Goal: Task Accomplishment & Management: Manage account settings

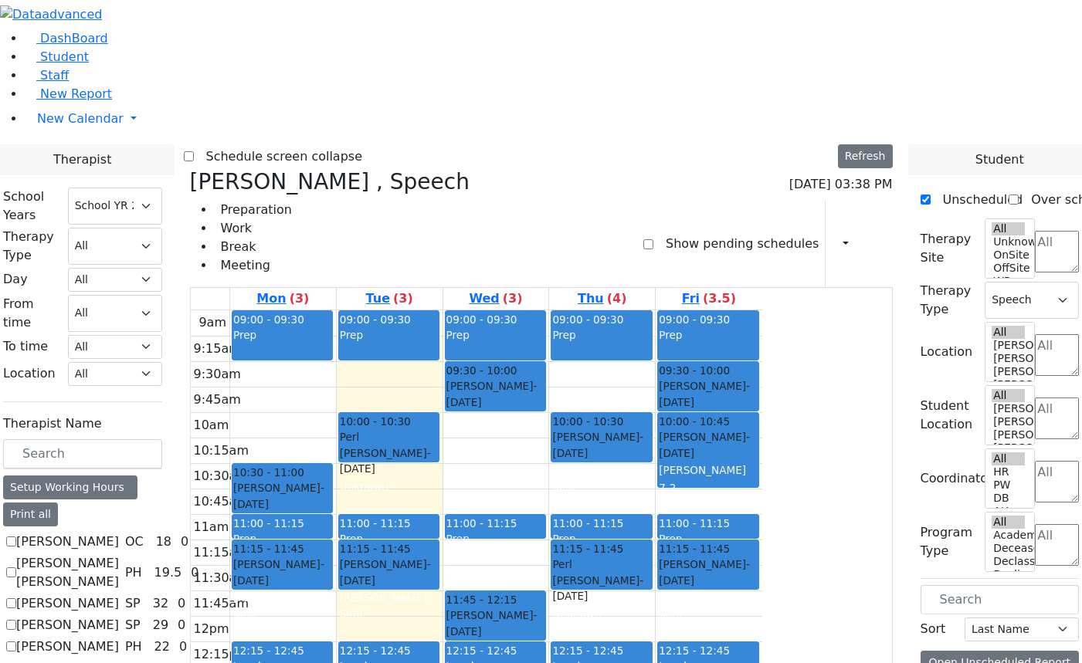
select select "212"
select select "3"
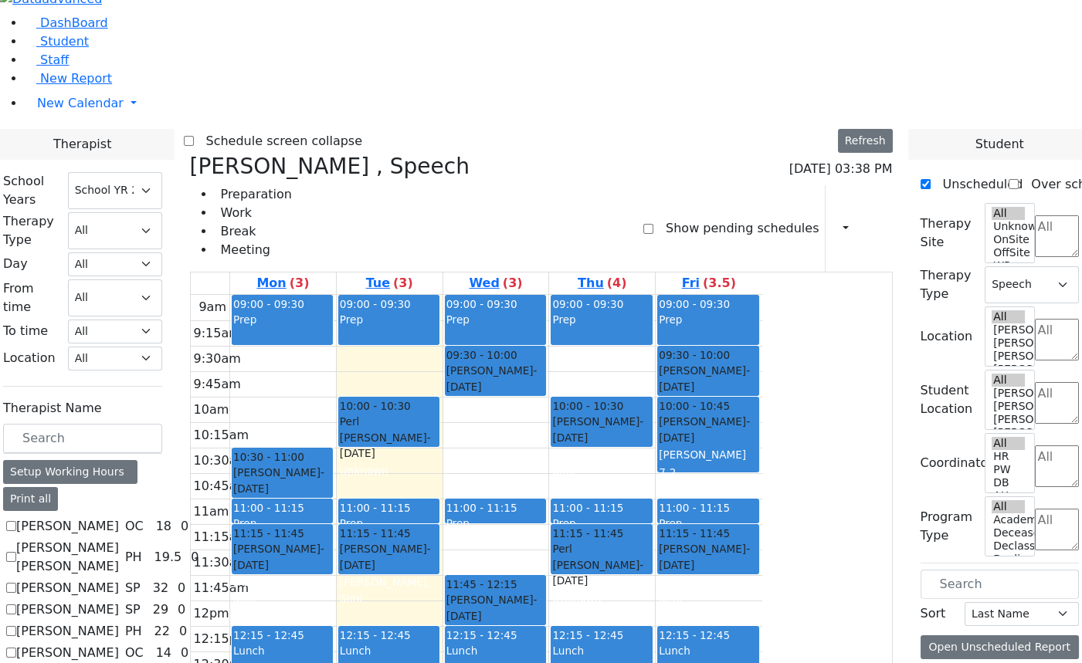
scroll to position [1886, 0]
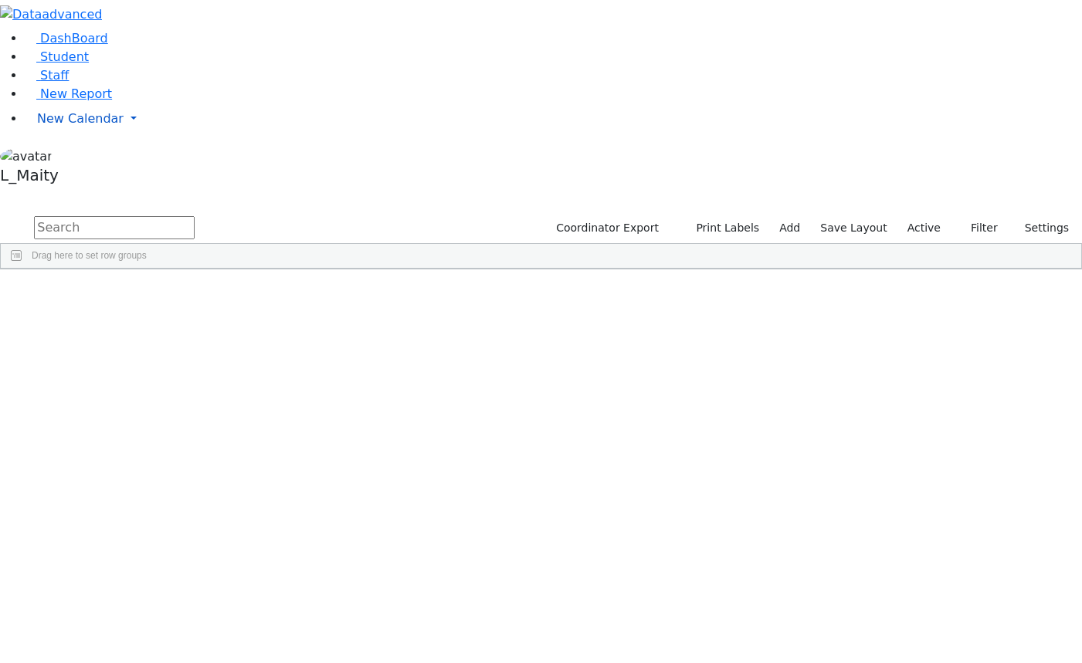
click at [73, 126] on span "New Calendar" at bounding box center [80, 118] width 86 height 15
click at [73, 157] on span "Calendar" at bounding box center [61, 149] width 56 height 15
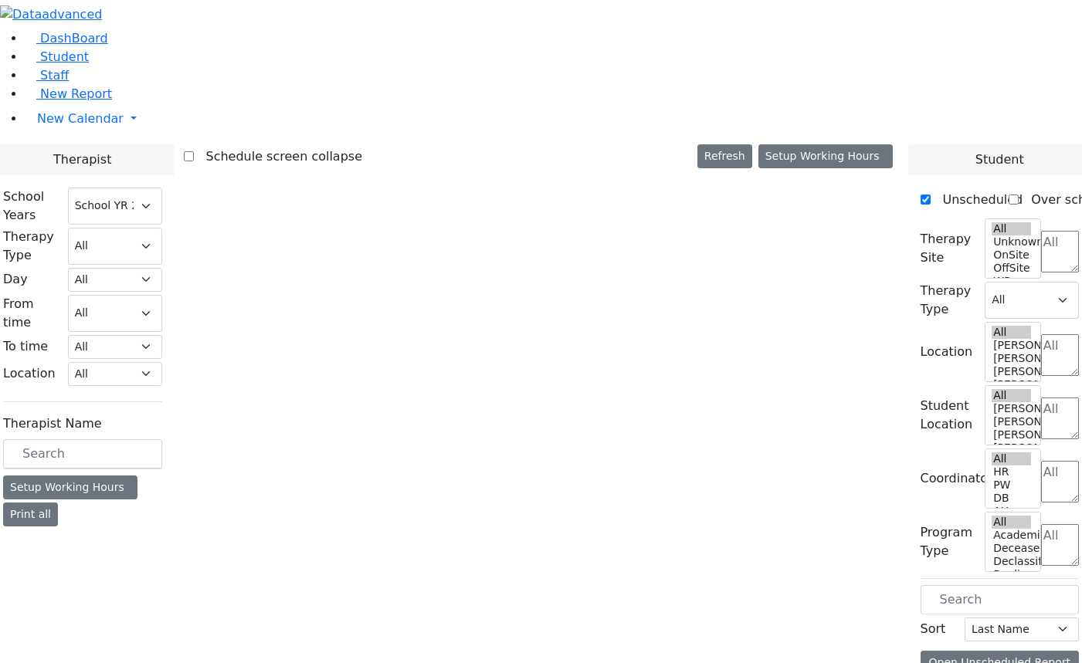
select select "212"
select select "3"
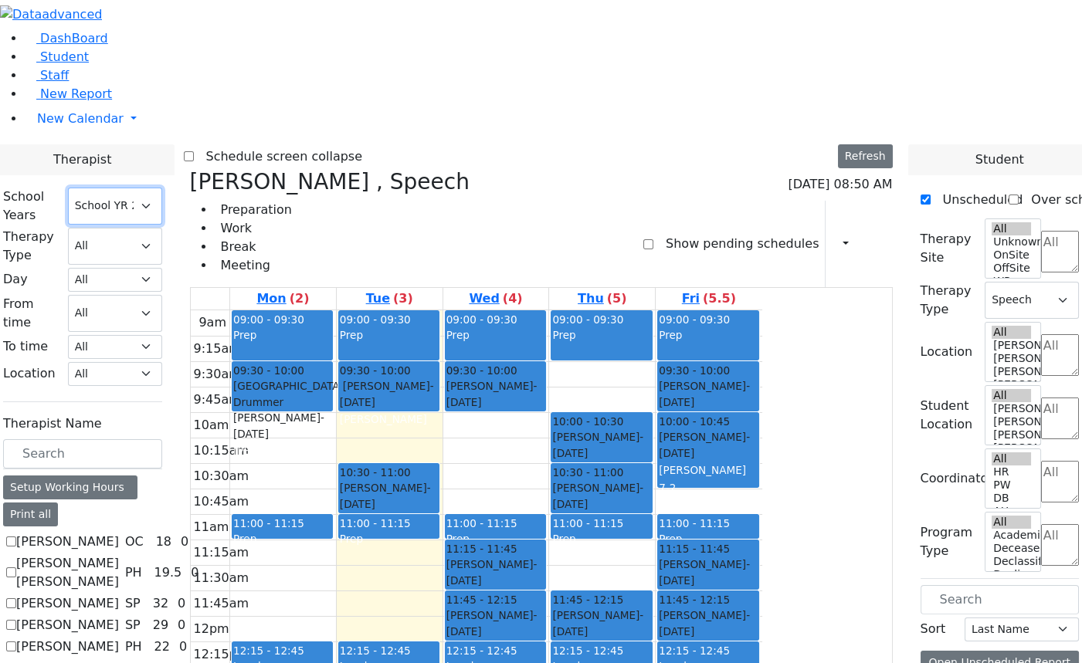
click at [162, 188] on select "Select School YR Summer YR 25 School YR 25-26 Summer YR 25 School YR 24-25 Summ…" at bounding box center [115, 206] width 94 height 37
click at [82, 191] on aside "DashBoard Student Staff New Report New Calendar Calendar" at bounding box center [541, 95] width 1082 height 191
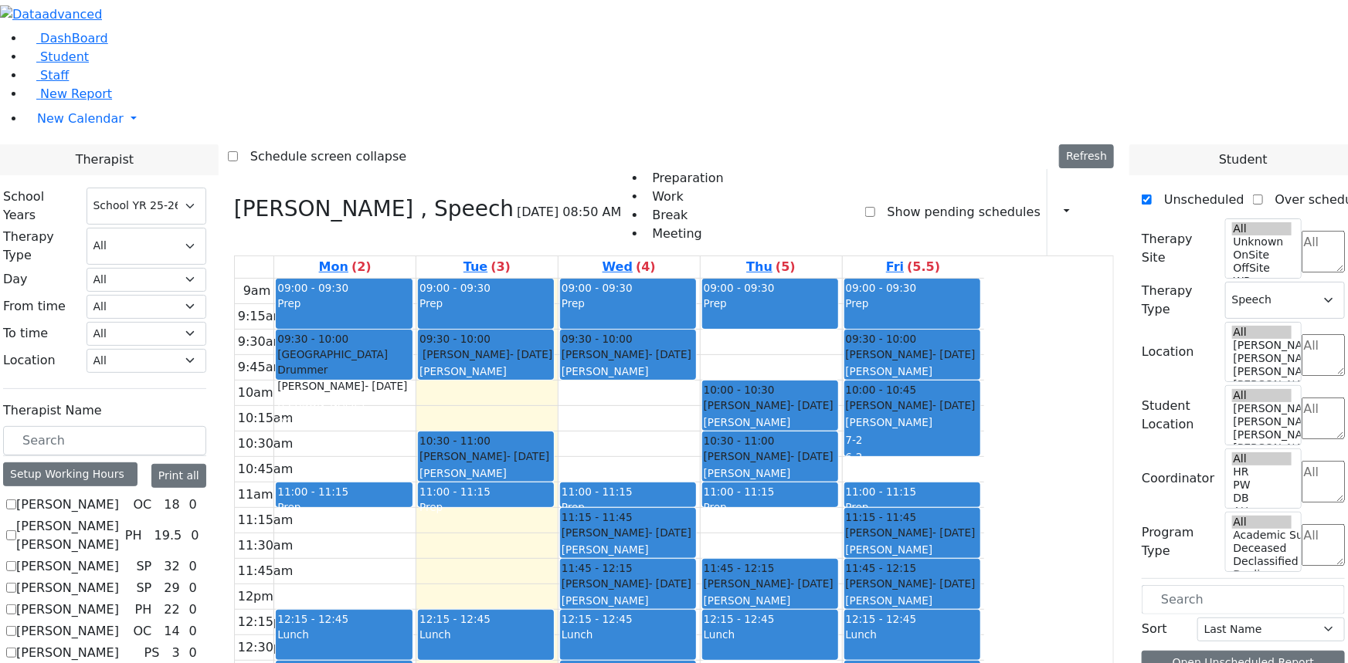
click at [119, 496] on label "[PERSON_NAME]" at bounding box center [67, 505] width 103 height 19
click at [16, 500] on input "[PERSON_NAME]" at bounding box center [11, 505] width 10 height 10
checkbox input "true"
select select
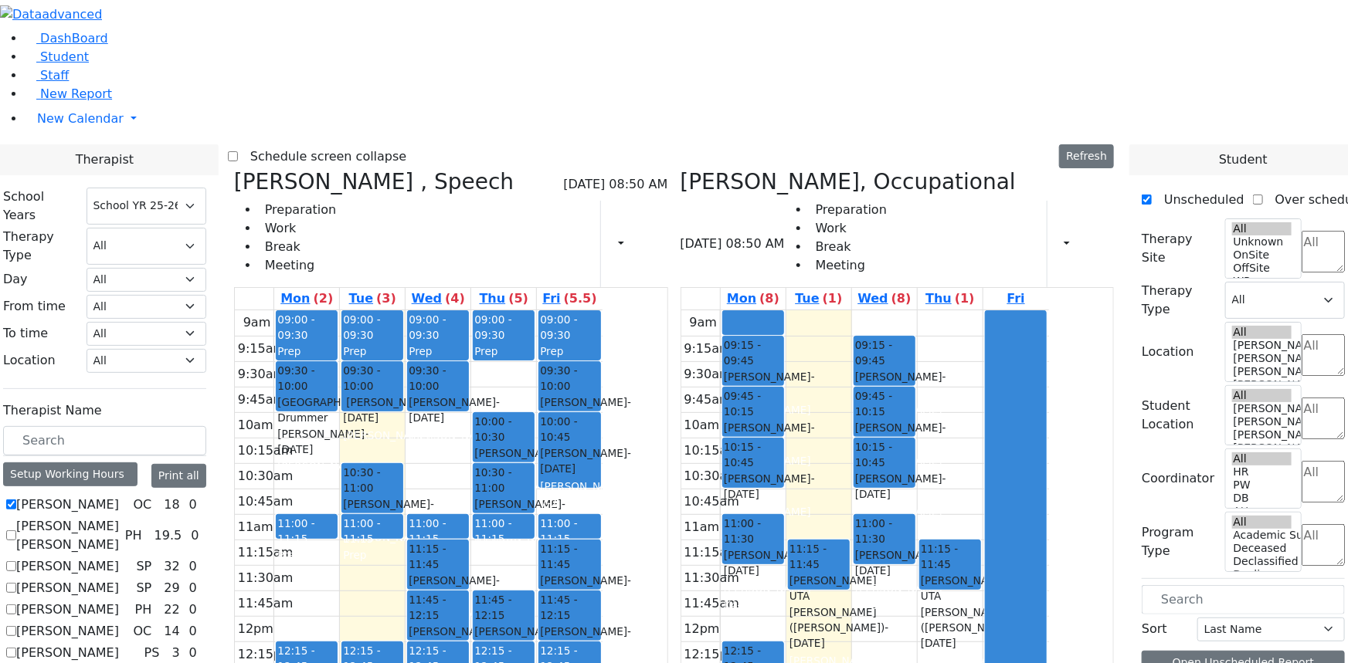
click at [119, 496] on label "[PERSON_NAME]" at bounding box center [67, 505] width 103 height 19
click at [16, 500] on input "[PERSON_NAME]" at bounding box center [11, 505] width 10 height 10
checkbox input "false"
select select "3"
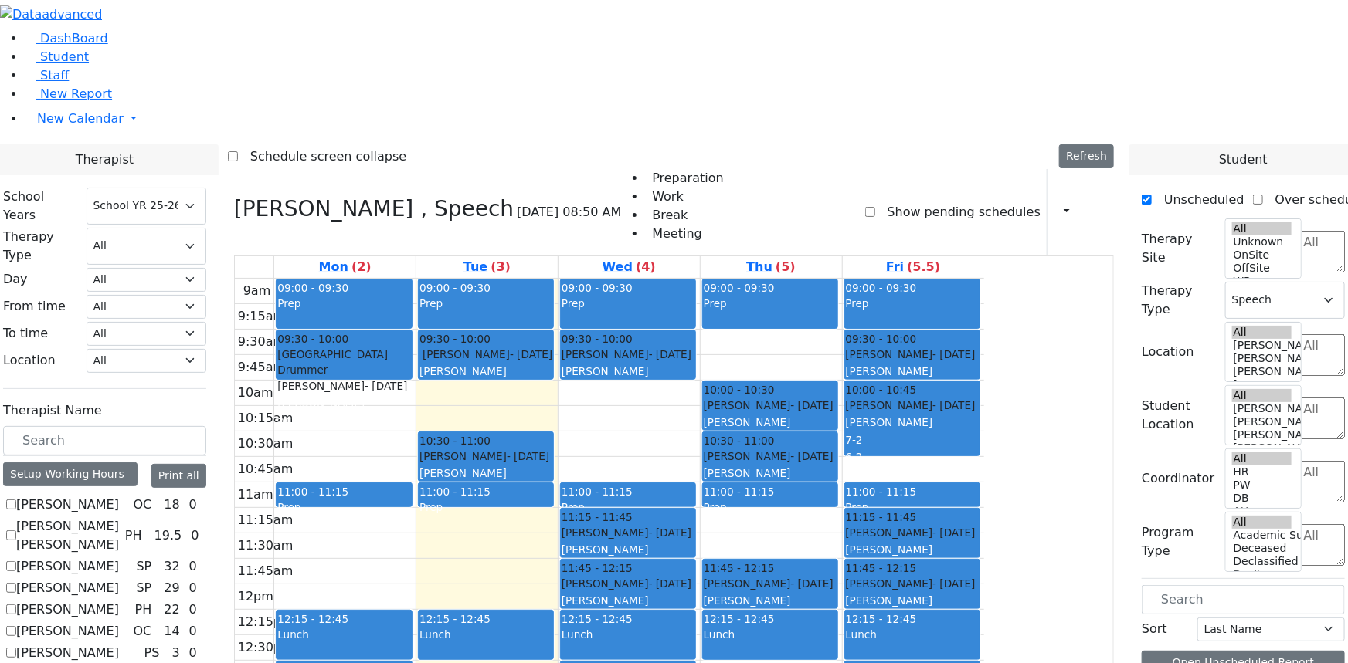
click at [119, 517] on label "[PERSON_NAME] [PERSON_NAME]" at bounding box center [67, 535] width 103 height 37
click at [16, 531] on input "Abramsky Sara Chana" at bounding box center [11, 536] width 10 height 10
checkbox input "true"
select select
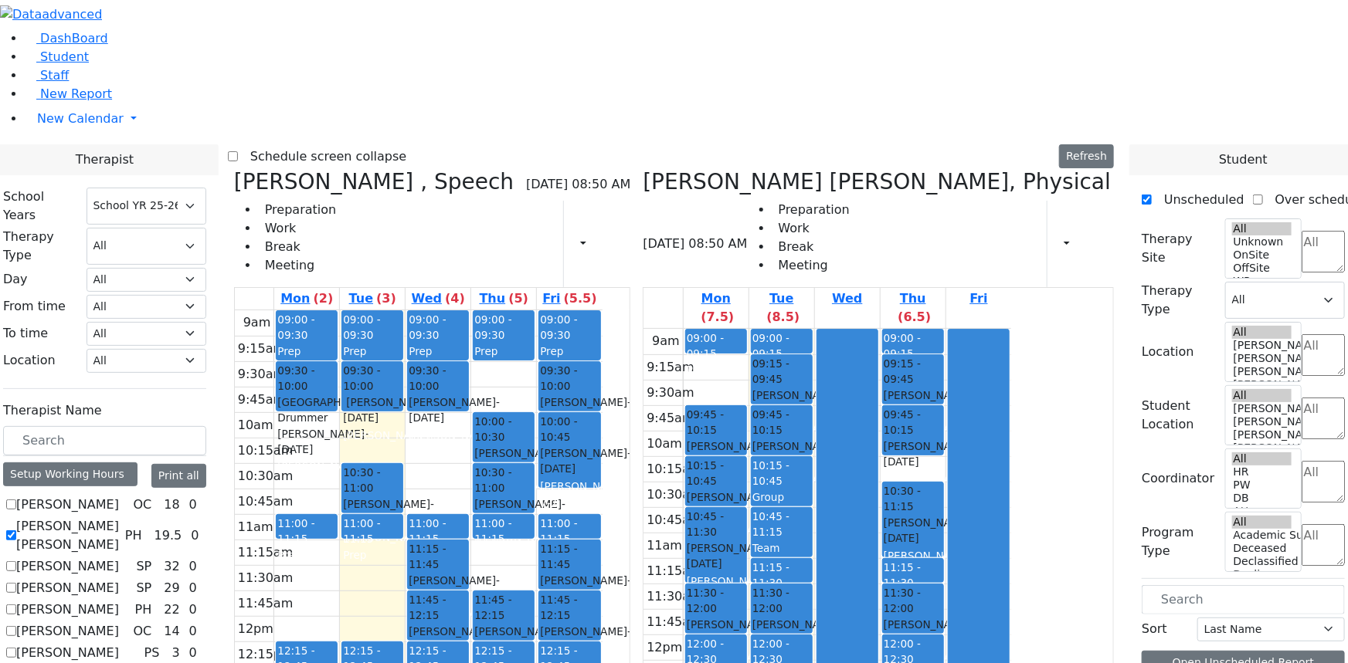
click at [119, 517] on label "Abramsky Sara Chana" at bounding box center [67, 535] width 103 height 37
click at [16, 531] on input "Abramsky Sara Chana" at bounding box center [11, 536] width 10 height 10
checkbox input "false"
select select "3"
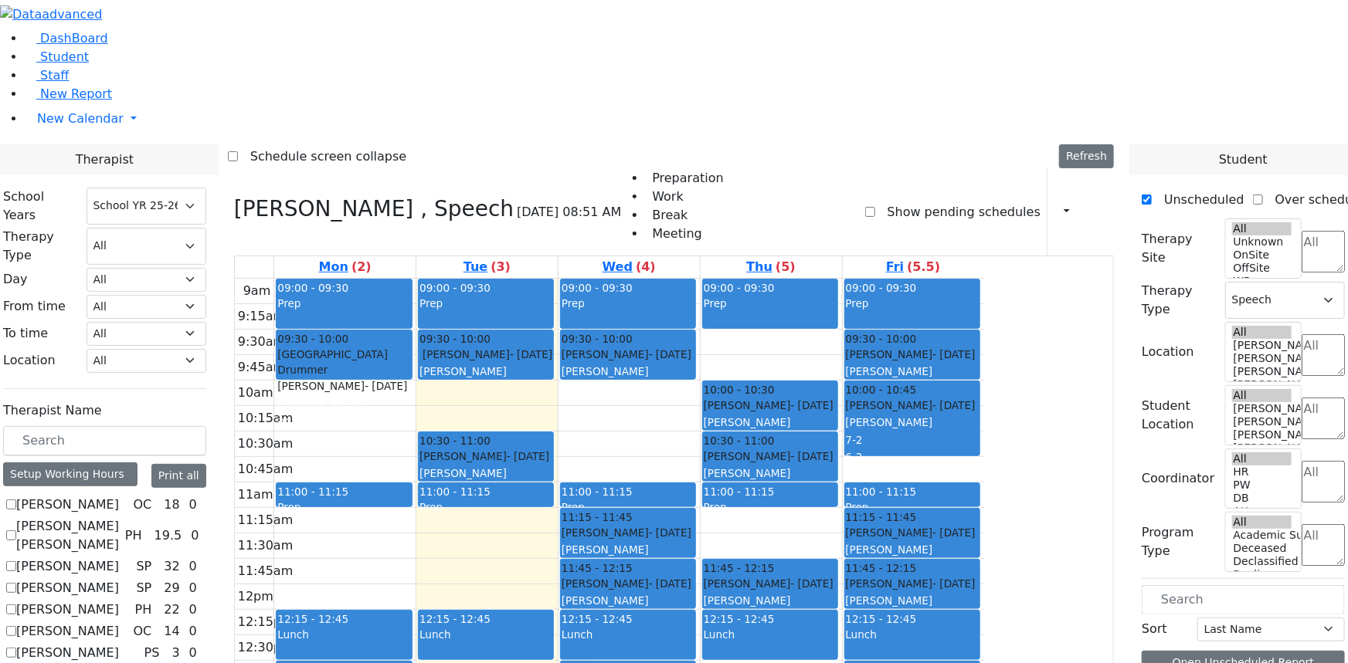
click at [119, 558] on label "Asok Pradeep" at bounding box center [67, 567] width 103 height 19
click at [16, 561] on input "Asok Pradeep" at bounding box center [11, 566] width 10 height 10
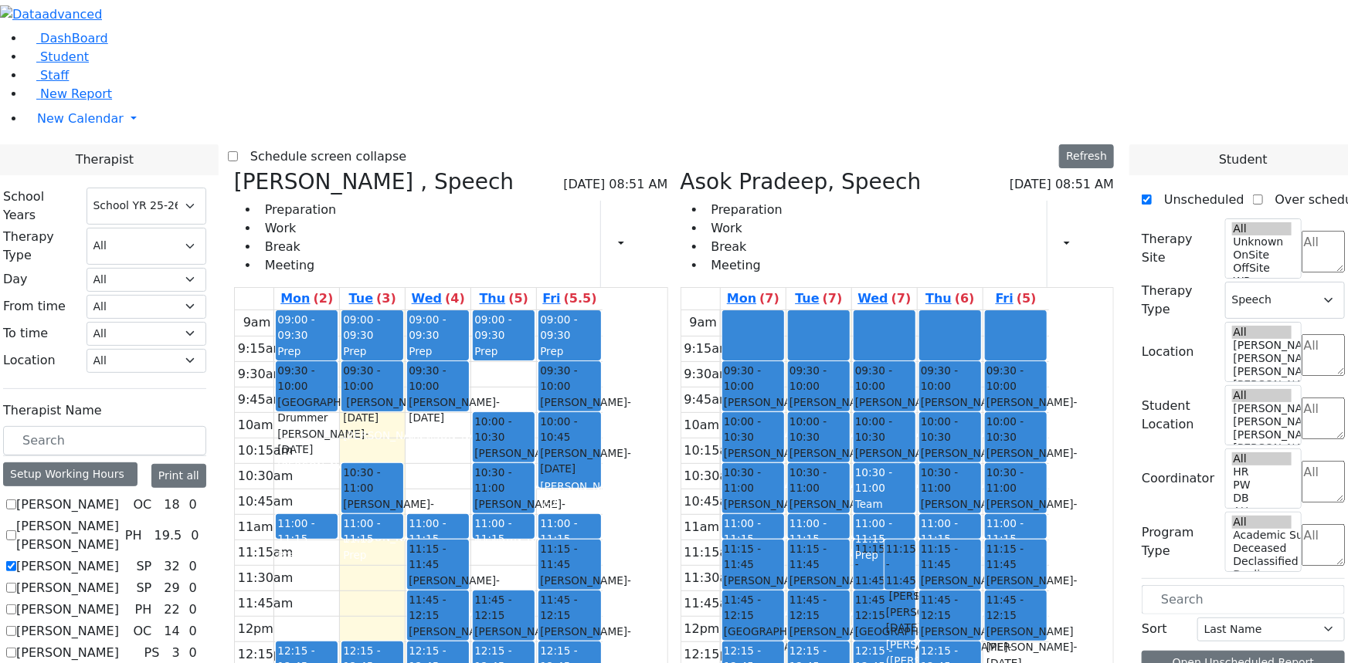
click at [119, 558] on label "Asok Pradeep" at bounding box center [67, 567] width 103 height 19
click at [16, 561] on input "Asok Pradeep" at bounding box center [11, 566] width 10 height 10
checkbox input "false"
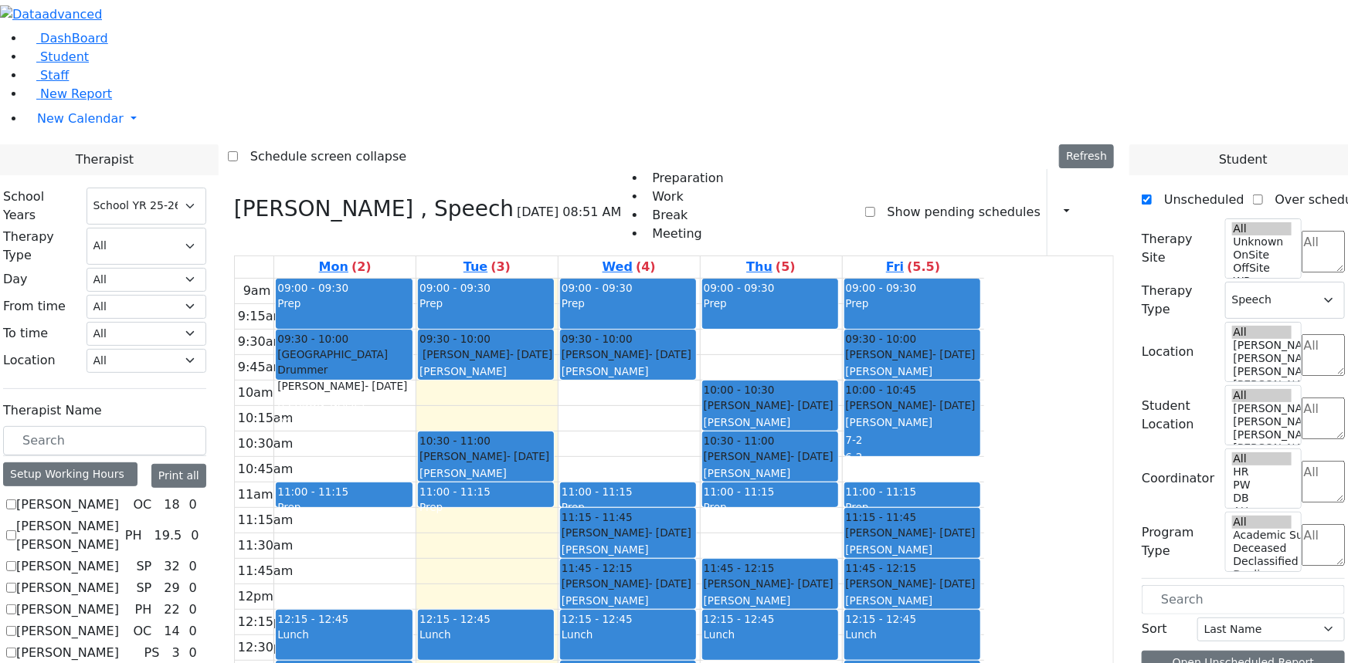
scroll to position [140, 0]
checkbox input "true"
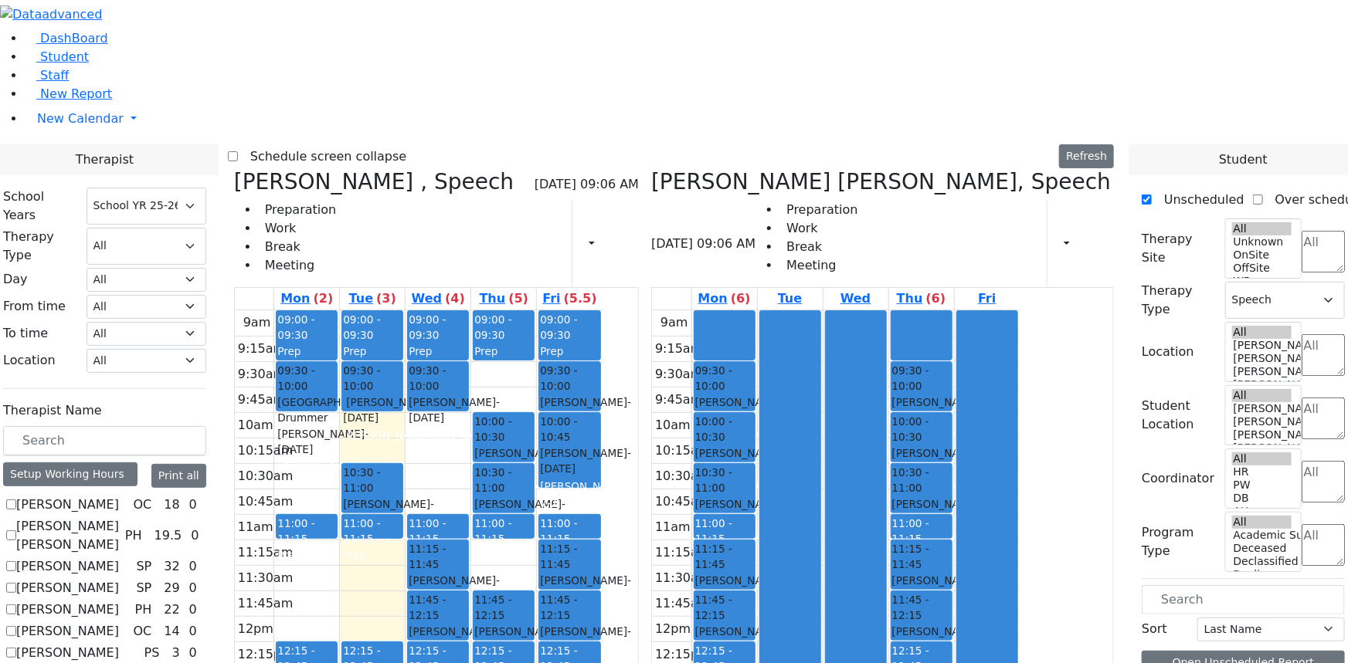
checkbox input "true"
select select
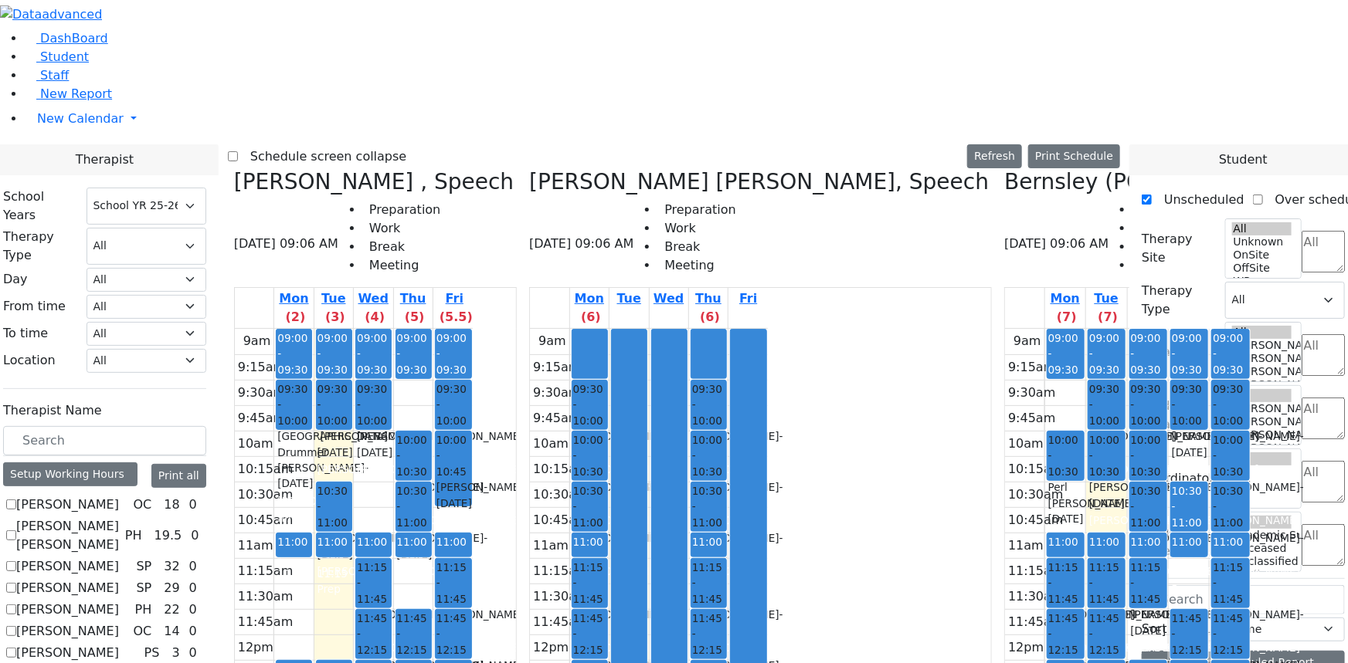
checkbox input "false"
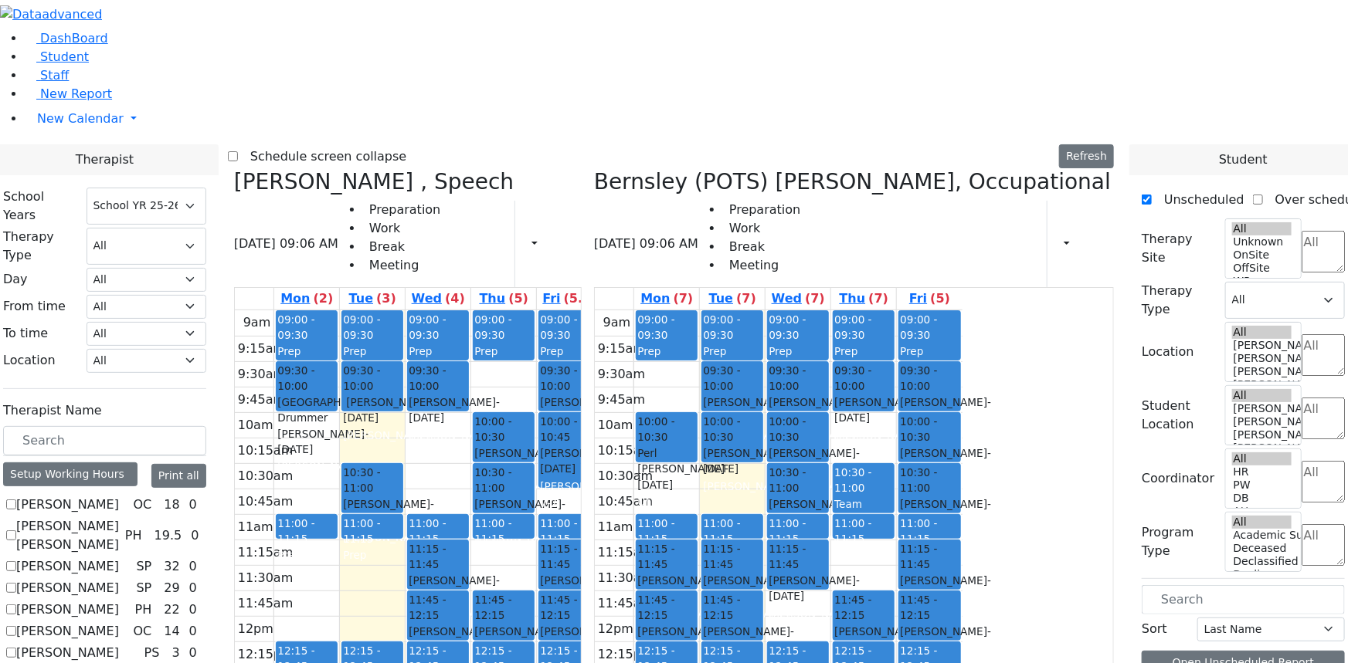
checkbox input "false"
select select "3"
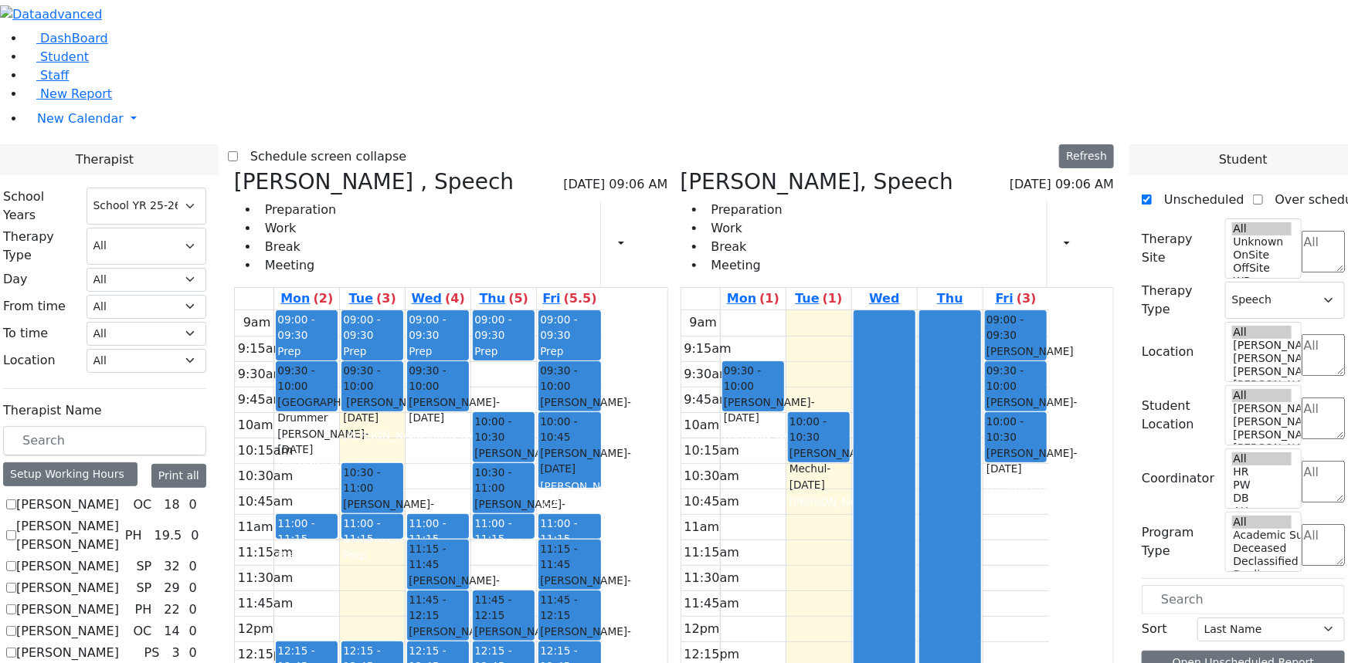
checkbox input "false"
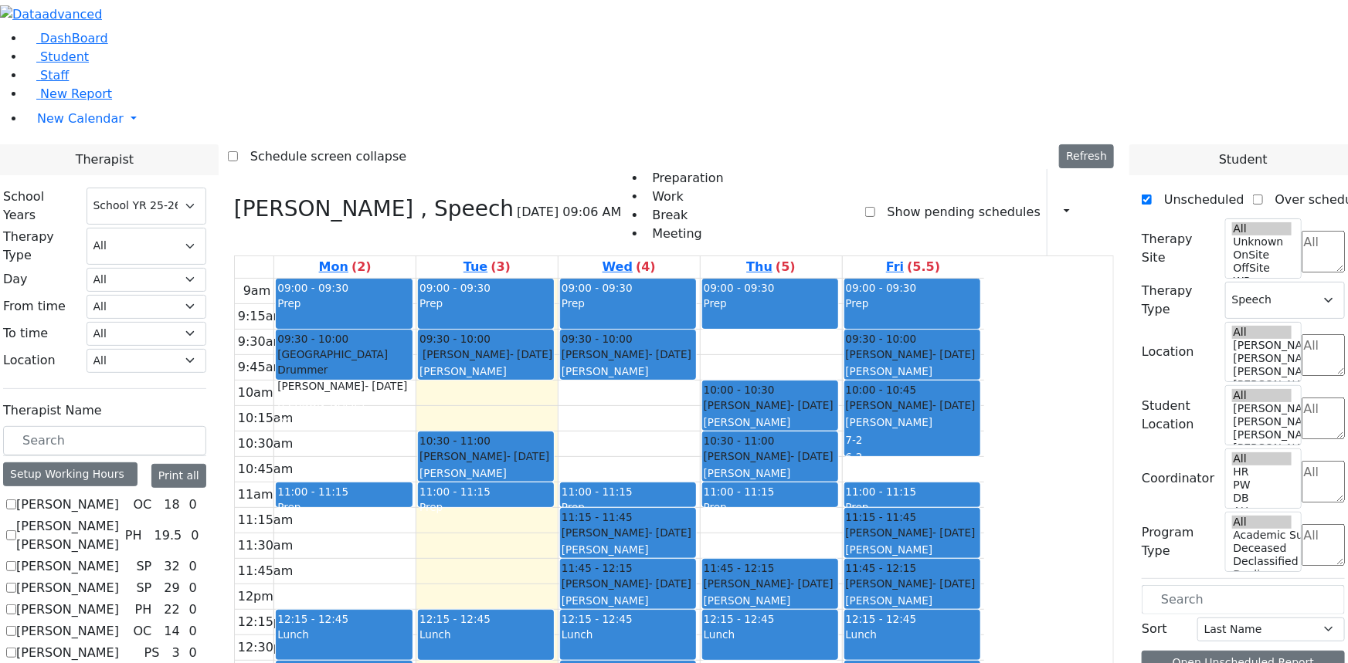
checkbox input "true"
select select
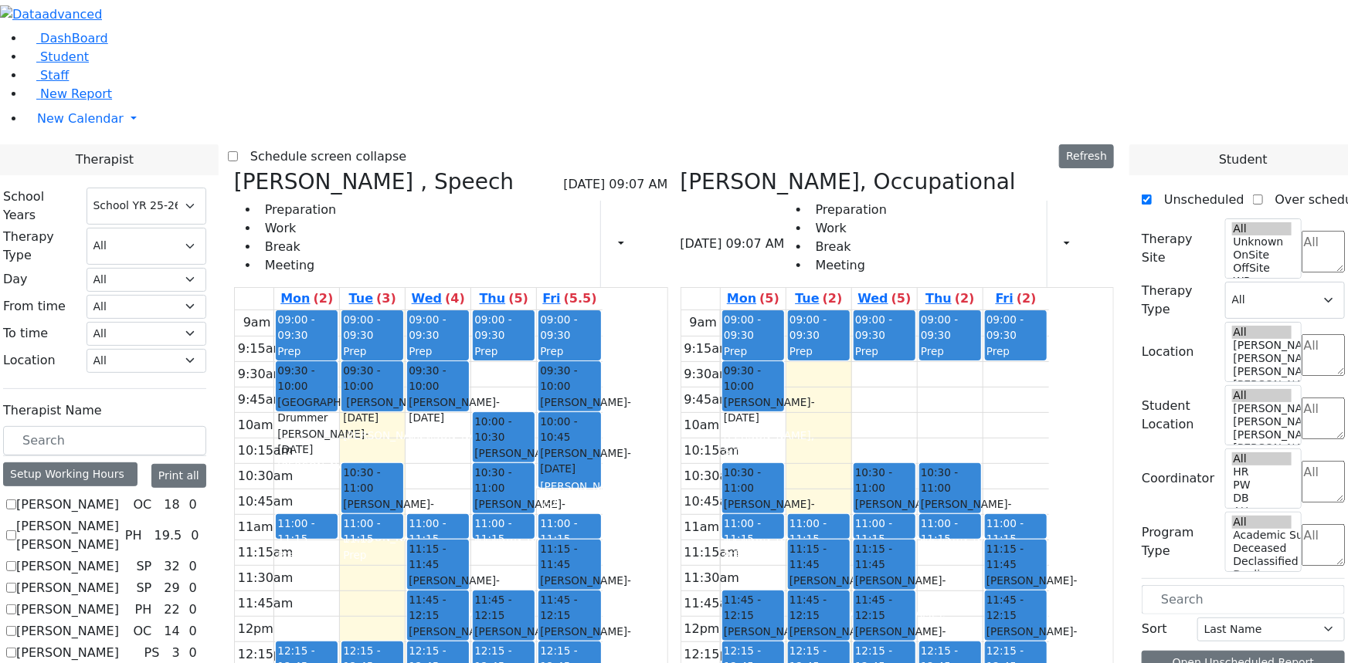
checkbox input "false"
select select "3"
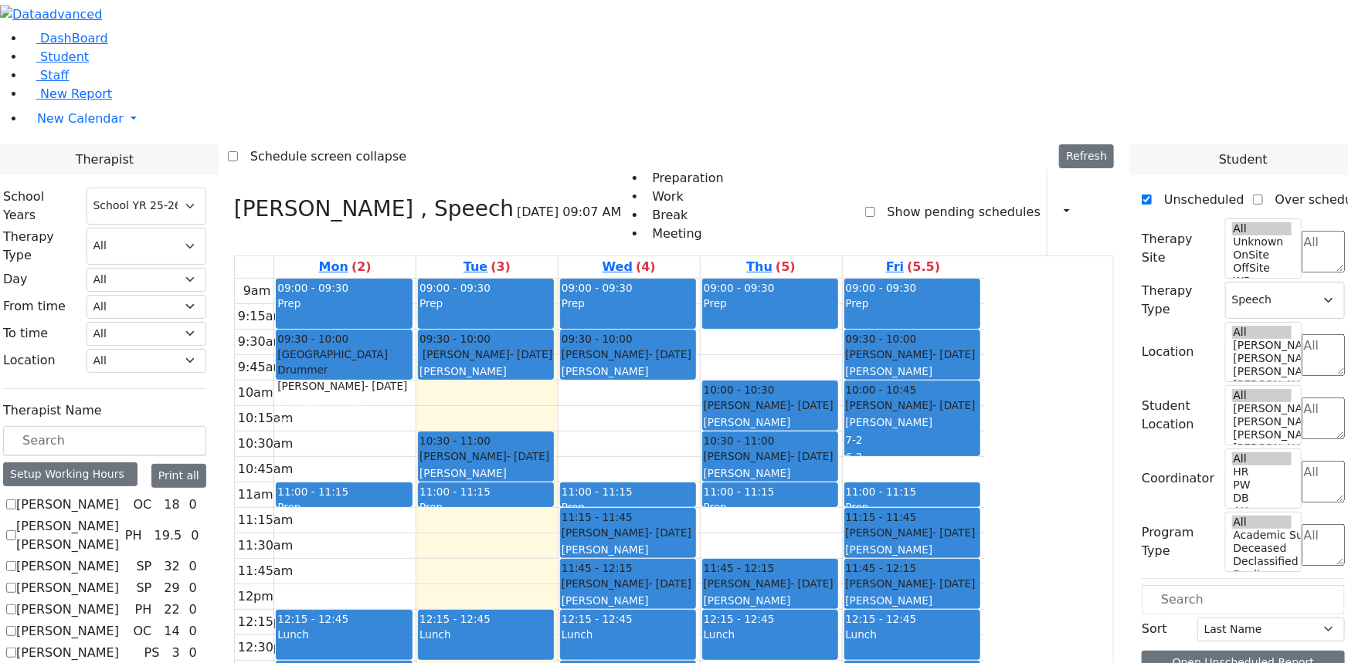
scroll to position [1193, 0]
checkbox input "true"
select select
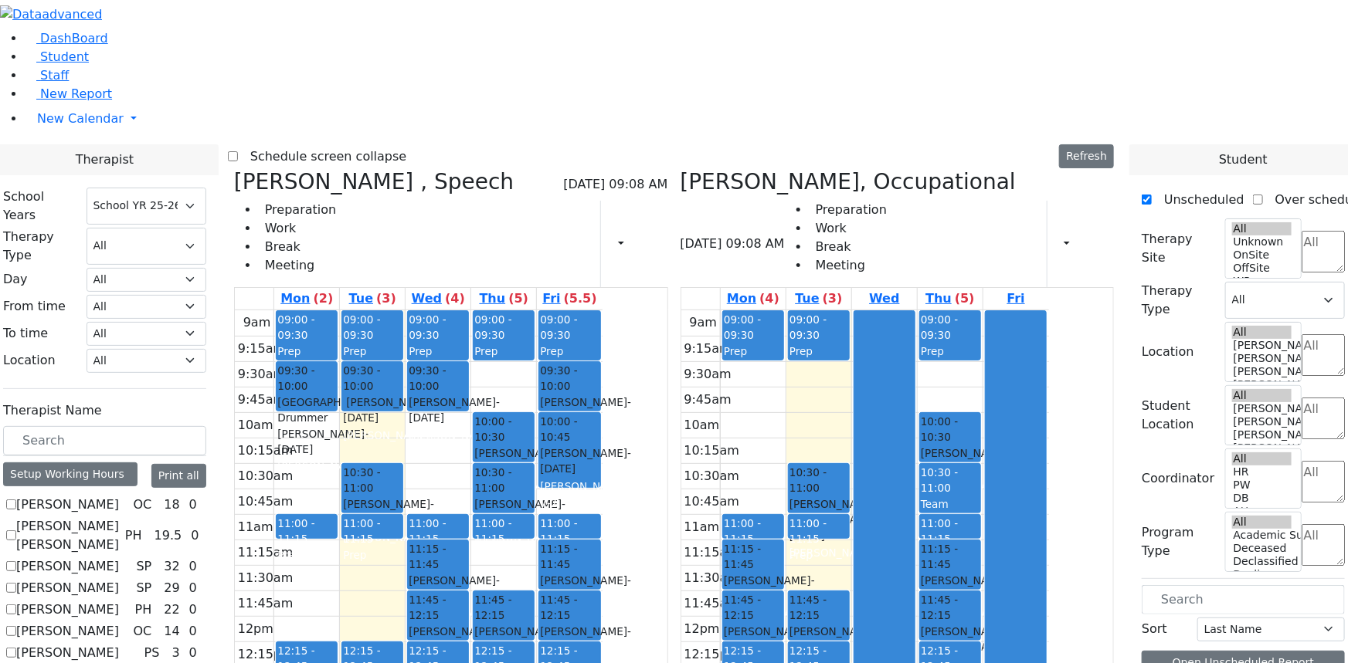
checkbox input "false"
select select "3"
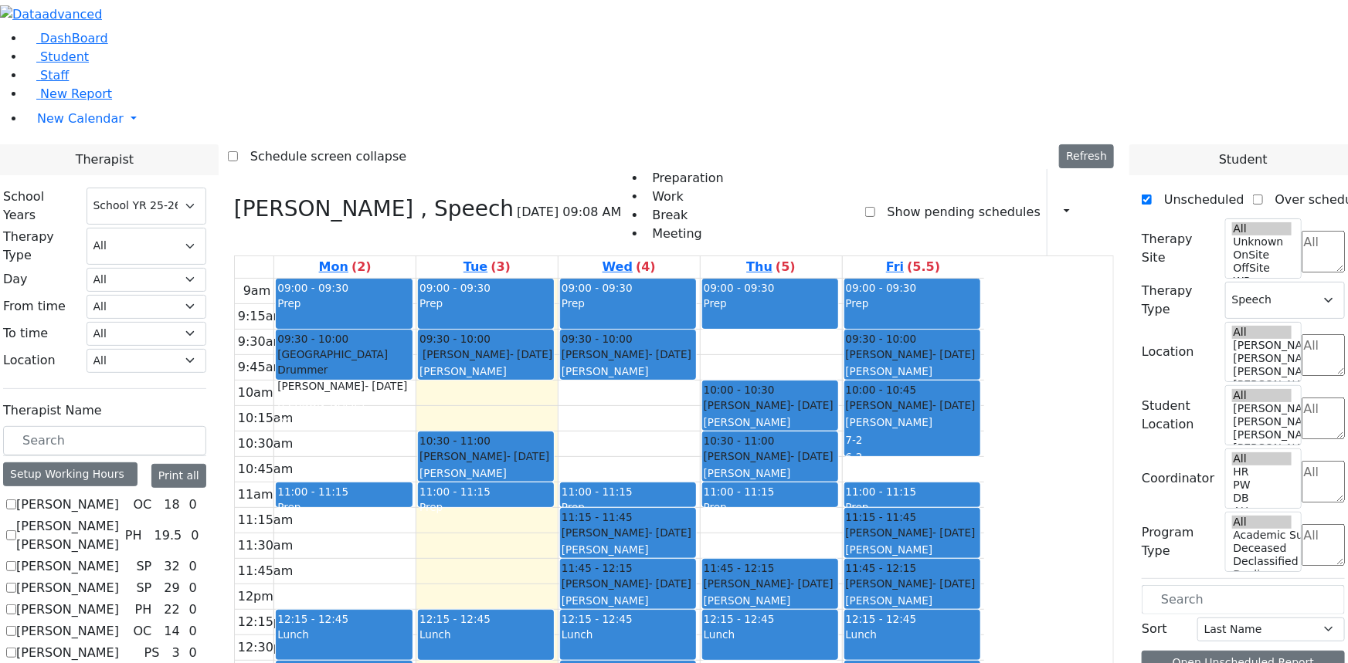
scroll to position [351, 0]
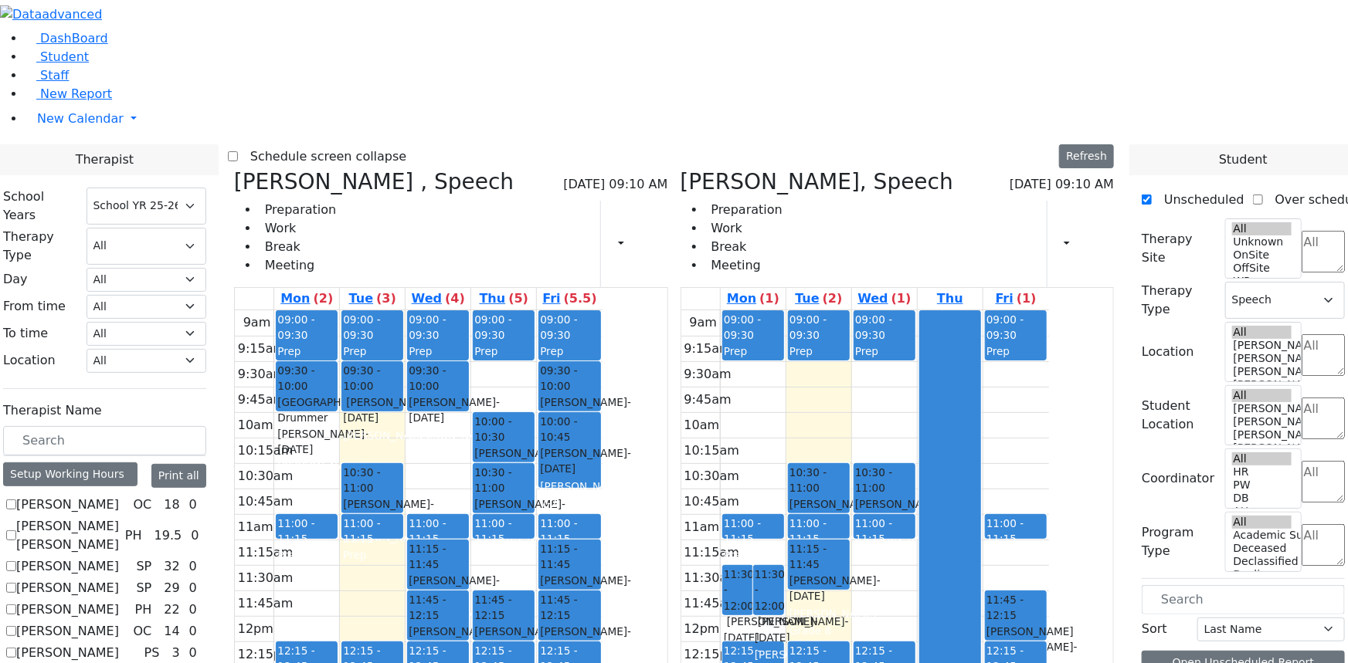
checkbox input "false"
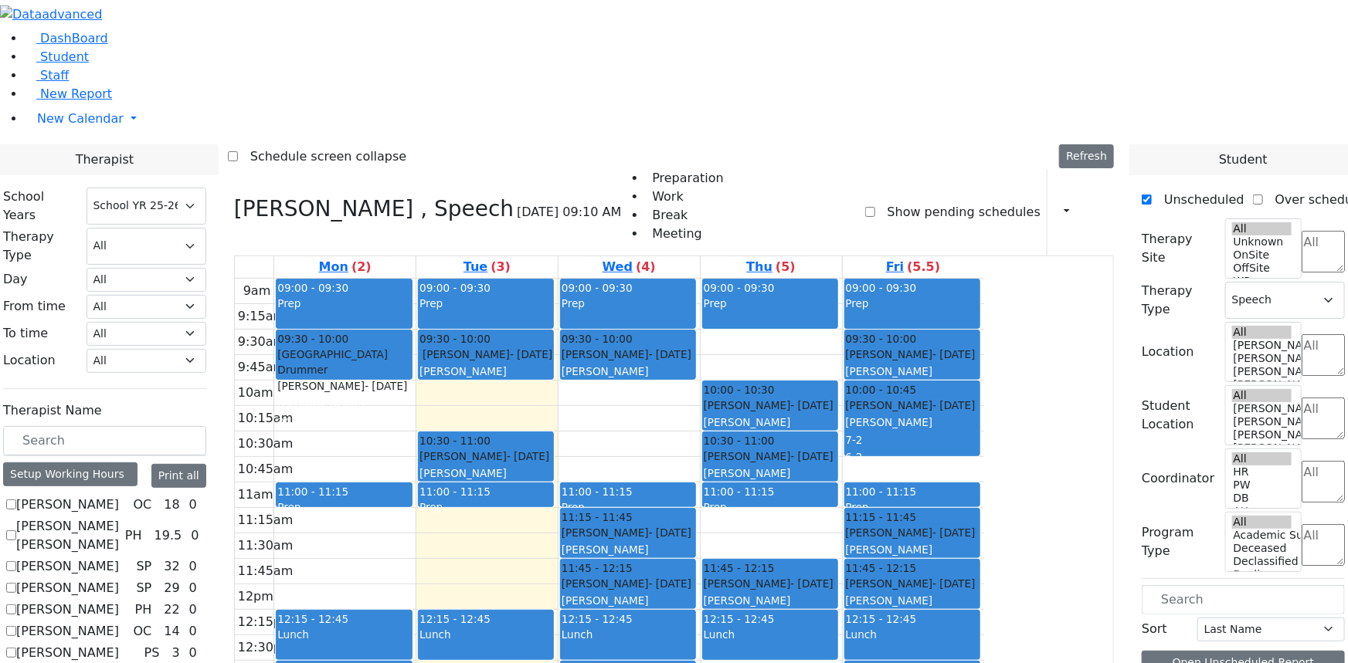
checkbox input "true"
select select
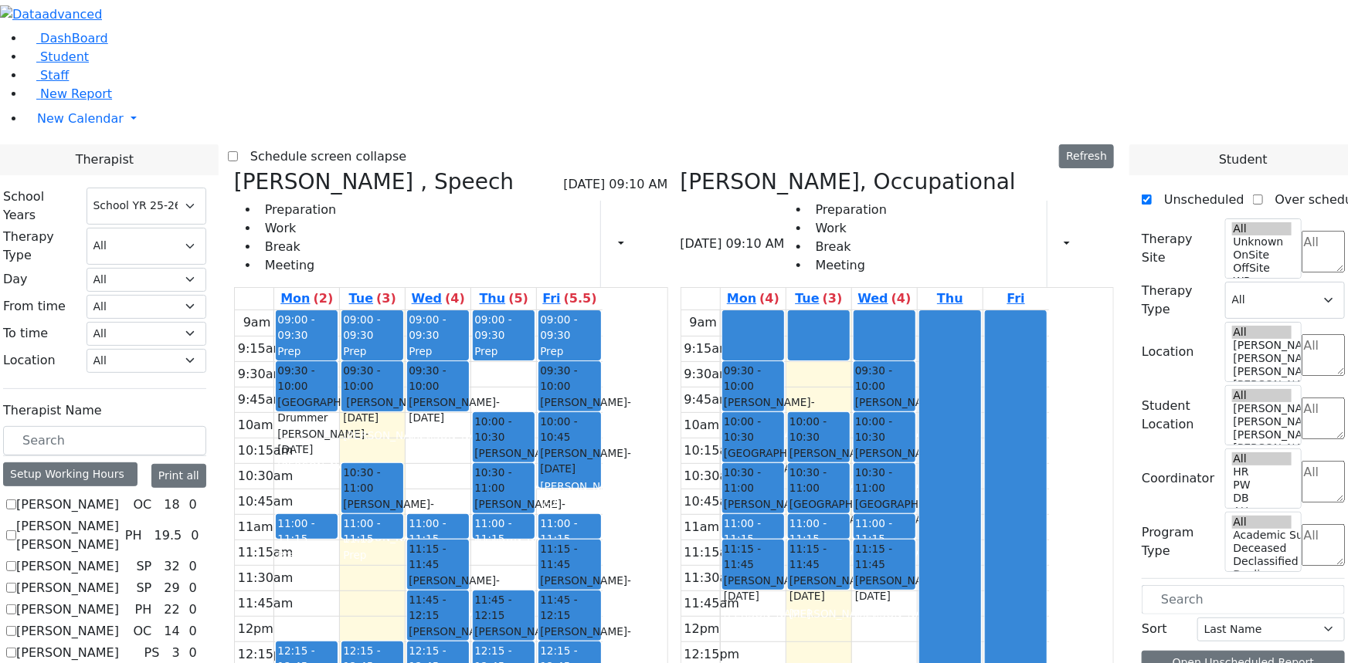
checkbox input "false"
select select "3"
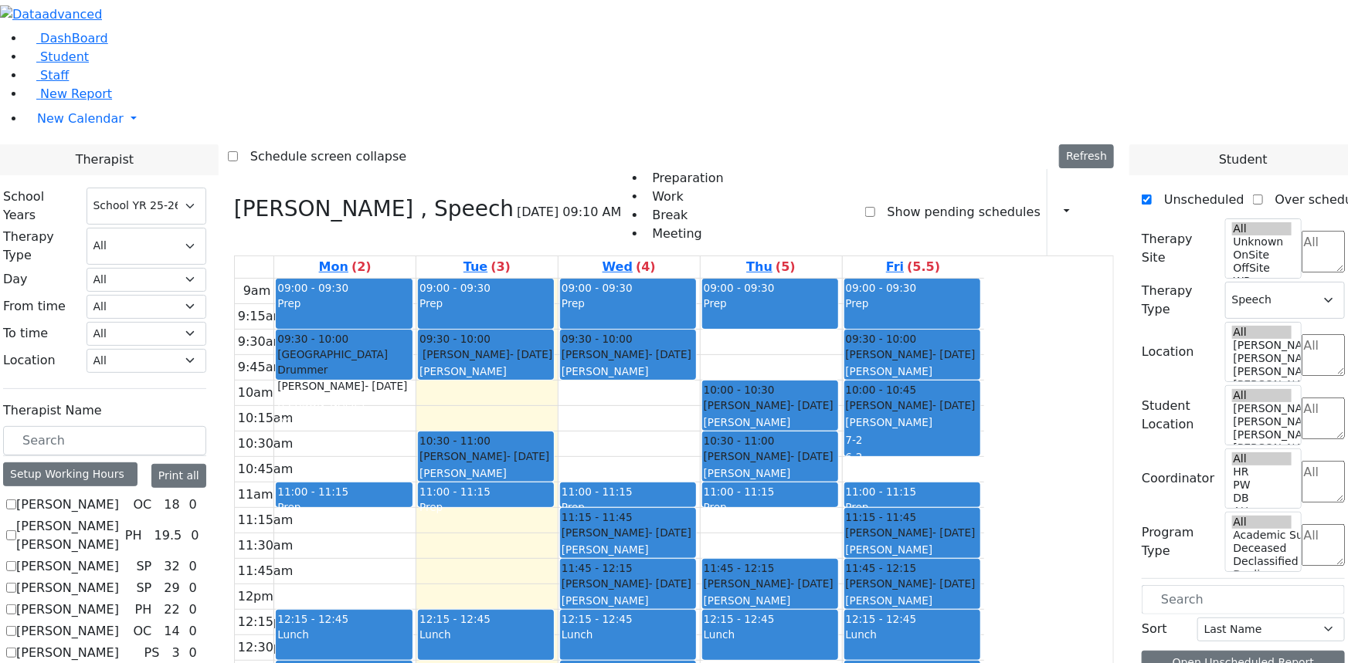
checkbox input "true"
select select
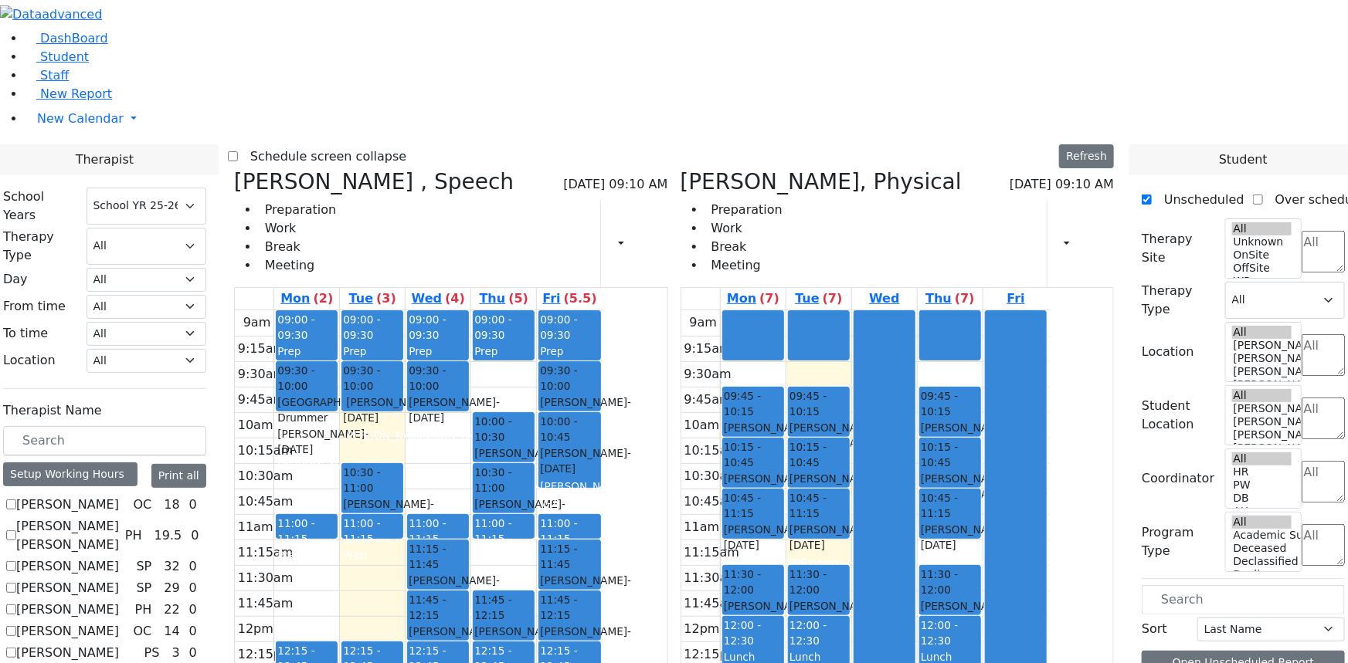
checkbox input "false"
select select "3"
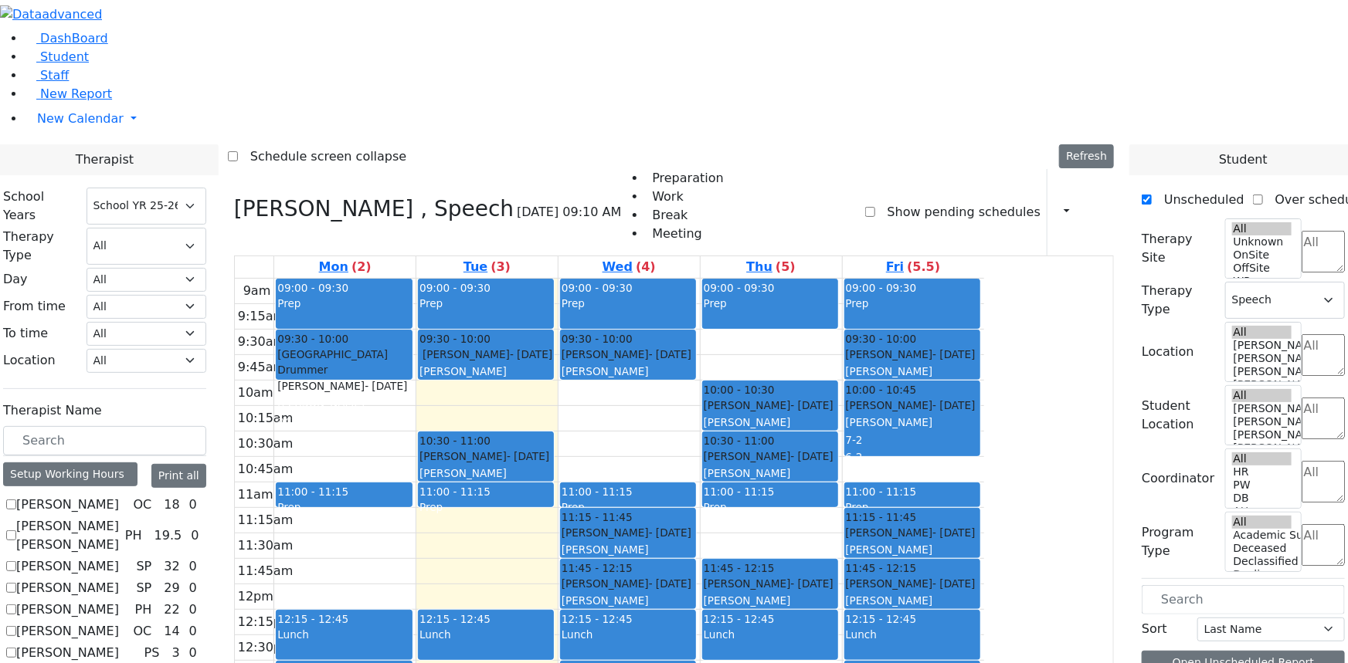
scroll to position [421, 0]
checkbox input "true"
select select
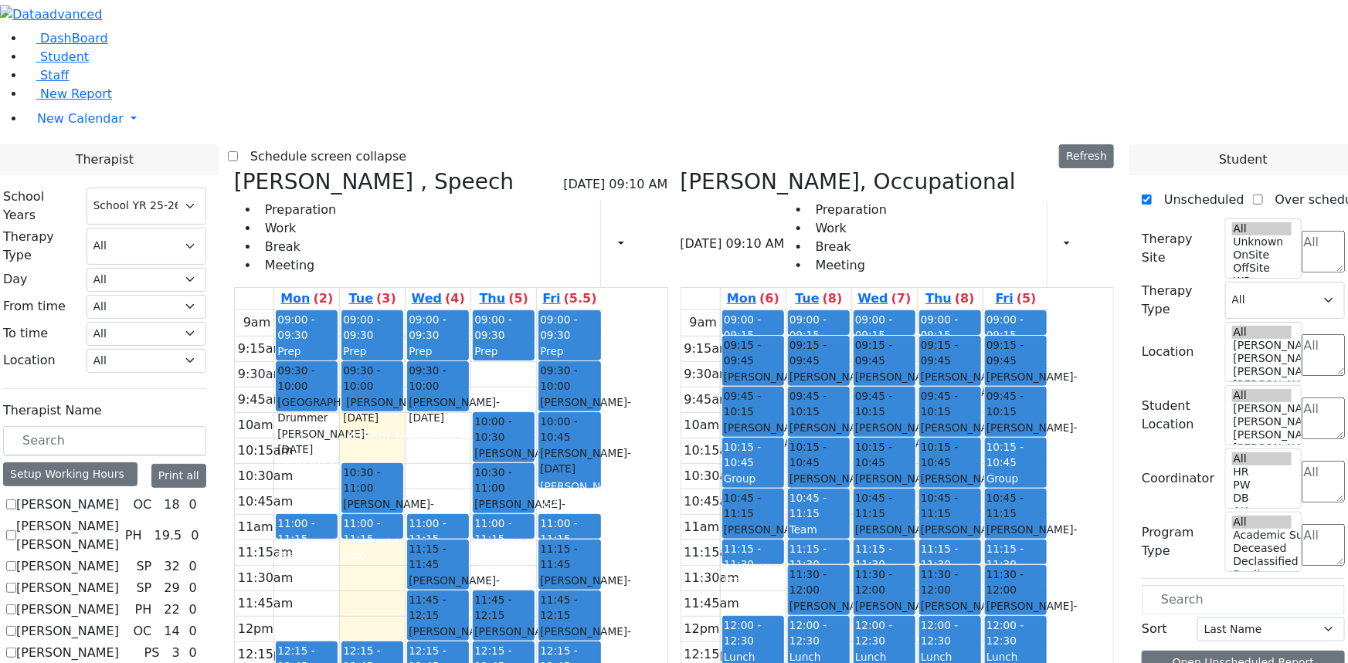
checkbox input "false"
select select "3"
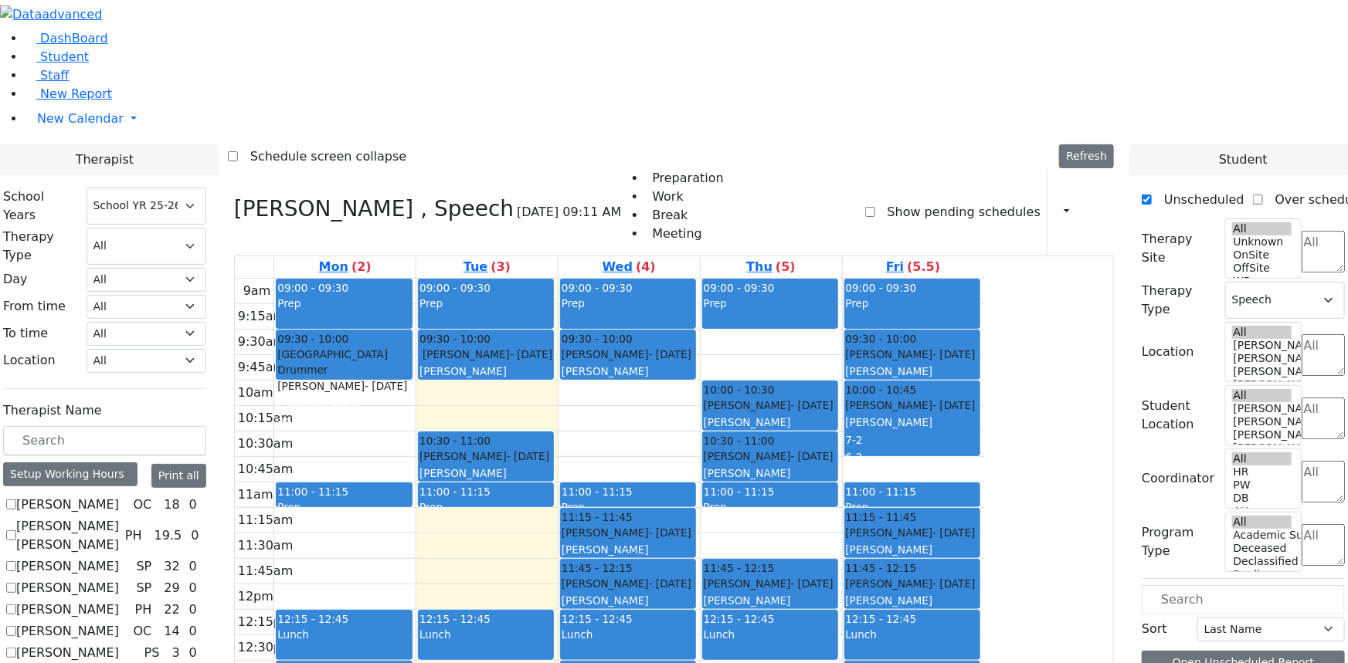
checkbox input "true"
select select
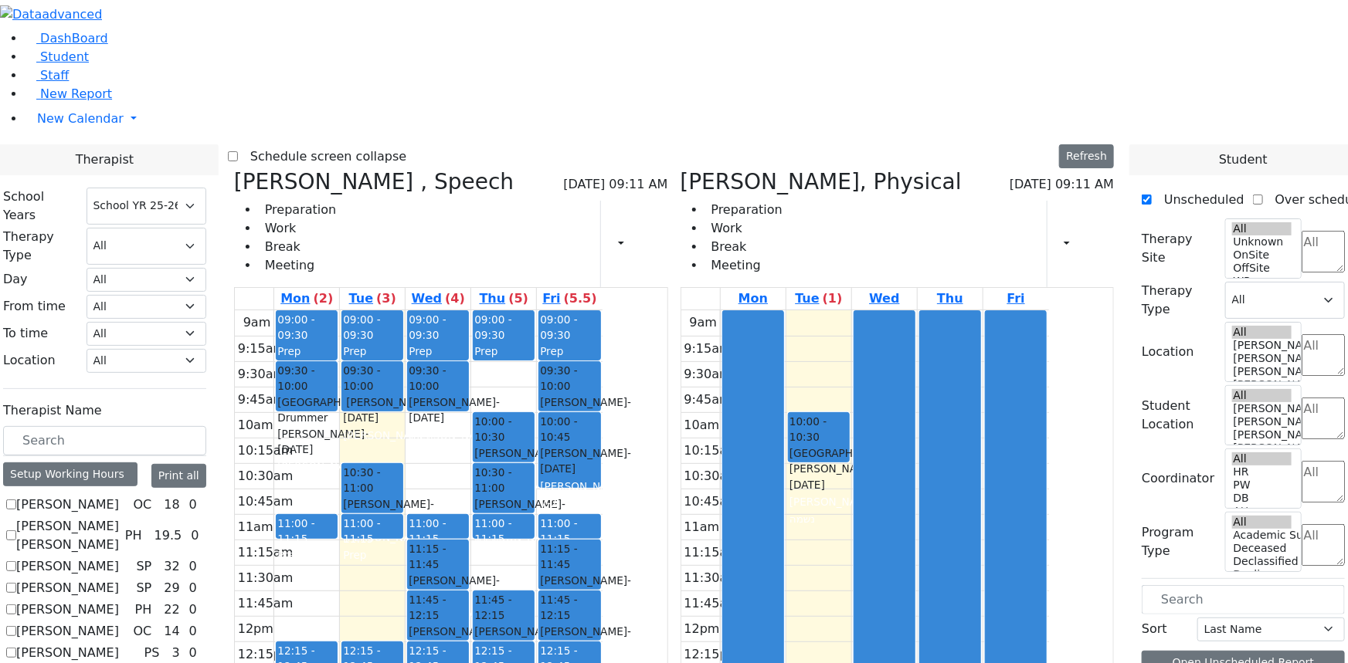
checkbox input "false"
select select "3"
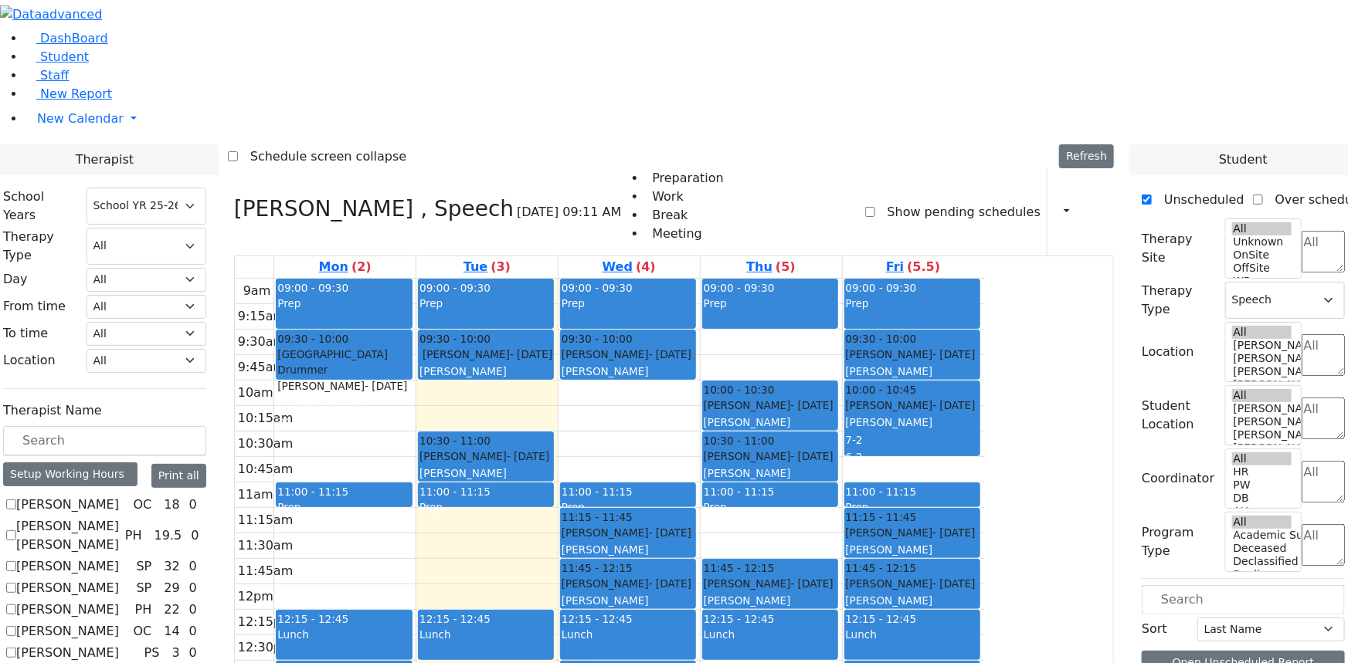
checkbox input "true"
select select
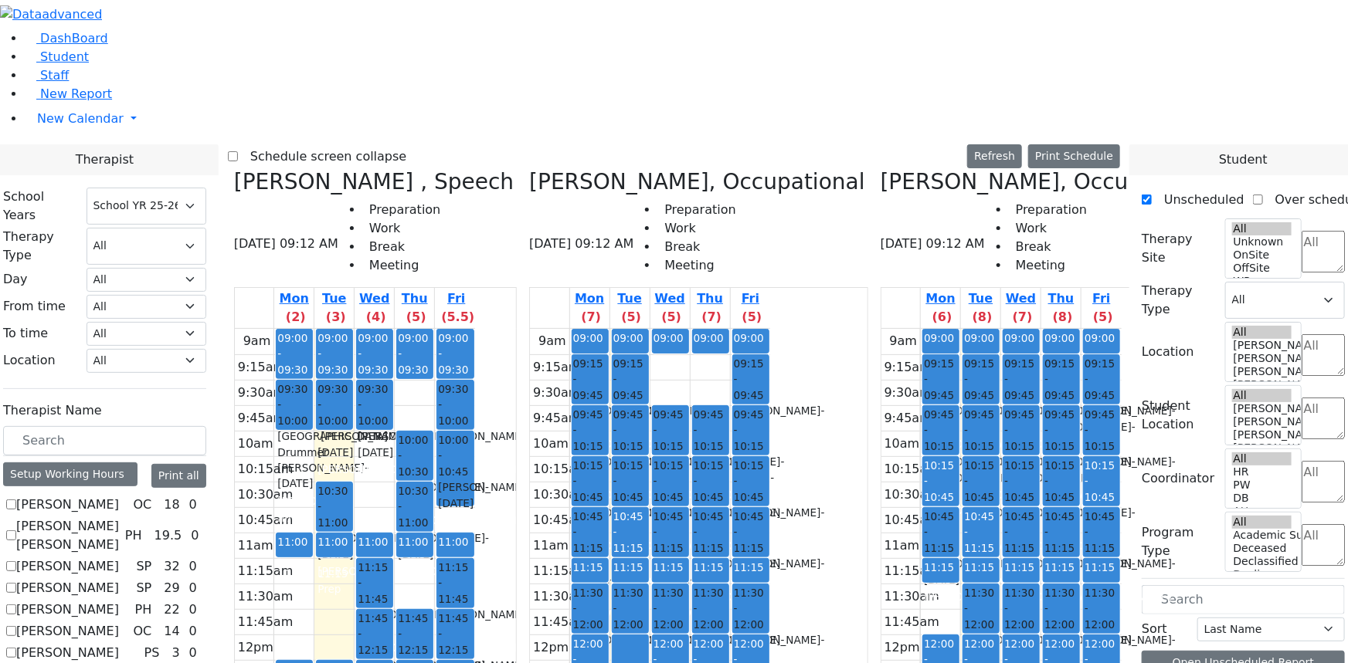
checkbox input "false"
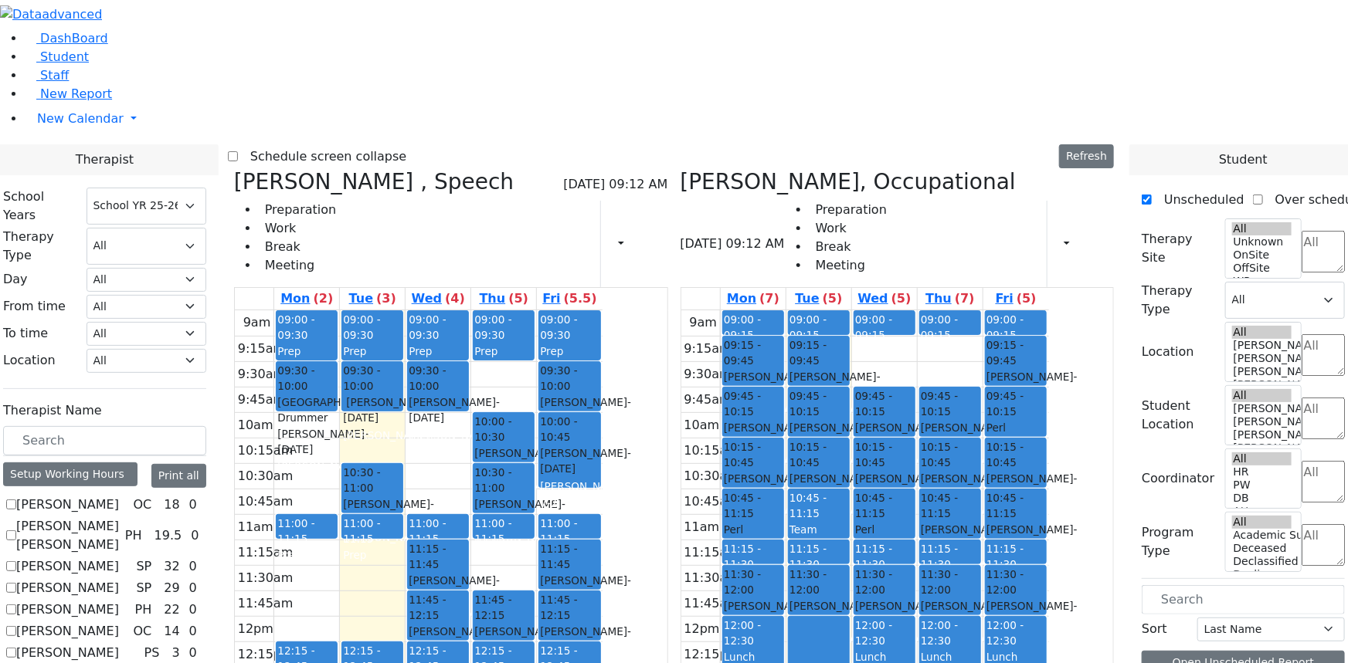
checkbox input "false"
select select "3"
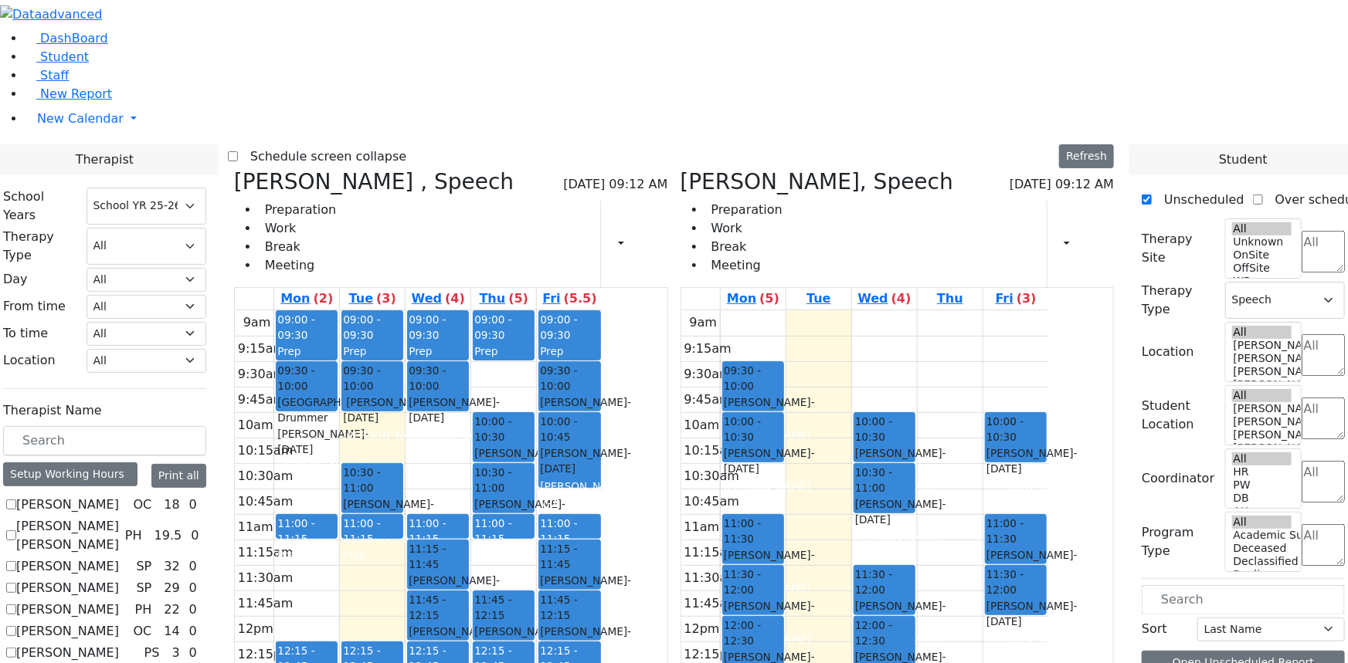
click at [680, 169] on icon at bounding box center [680, 181] width 0 height 25
checkbox input "false"
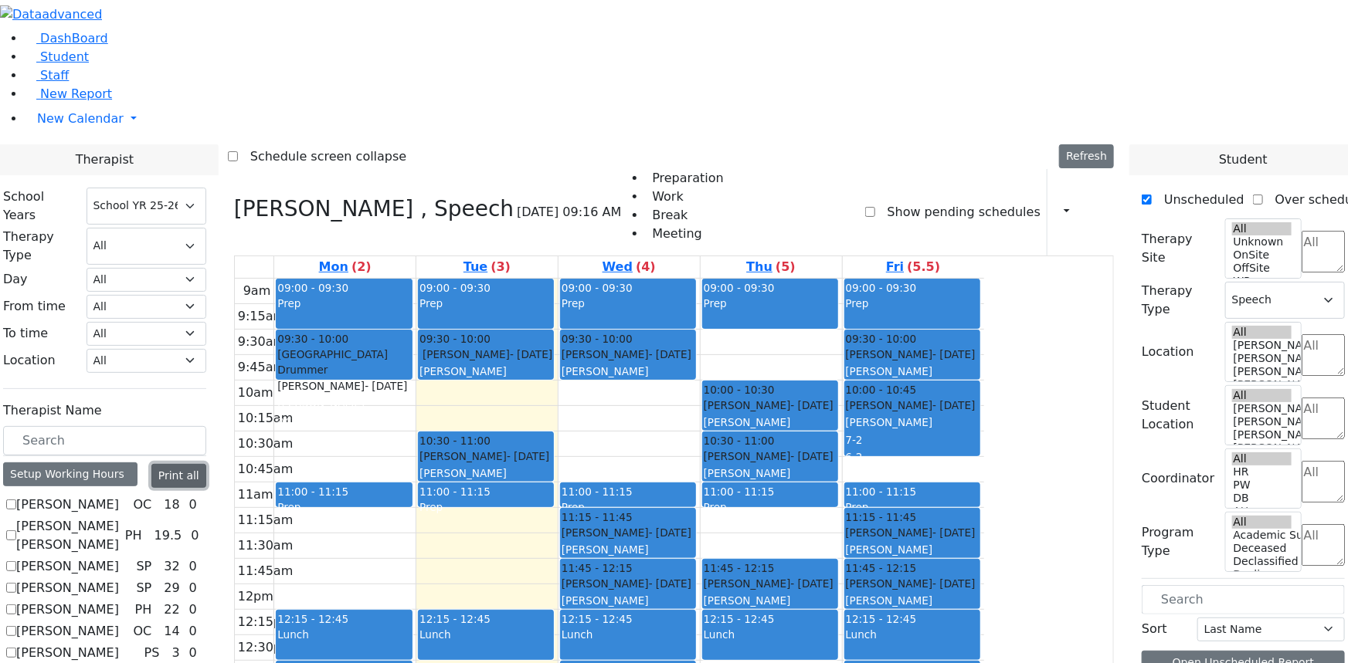
click at [206, 464] on button "Print all" at bounding box center [178, 476] width 55 height 24
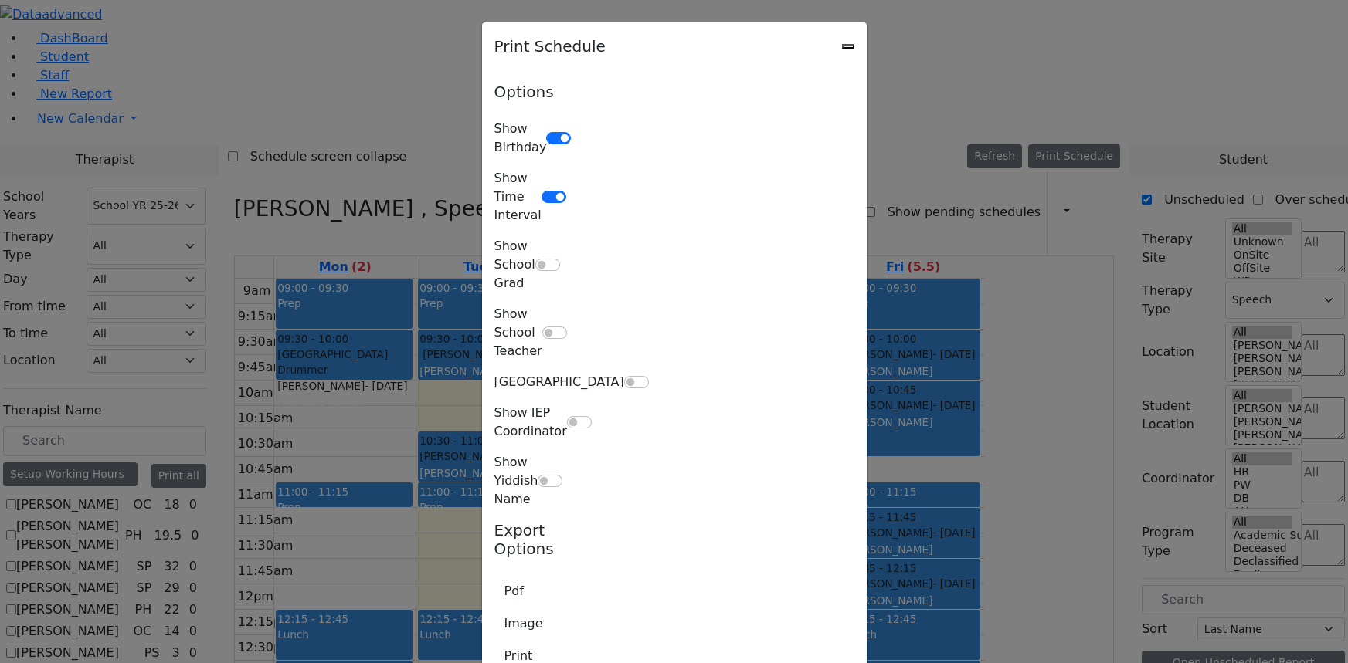
select select "212"
select select "3"
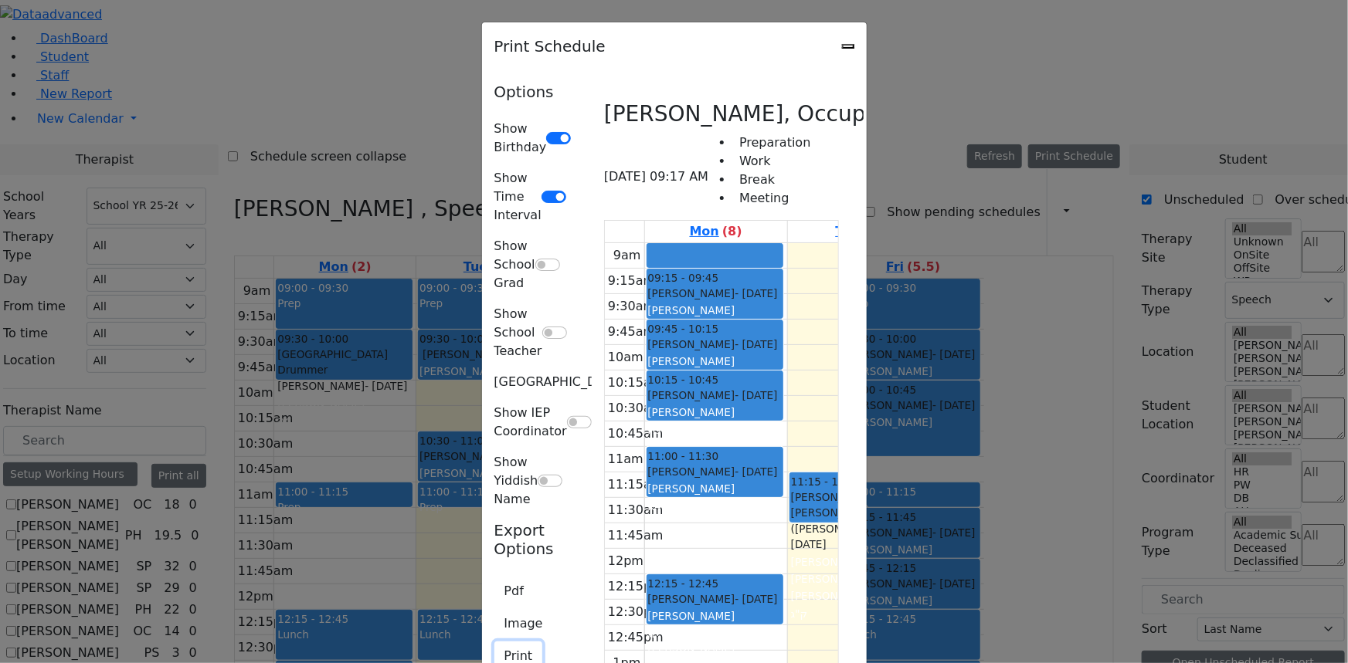
click at [494, 642] on button "Print" at bounding box center [518, 656] width 49 height 29
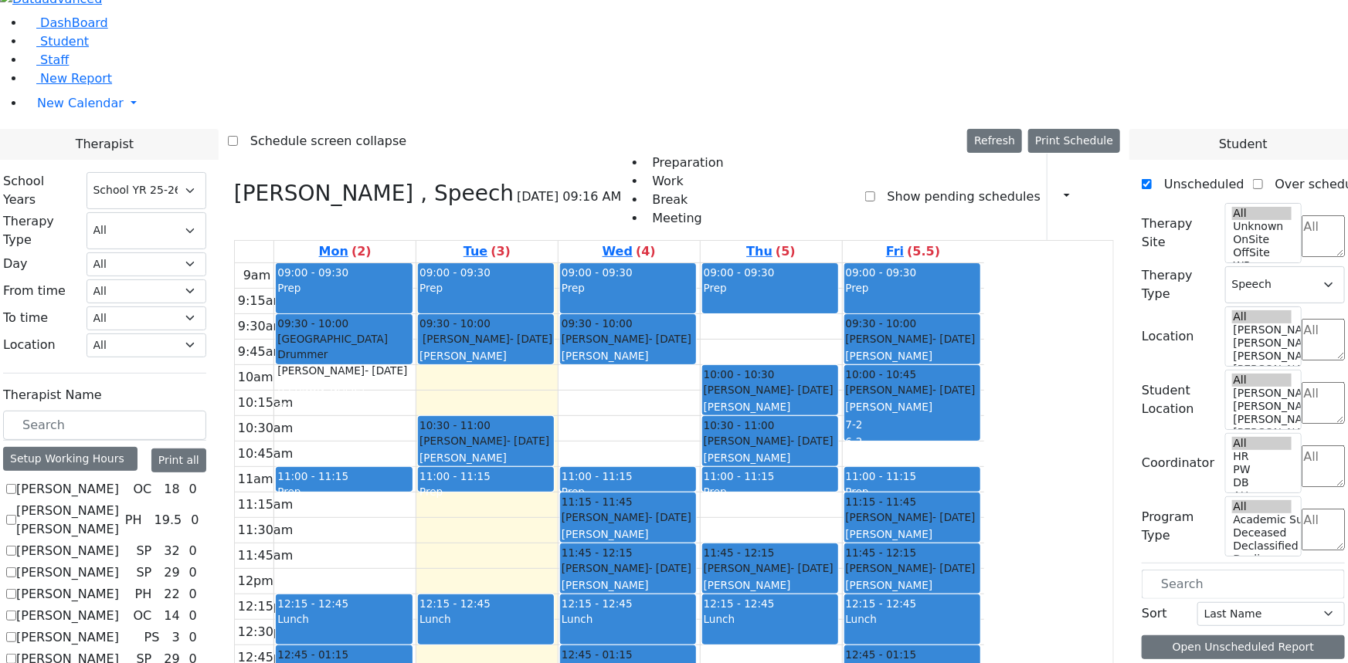
scroll to position [632, 0]
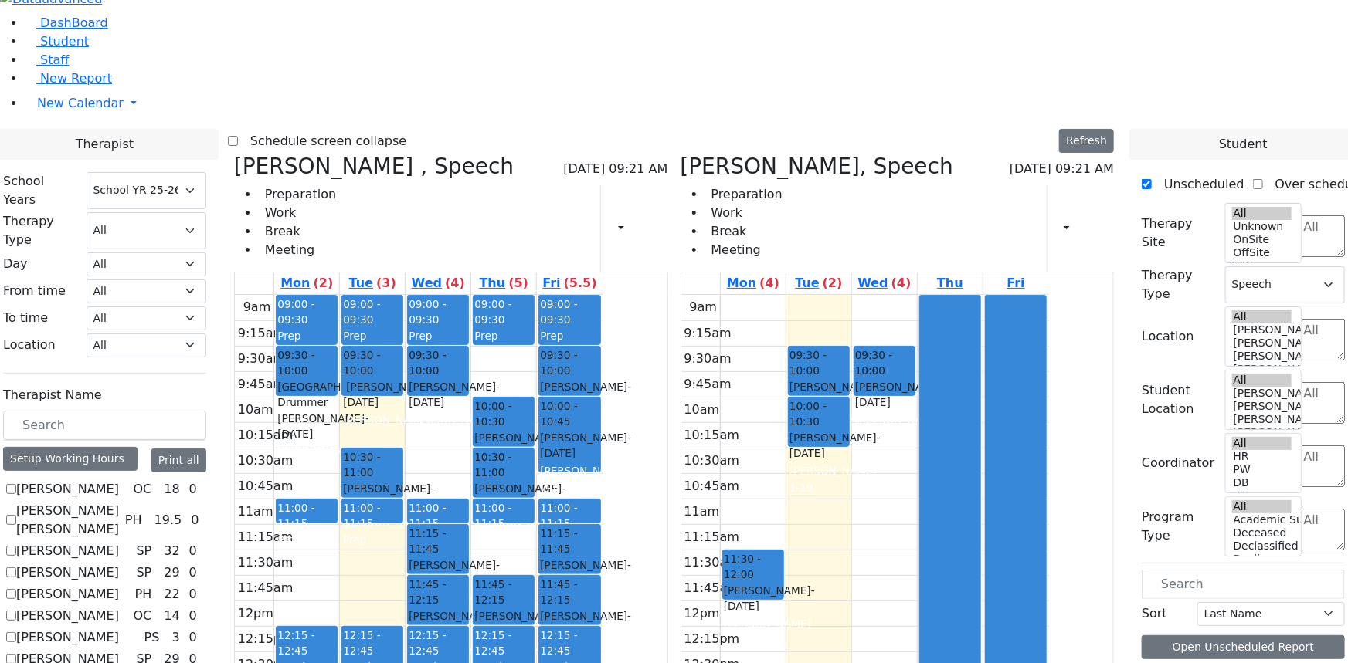
checkbox input "false"
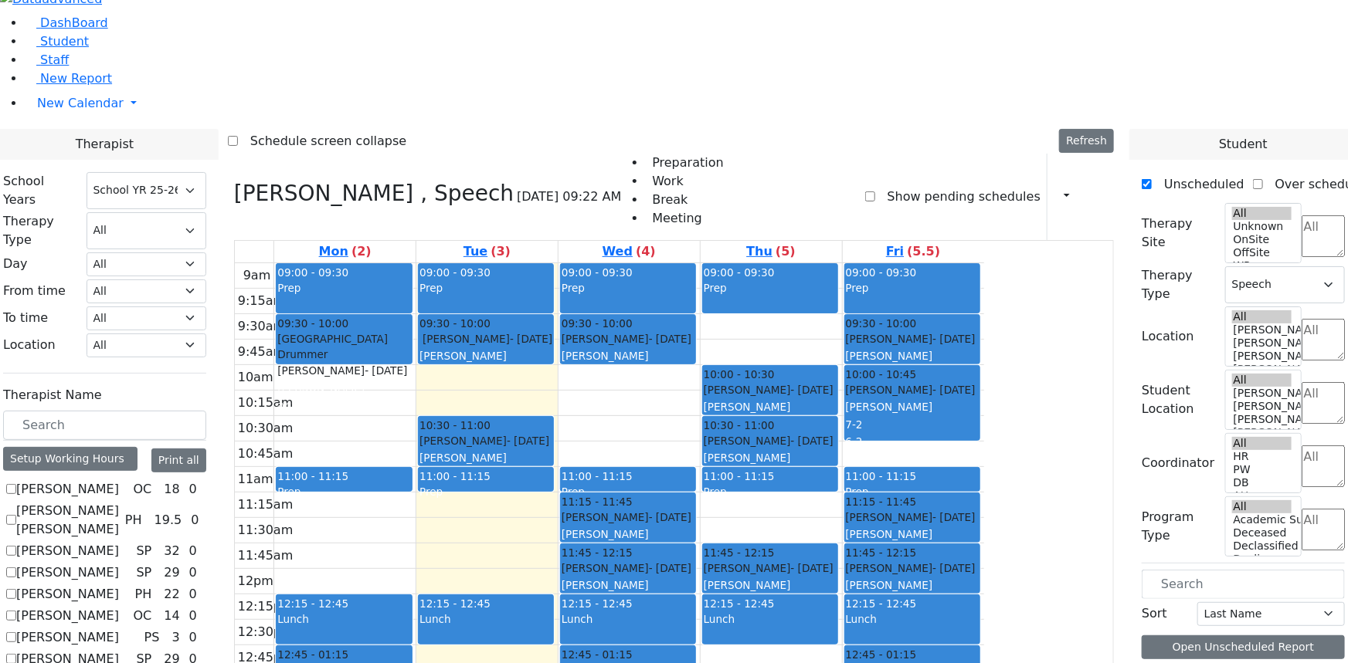
scroll to position [772, 0]
checkbox input "true"
select select
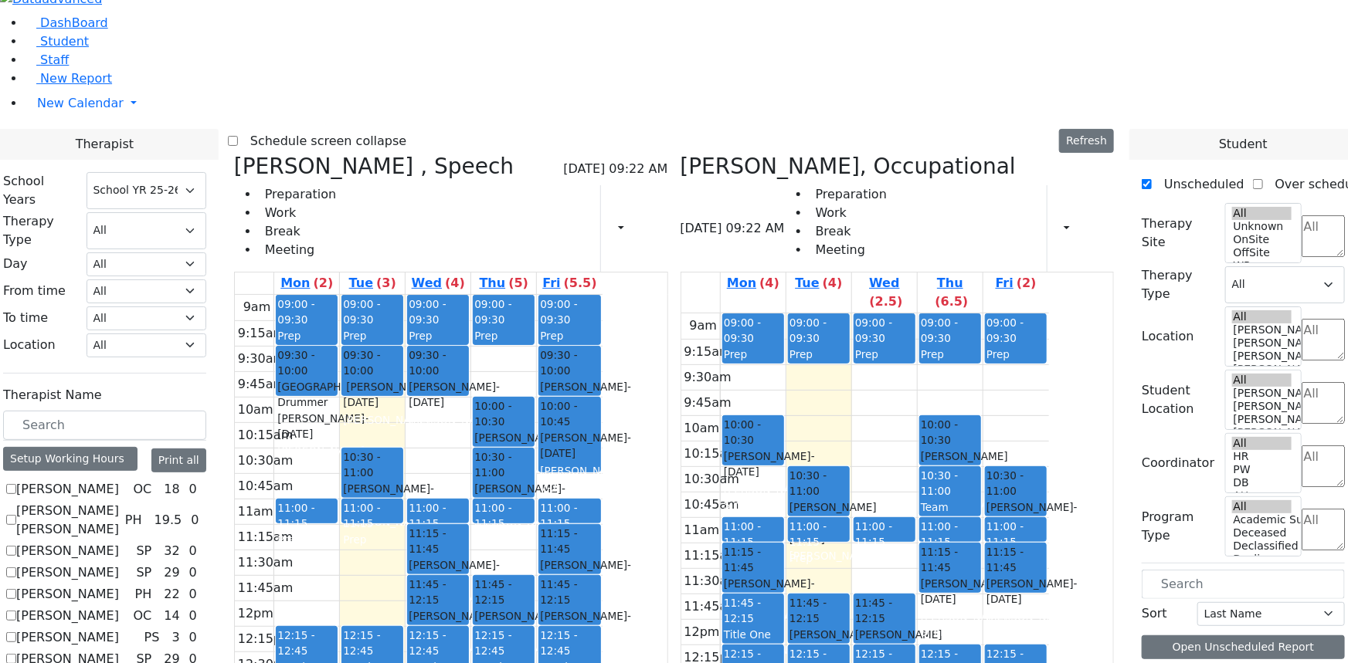
checkbox input "false"
select select "3"
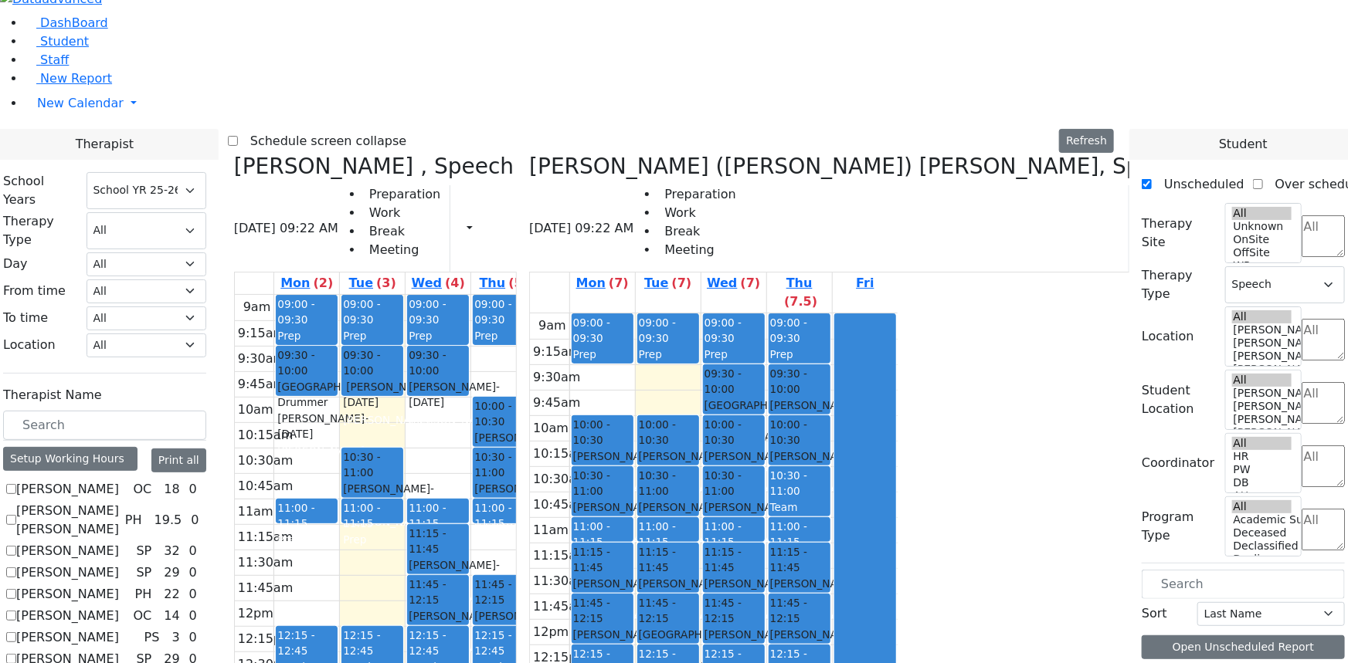
checkbox input "false"
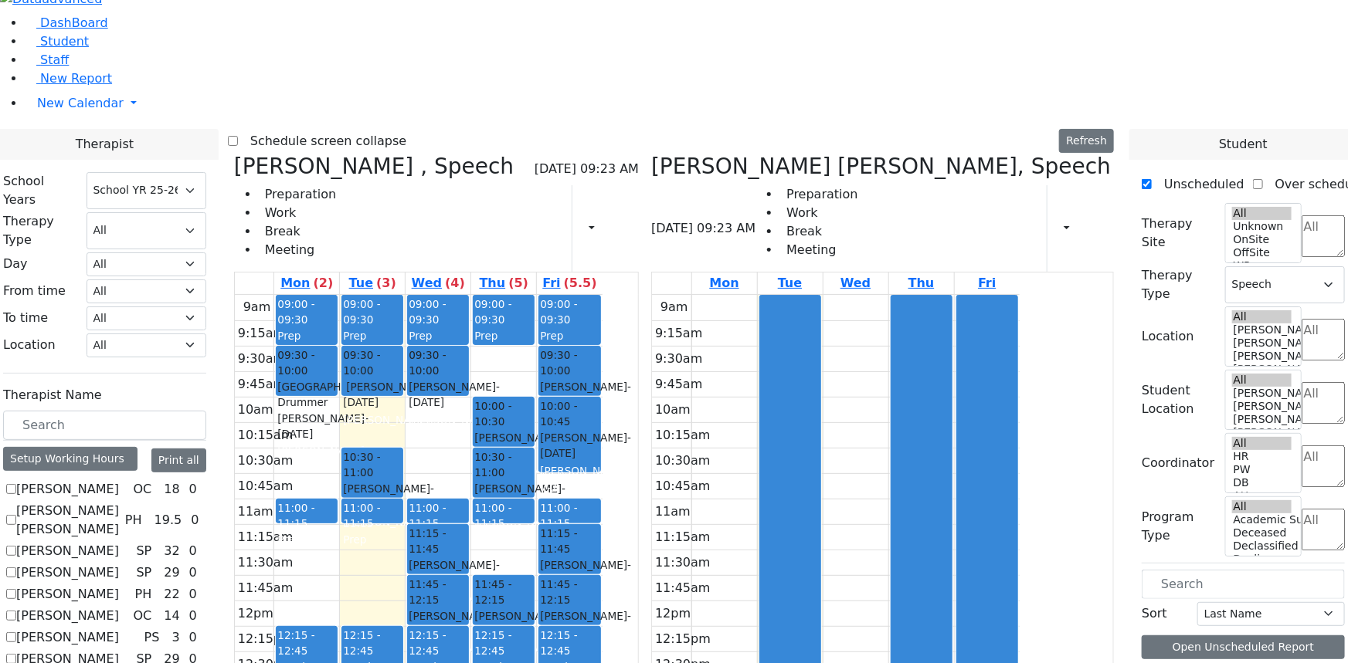
checkbox input "false"
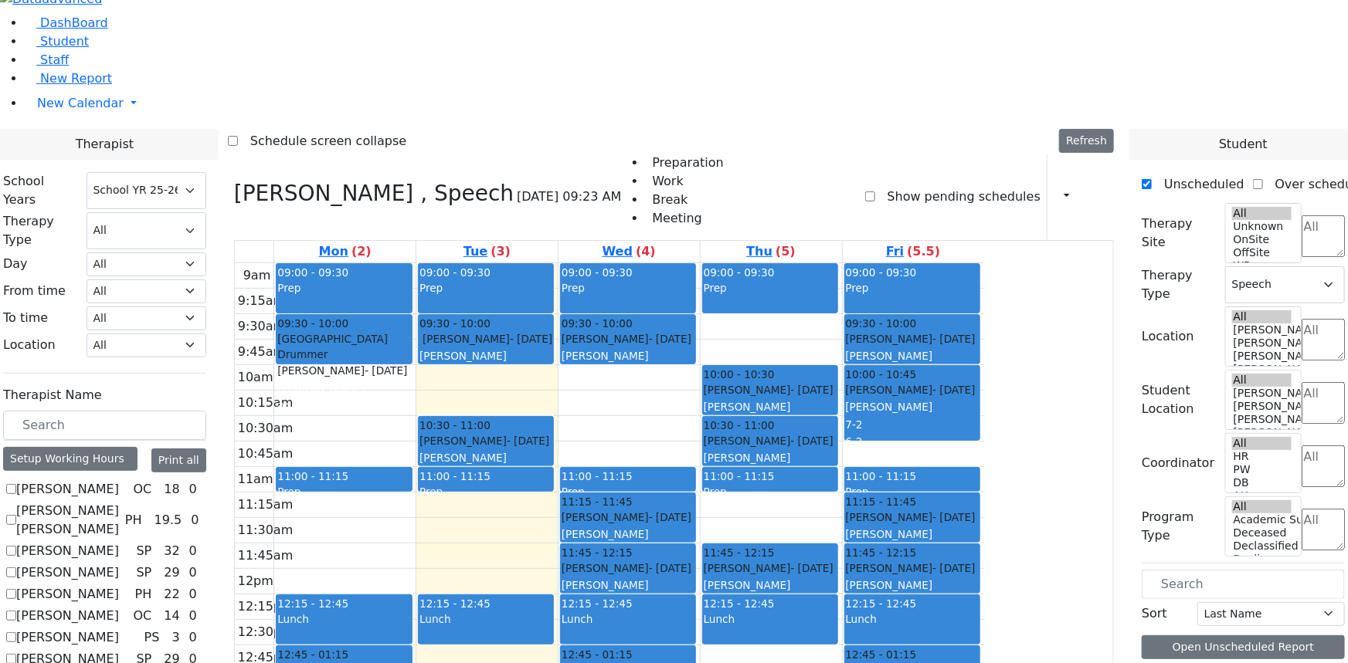
checkbox input "true"
select select
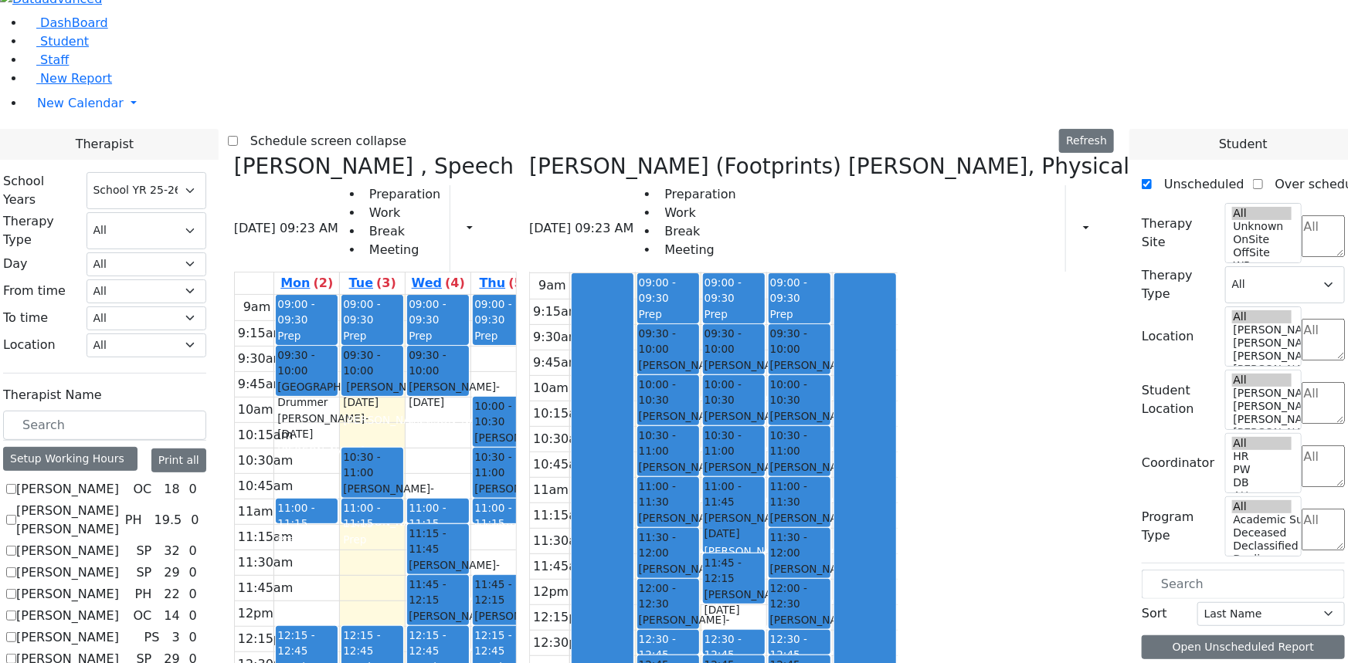
scroll to position [62, 0]
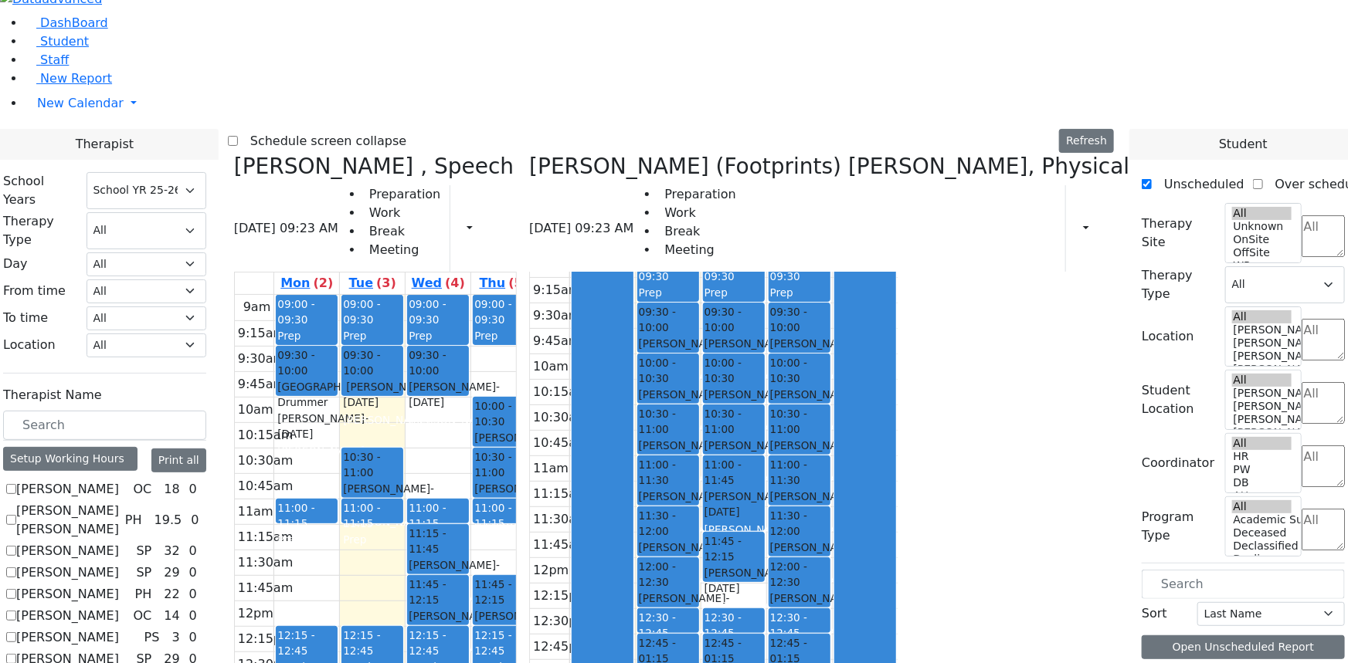
checkbox input "false"
select select "3"
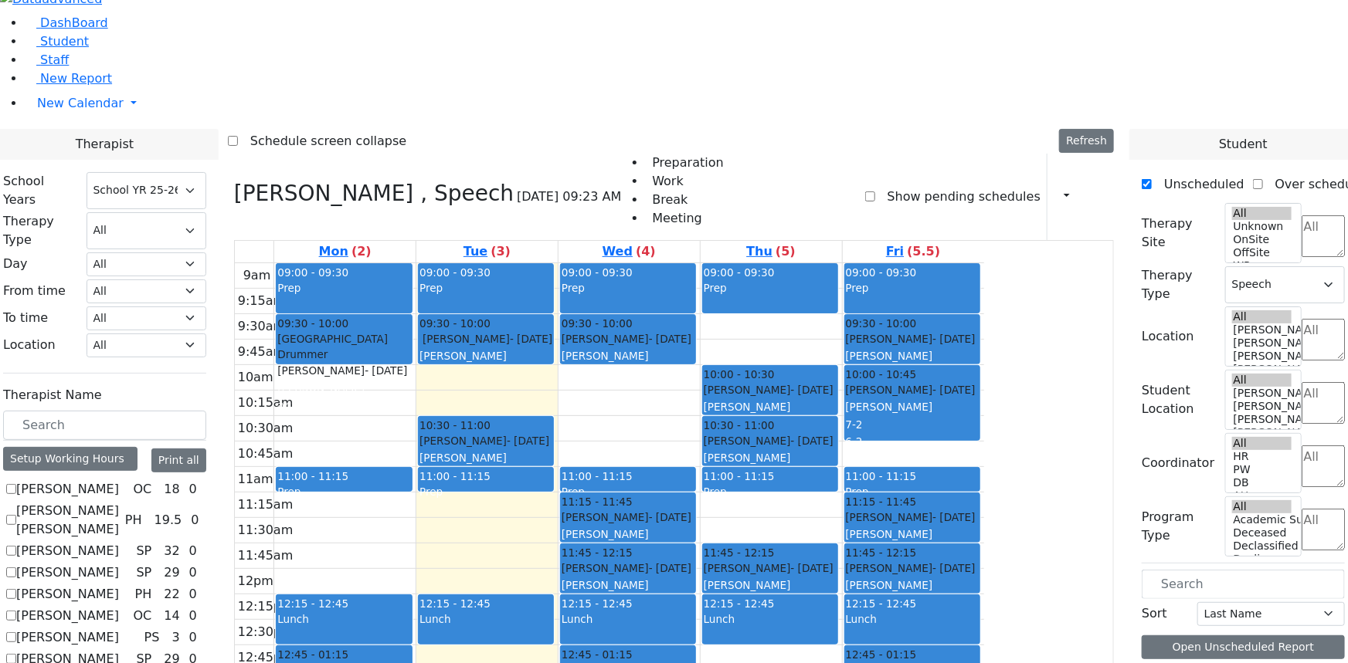
scroll to position [912, 0]
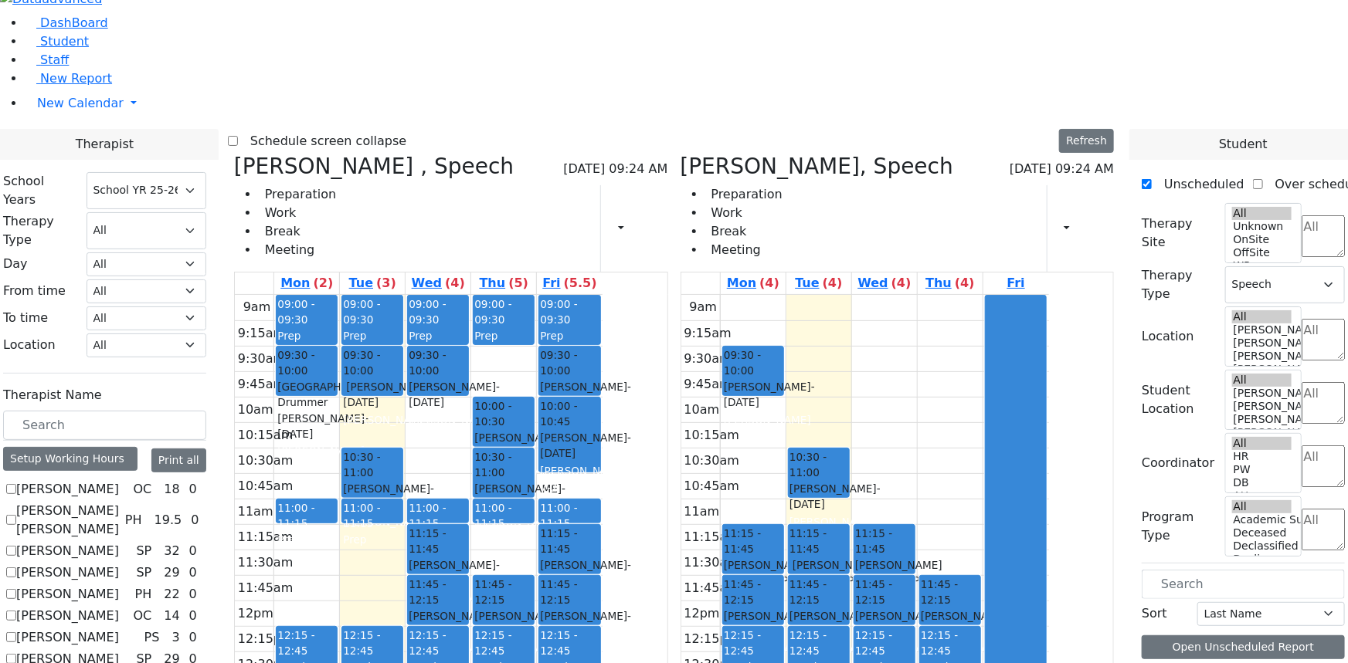
checkbox input "false"
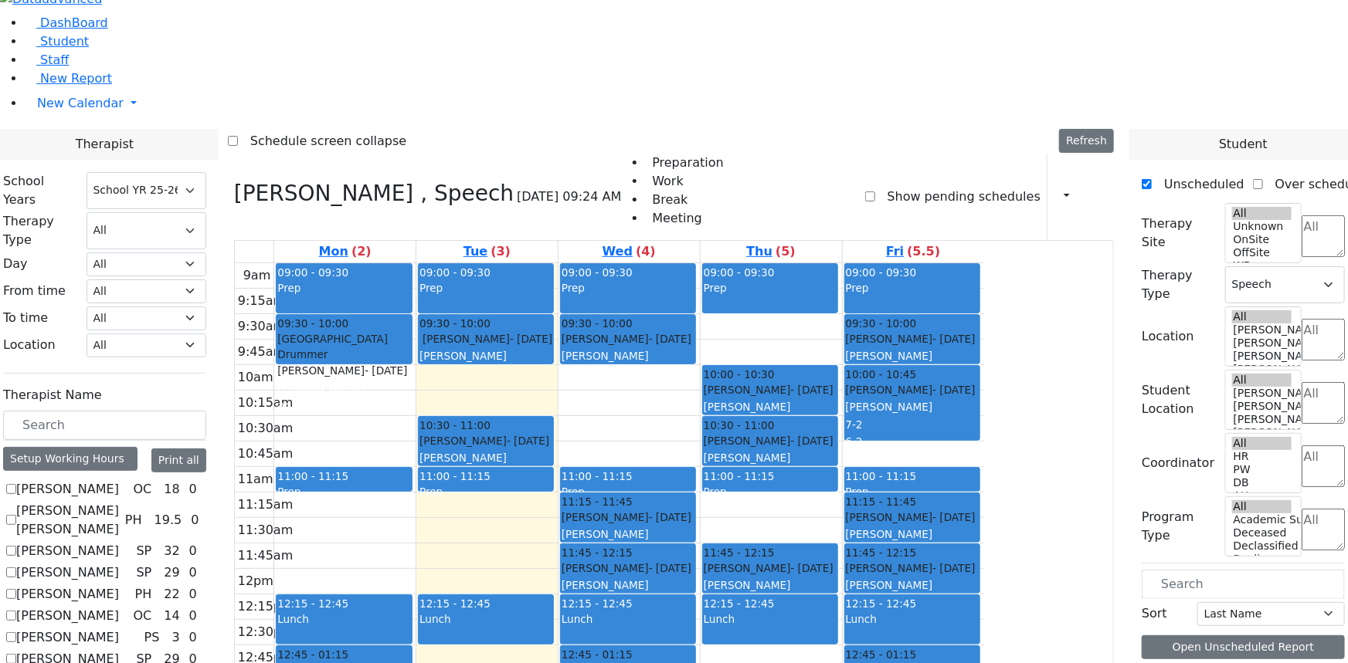
checkbox input "true"
select select
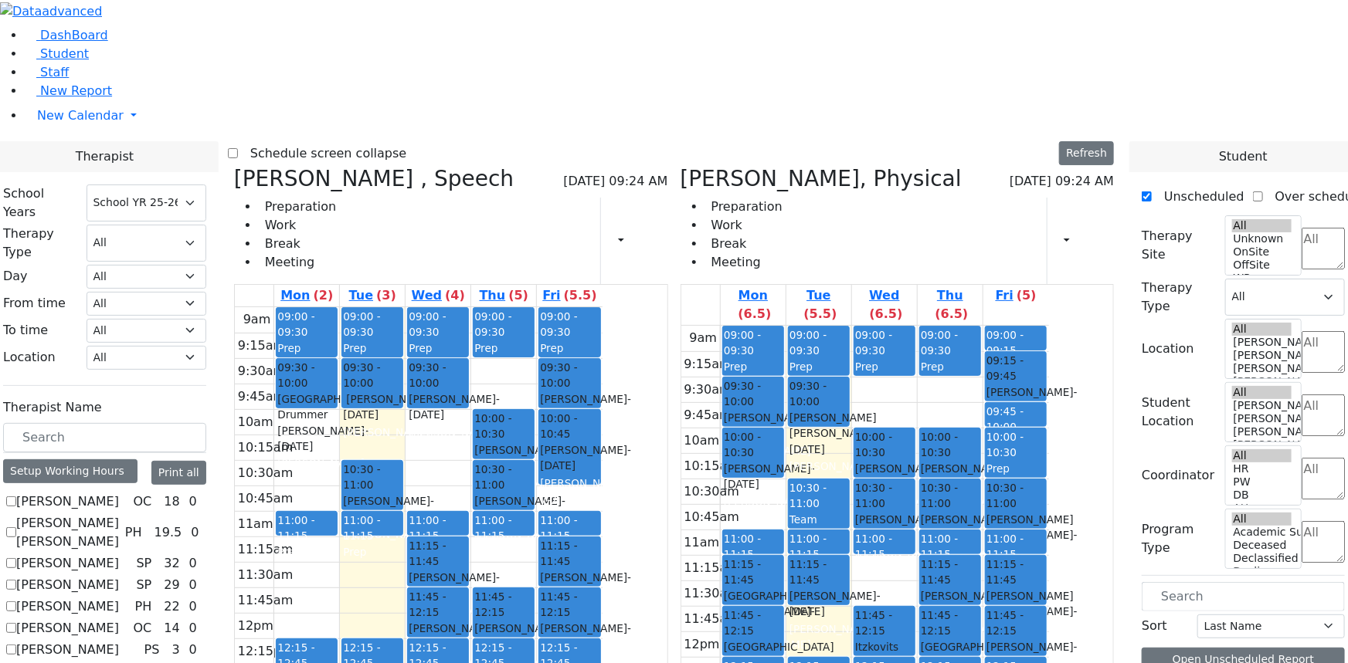
scroll to position [0, 0]
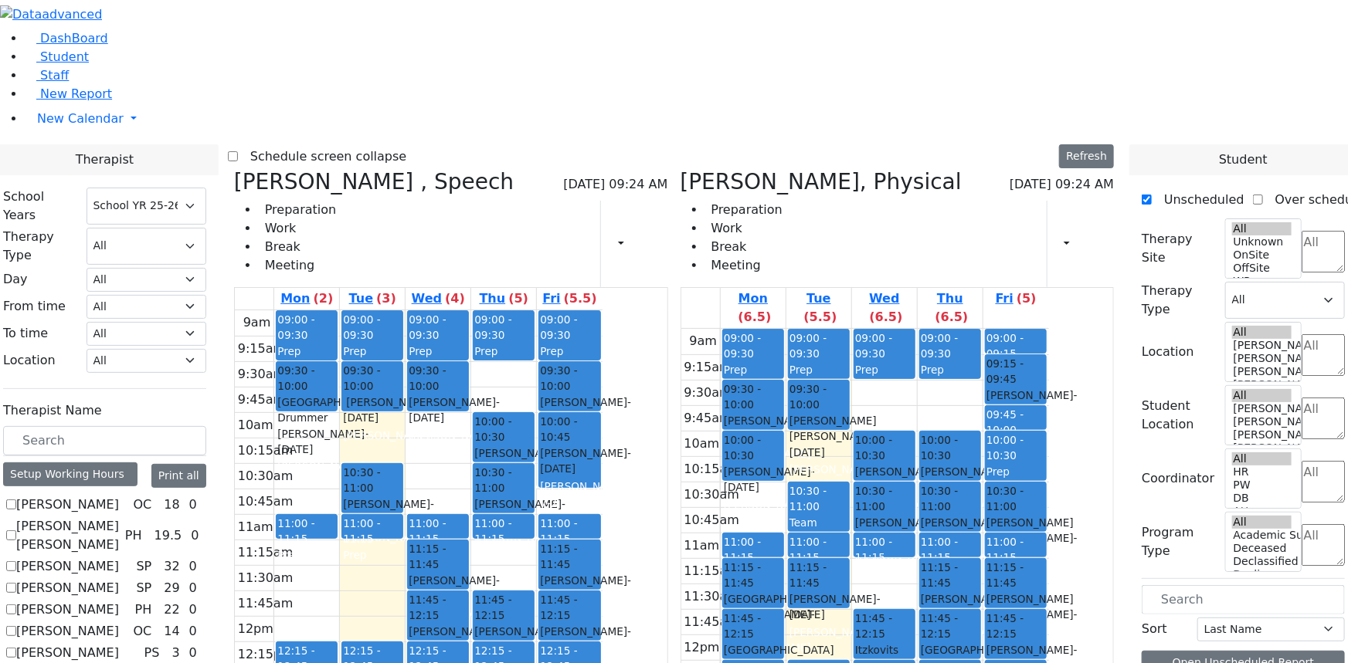
checkbox input "false"
select select "3"
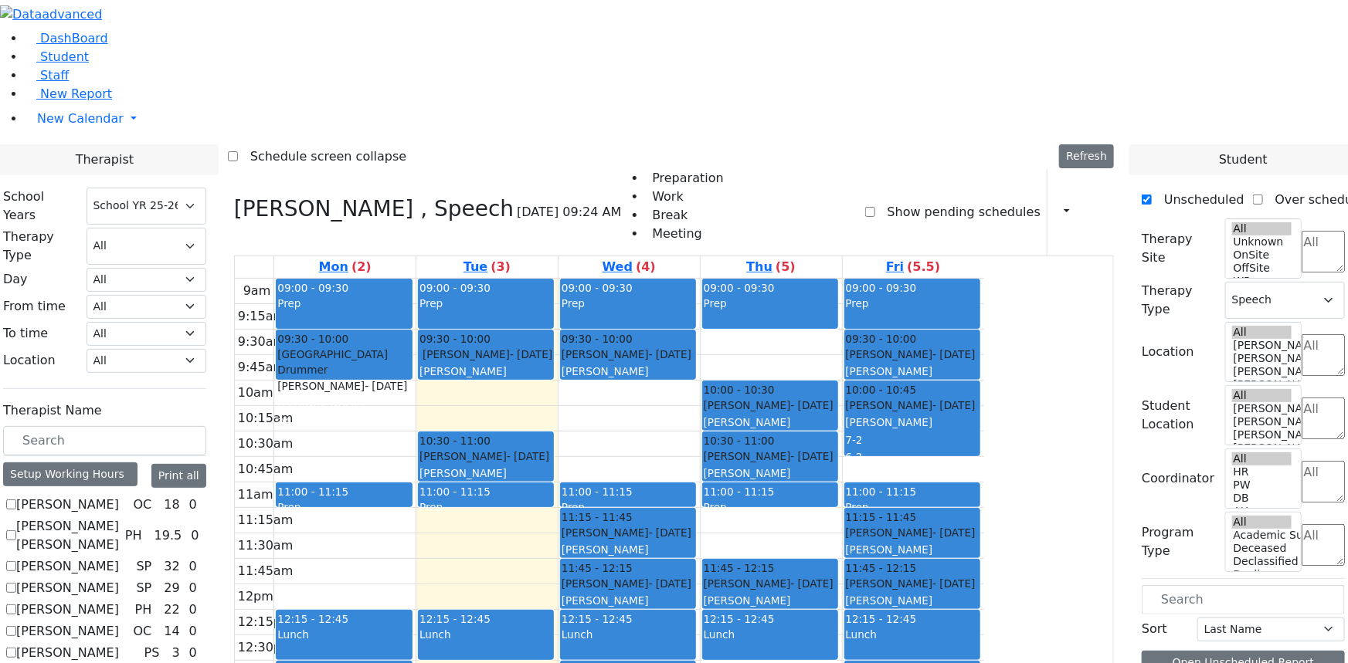
scroll to position [1053, 0]
checkbox input "true"
select select
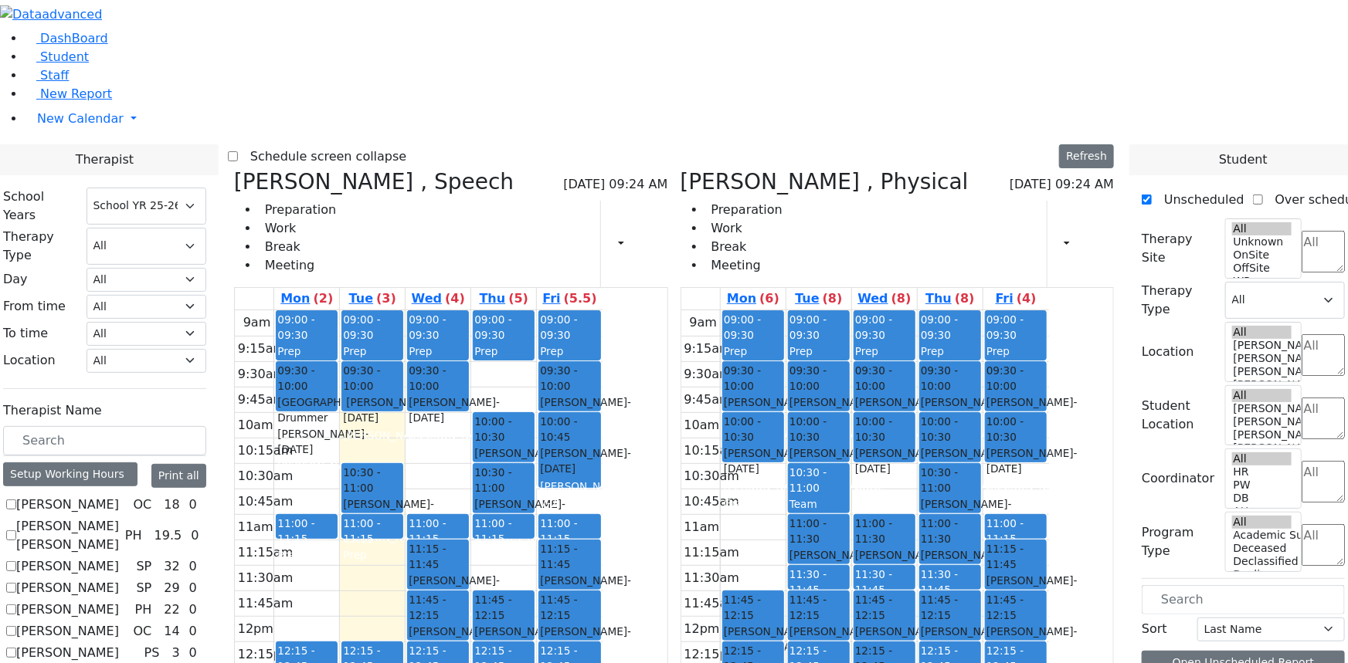
checkbox input "false"
select select "3"
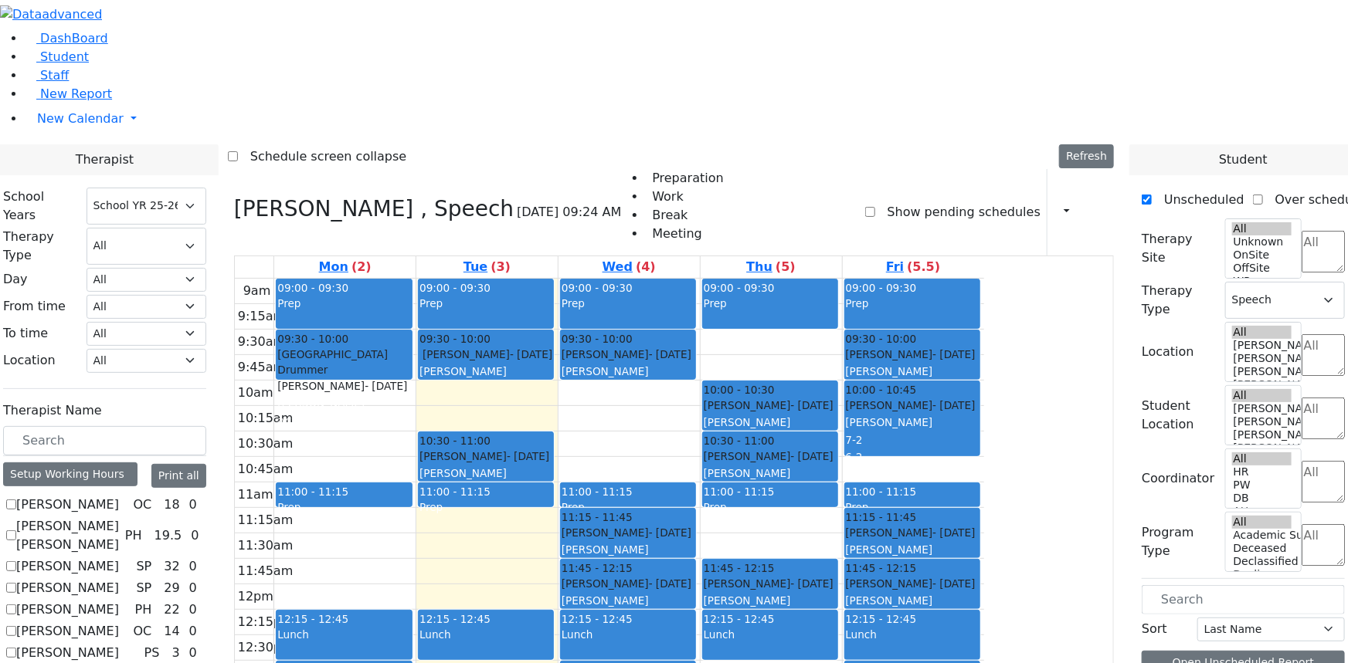
checkbox input "true"
select select
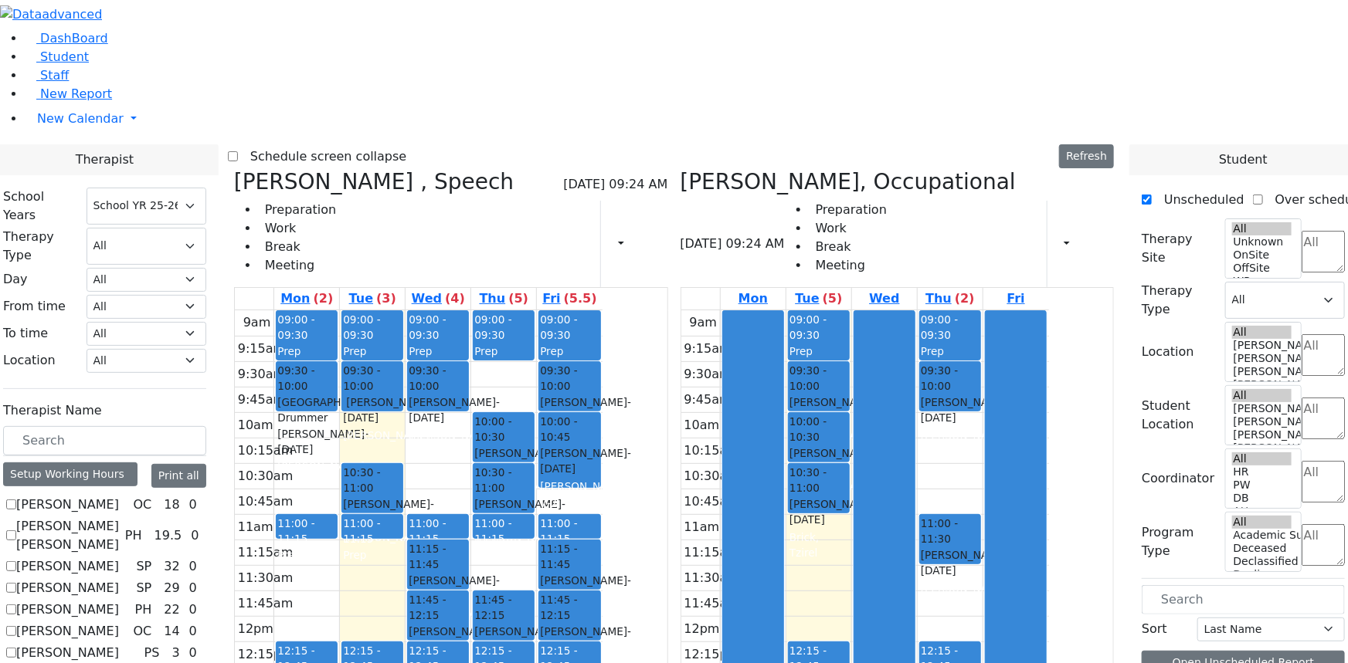
scroll to position [1193, 0]
checkbox input "false"
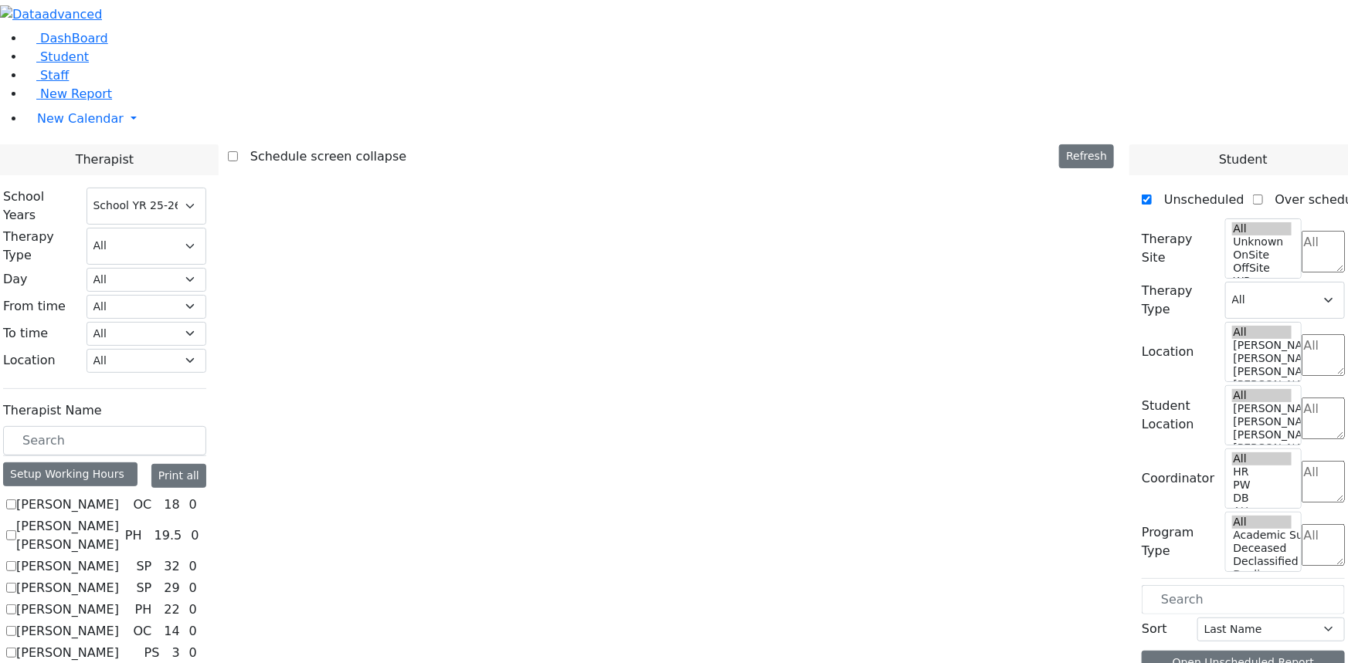
select select "3"
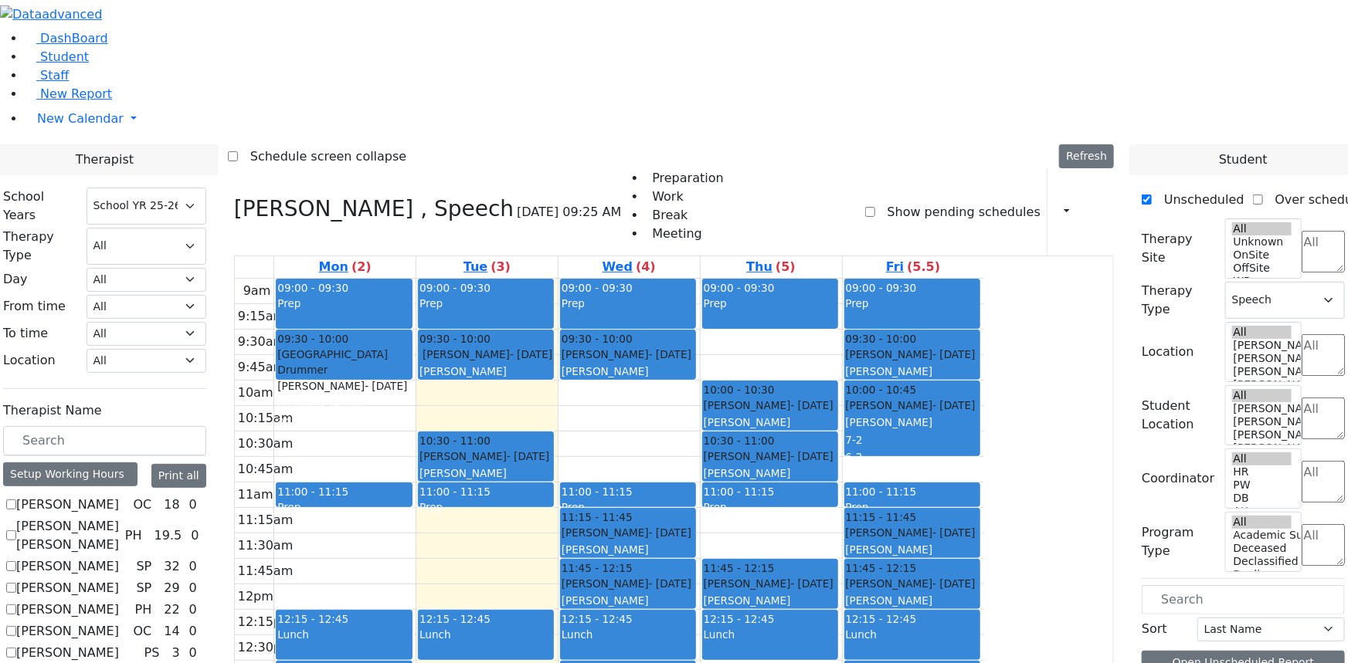
scroll to position [1334, 0]
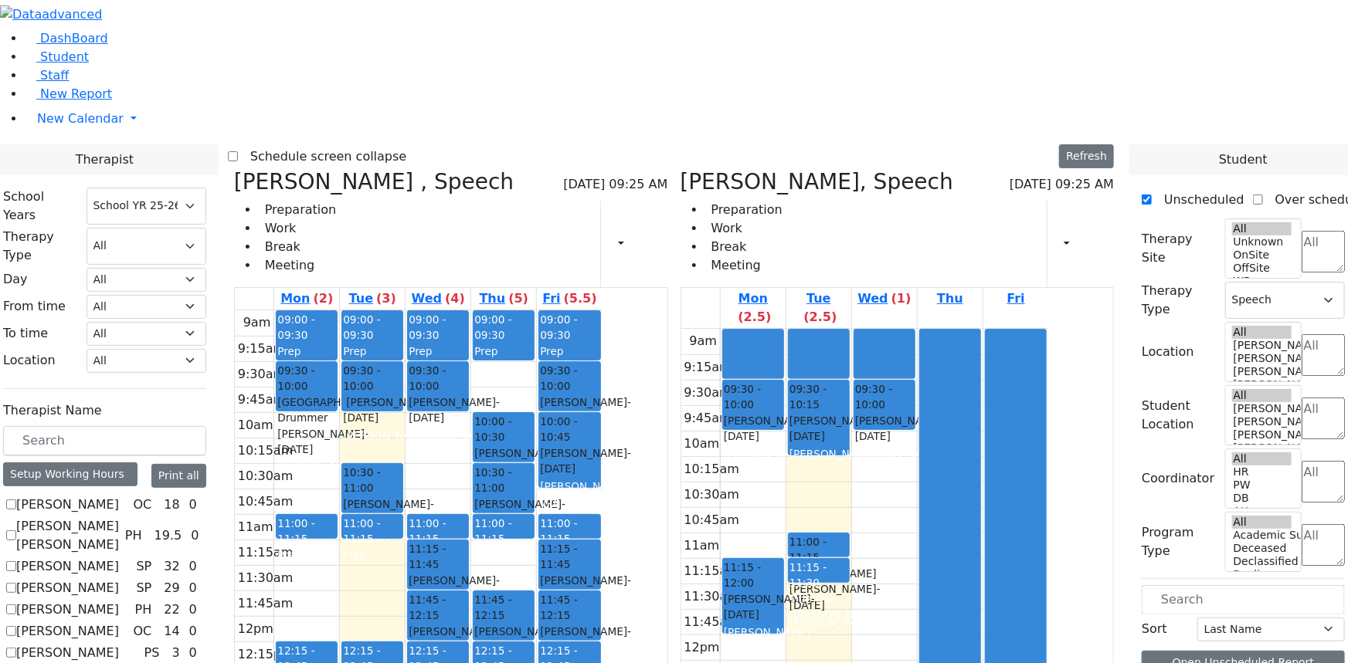
checkbox input "false"
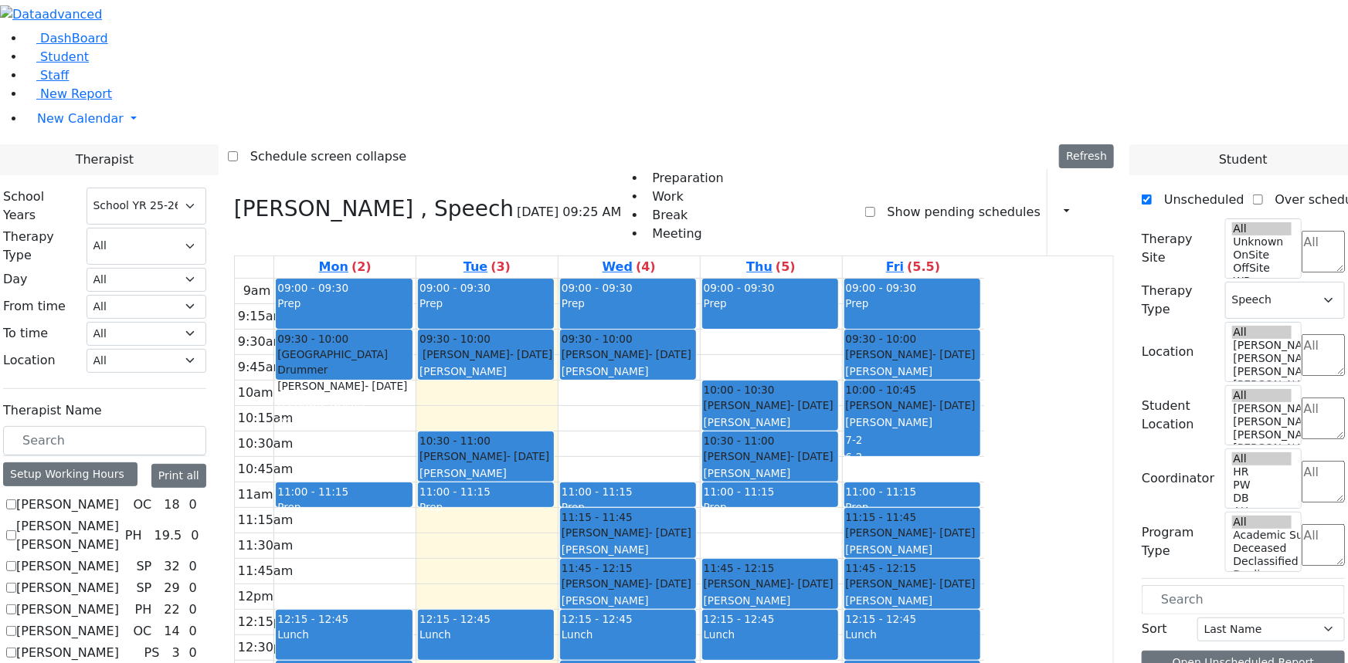
checkbox input "true"
select select
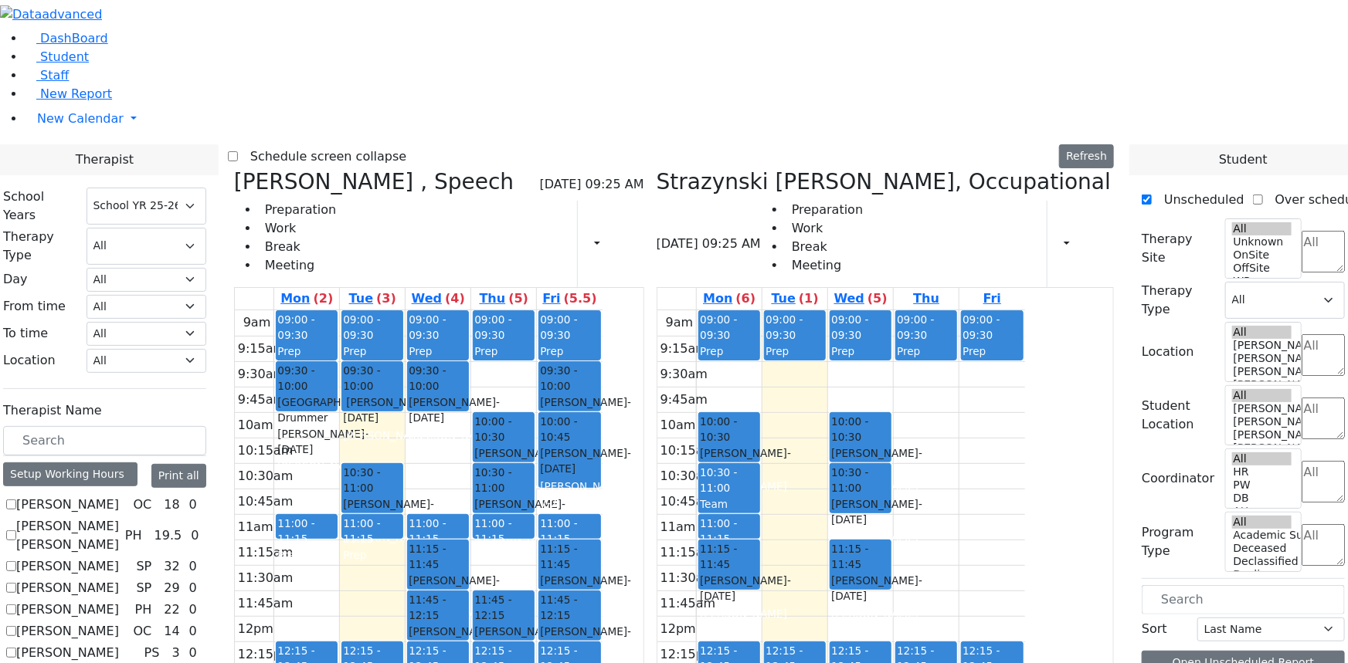
scroll to position [1474, 0]
checkbox input "false"
select select "3"
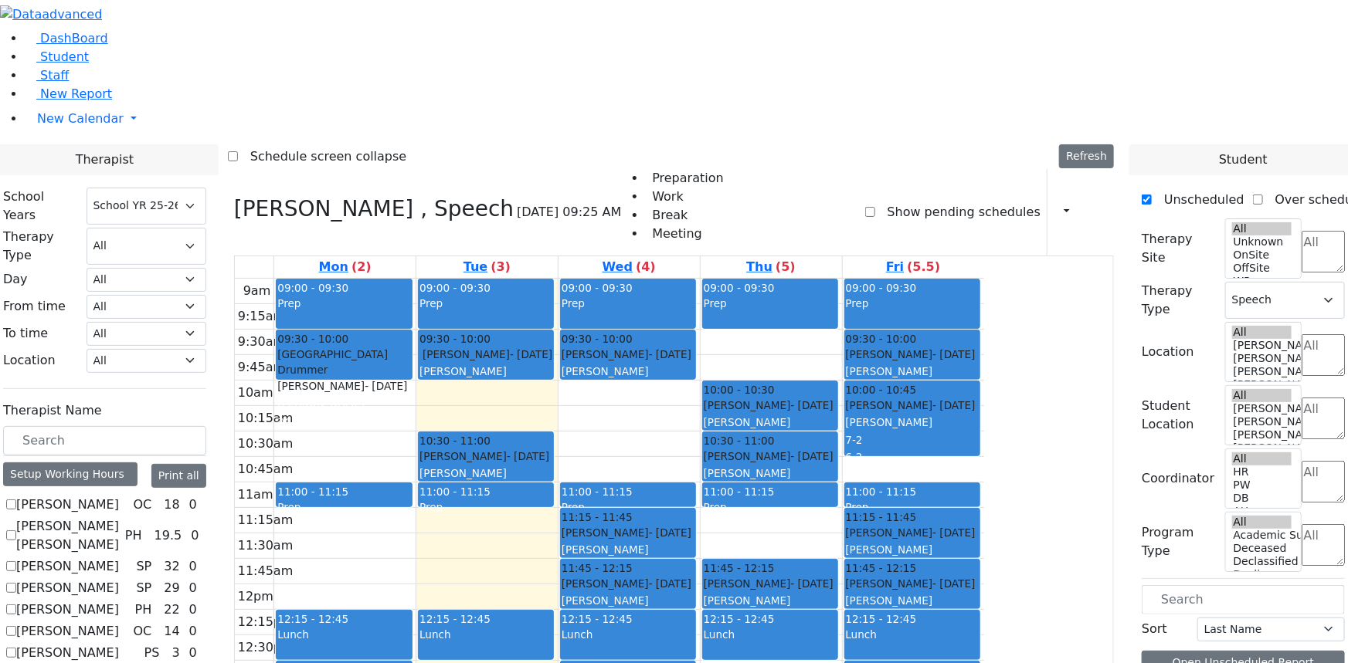
checkbox input "true"
select select
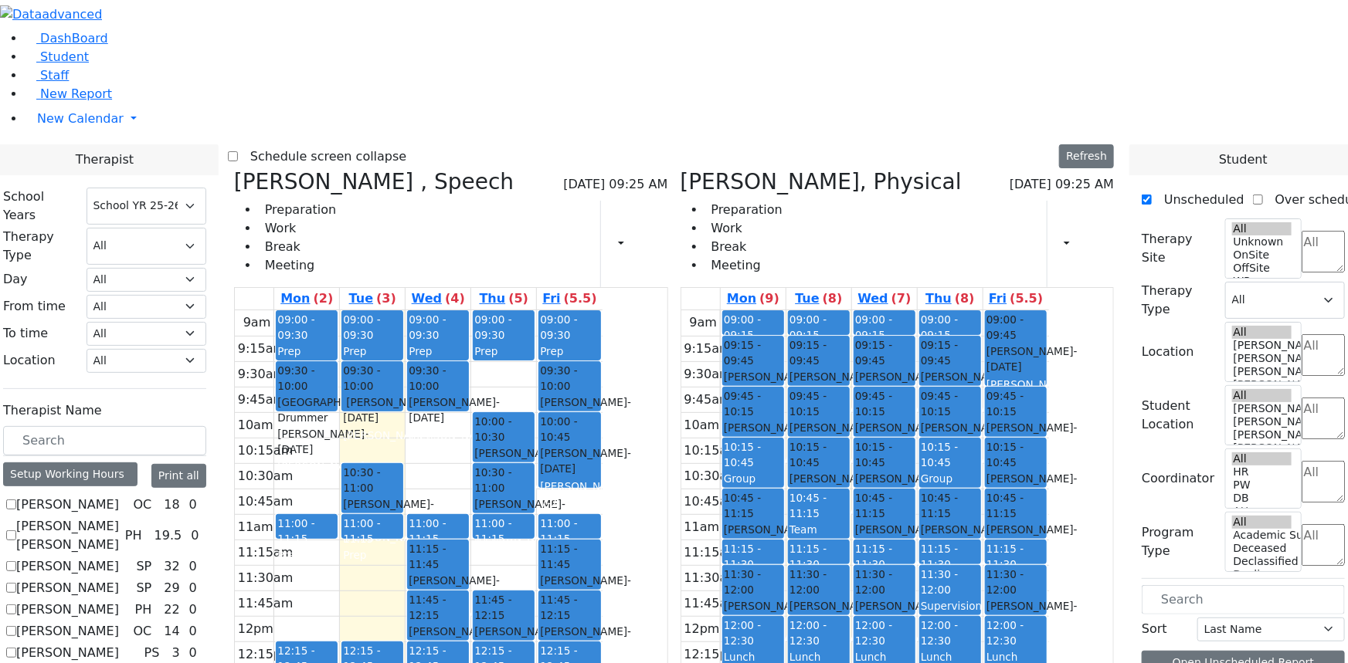
checkbox input "false"
select select "3"
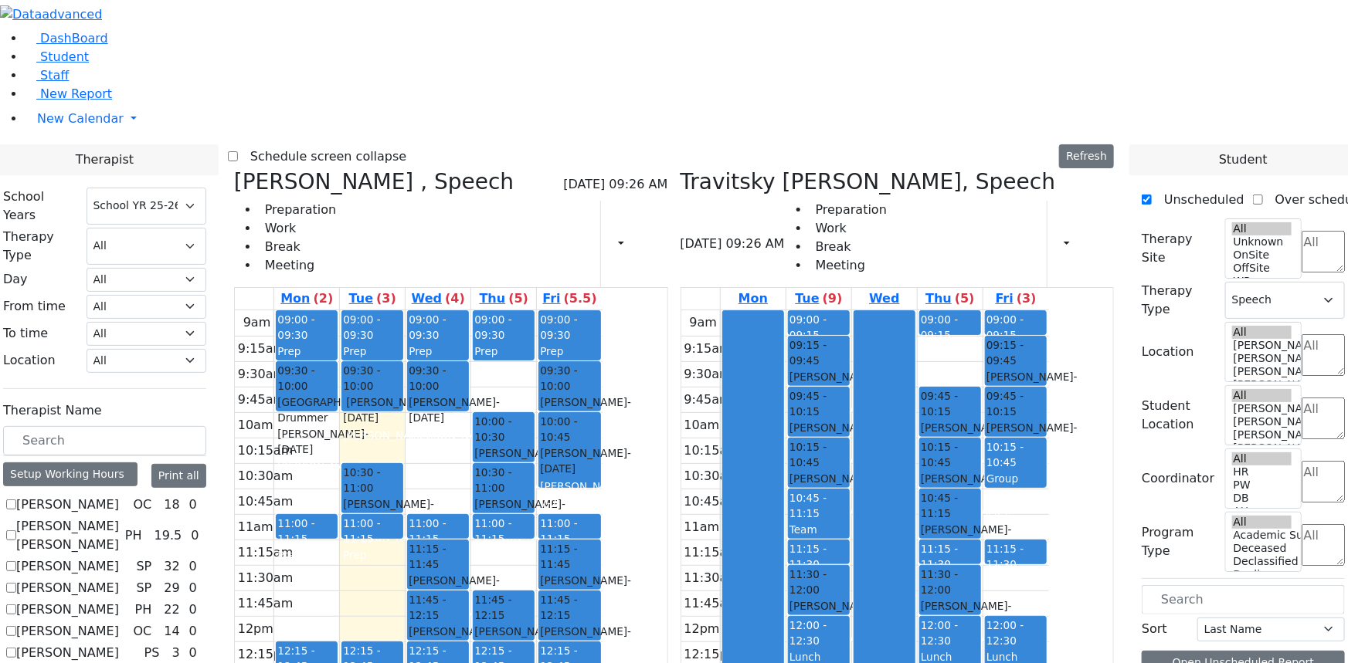
scroll to position [1544, 0]
checkbox input "false"
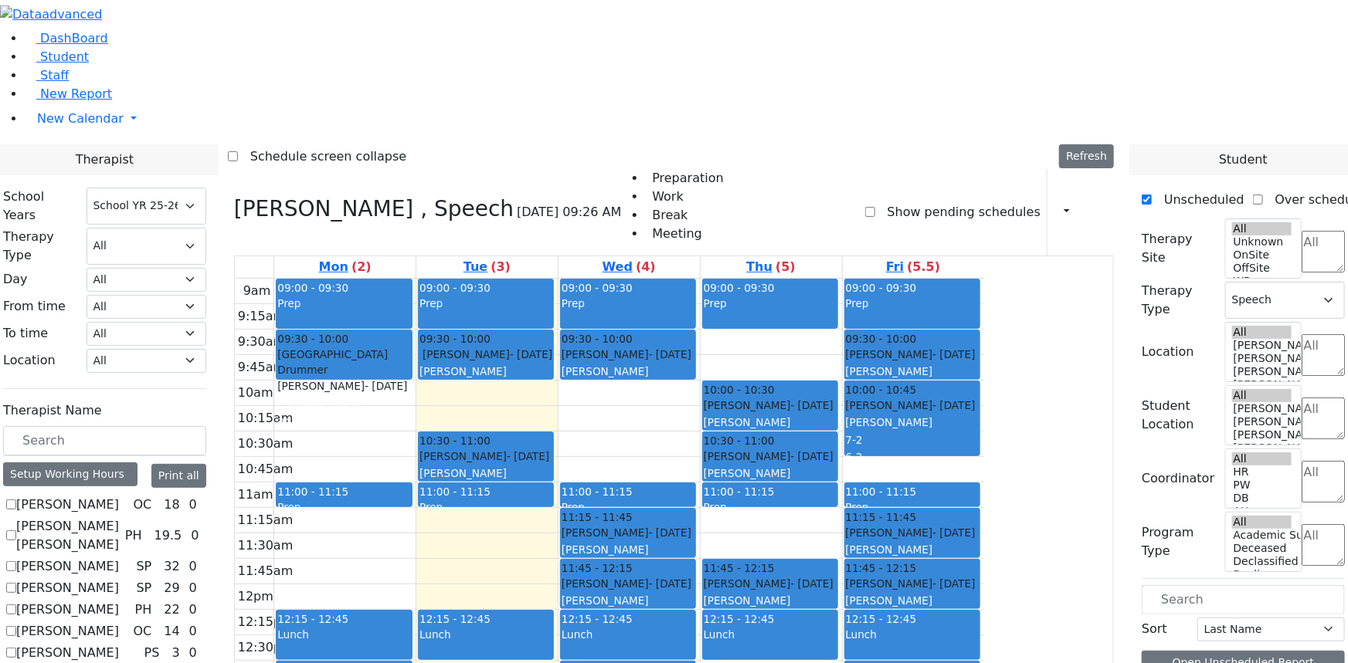
checkbox input "true"
select select
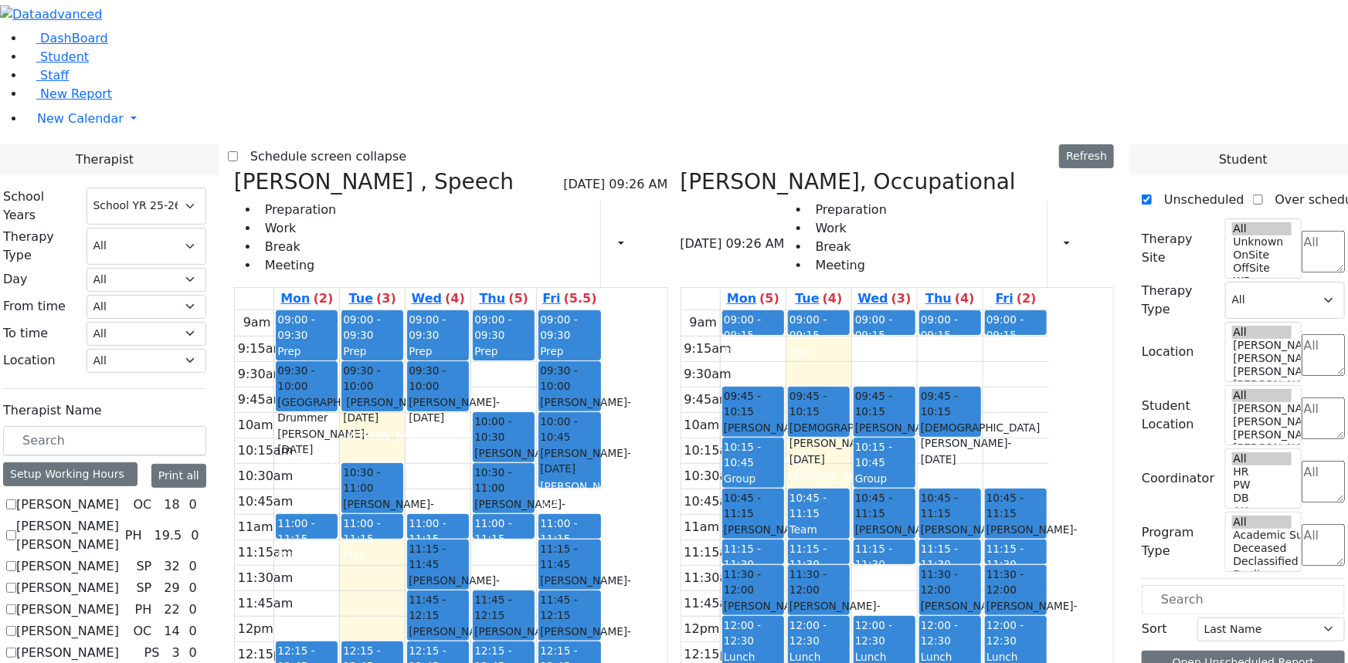
checkbox input "false"
select select "3"
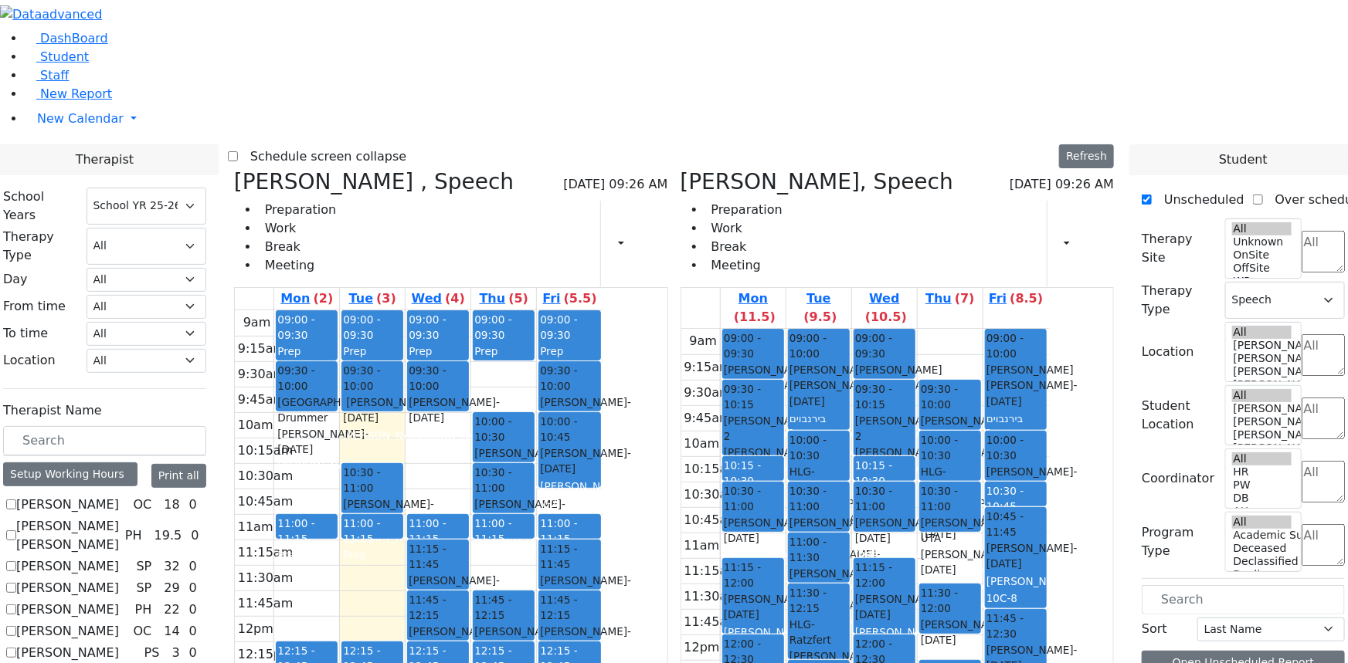
checkbox input "false"
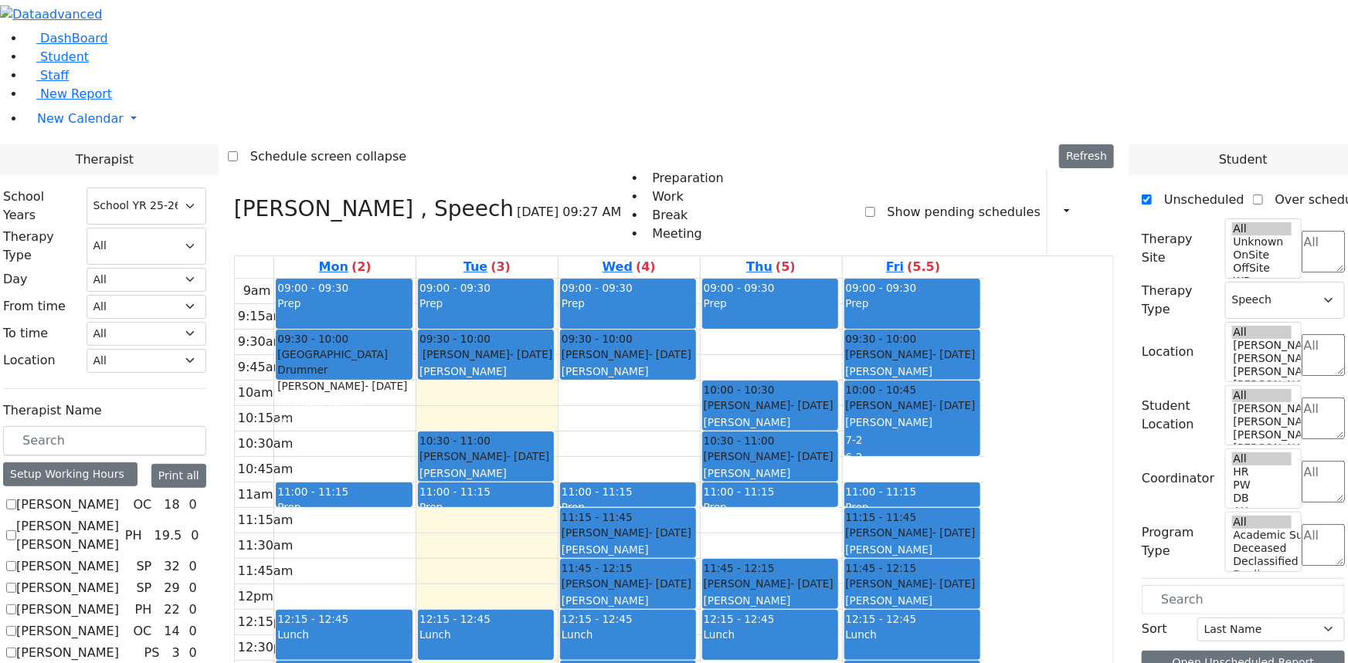
checkbox input "true"
select select
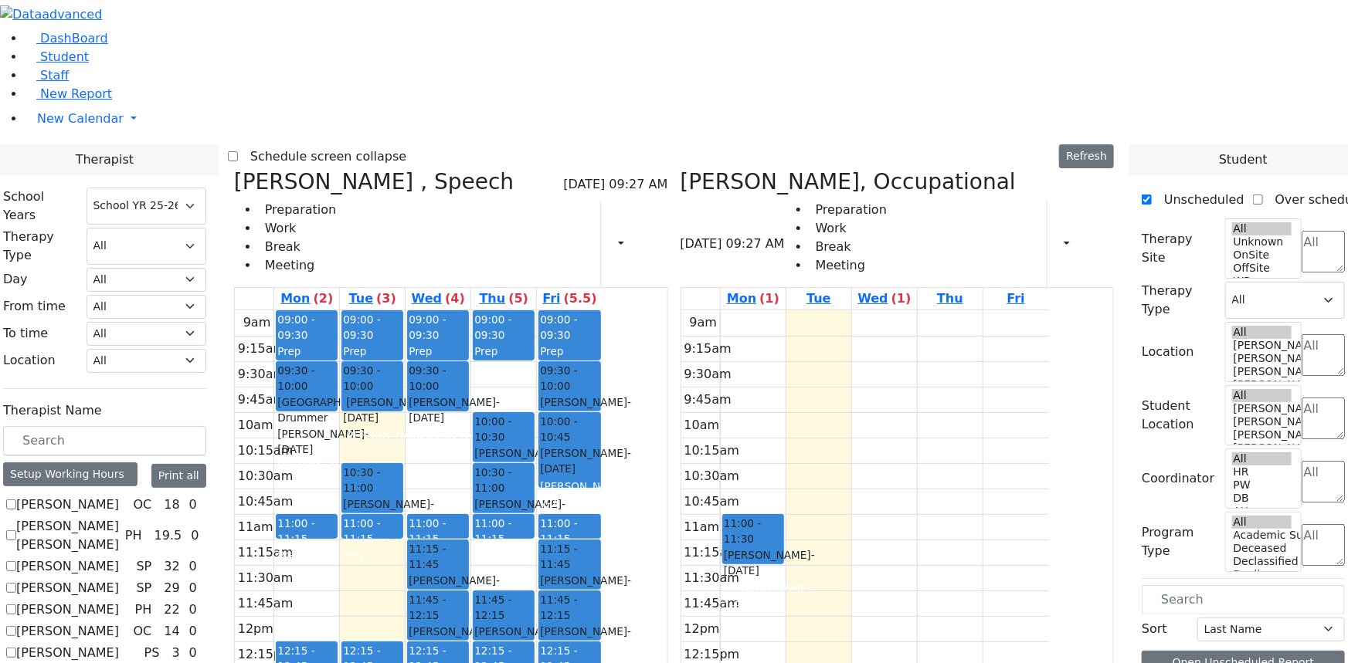
checkbox input "false"
select select "3"
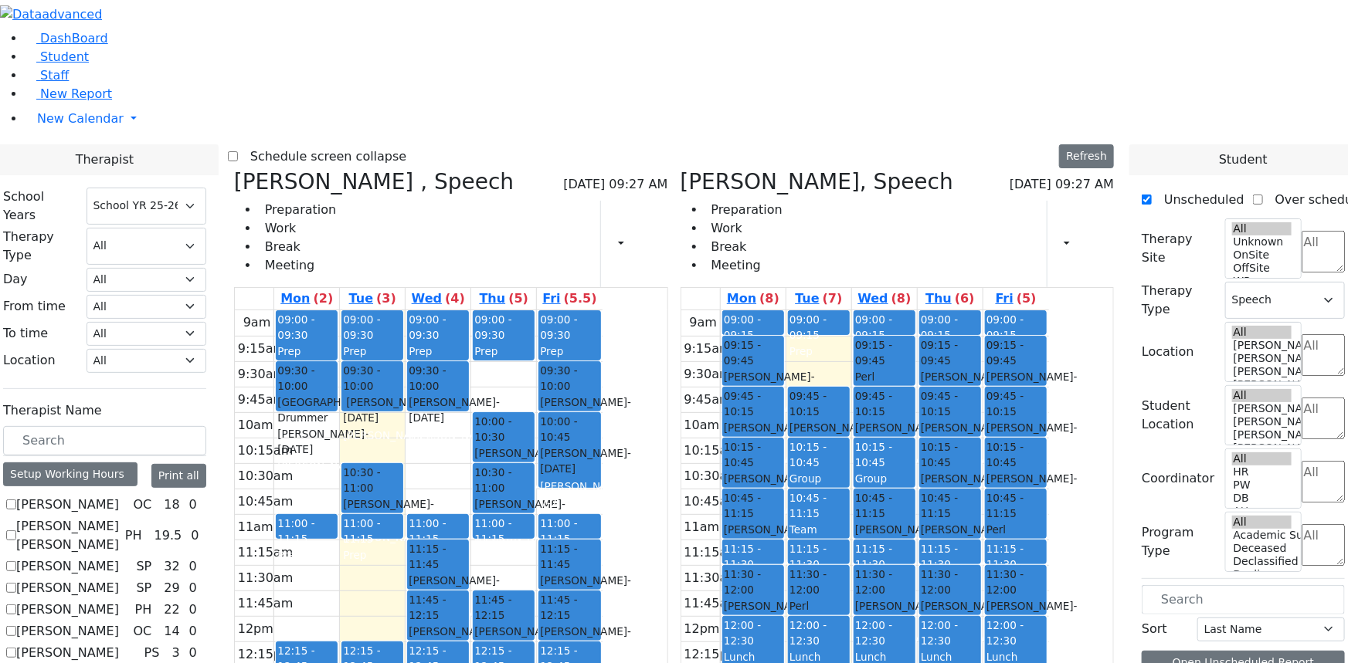
scroll to position [1684, 0]
checkbox input "false"
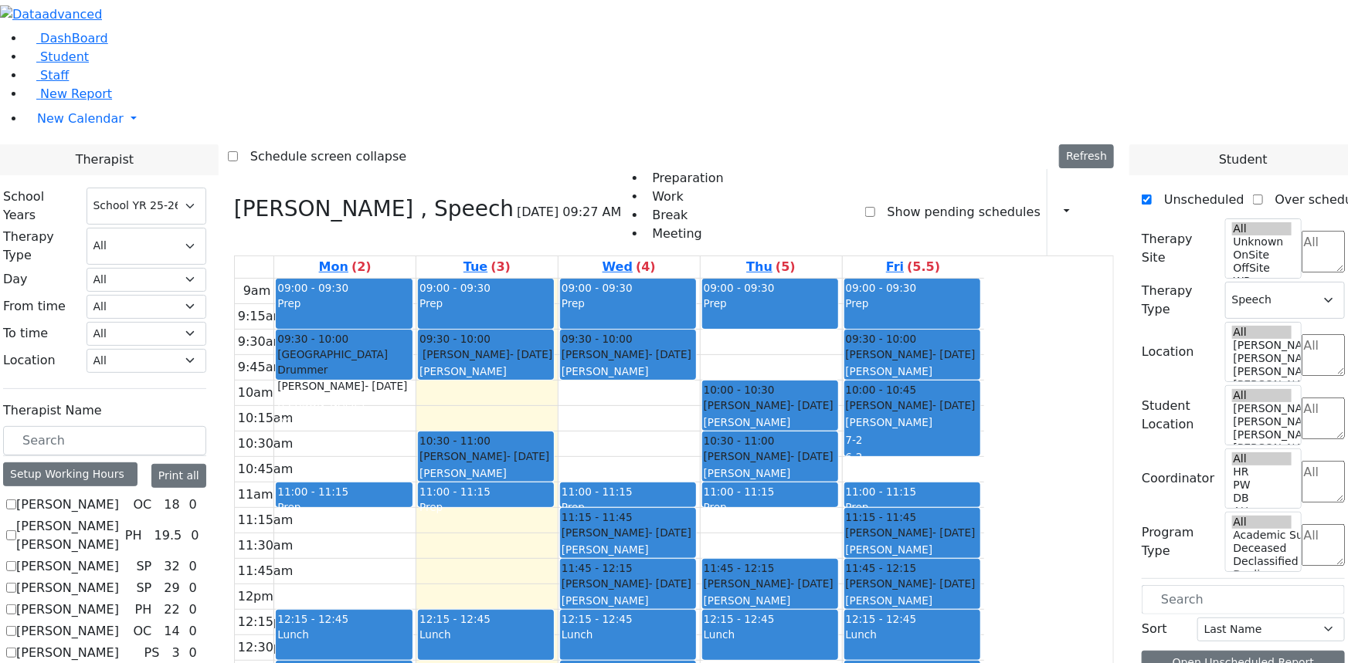
checkbox input "true"
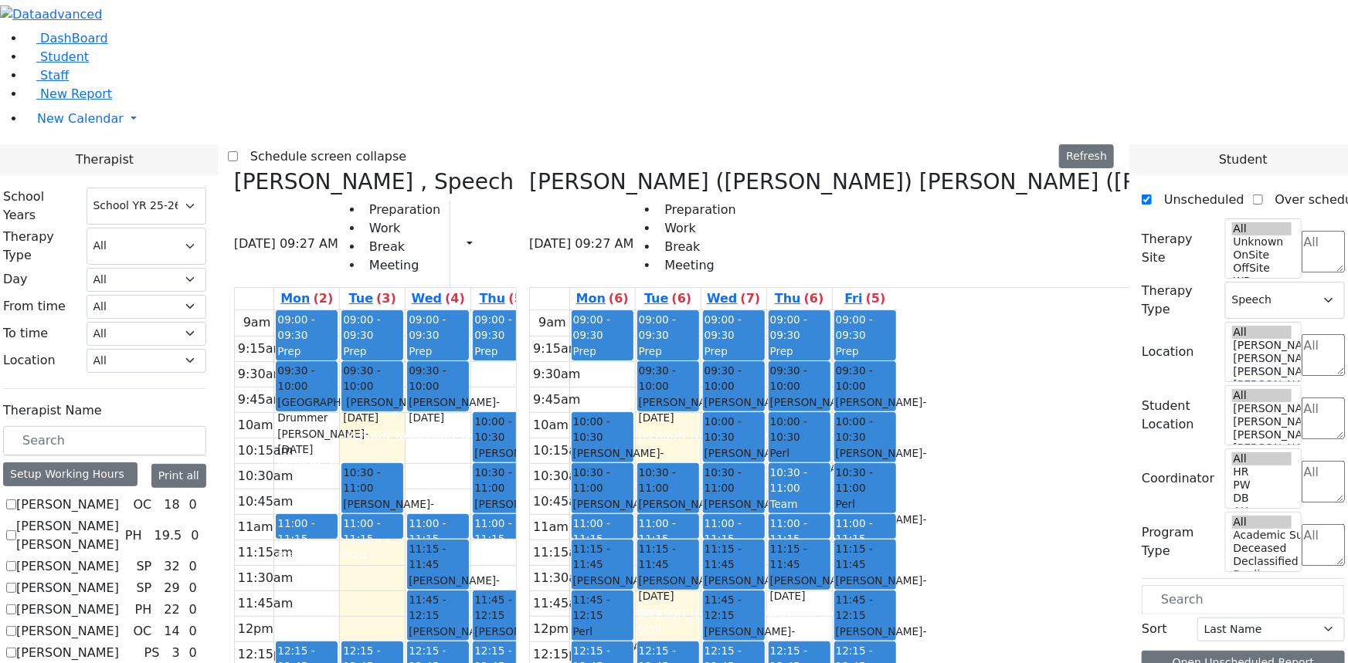
checkbox input "false"
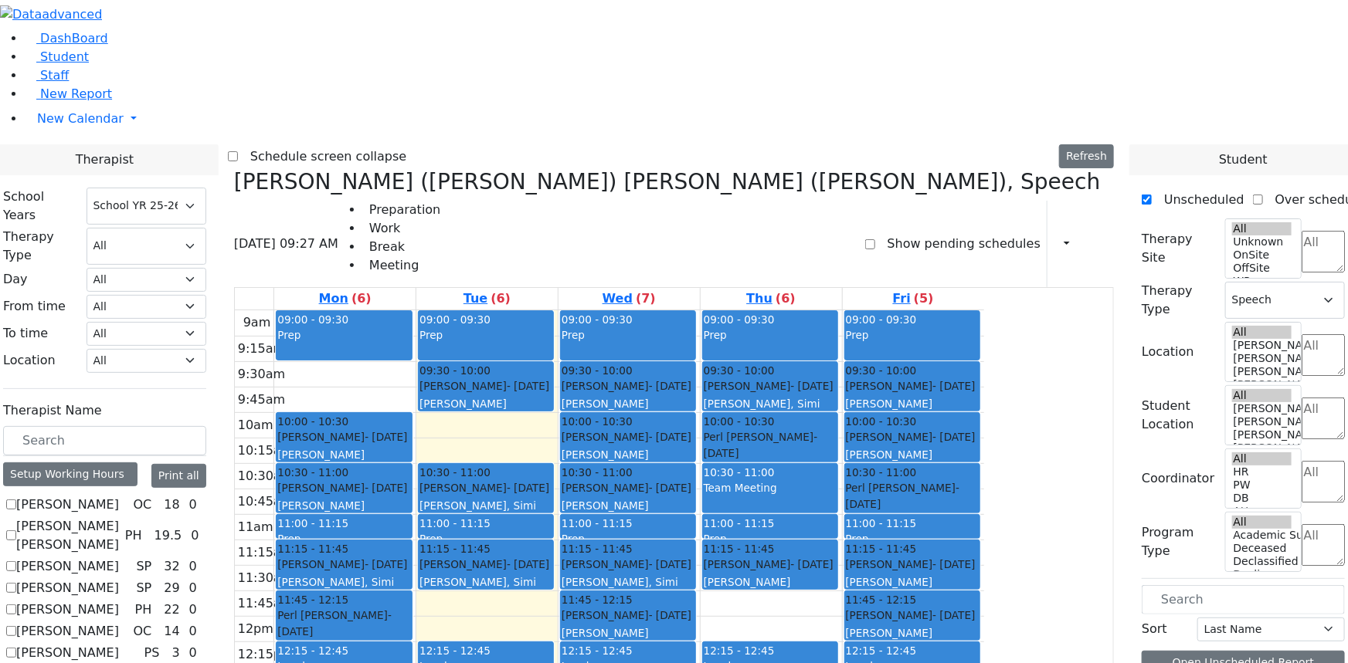
checkbox input "false"
select select
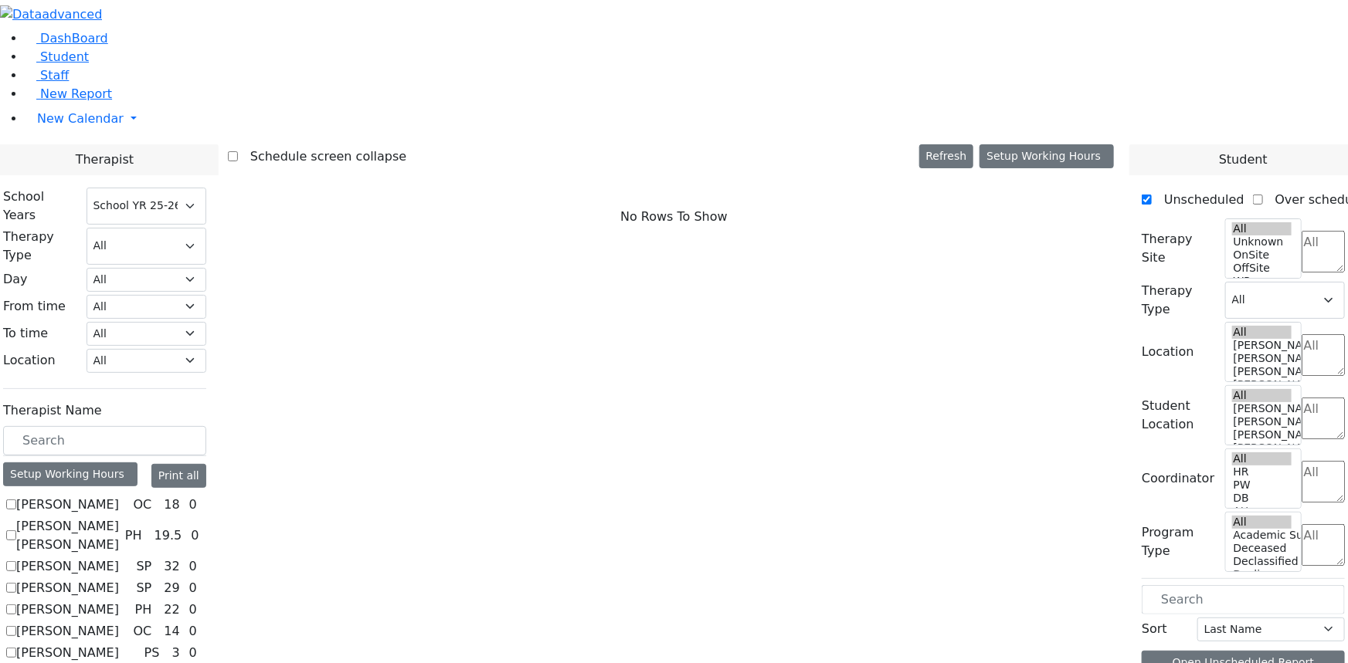
checkbox input "true"
select select "2"
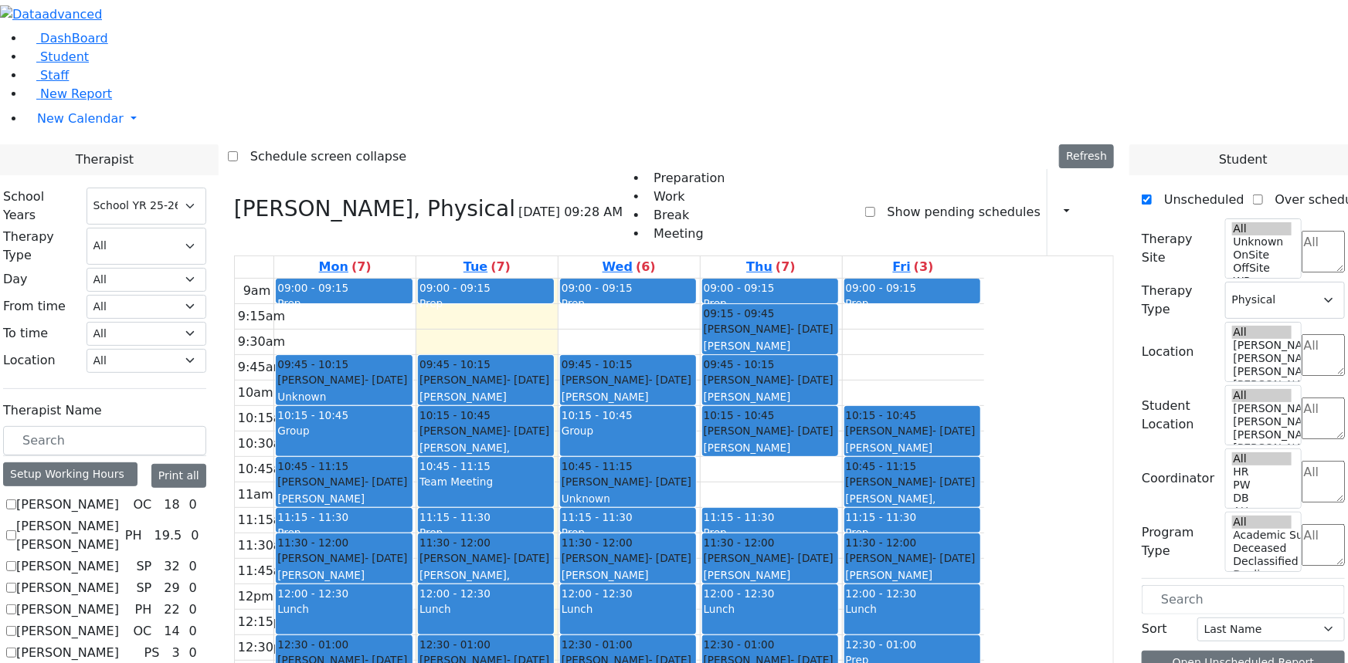
checkbox input "false"
select select
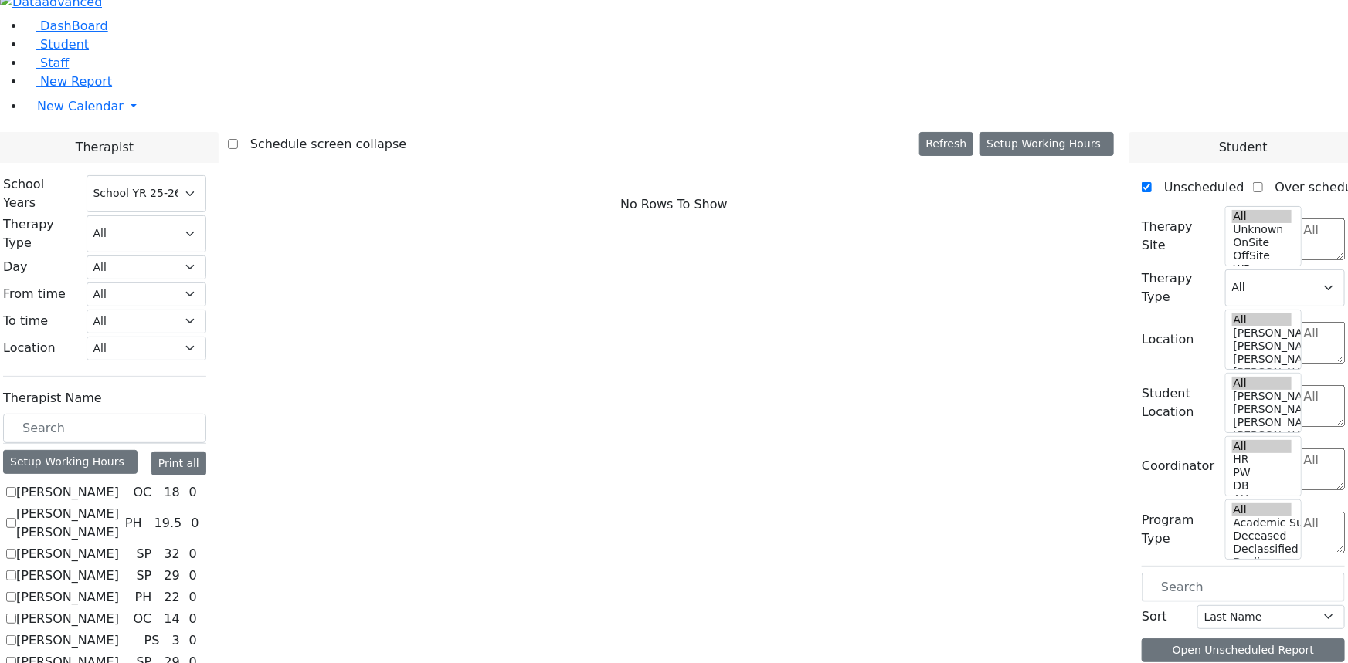
scroll to position [15, 0]
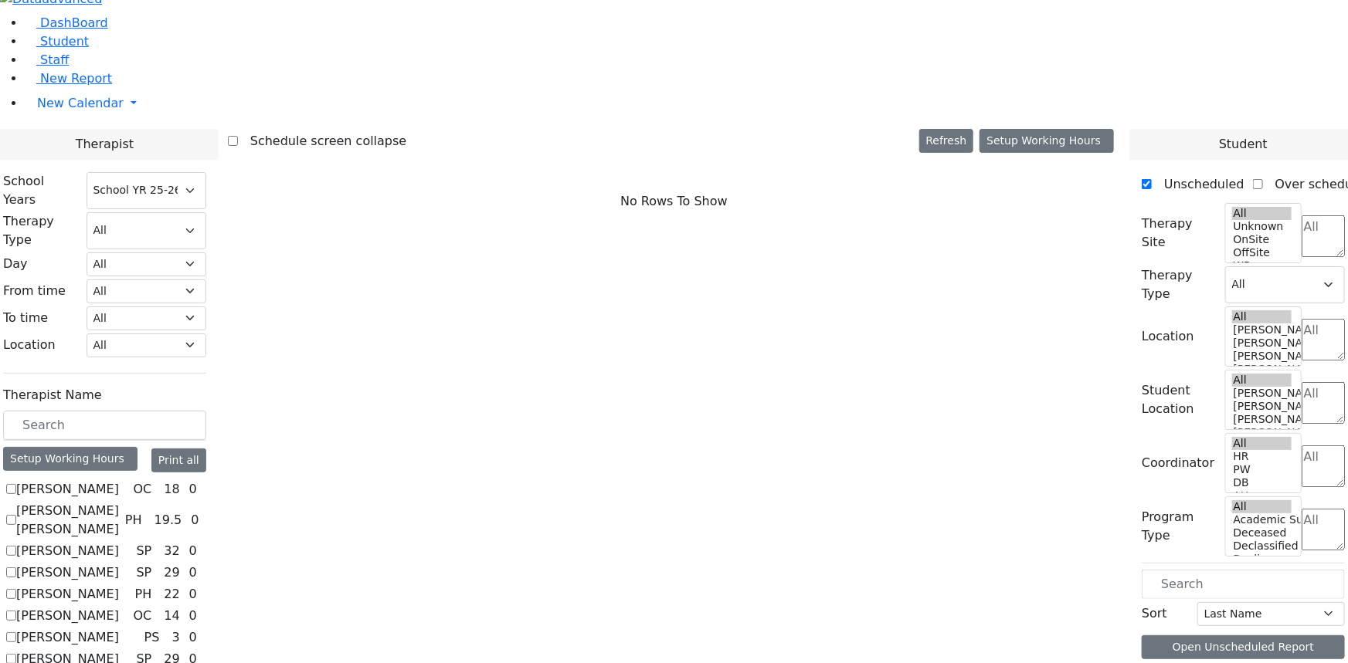
checkbox input "true"
select select "1"
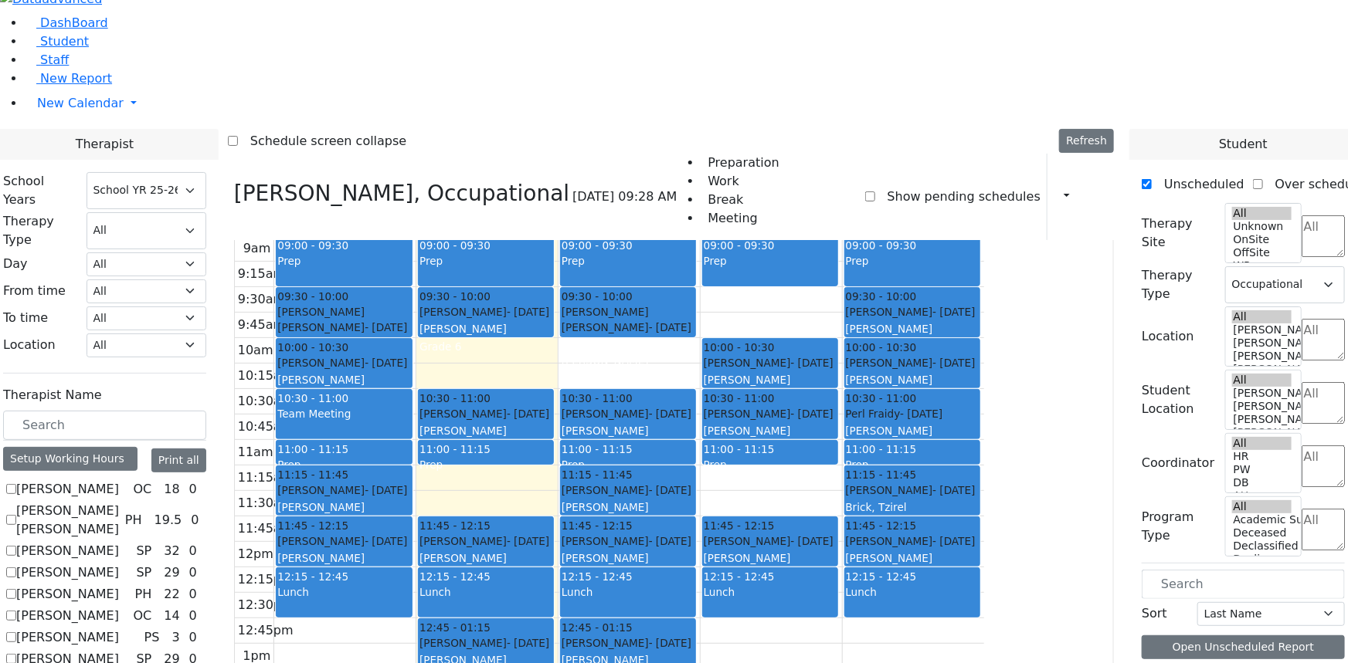
scroll to position [42, 0]
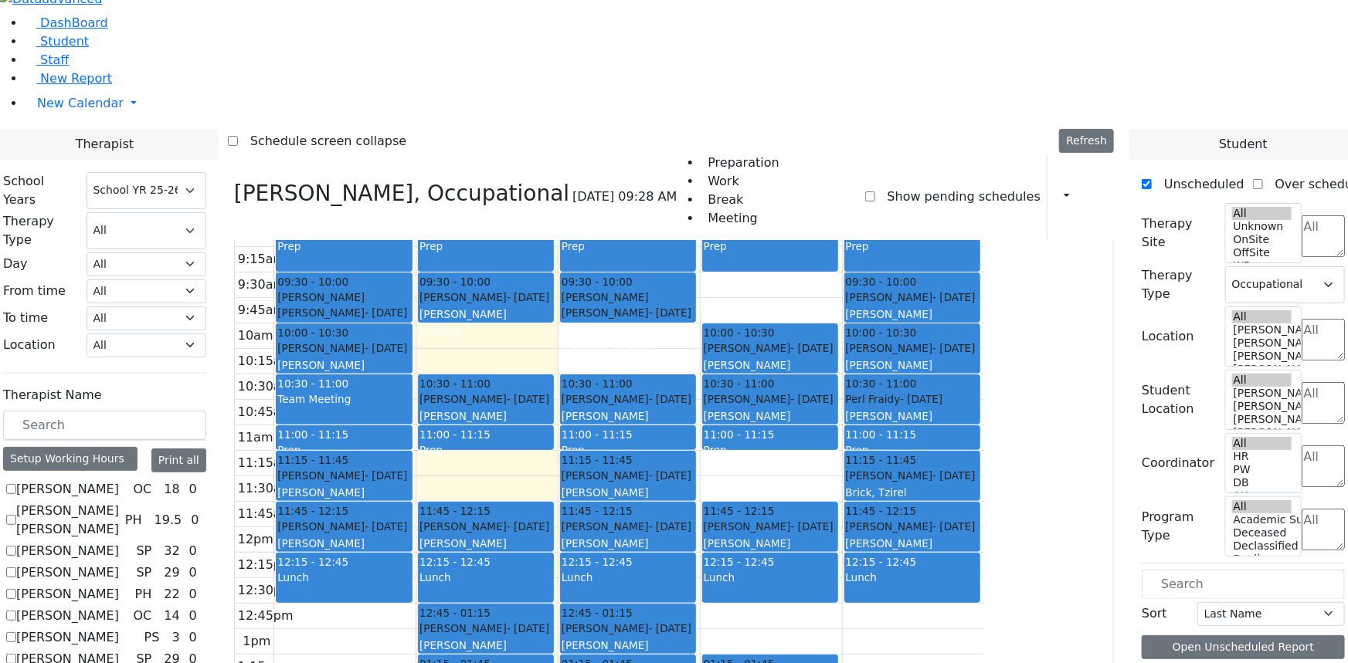
checkbox input "false"
select select
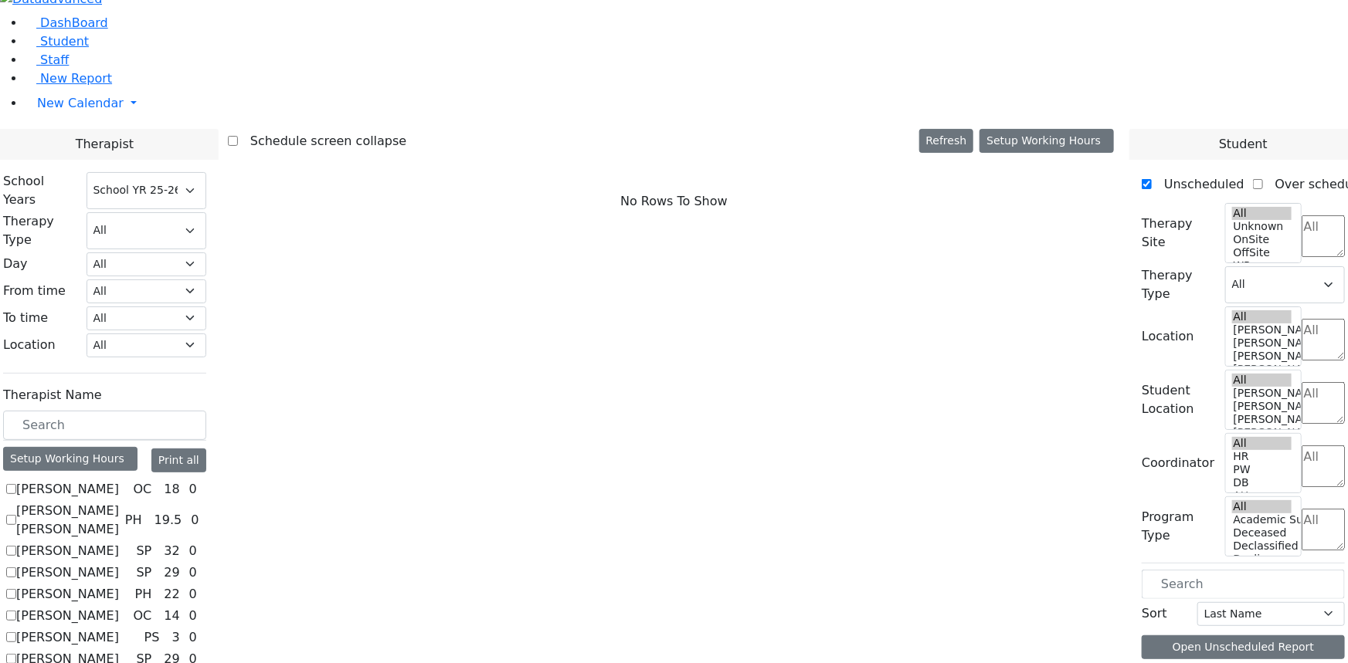
scroll to position [1335, 0]
click at [62, 49] on span "Student" at bounding box center [64, 41] width 49 height 15
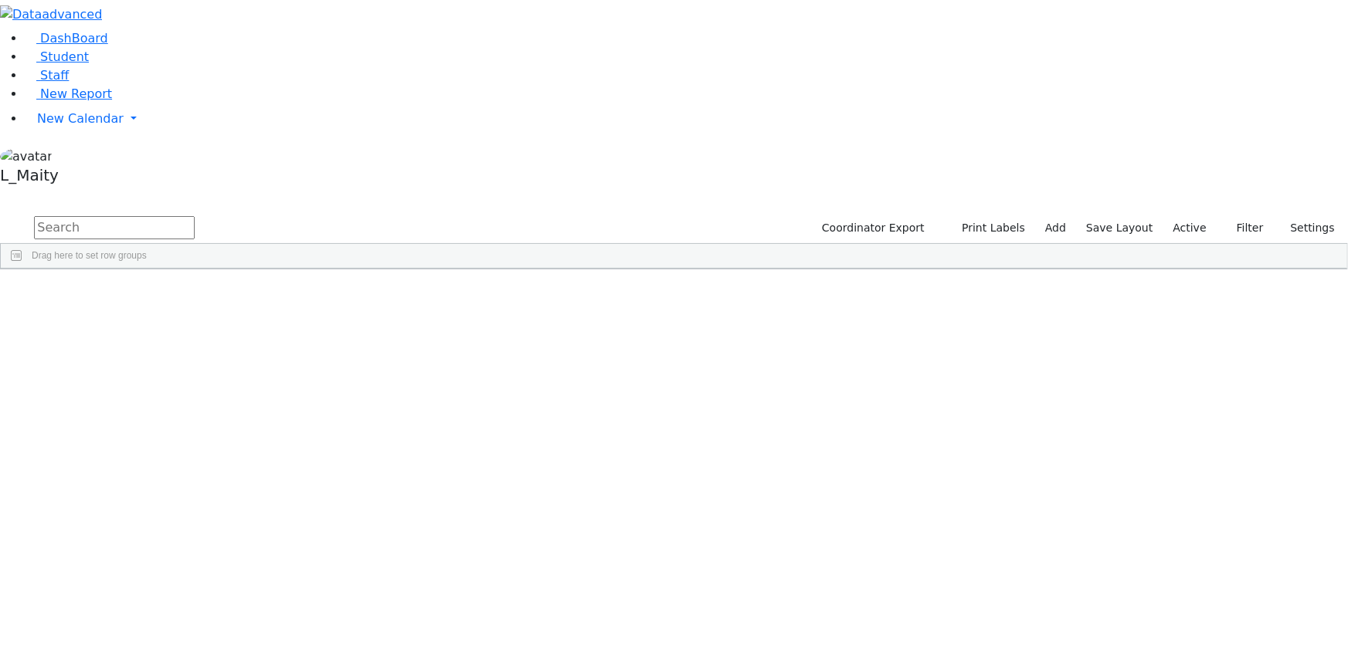
click at [435, 335] on div "[PERSON_NAME]" at bounding box center [391, 345] width 87 height 21
click at [579, 545] on span at bounding box center [573, 556] width 12 height 22
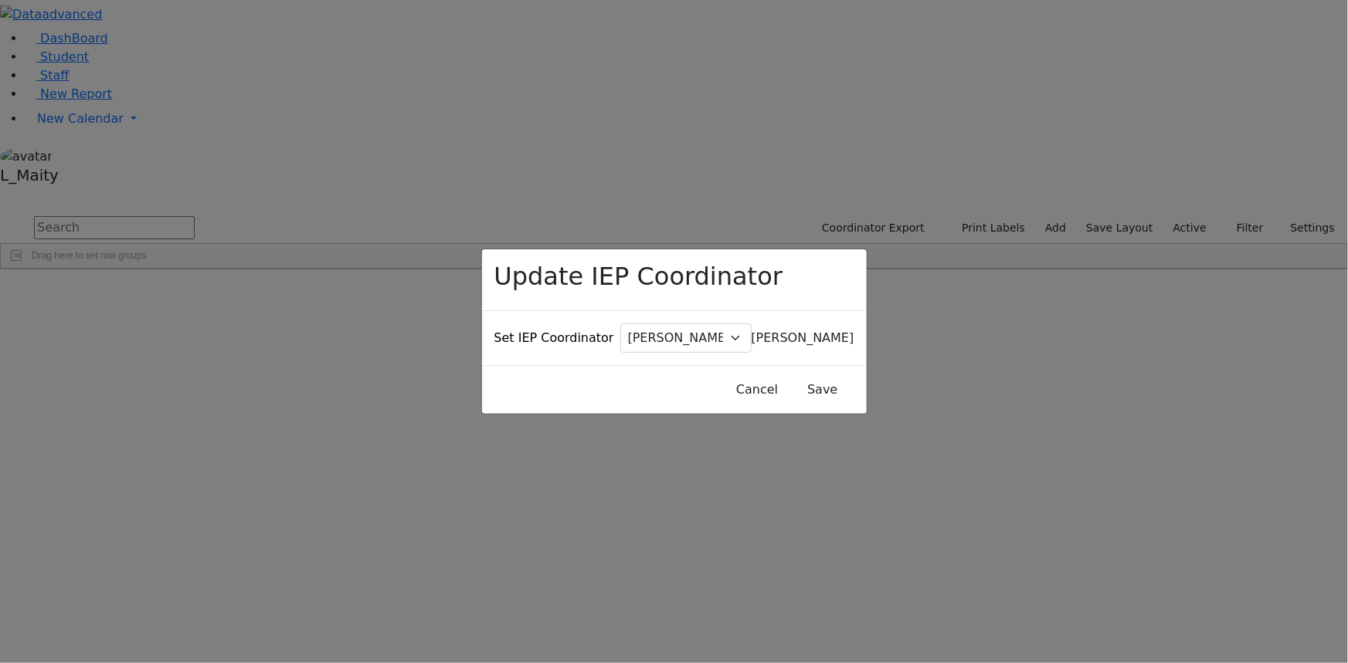
click at [751, 331] on span "[PERSON_NAME]" at bounding box center [802, 338] width 103 height 15
type input "bri"
select select "282"
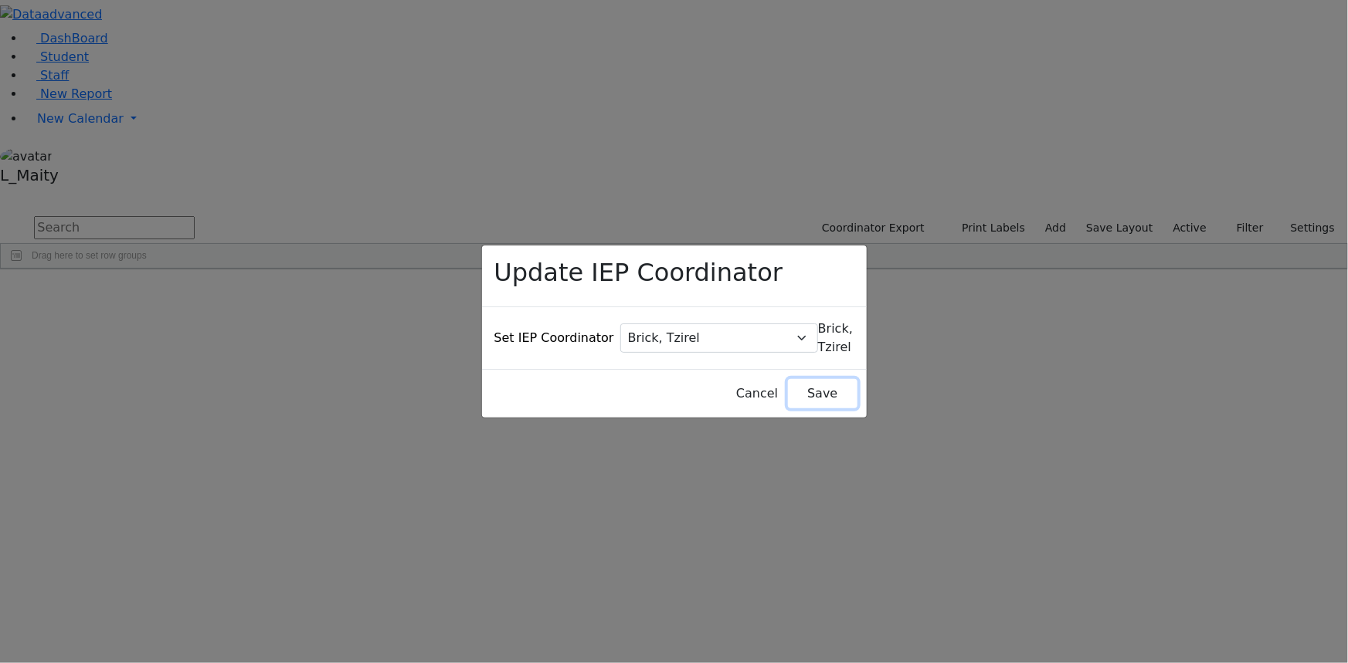
click at [802, 379] on button "Save" at bounding box center [822, 393] width 69 height 29
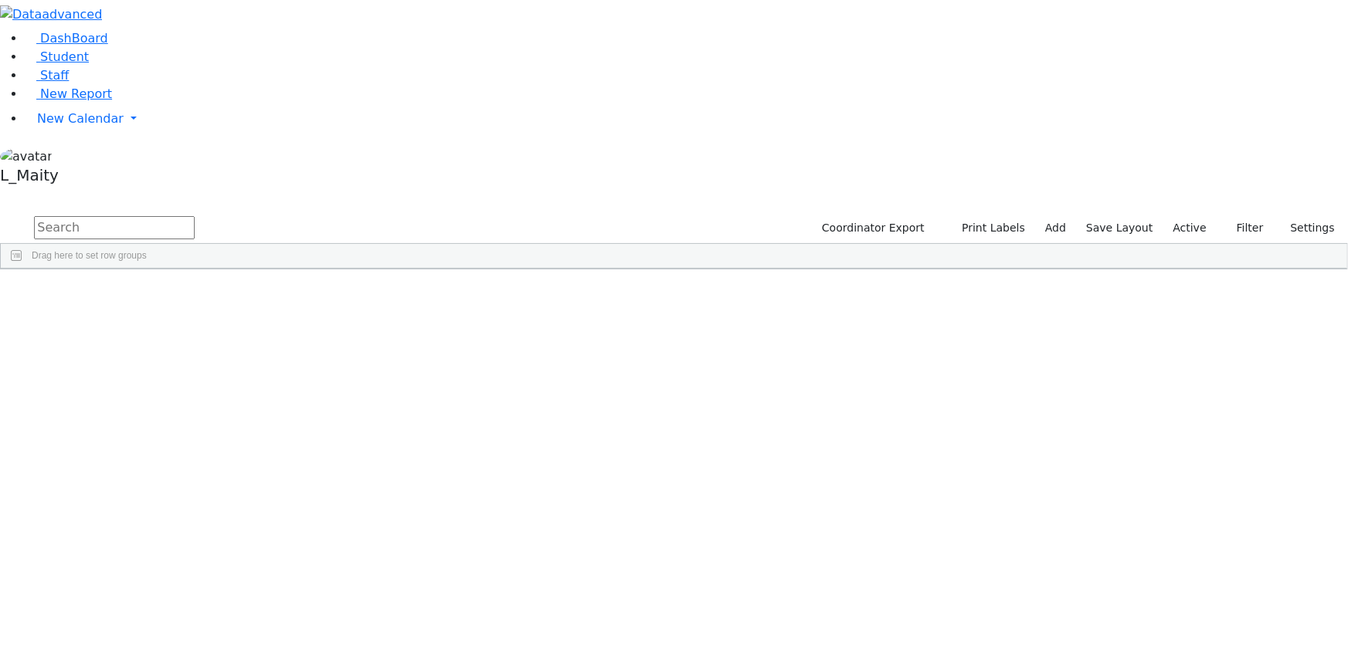
scroll to position [351, 0]
click at [435, 339] on div "[PERSON_NAME]" at bounding box center [391, 349] width 87 height 21
click at [629, 551] on span "IEP Coordinator" at bounding box center [590, 562] width 78 height 22
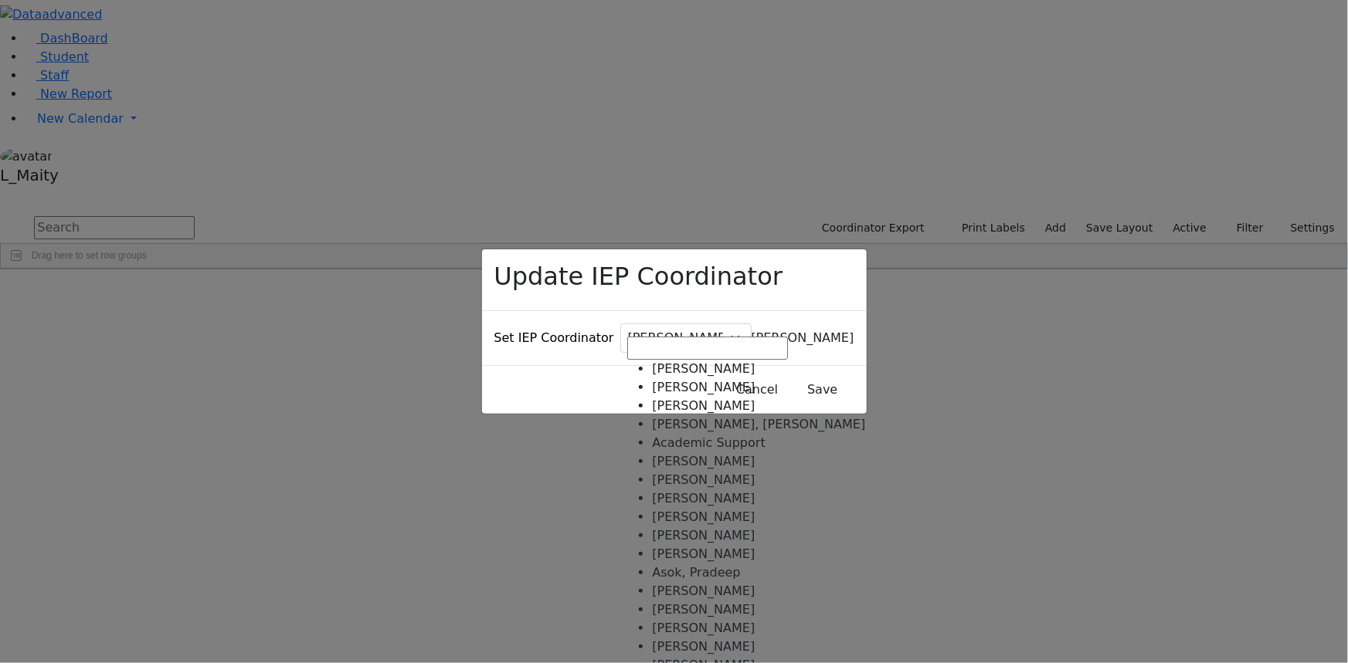
click at [751, 331] on span "[PERSON_NAME]" at bounding box center [802, 338] width 103 height 15
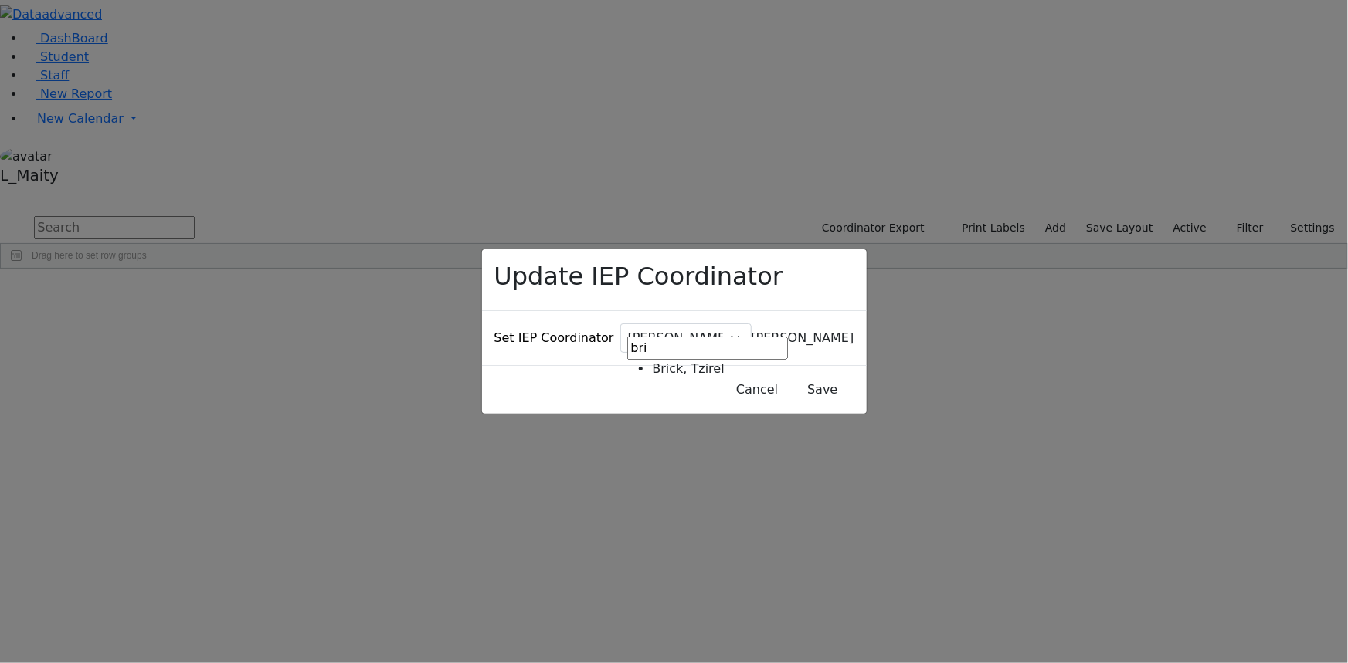
type input "bri"
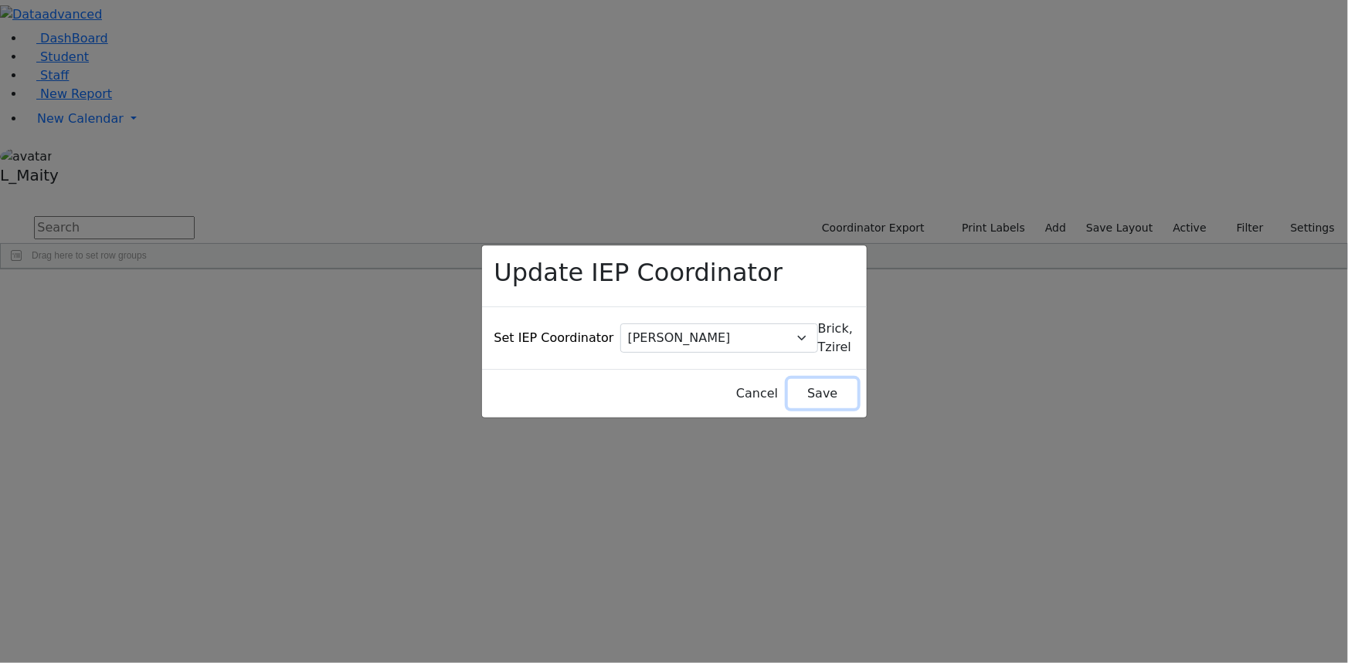
click at [788, 379] on button "Save" at bounding box center [822, 393] width 69 height 29
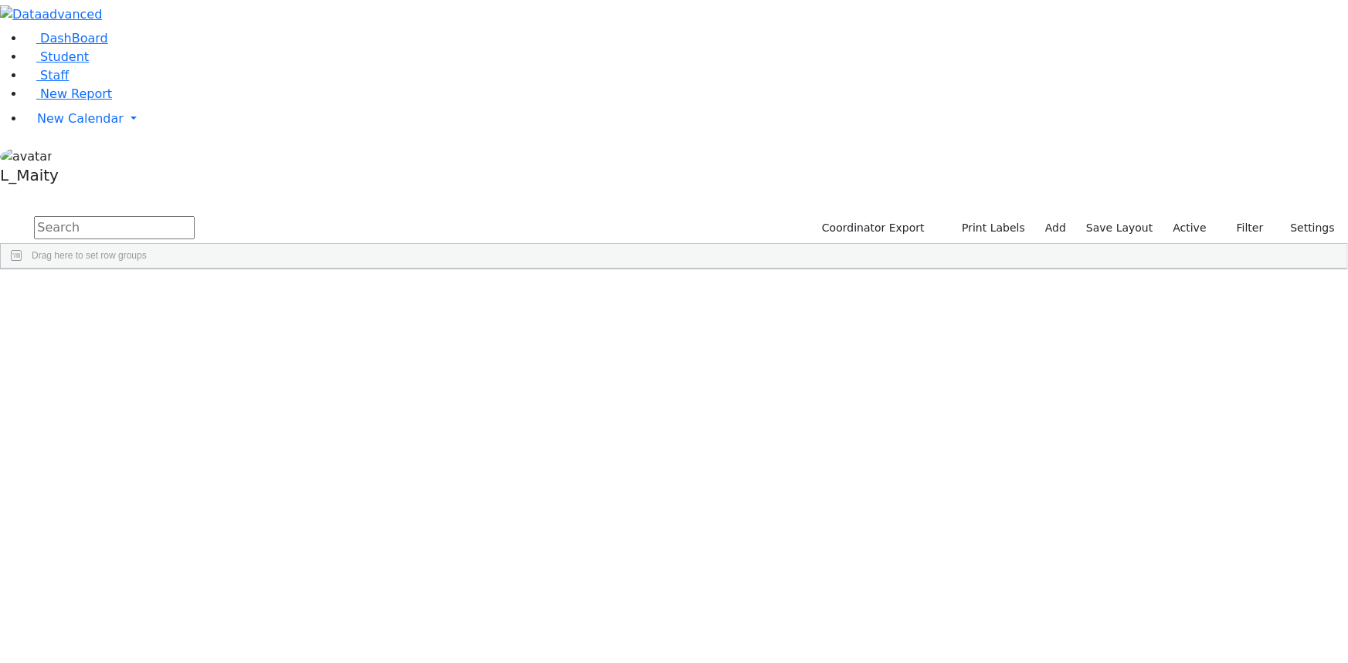
scroll to position [2036, 0]
click at [435, 656] on div "Cohen, Sara C" at bounding box center [391, 666] width 87 height 21
click at [639, 628] on span "IEP Coordinator" at bounding box center [600, 639] width 78 height 22
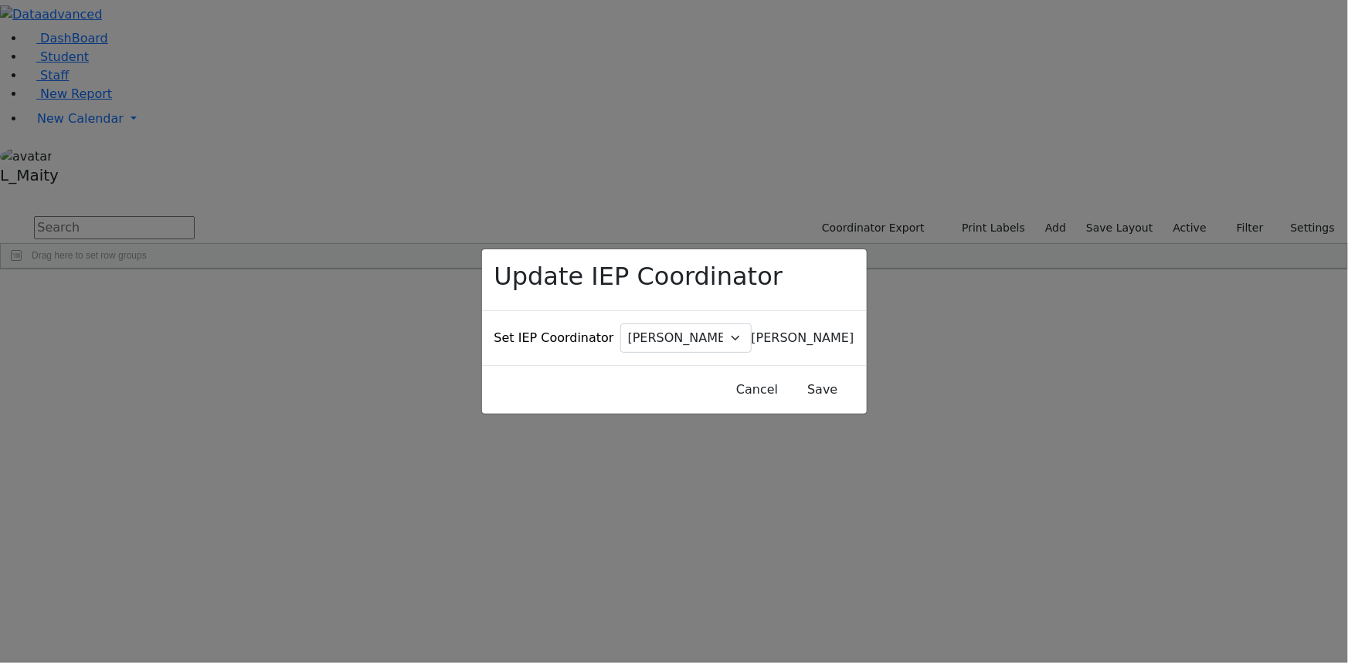
click at [751, 331] on span "Baker, Hadassah" at bounding box center [802, 338] width 103 height 15
click at [669, 350] on input "fried" at bounding box center [707, 348] width 161 height 23
drag, startPoint x: 667, startPoint y: 349, endPoint x: 656, endPoint y: 348, distance: 10.8
click at [656, 348] on input "fried" at bounding box center [707, 348] width 161 height 23
type input "bri"
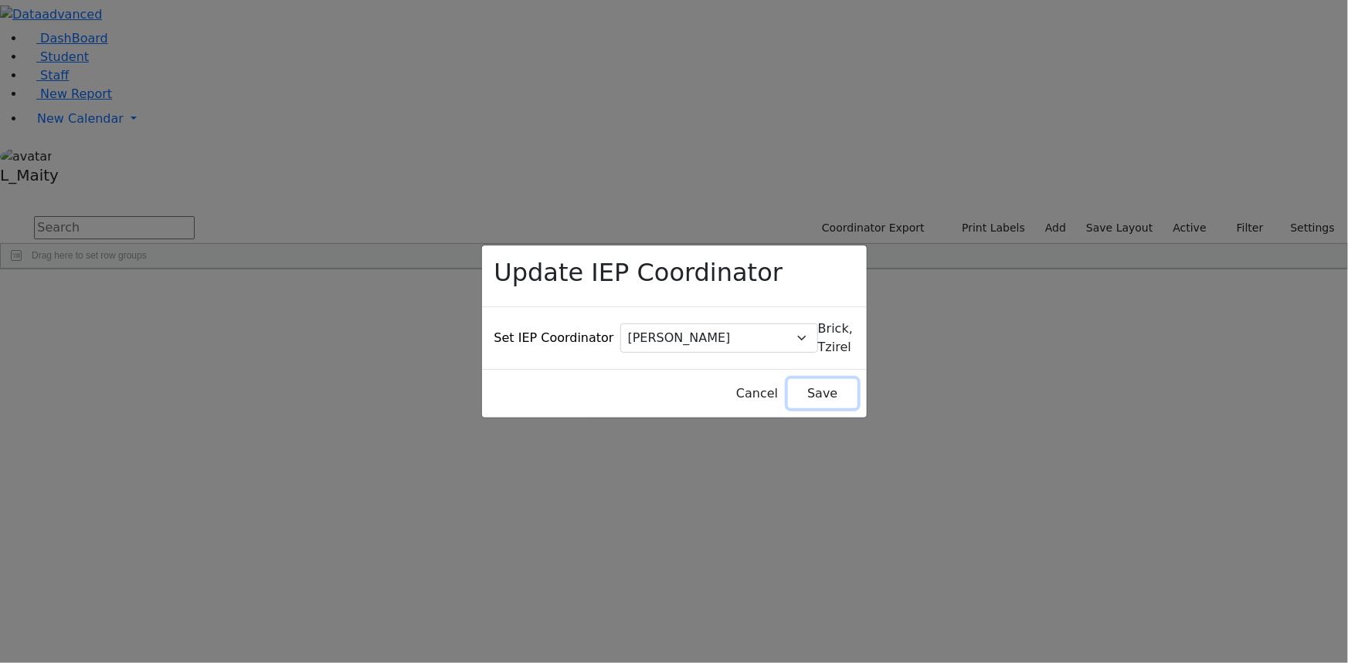
click at [792, 379] on button "Save" at bounding box center [822, 393] width 69 height 29
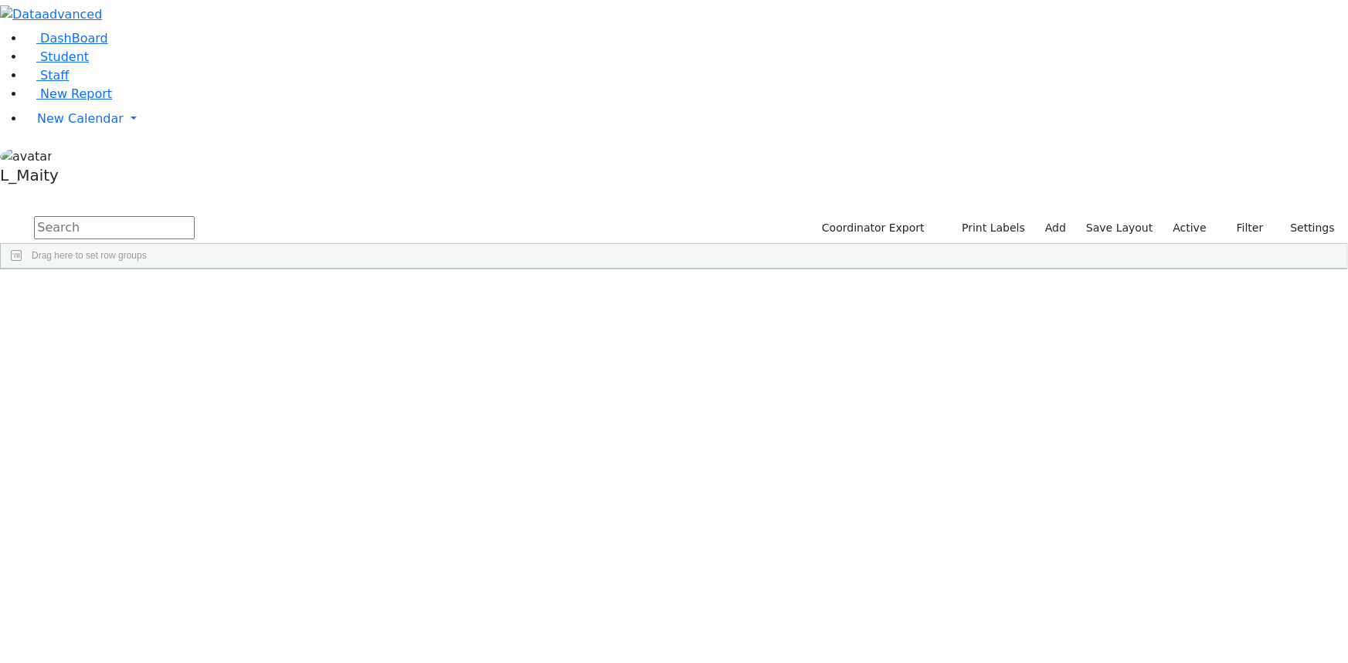
scroll to position [4352, 0]
click at [435, 403] on div "Weber, Leah" at bounding box center [391, 413] width 87 height 21
click at [551, 618] on span at bounding box center [545, 629] width 12 height 22
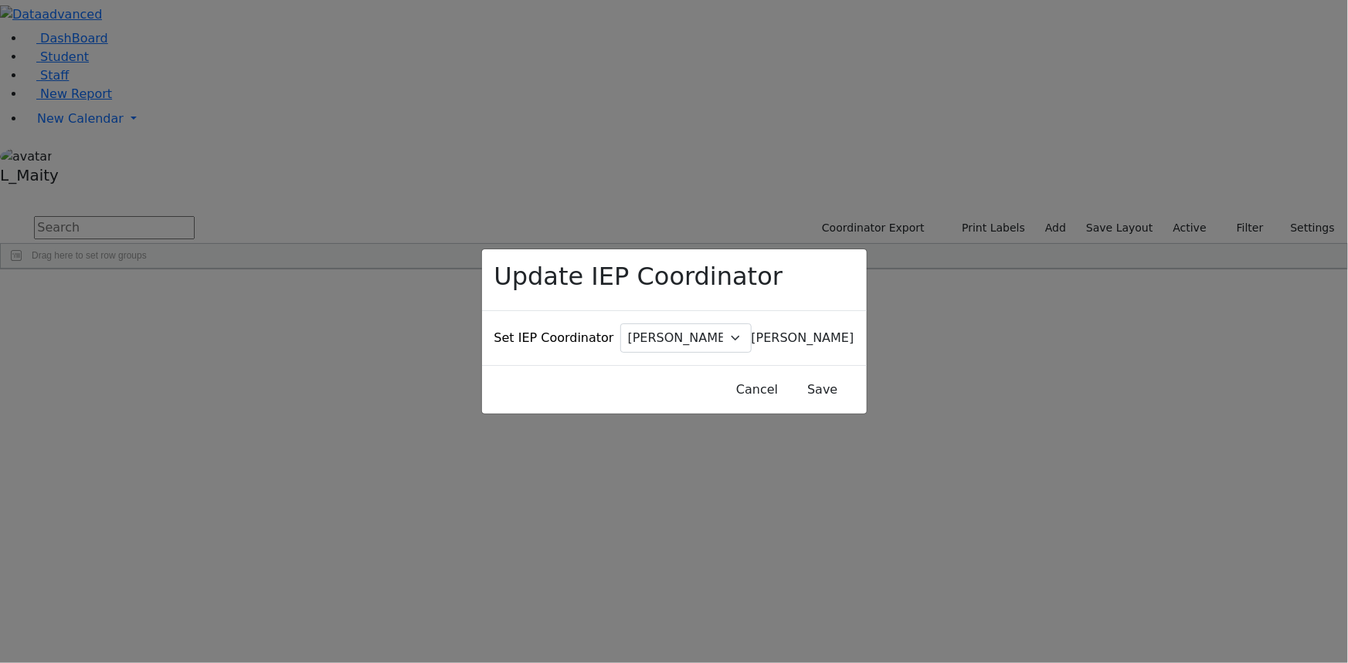
click at [751, 331] on span "[PERSON_NAME]" at bounding box center [802, 338] width 103 height 15
type input "bri"
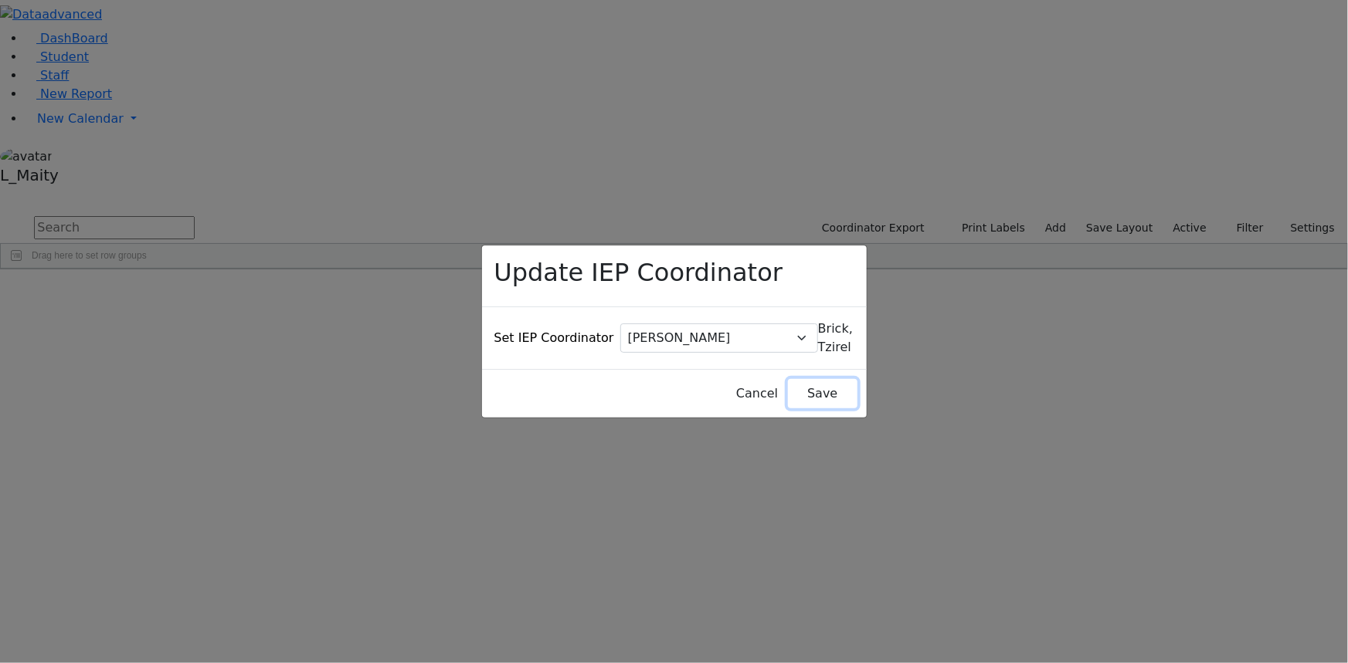
click at [819, 379] on button "Save" at bounding box center [822, 393] width 69 height 29
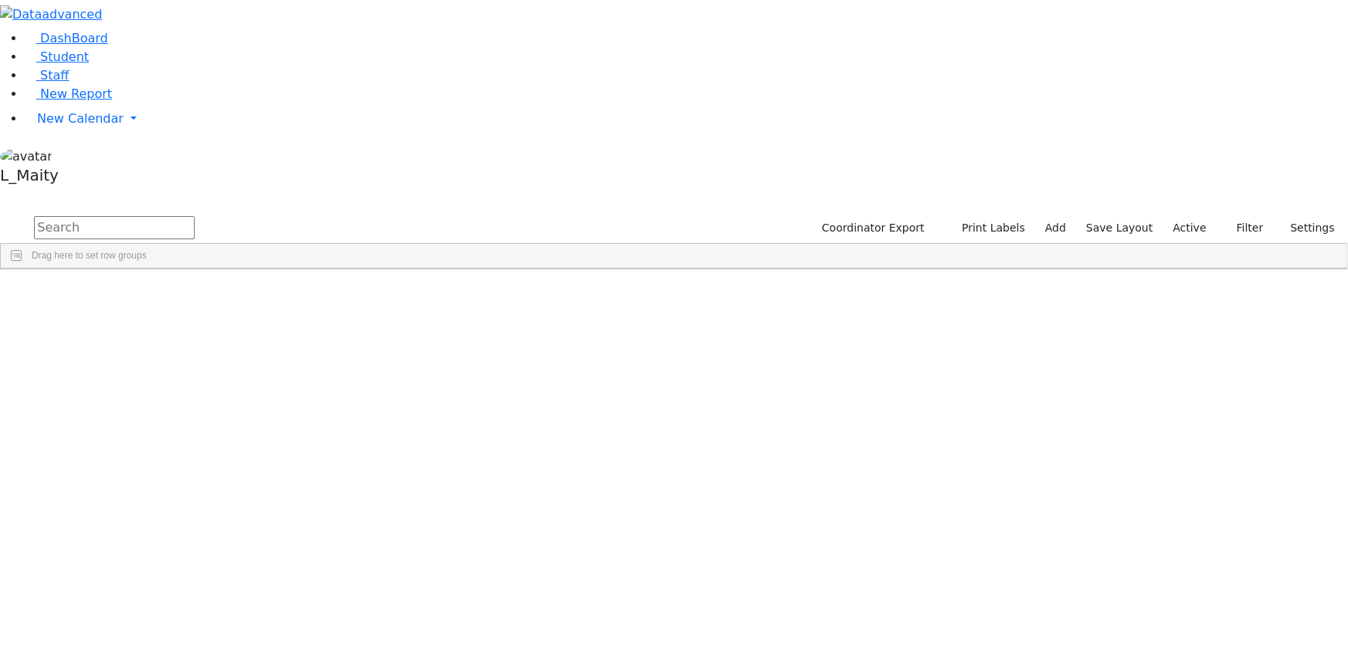
scroll to position [5827, 0]
click at [435, 347] on div "[PERSON_NAME]" at bounding box center [391, 357] width 87 height 21
click at [632, 561] on span "IEP Coordinator" at bounding box center [593, 572] width 78 height 22
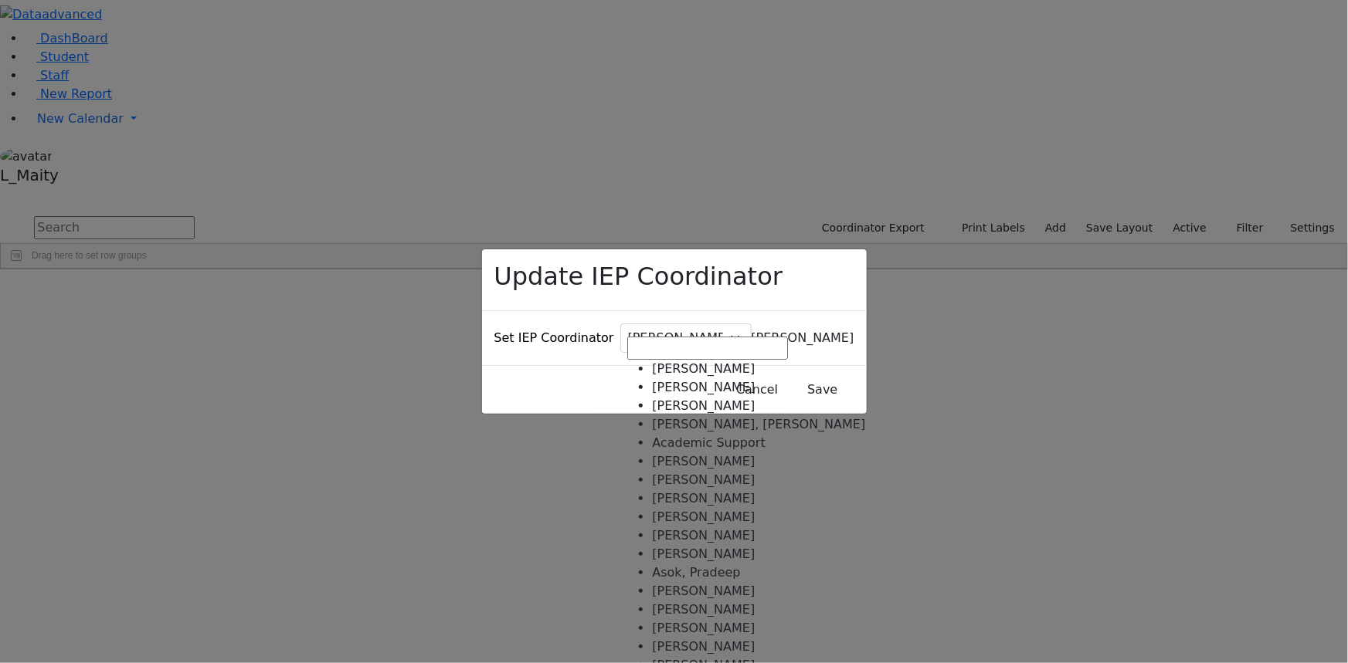
click at [751, 331] on span "[PERSON_NAME]" at bounding box center [802, 338] width 103 height 15
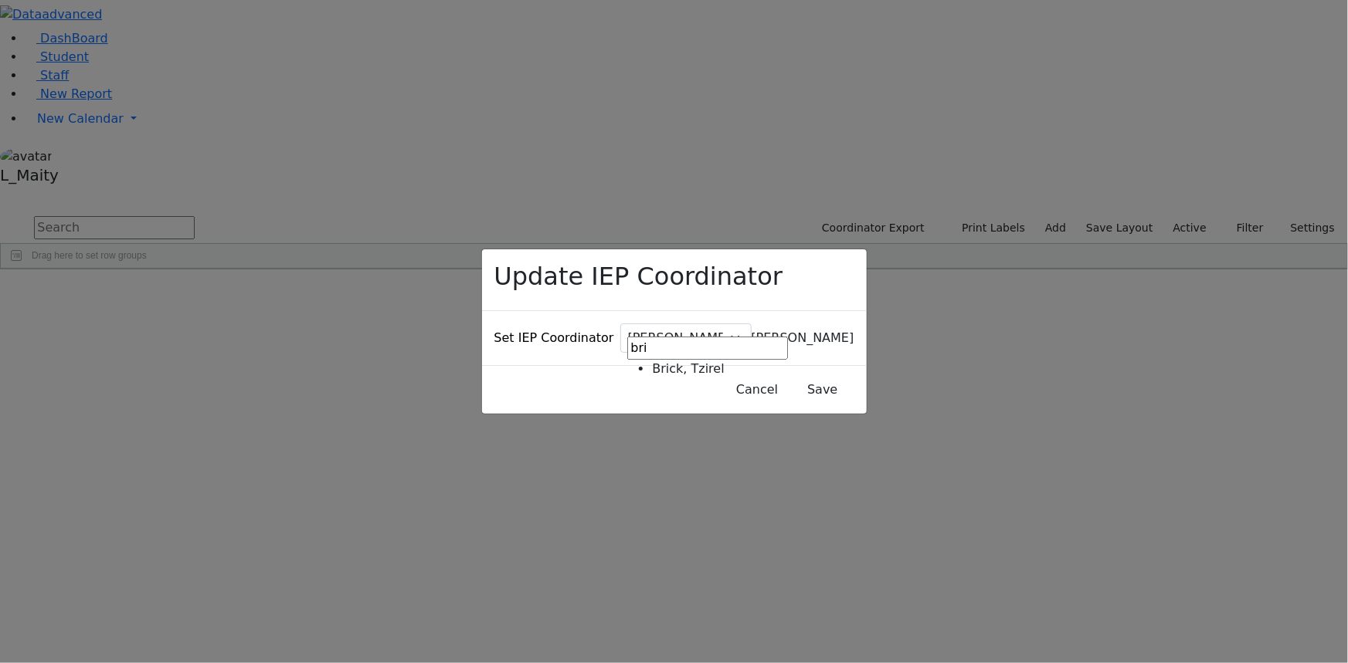
type input "bri"
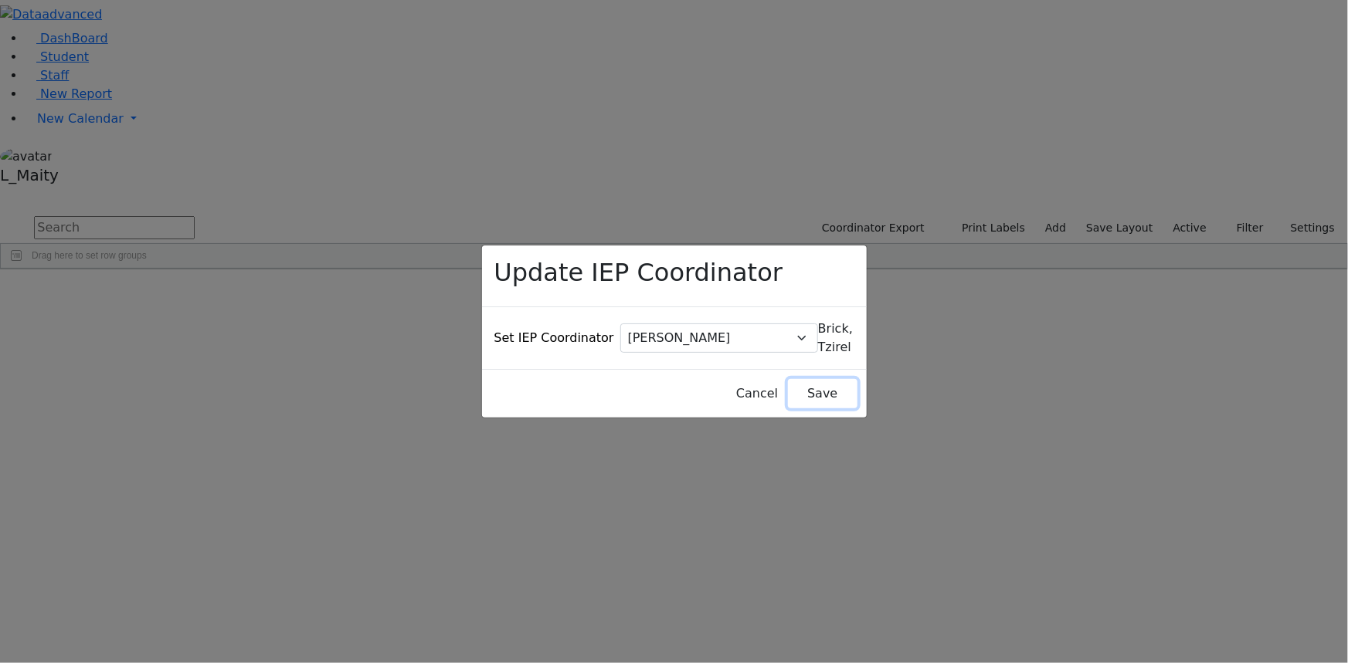
click at [796, 379] on button "Save" at bounding box center [822, 393] width 69 height 29
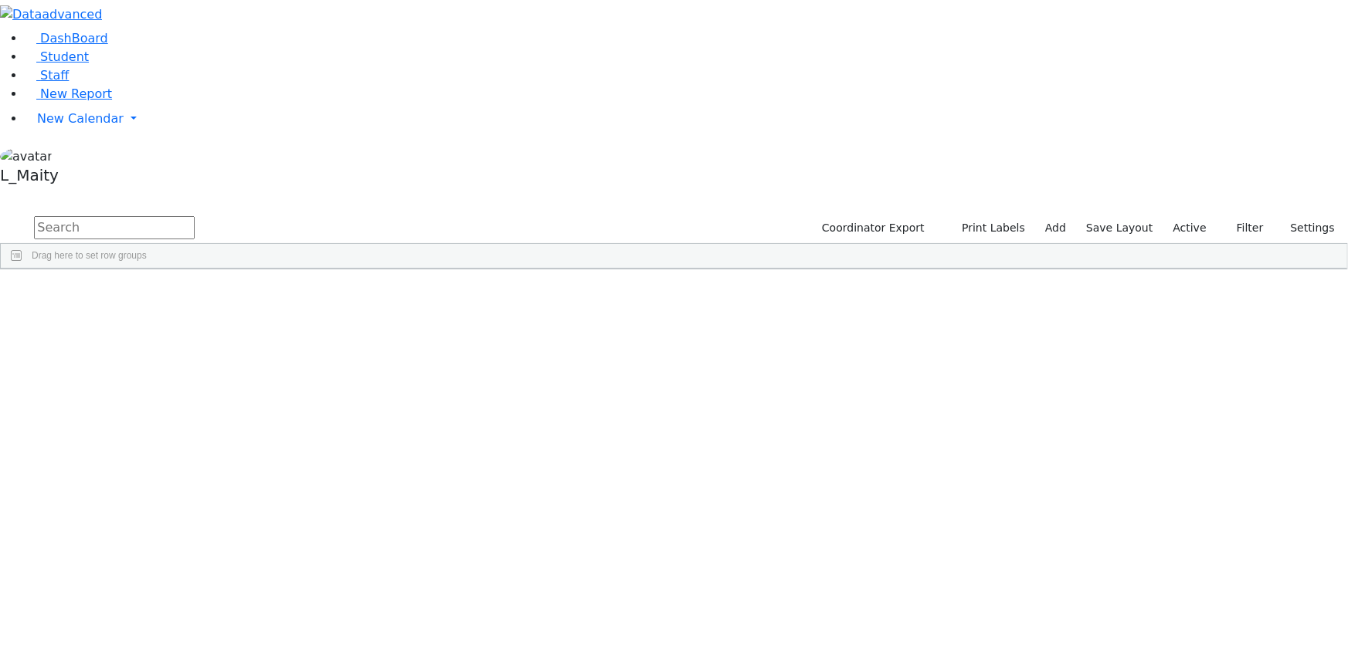
scroll to position [210, 0]
click at [195, 216] on input "text" at bounding box center [114, 227] width 161 height 23
type input "per"
click at [435, 502] on div "[PERSON_NAME]" at bounding box center [391, 512] width 87 height 21
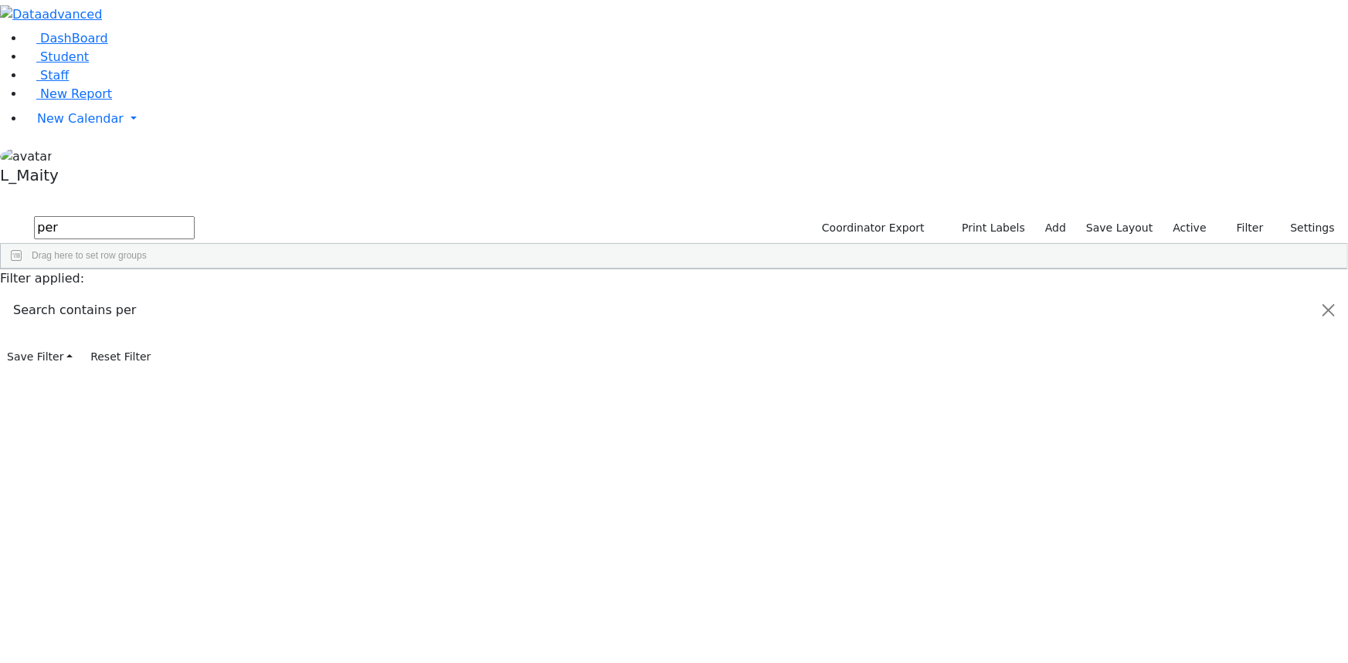
click at [619, 628] on span "IEP Coordinator" at bounding box center [580, 639] width 78 height 22
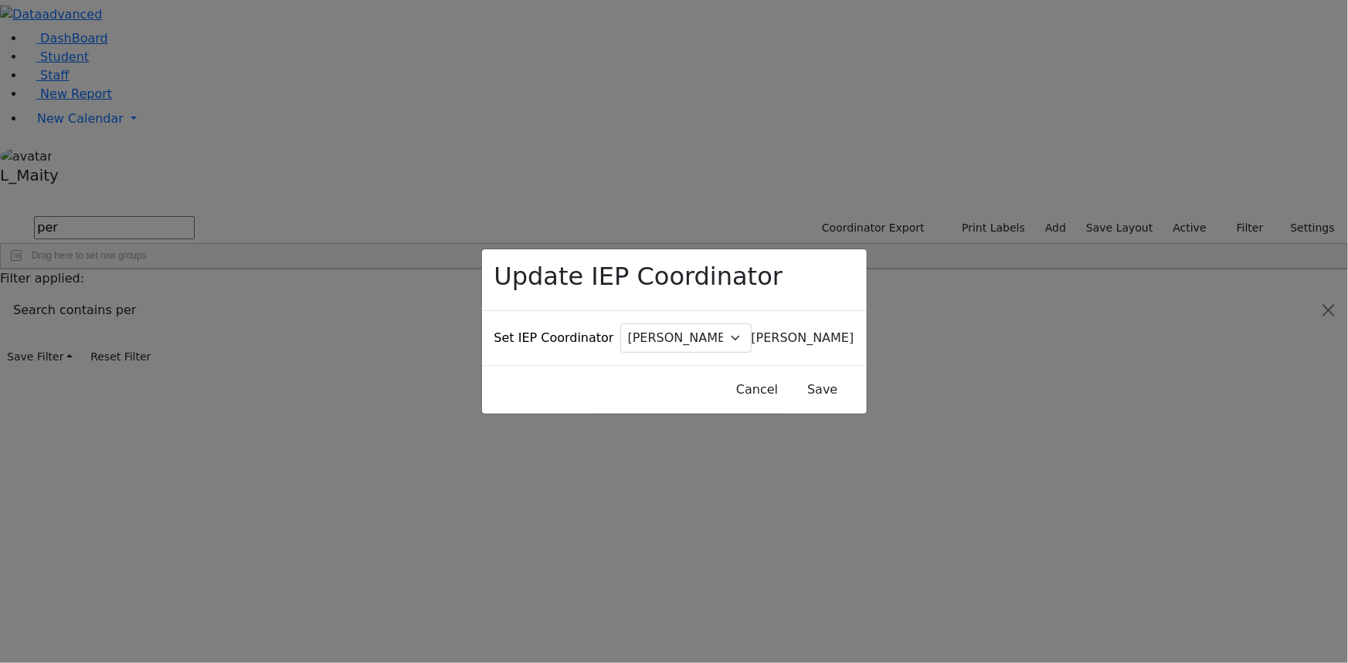
click at [751, 331] on span "[PERSON_NAME]" at bounding box center [802, 338] width 103 height 15
type input "bri"
drag, startPoint x: 671, startPoint y: 364, endPoint x: 738, endPoint y: 377, distance: 68.5
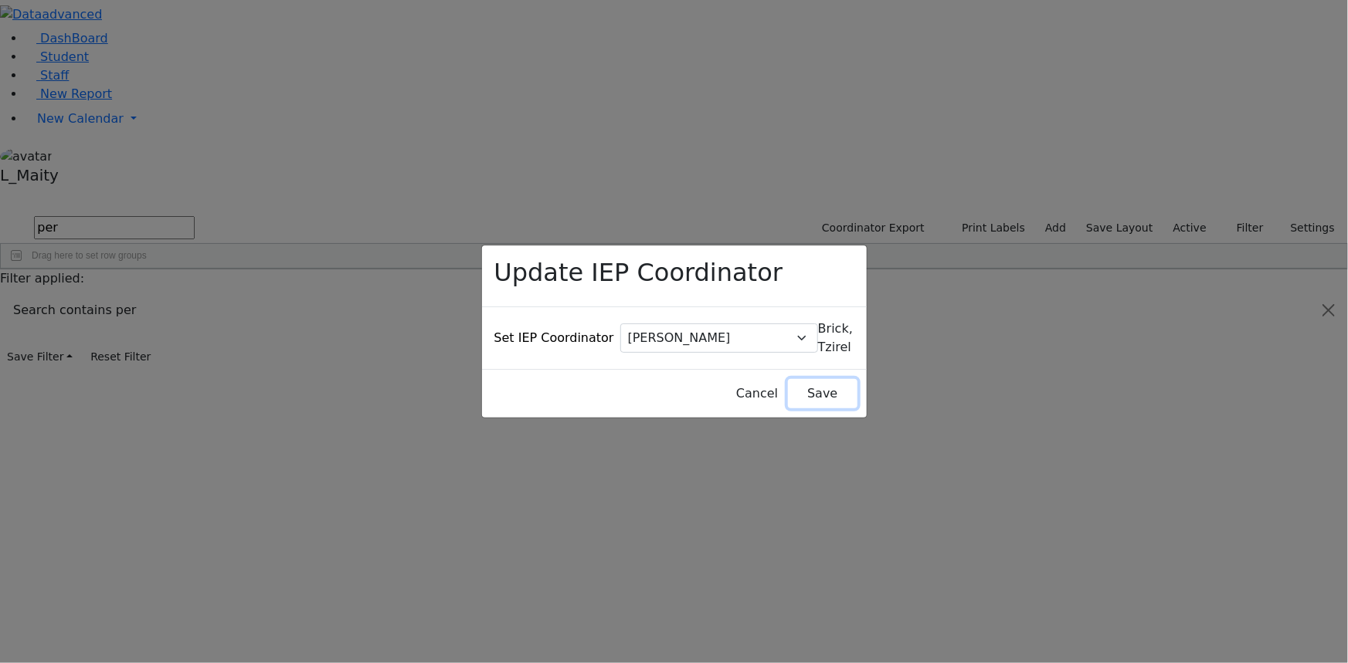
click at [788, 379] on button "Save" at bounding box center [822, 393] width 69 height 29
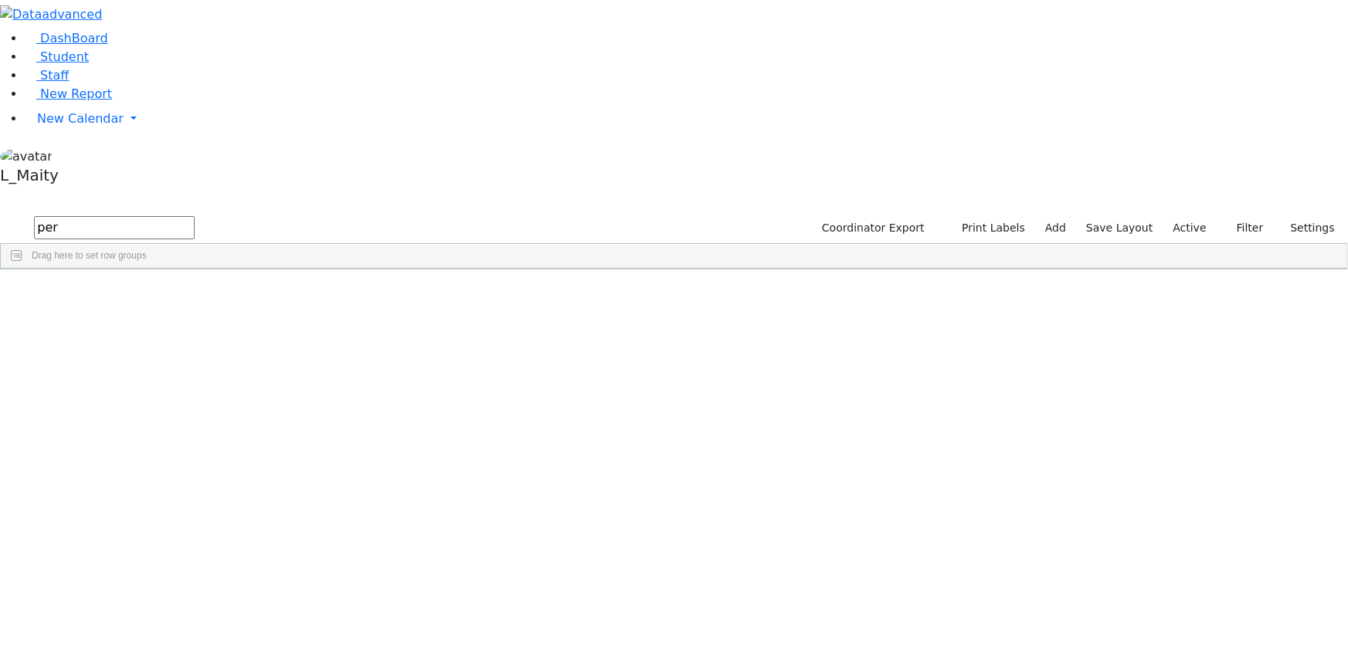
click at [435, 585] on div "[PERSON_NAME]" at bounding box center [391, 595] width 87 height 21
click at [632, 628] on span "IEP Coordinator" at bounding box center [593, 639] width 78 height 22
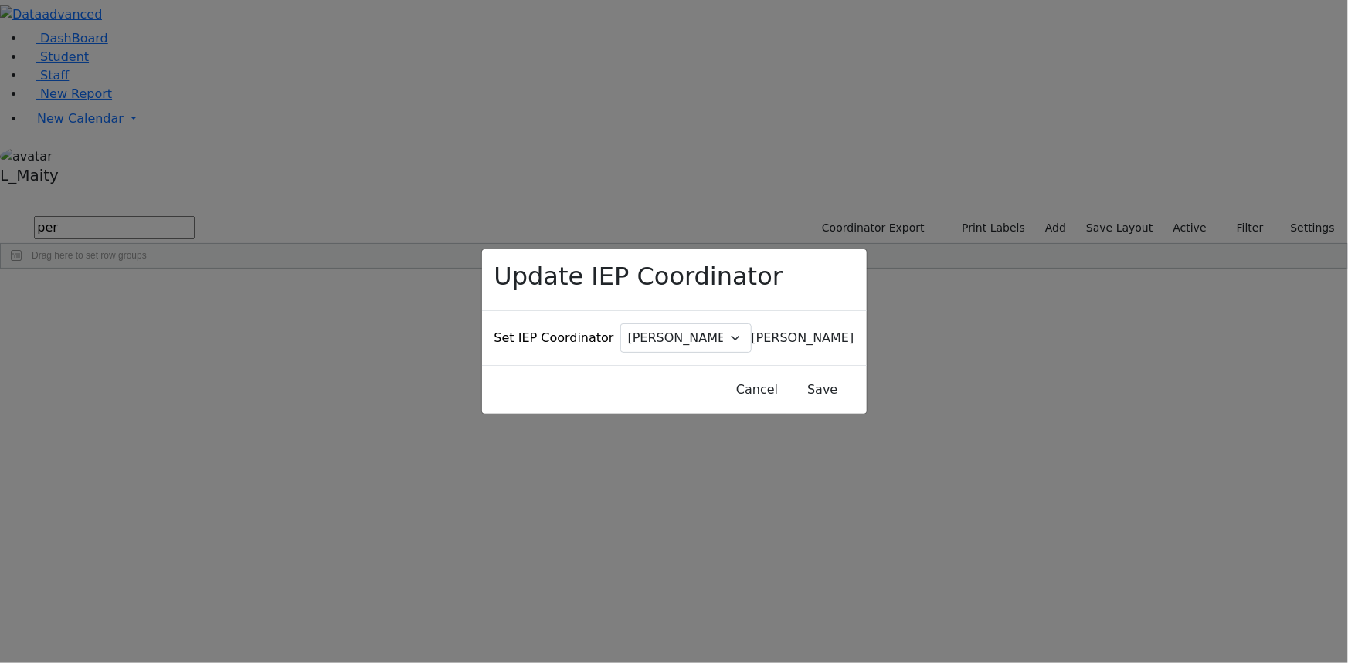
click at [751, 331] on span "[PERSON_NAME]" at bounding box center [802, 338] width 103 height 15
type input "bri"
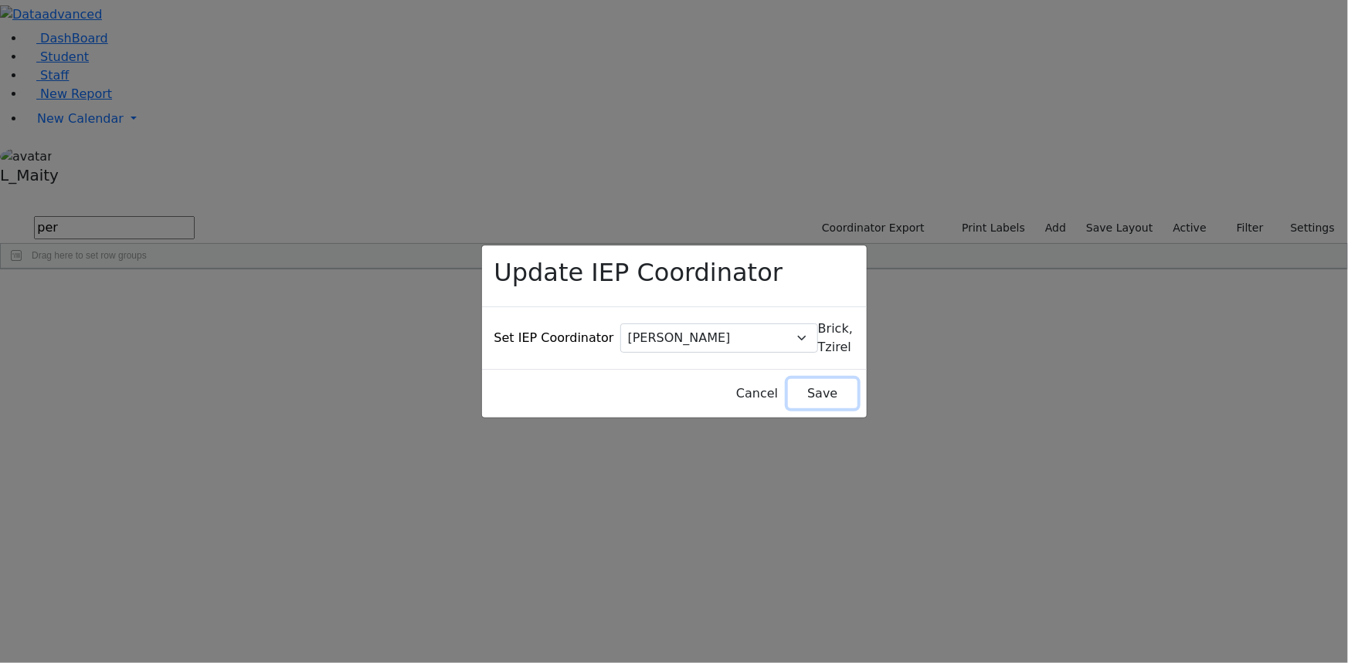
click at [788, 379] on button "Save" at bounding box center [822, 393] width 69 height 29
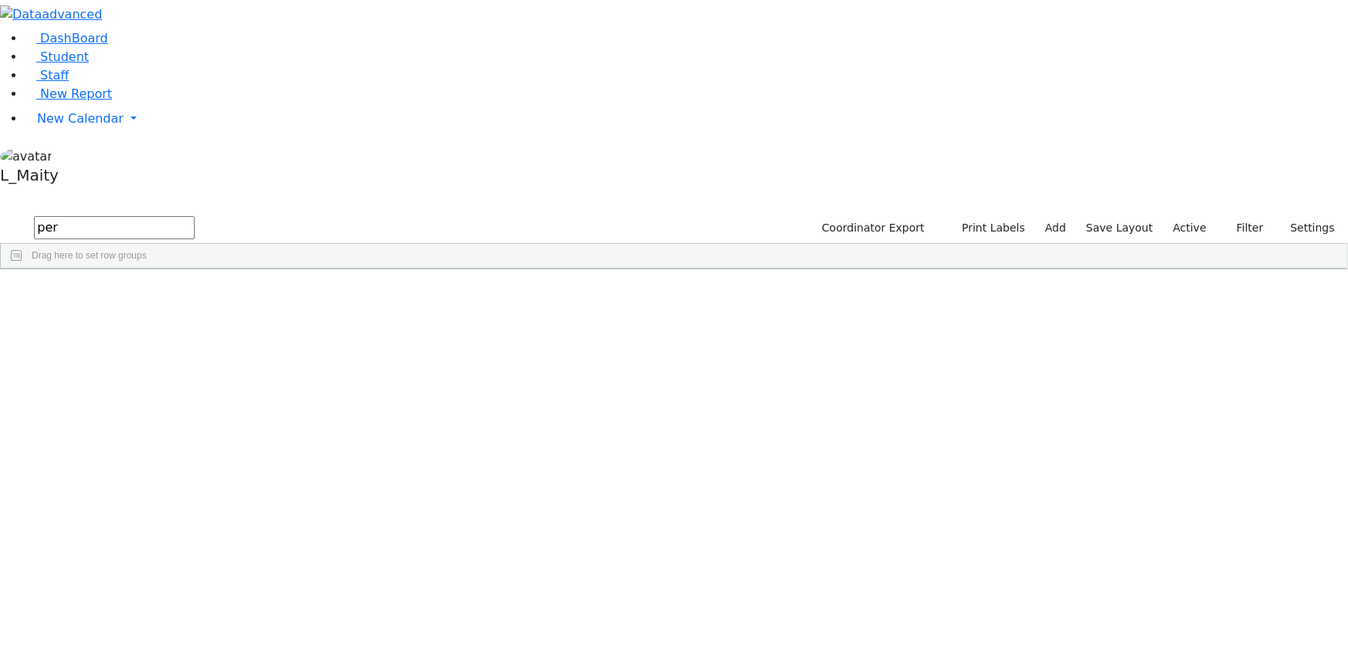
click at [195, 216] on input "per" at bounding box center [114, 227] width 161 height 23
type input "szab"
click at [435, 314] on div "[PERSON_NAME]" at bounding box center [391, 324] width 87 height 21
click at [639, 528] on span "IEP Coordinator" at bounding box center [600, 539] width 78 height 22
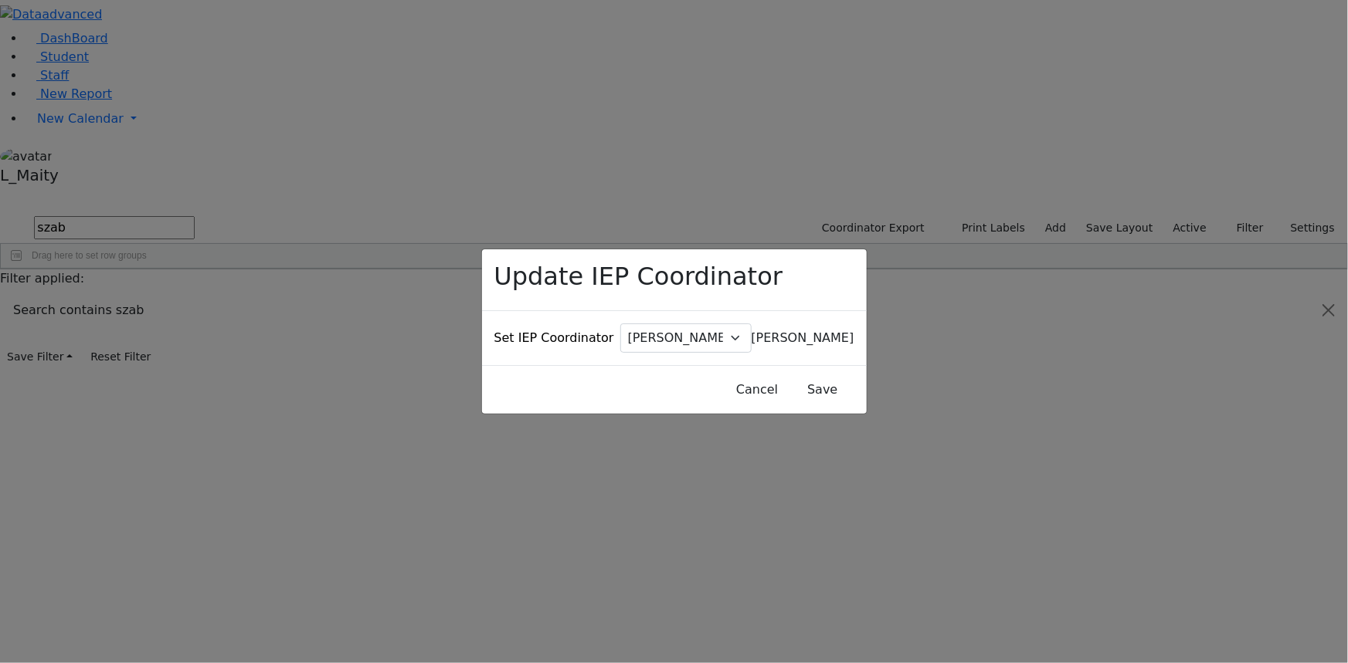
click at [751, 331] on span "[PERSON_NAME]" at bounding box center [802, 338] width 103 height 15
type input "bri"
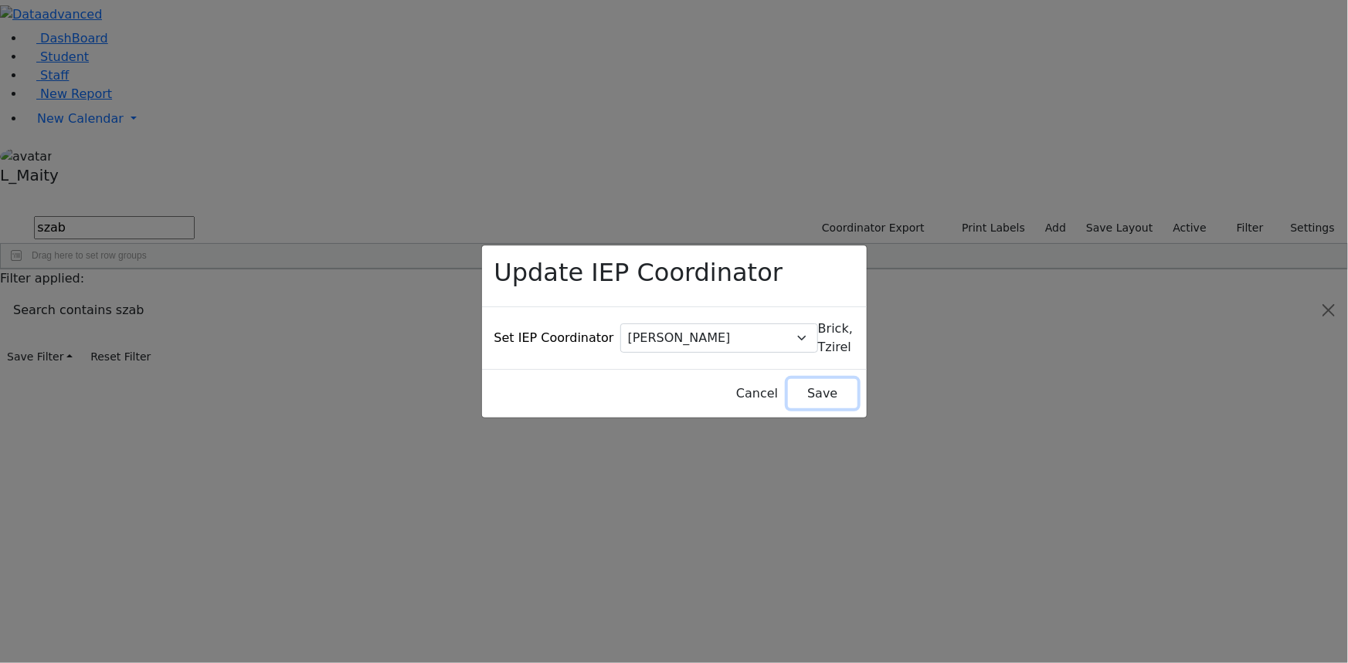
click at [788, 379] on button "Save" at bounding box center [822, 393] width 69 height 29
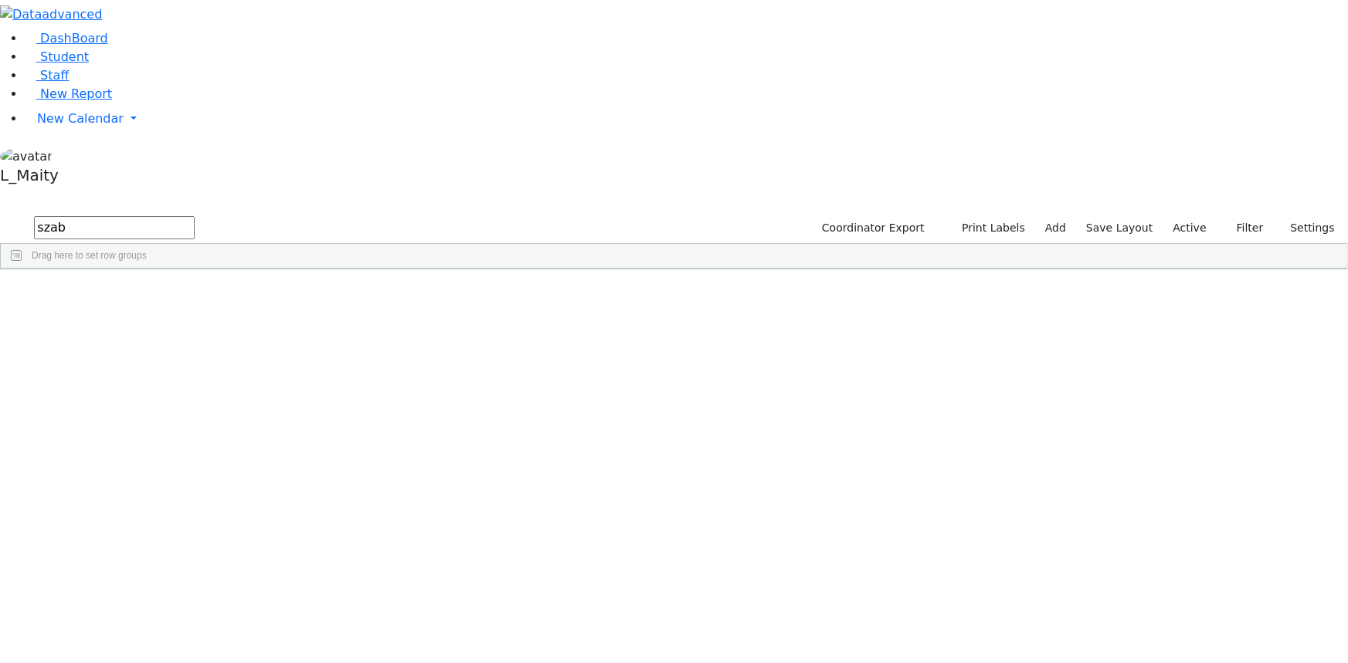
click at [195, 216] on input "szab" at bounding box center [114, 227] width 161 height 23
type input "fran"
click at [435, 314] on div "[PERSON_NAME]" at bounding box center [391, 324] width 87 height 21
drag, startPoint x: 632, startPoint y: 368, endPoint x: 695, endPoint y: 372, distance: 63.5
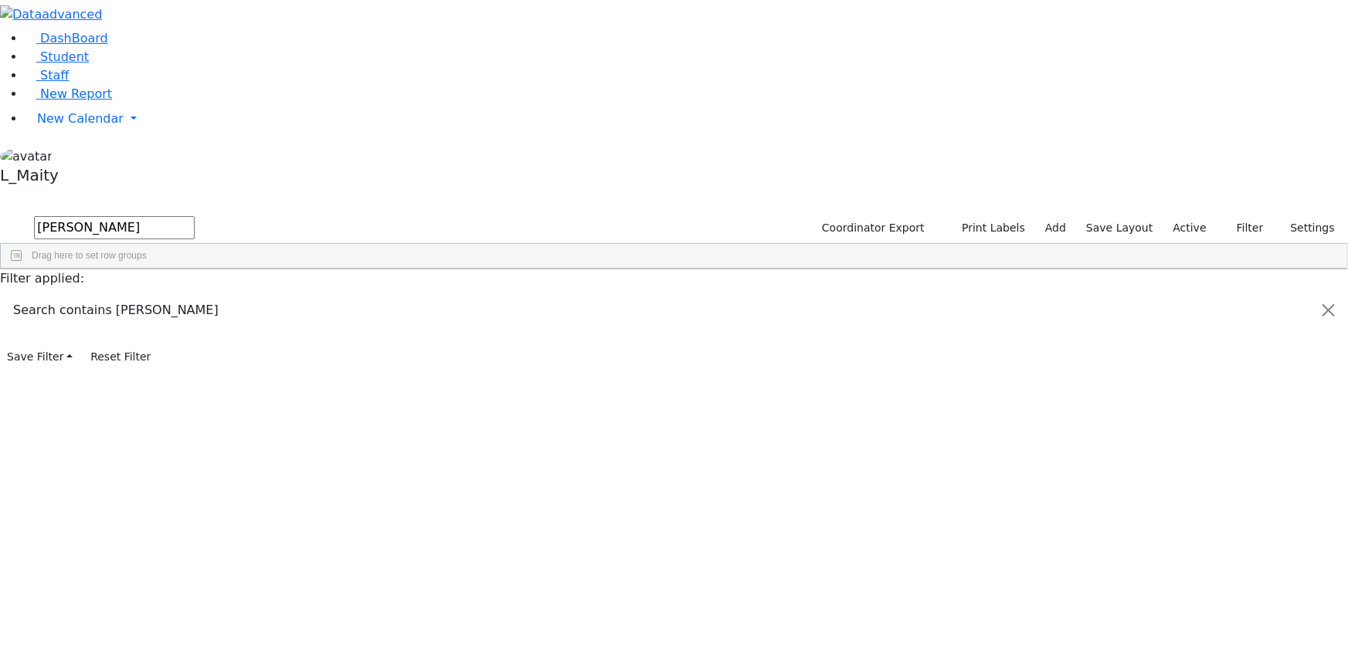
click at [524, 519] on span "Update Bulk" at bounding box center [472, 530] width 106 height 22
click at [656, 544] on span "Site" at bounding box center [617, 555] width 78 height 22
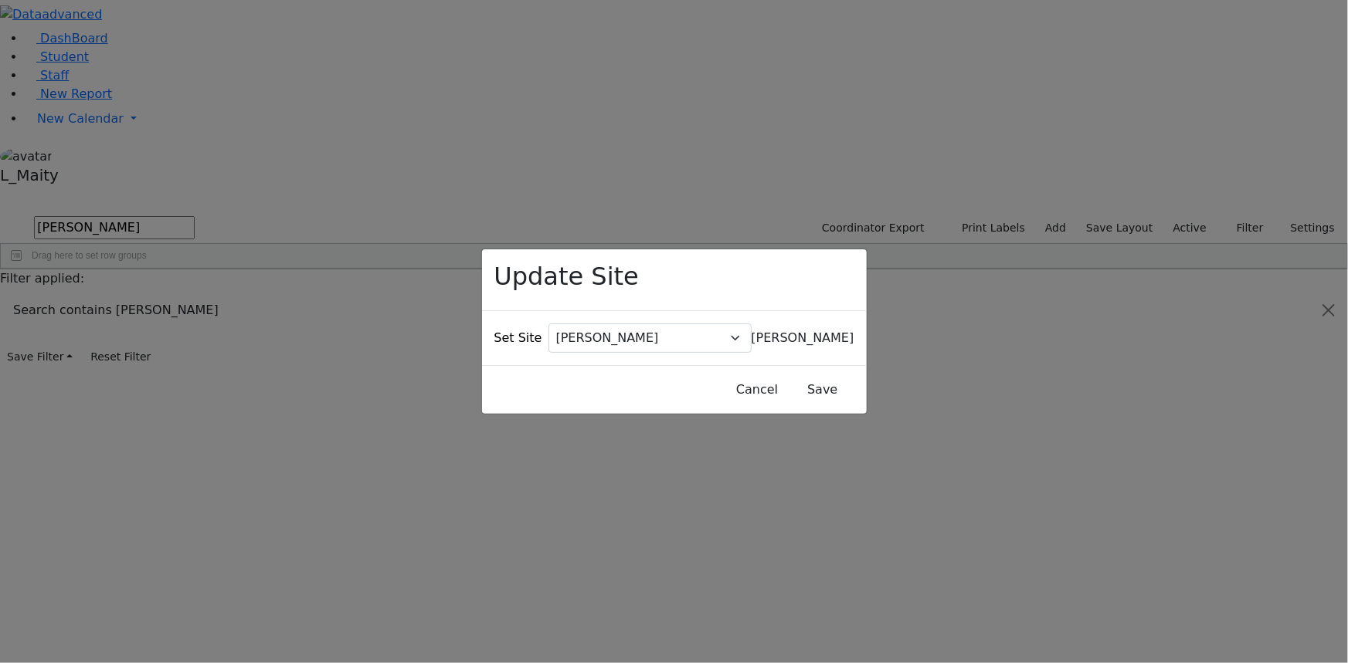
click at [751, 331] on span "[PERSON_NAME]" at bounding box center [802, 338] width 103 height 15
click at [571, 162] on div "Update Site Set Site Atzei Chaim Bais Mordche Binyen Klein BM-AC Bnei Yoel BR B…" at bounding box center [674, 331] width 1348 height 663
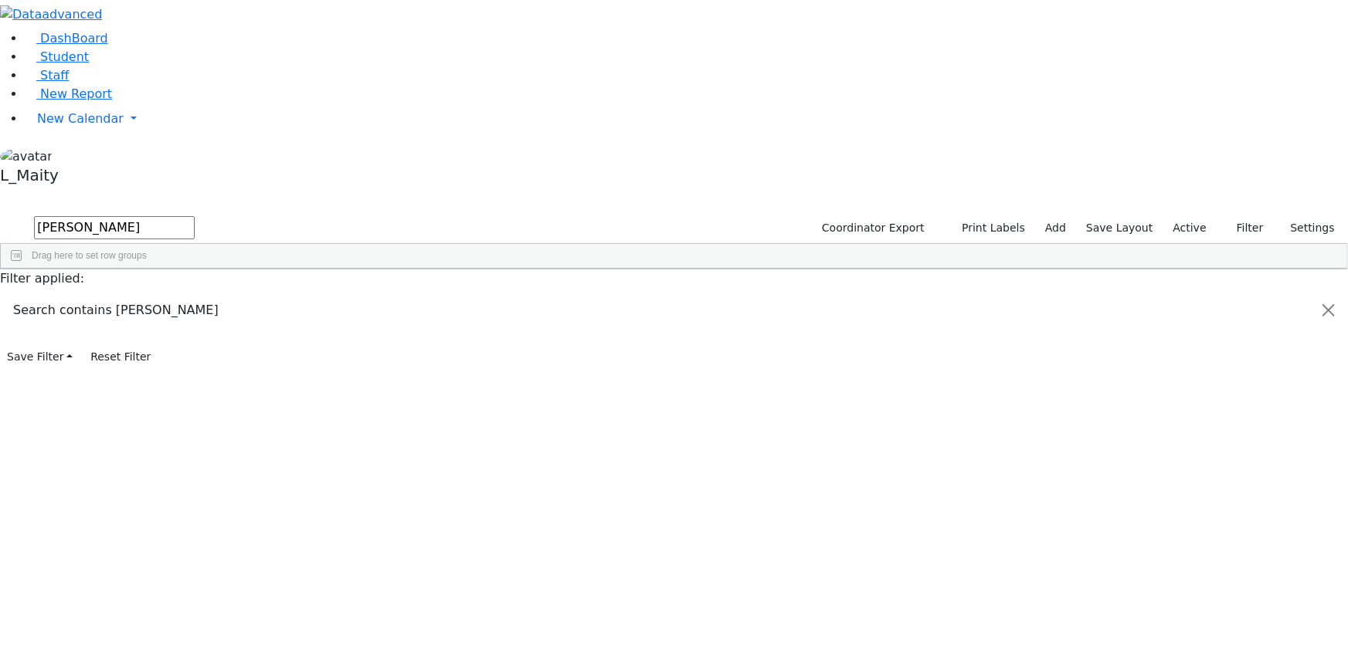
click at [646, 527] on span "IEP Coordinator" at bounding box center [607, 538] width 78 height 22
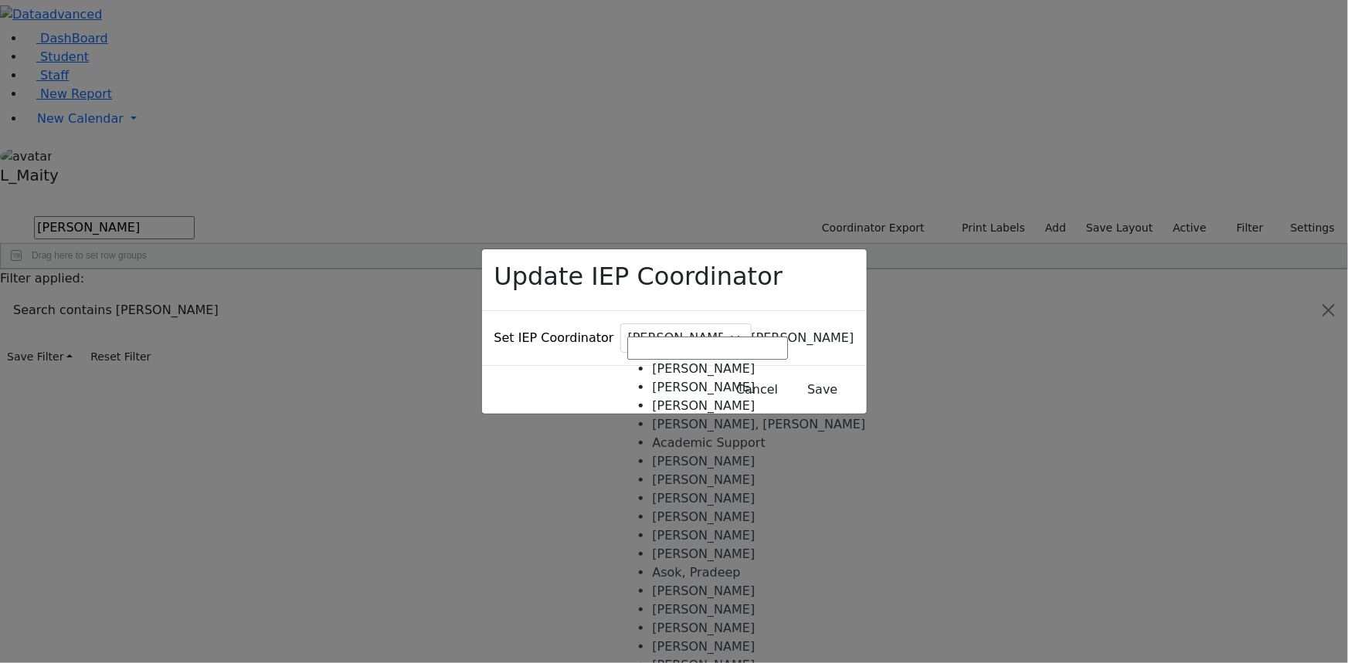
click at [751, 331] on span "[PERSON_NAME]" at bounding box center [802, 338] width 103 height 15
type input "we"
select select "281"
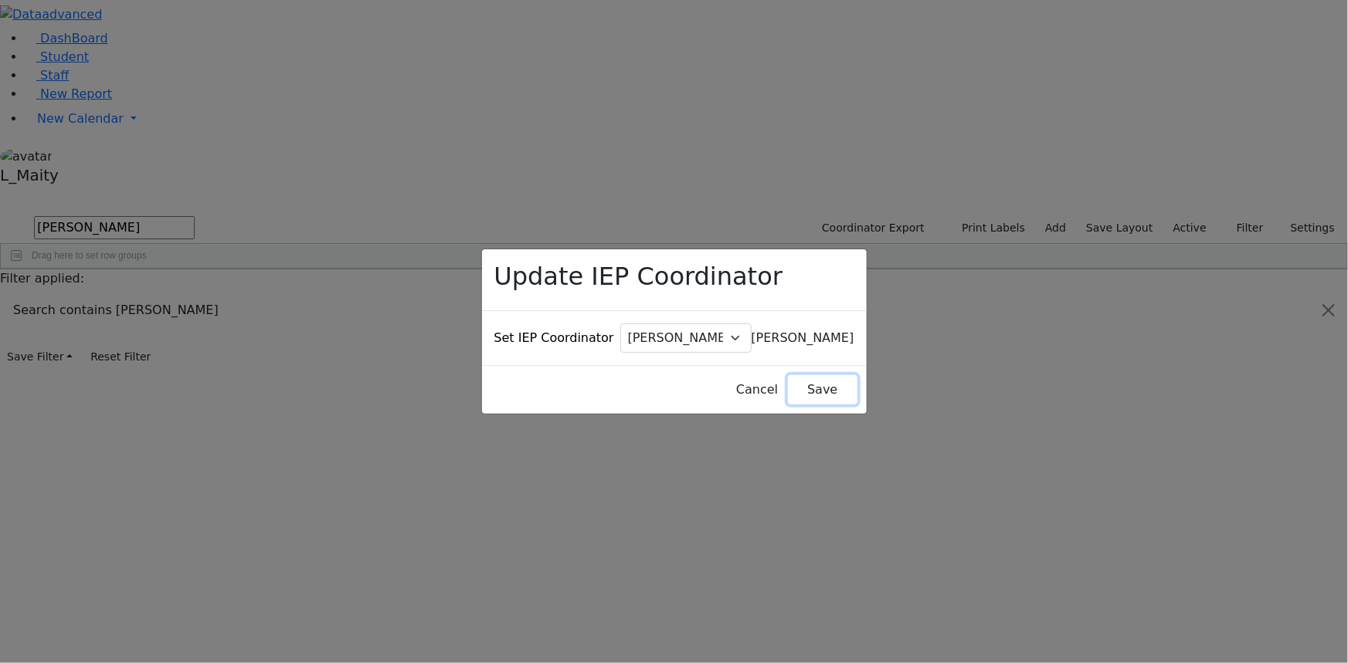
click at [798, 375] on button "Save" at bounding box center [822, 389] width 69 height 29
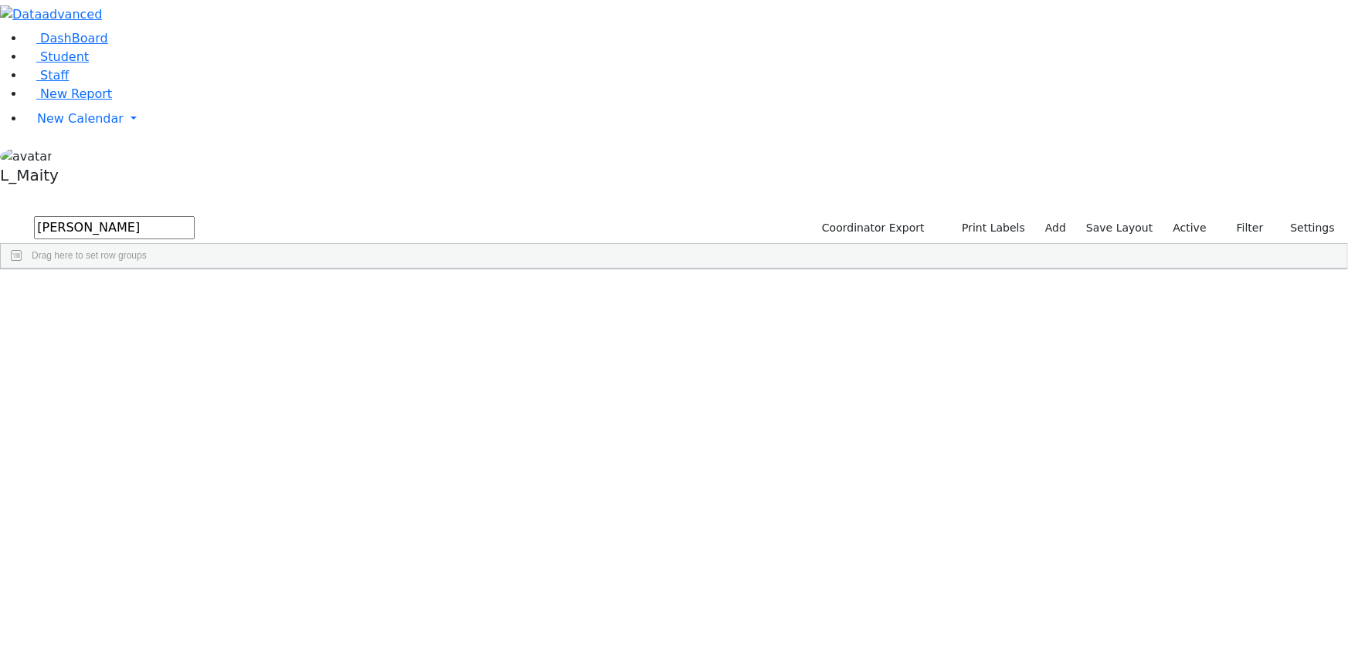
click at [195, 216] on input "fran" at bounding box center [114, 227] width 161 height 23
type input "[PERSON_NAME]"
click at [435, 293] on div "[PERSON_NAME]" at bounding box center [391, 303] width 87 height 21
click at [628, 507] on span "IEP Coordinator" at bounding box center [589, 518] width 78 height 22
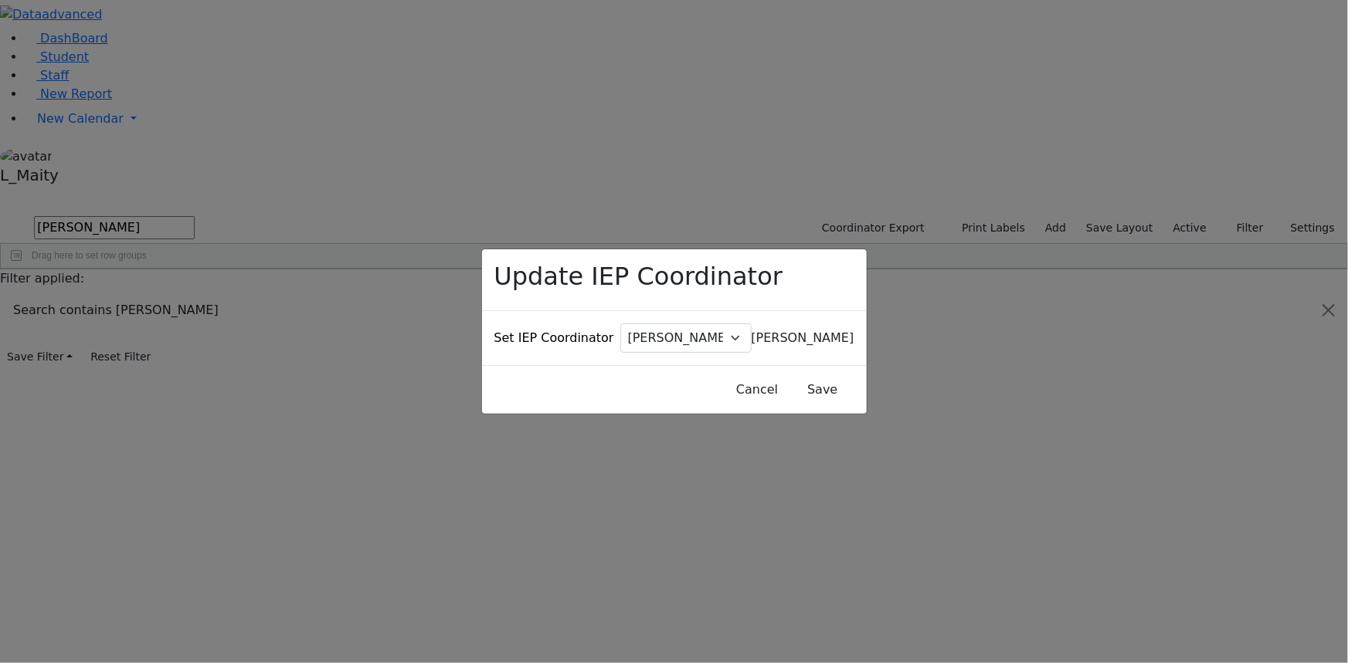
click at [751, 331] on span "[PERSON_NAME]" at bounding box center [802, 338] width 103 height 15
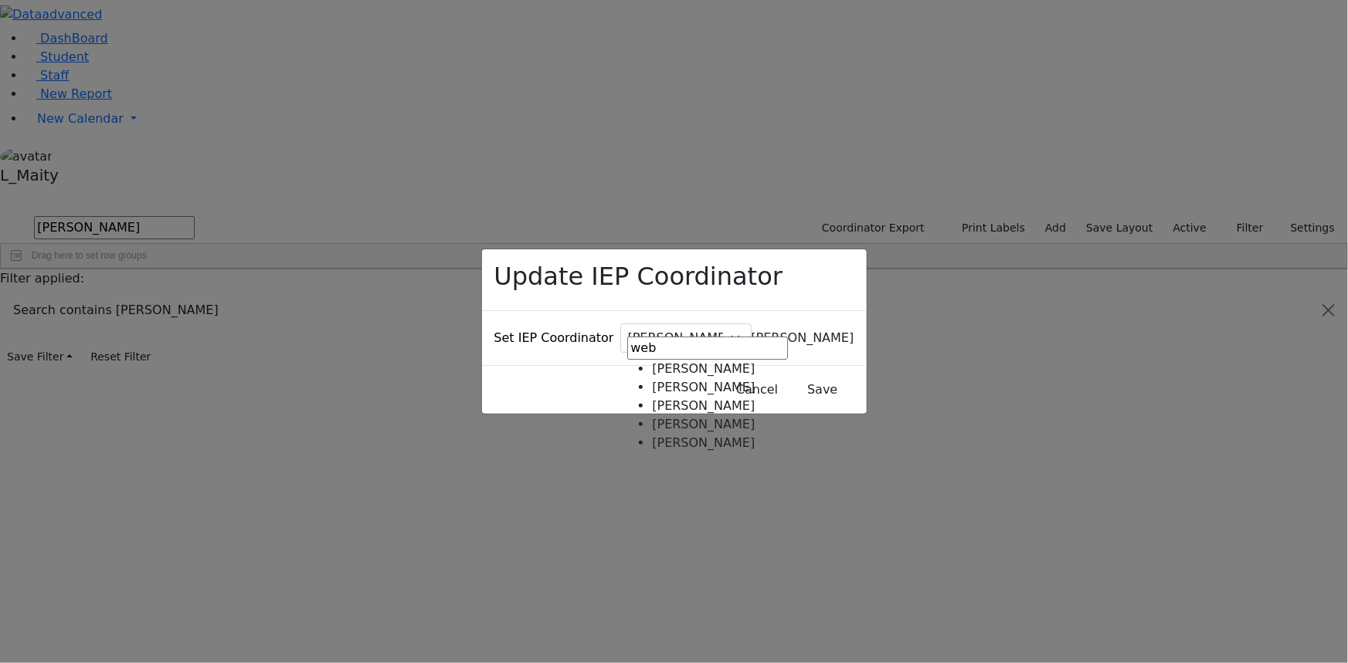
type input "web"
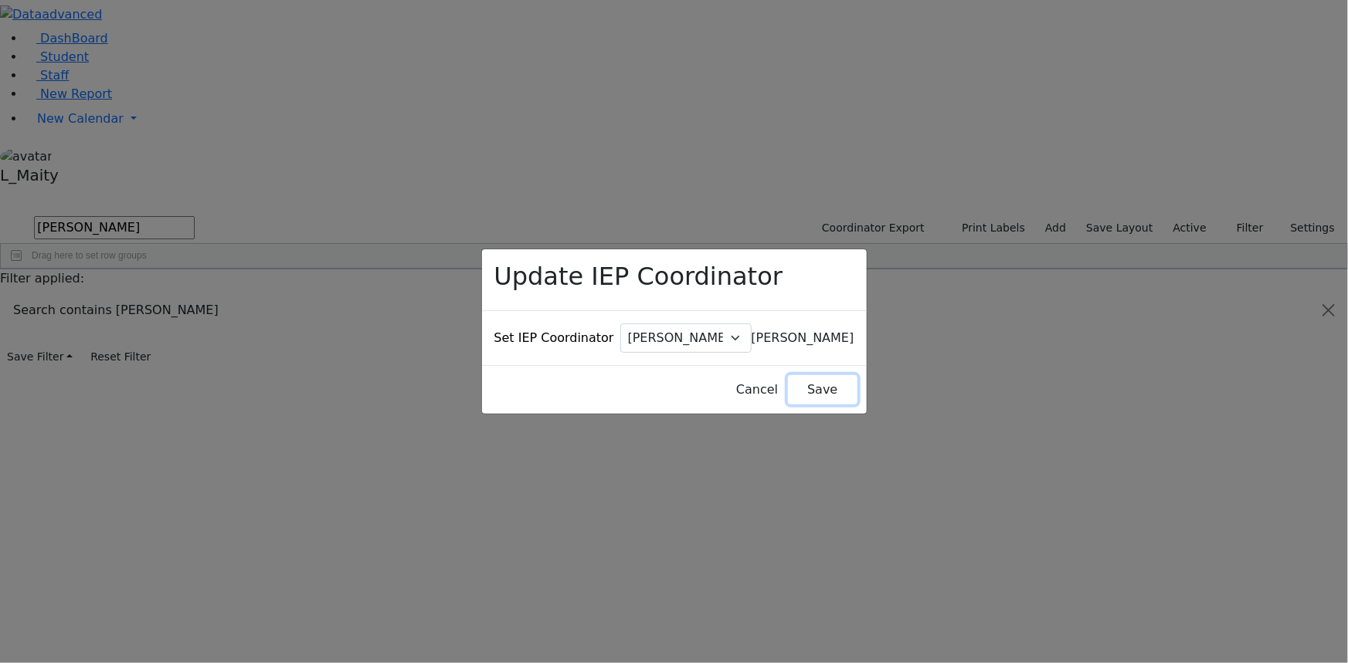
click at [788, 375] on button "Save" at bounding box center [822, 389] width 69 height 29
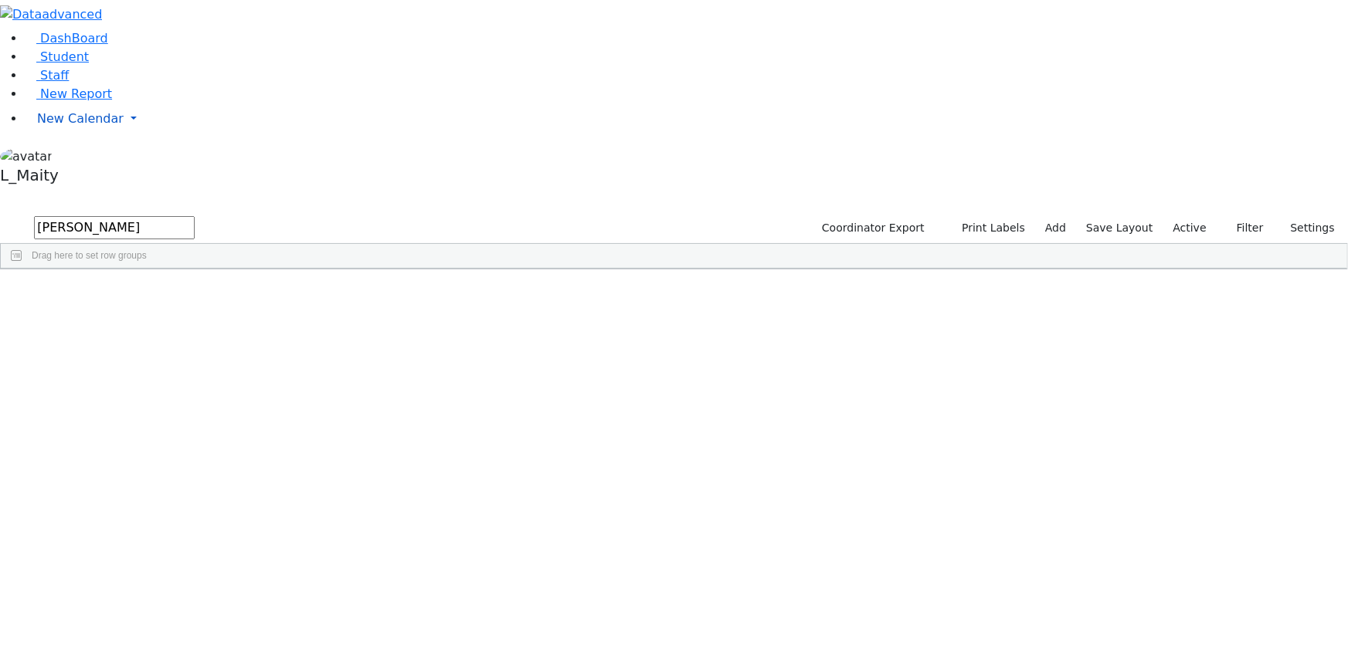
click at [51, 126] on span "New Calendar" at bounding box center [80, 118] width 86 height 15
click at [58, 157] on span "Calendar" at bounding box center [61, 149] width 56 height 15
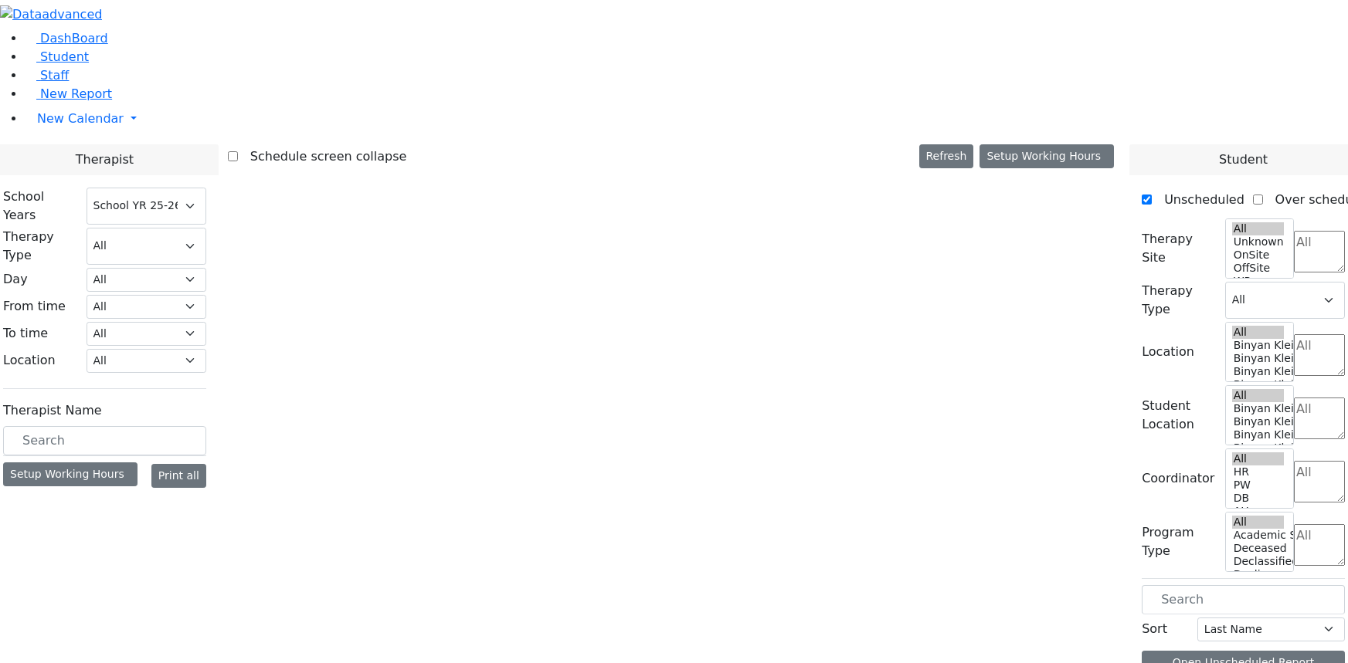
select select "212"
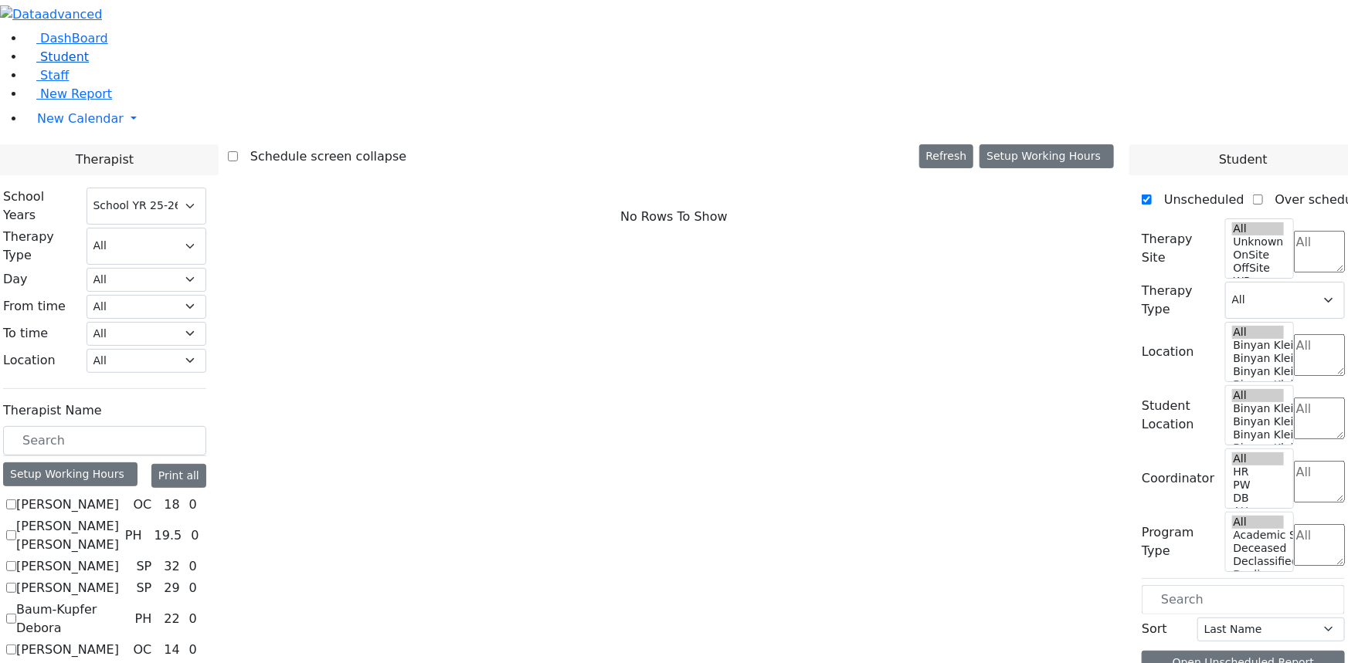
click at [54, 64] on span "Student" at bounding box center [64, 56] width 49 height 15
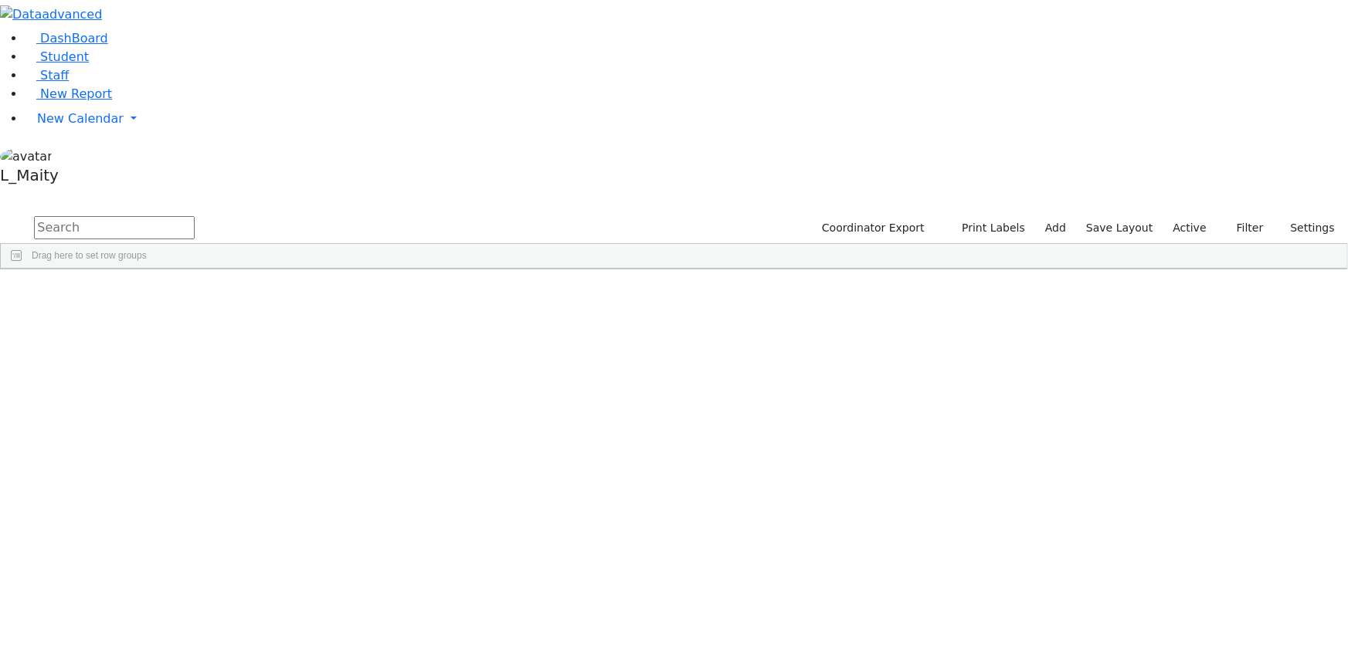
scroll to position [3369, 0]
click at [82, 126] on span "New Calendar" at bounding box center [80, 118] width 86 height 15
click at [83, 157] on span "Calendar" at bounding box center [61, 149] width 56 height 15
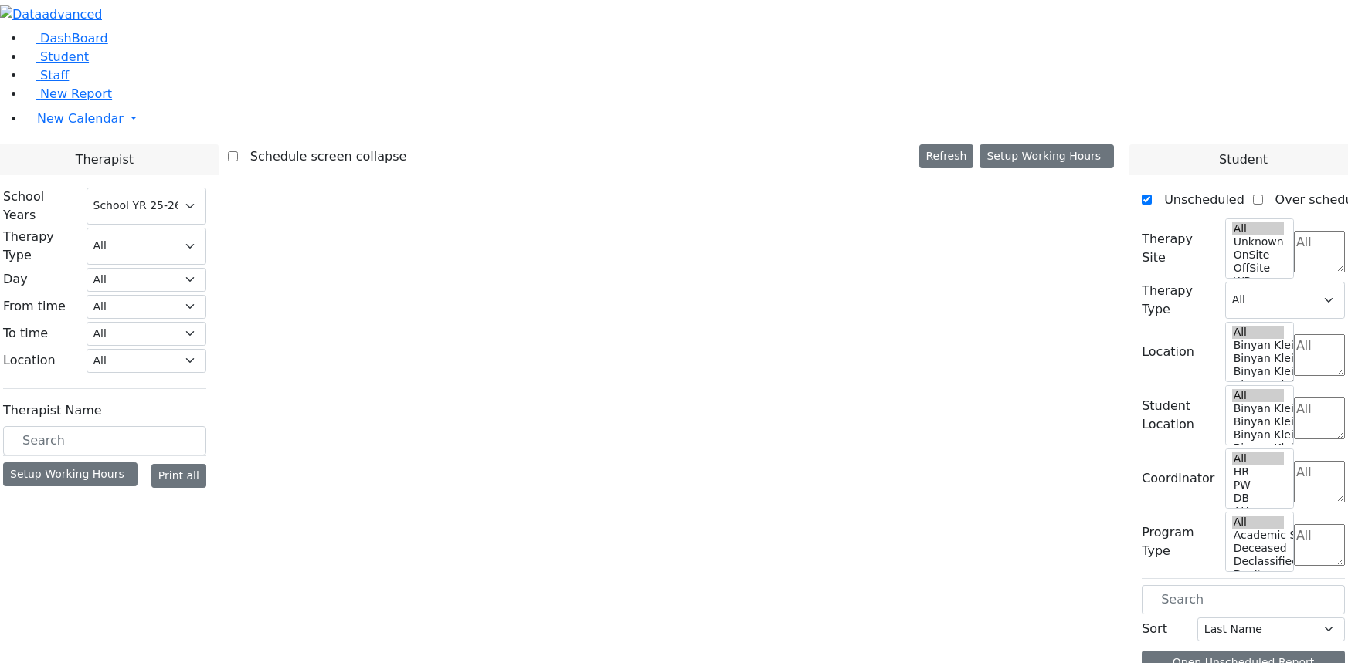
select select "212"
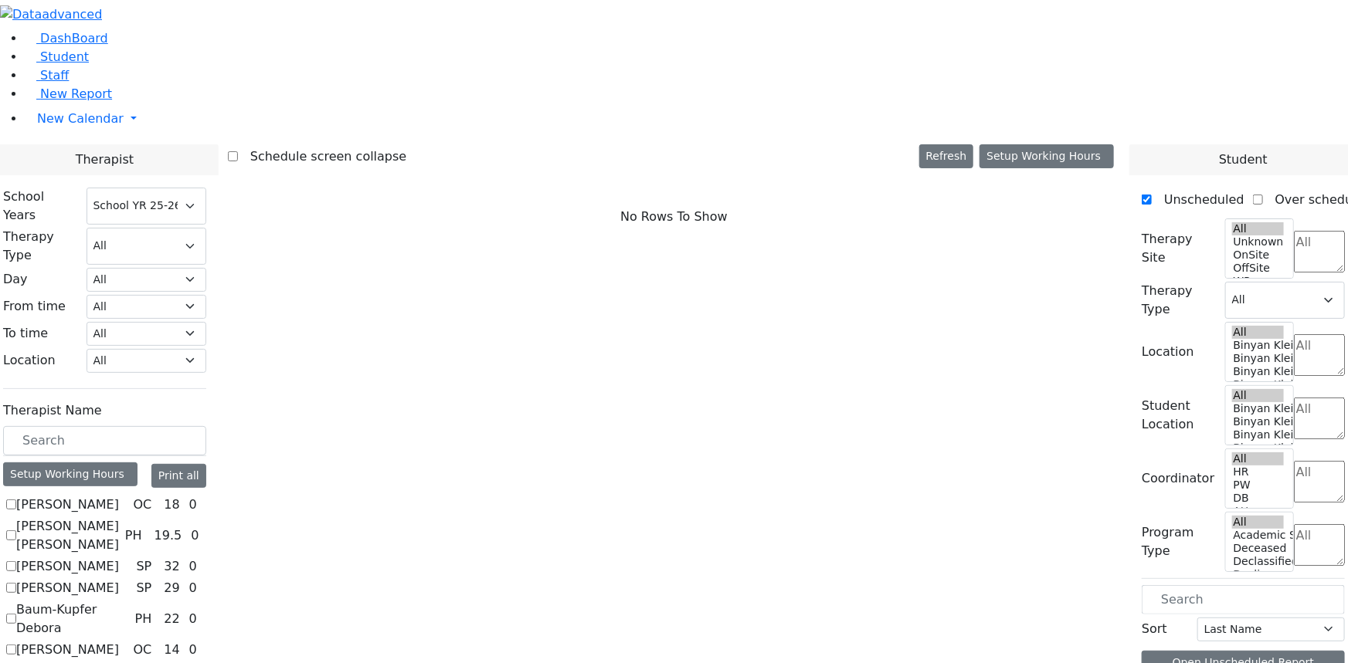
scroll to position [912, 0]
checkbox input "true"
select select "1"
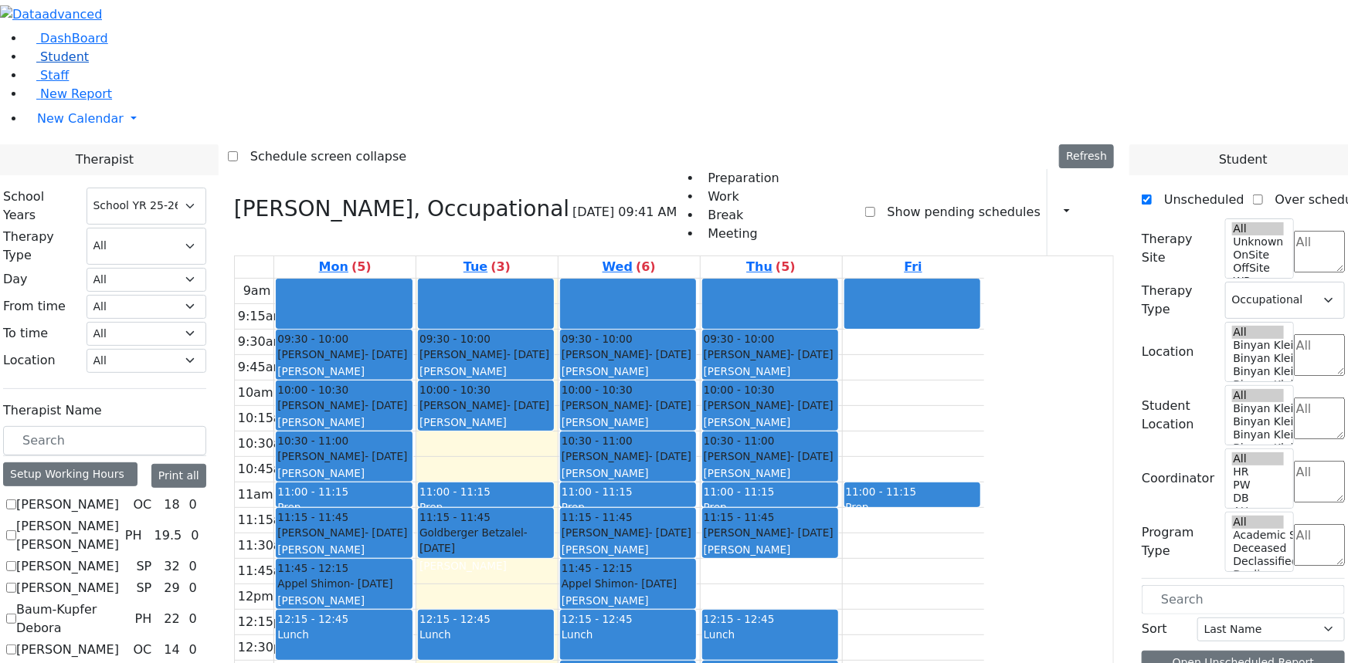
click at [61, 64] on span "Student" at bounding box center [64, 56] width 49 height 15
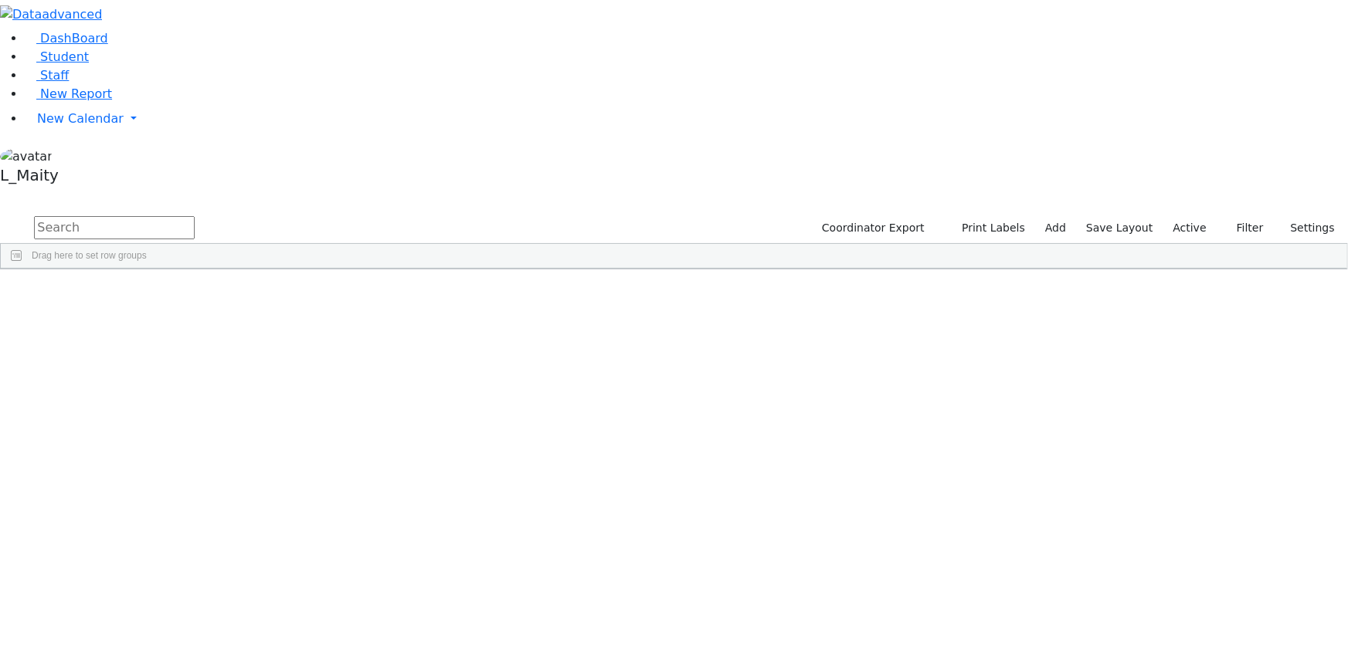
scroll to position [3369, 0]
click at [435, 448] on div "[PERSON_NAME]" at bounding box center [391, 458] width 87 height 21
click at [646, 628] on span "IEP Coordinator" at bounding box center [607, 639] width 78 height 22
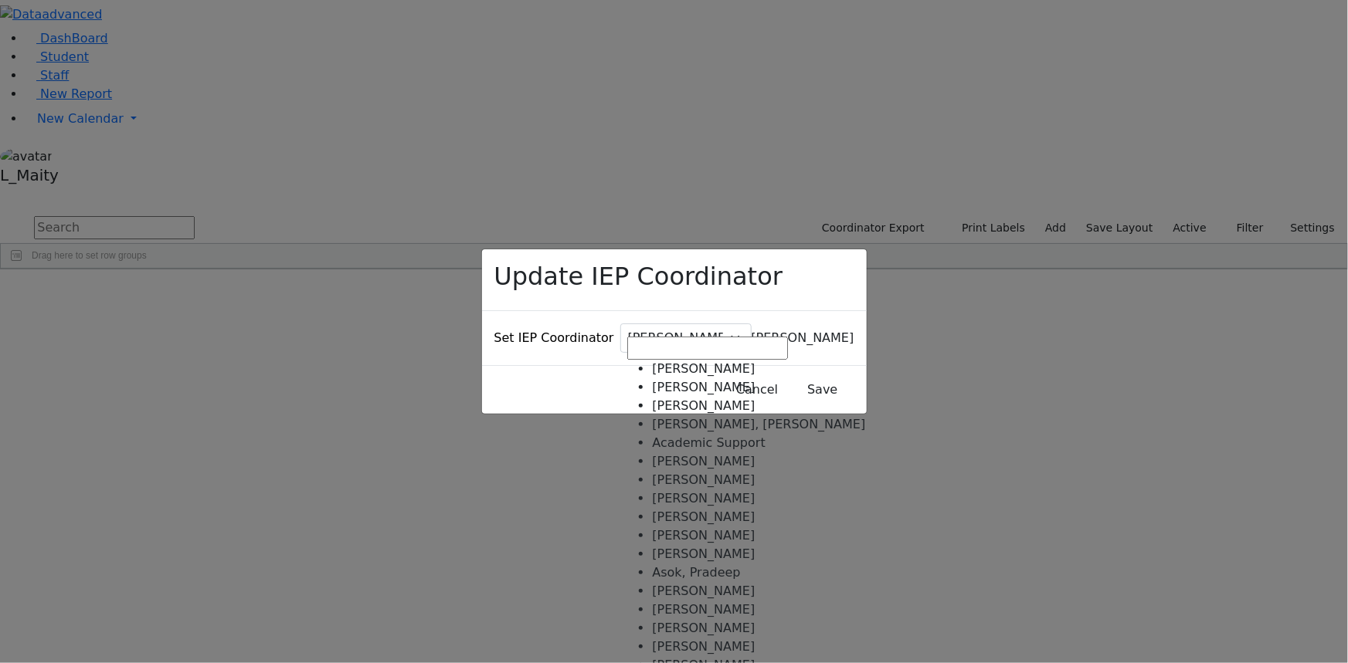
click at [751, 331] on span "Baker, Hadassah" at bounding box center [802, 338] width 103 height 15
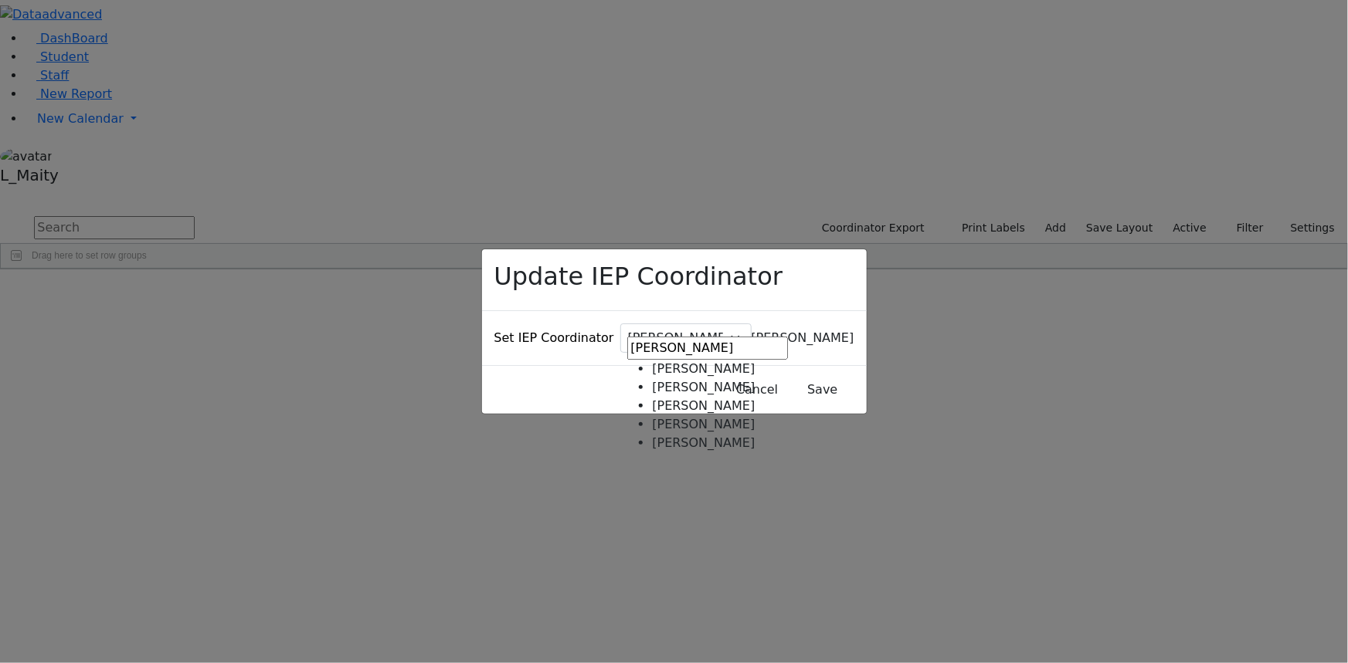
type input "weber"
select select "281"
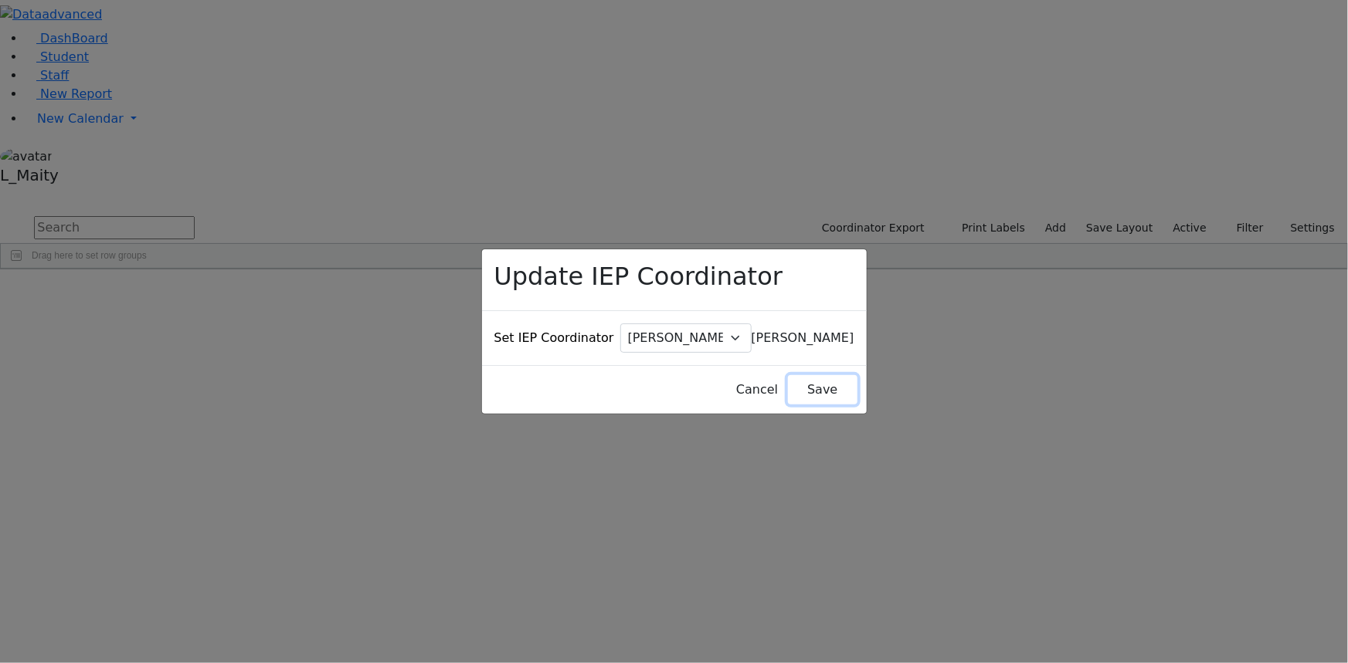
click at [788, 375] on button "Save" at bounding box center [822, 389] width 69 height 29
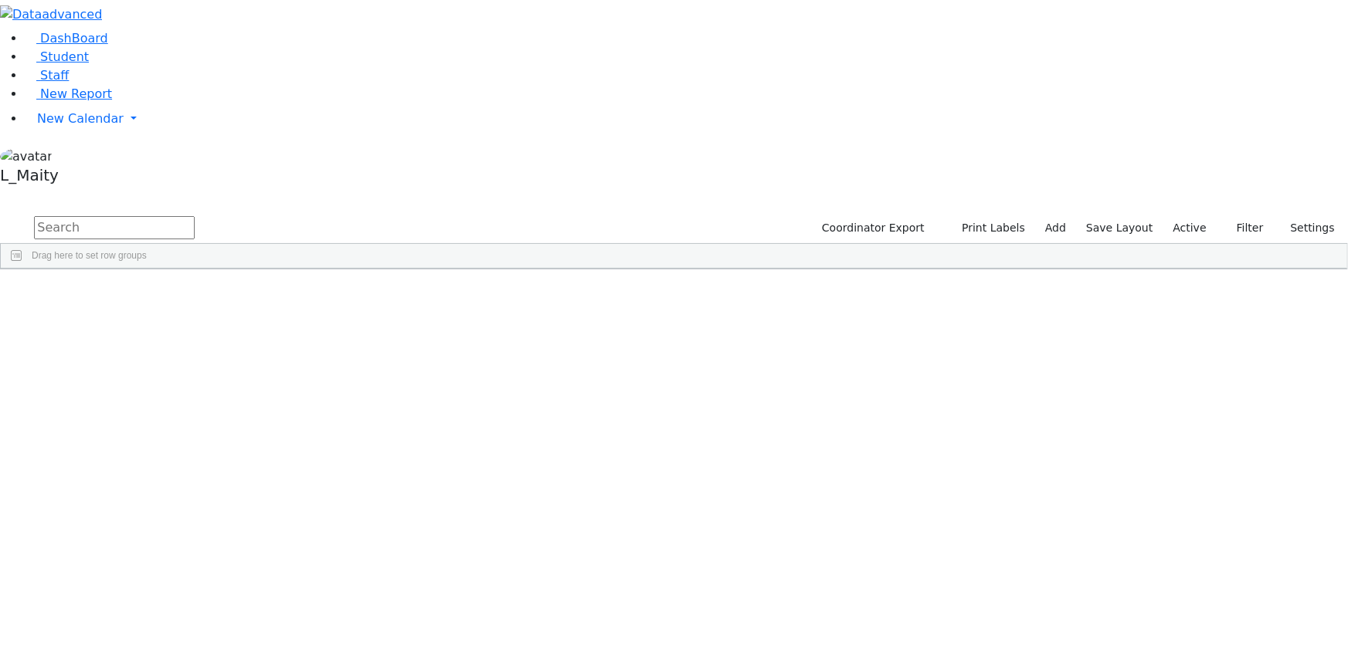
click at [195, 216] on input "text" at bounding box center [114, 227] width 161 height 23
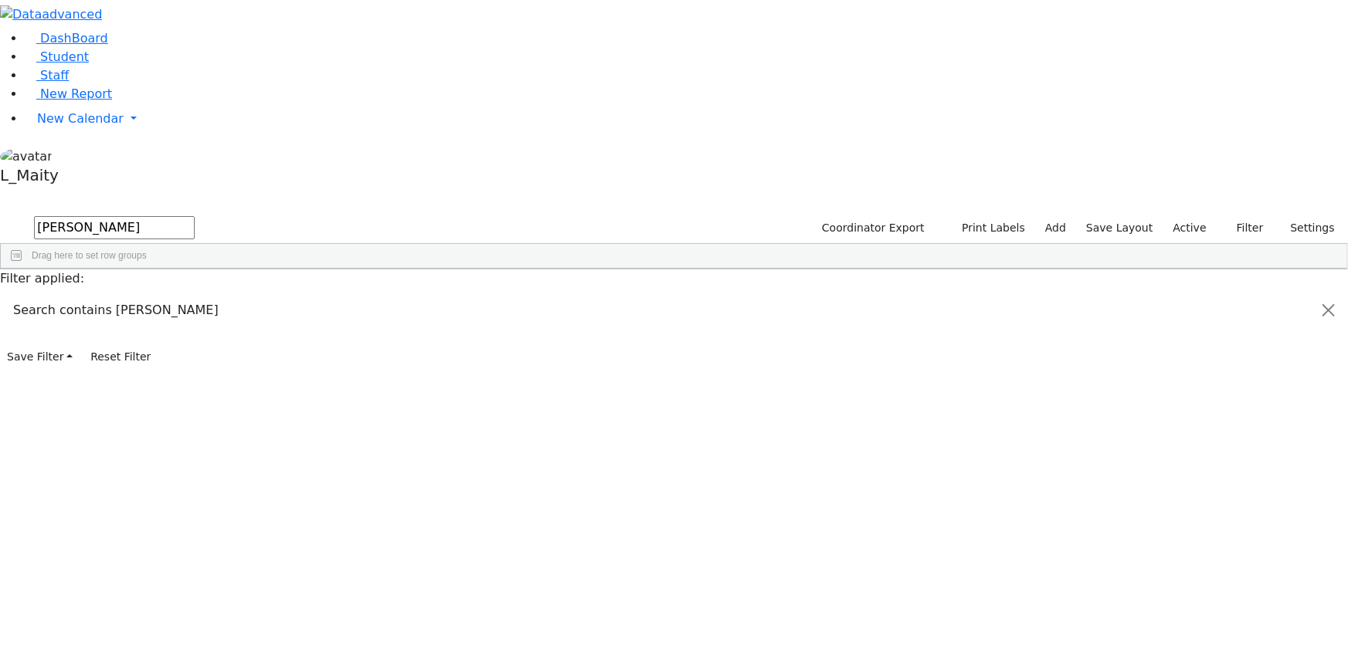
type input "jos"
click at [635, 628] on span "IEP Coordinator" at bounding box center [596, 639] width 78 height 22
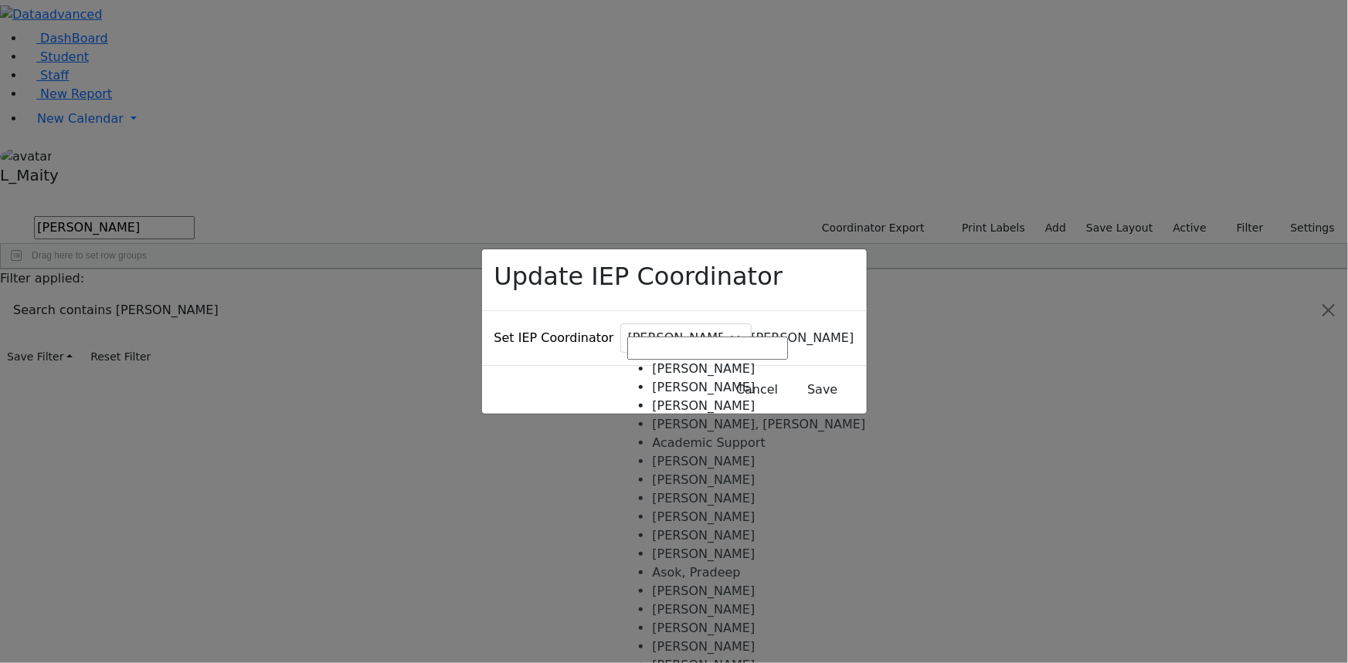
click at [751, 331] on span "Baker, Hadassah" at bounding box center [802, 338] width 103 height 15
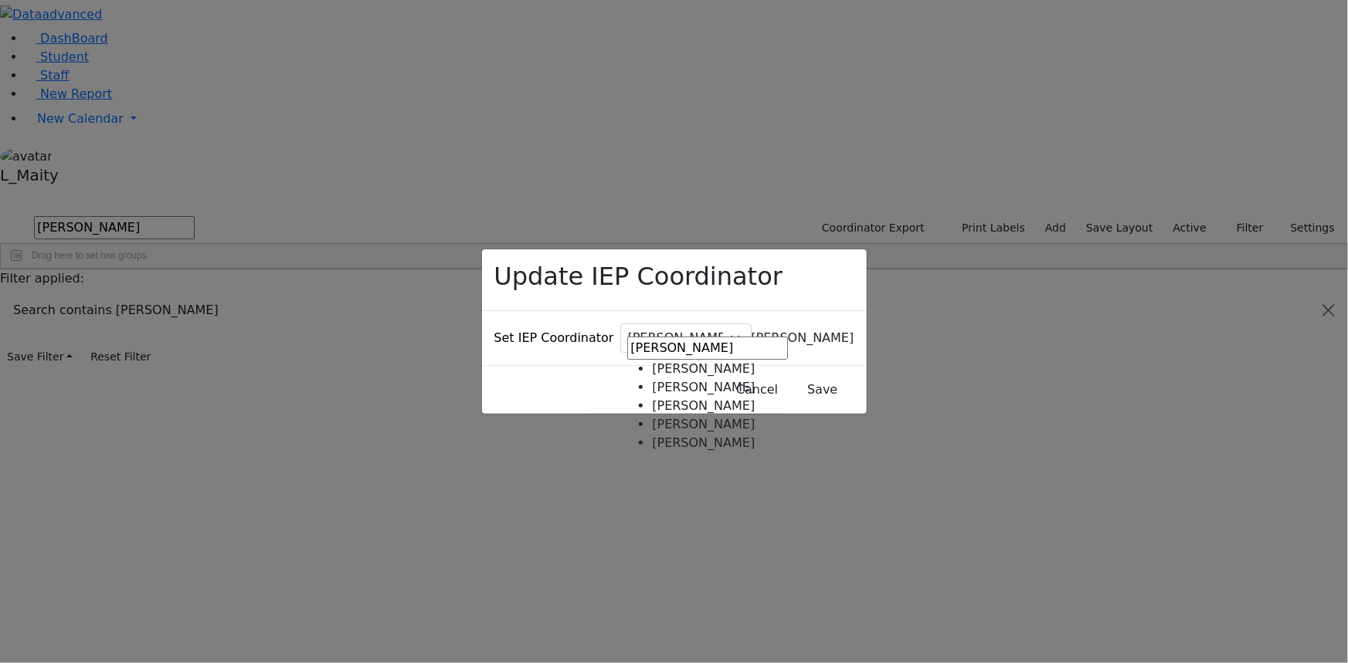
type input "weber"
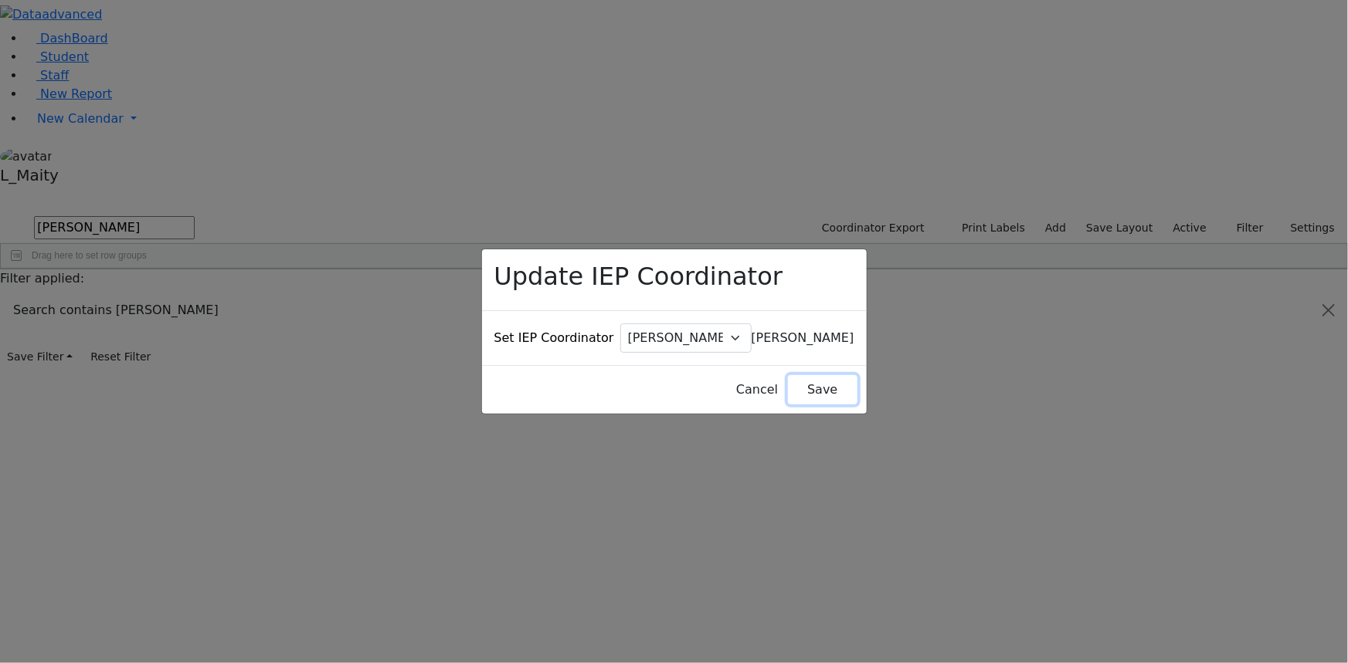
click at [803, 375] on button "Save" at bounding box center [822, 389] width 69 height 29
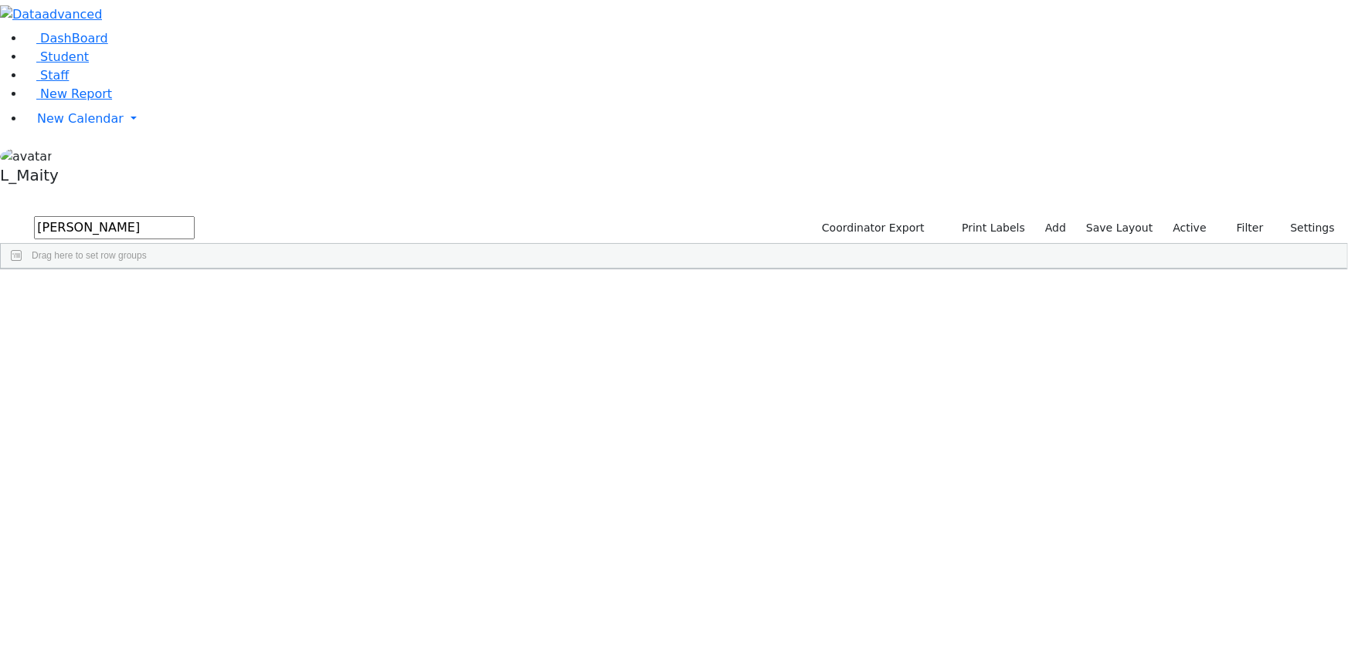
click at [195, 216] on input "jos" at bounding box center [114, 227] width 161 height 23
type input "kati"
click at [435, 377] on div "Weiser Mirel" at bounding box center [391, 387] width 87 height 21
click at [646, 589] on span "IEP Coordinator" at bounding box center [607, 600] width 78 height 22
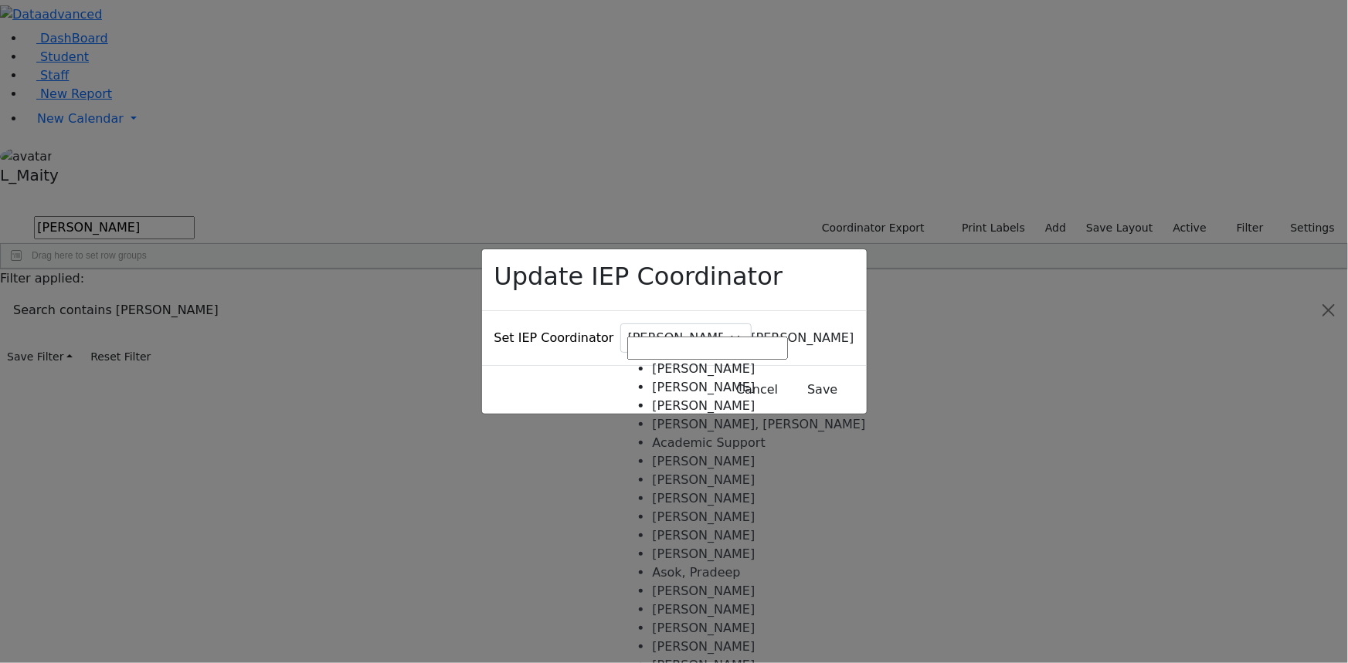
click at [751, 331] on span "Baker, Hadassah" at bounding box center [802, 338] width 103 height 15
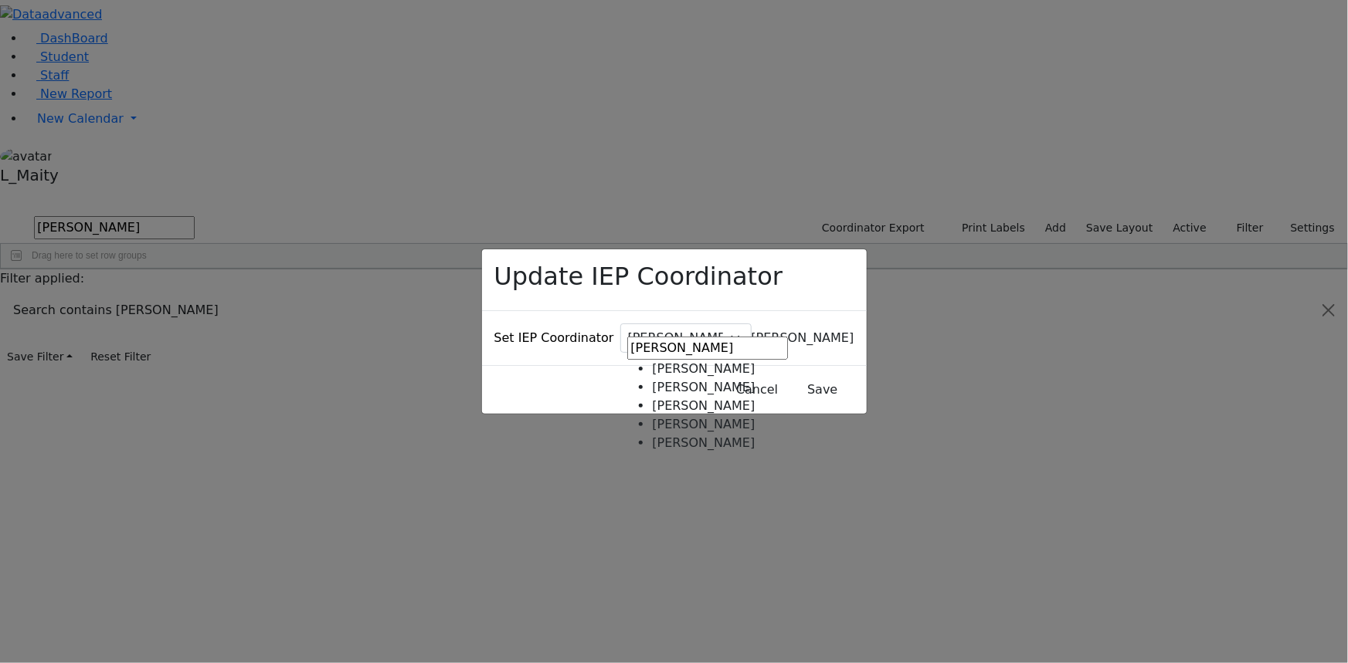
type input "weber"
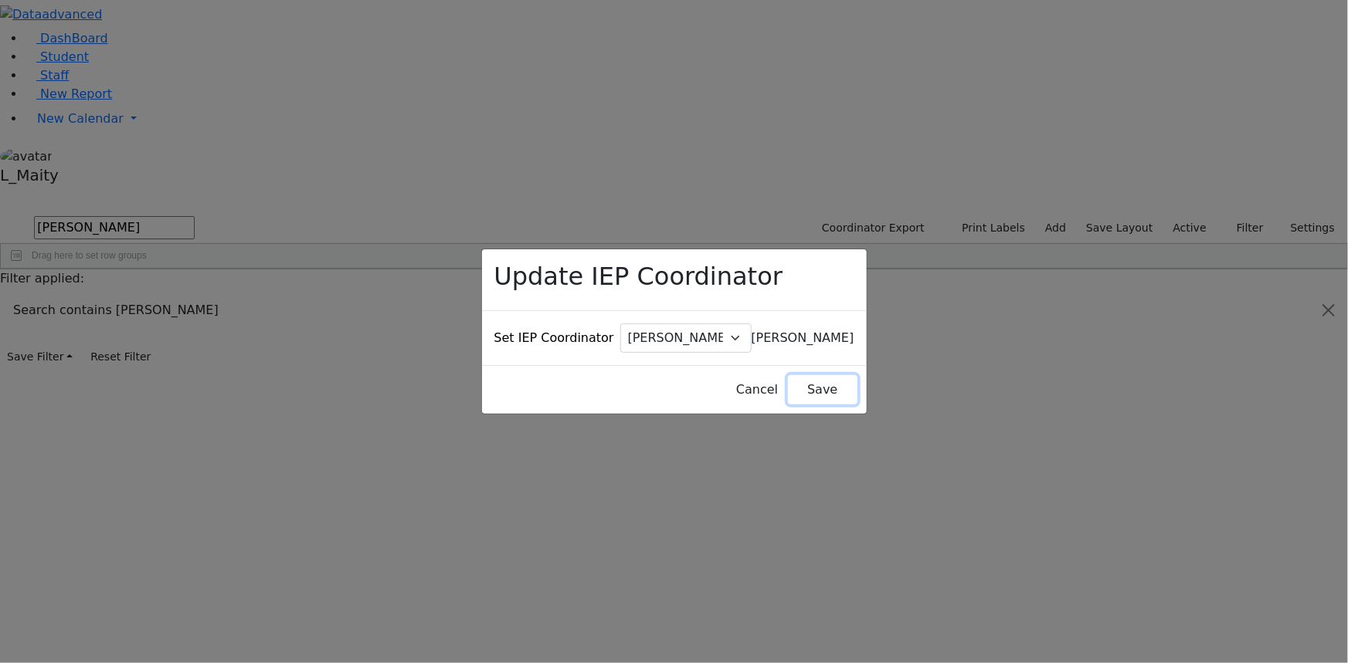
click at [788, 375] on button "Save" at bounding box center [822, 389] width 69 height 29
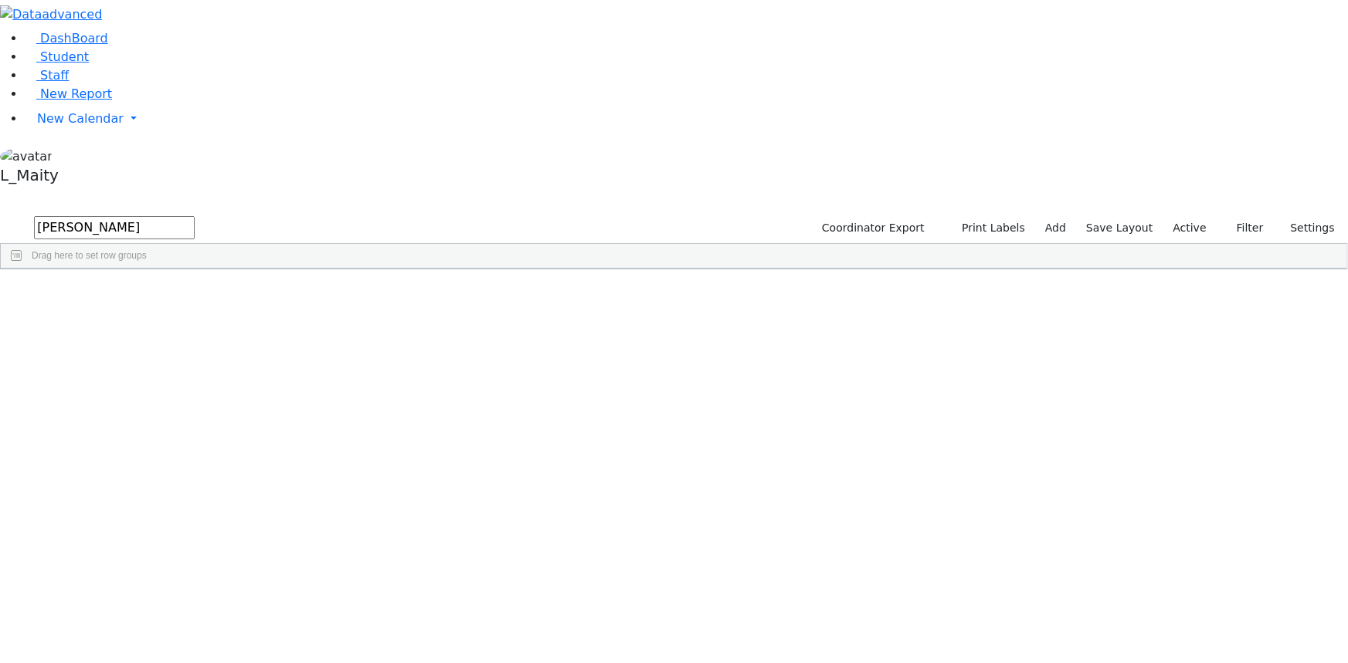
click at [195, 216] on input "kati" at bounding box center [114, 227] width 161 height 23
type input "lebo"
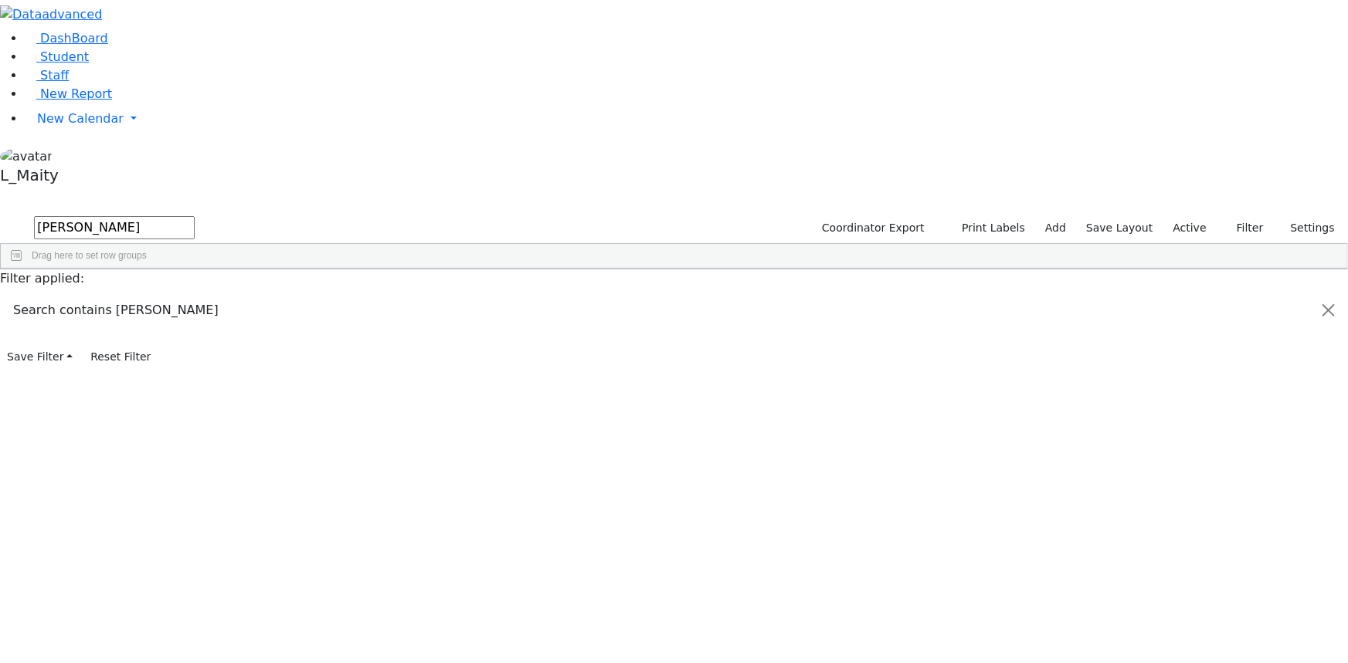
click at [435, 314] on div "Weiser Mirel" at bounding box center [391, 324] width 87 height 21
click at [630, 531] on span "IEP Coordinator" at bounding box center [591, 542] width 78 height 22
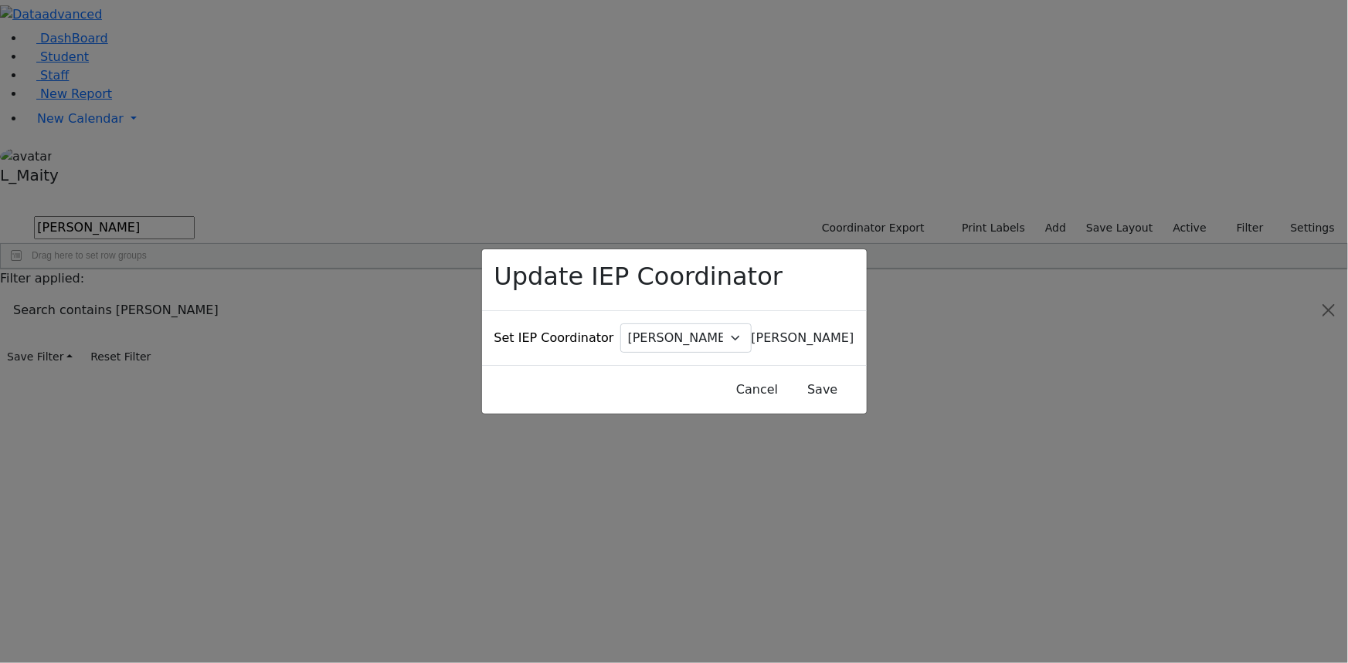
click at [751, 331] on span "Baker, Hadassah" at bounding box center [802, 338] width 103 height 15
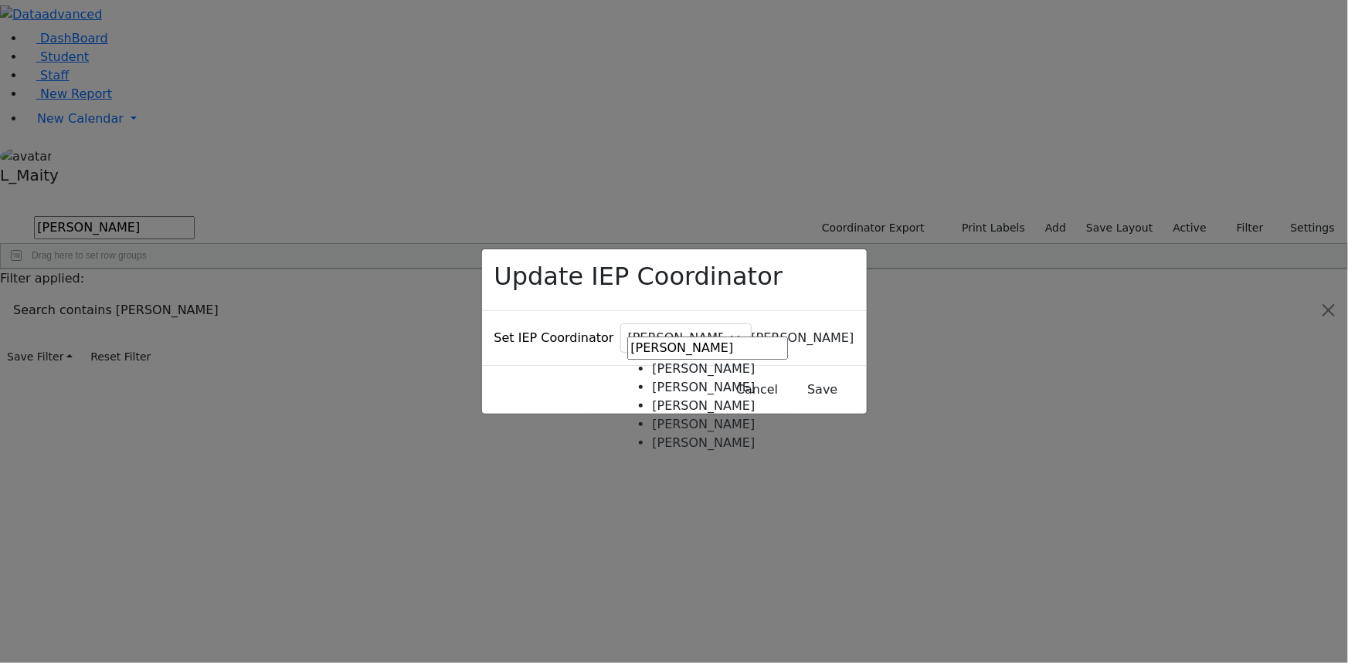
type input "weber"
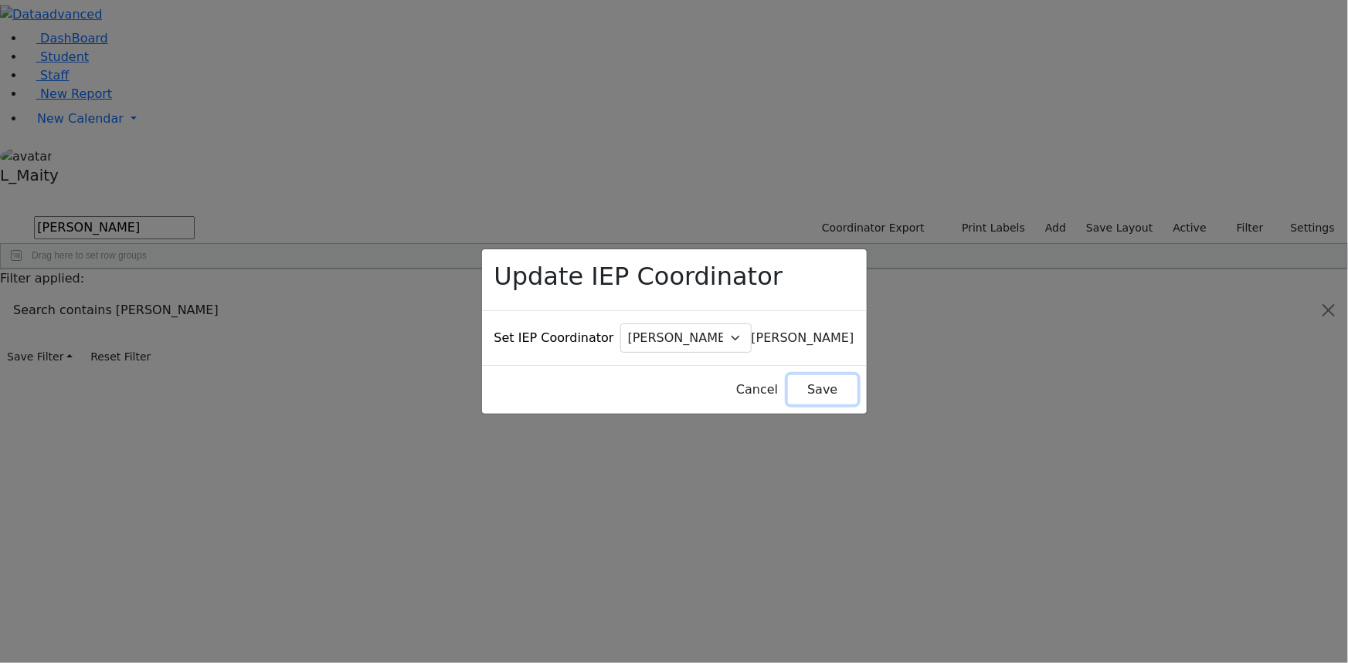
click at [813, 375] on button "Save" at bounding box center [822, 389] width 69 height 29
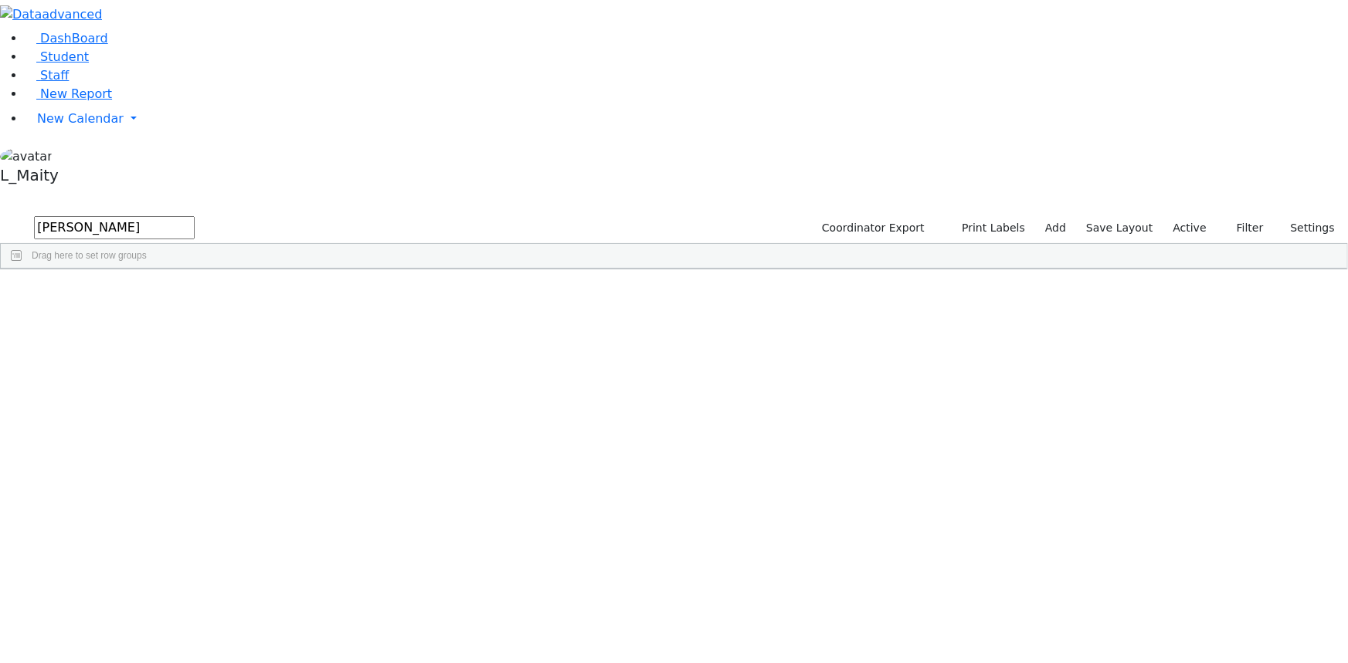
click at [195, 216] on input "lebo" at bounding box center [114, 227] width 161 height 23
type input "moses"
click at [435, 460] on div "Kaganoff, Sara" at bounding box center [391, 470] width 87 height 21
click at [620, 628] on span "IEP Coordinator" at bounding box center [581, 639] width 78 height 22
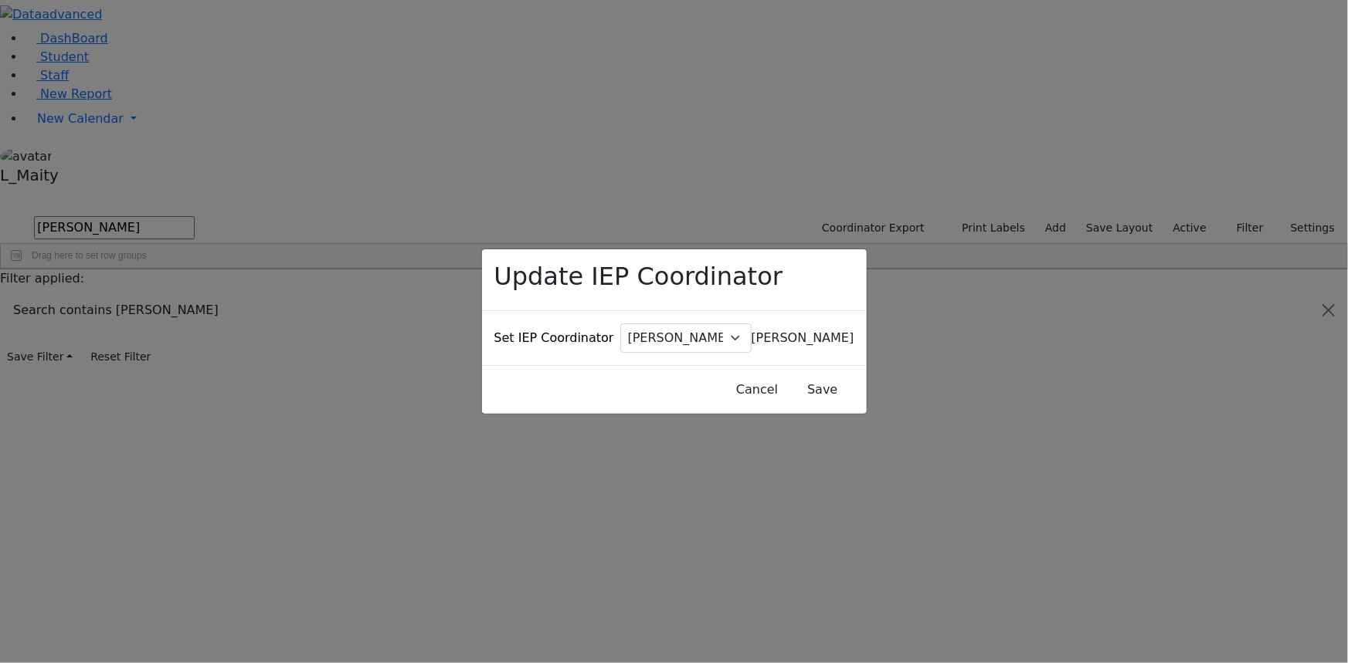
click at [751, 331] on span "Baker, Hadassah" at bounding box center [802, 338] width 103 height 15
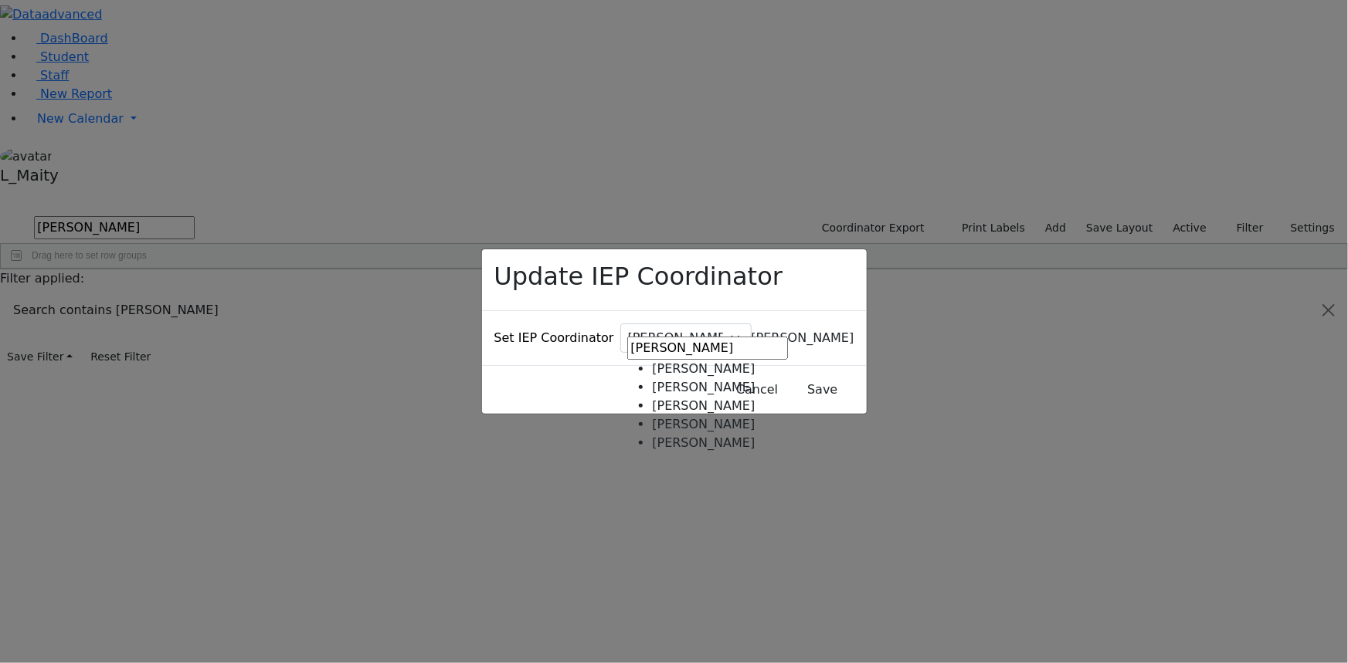
type input "weber"
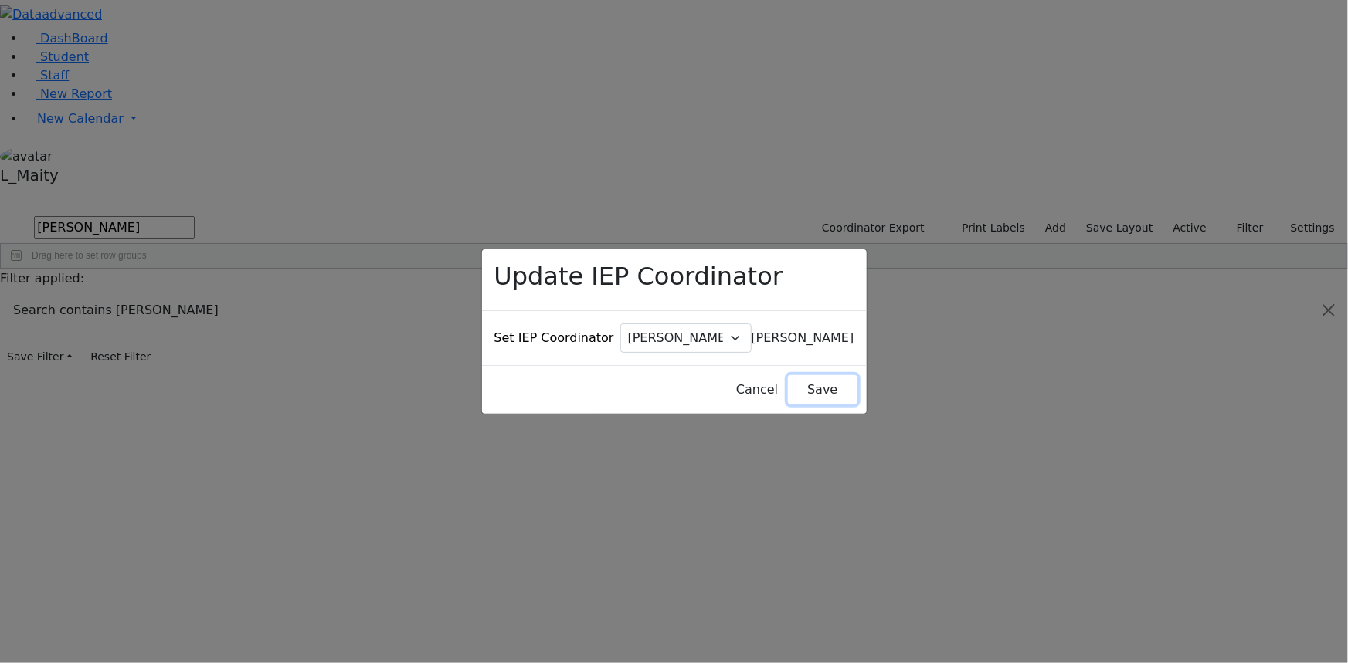
click at [788, 375] on button "Save" at bounding box center [822, 389] width 69 height 29
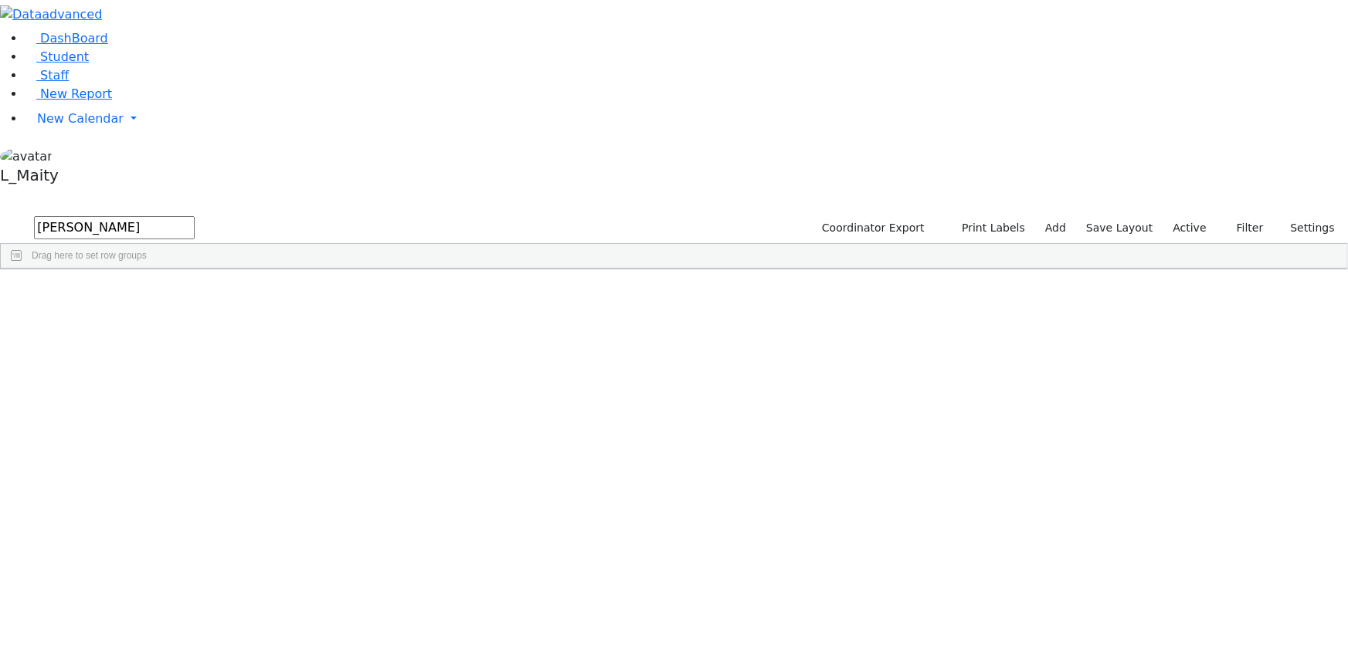
click at [195, 216] on input "moses" at bounding box center [114, 227] width 161 height 23
type input "teit"
click at [435, 377] on div "Weiser Mirel" at bounding box center [391, 387] width 87 height 21
click at [626, 589] on span "IEP Coordinator" at bounding box center [587, 600] width 78 height 22
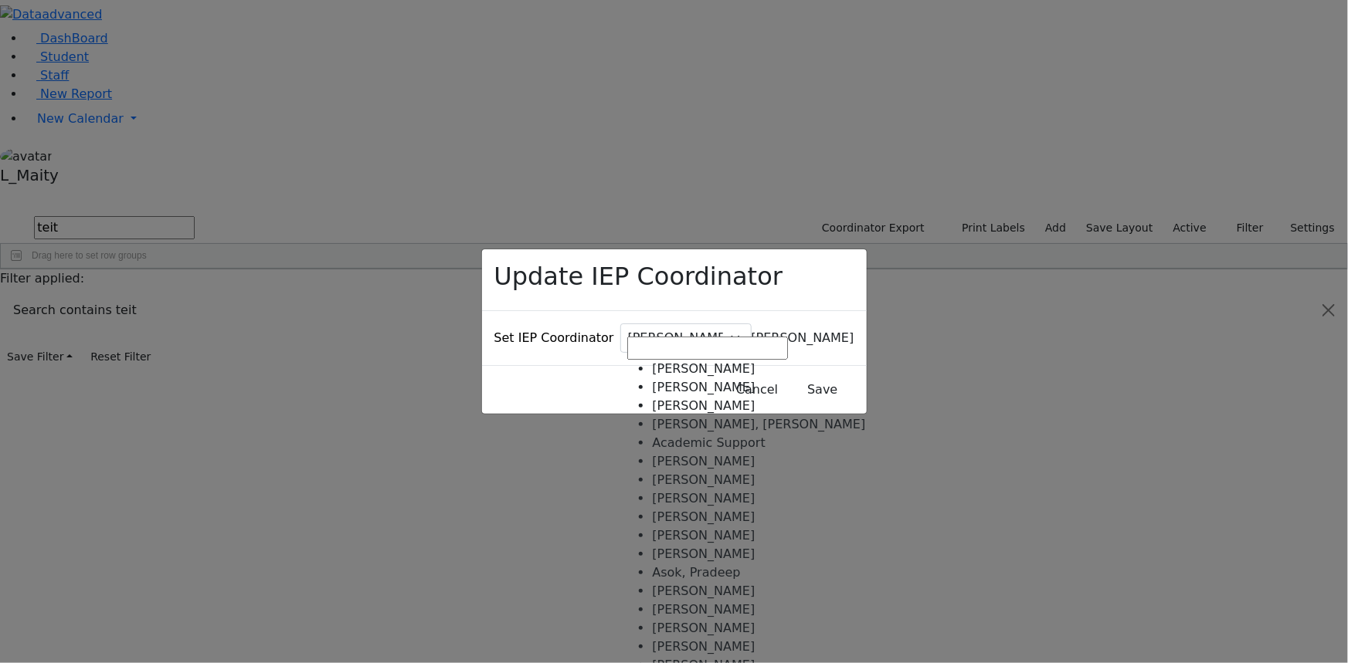
click at [751, 331] on span "Baker, Hadassah" at bounding box center [802, 338] width 103 height 15
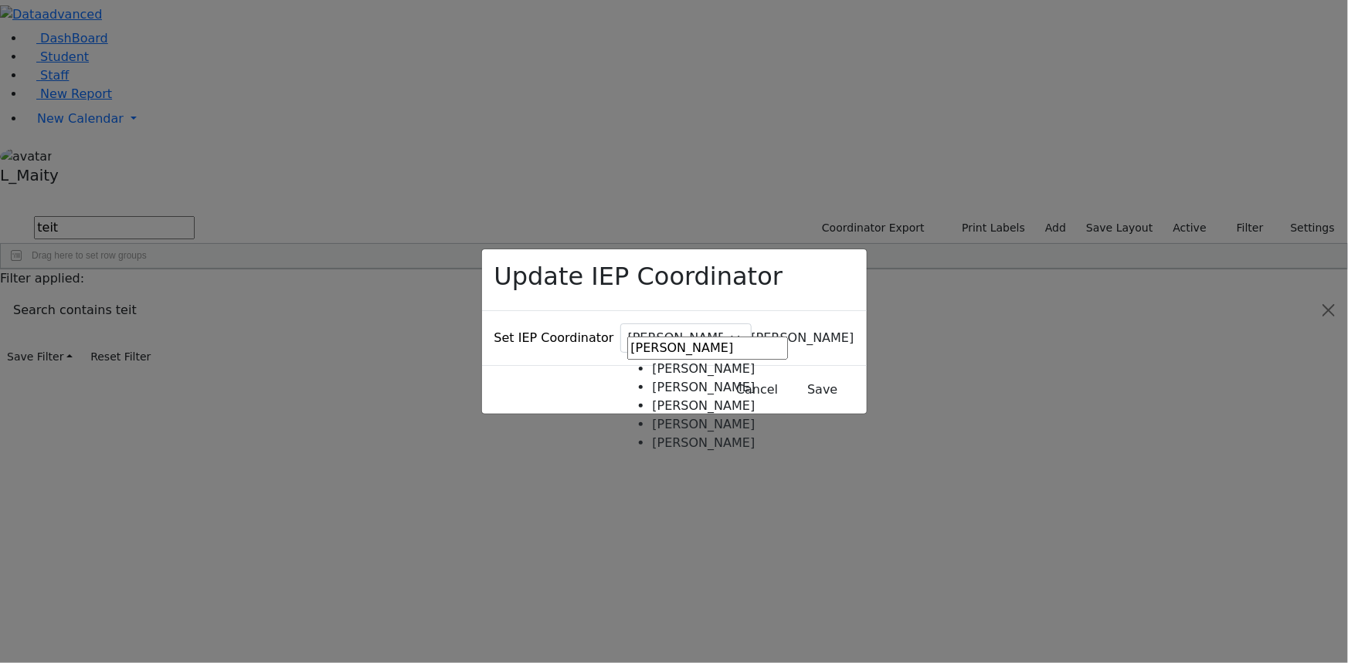
type input "weber"
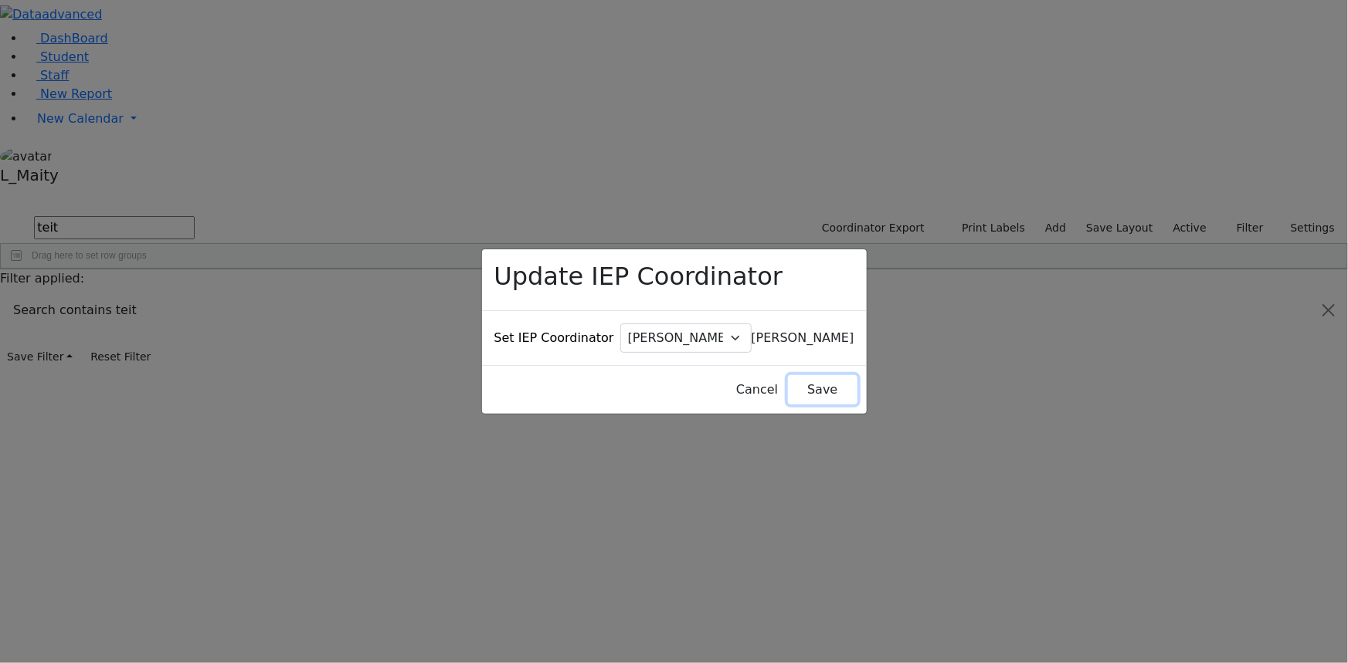
click at [792, 375] on button "Save" at bounding box center [822, 389] width 69 height 29
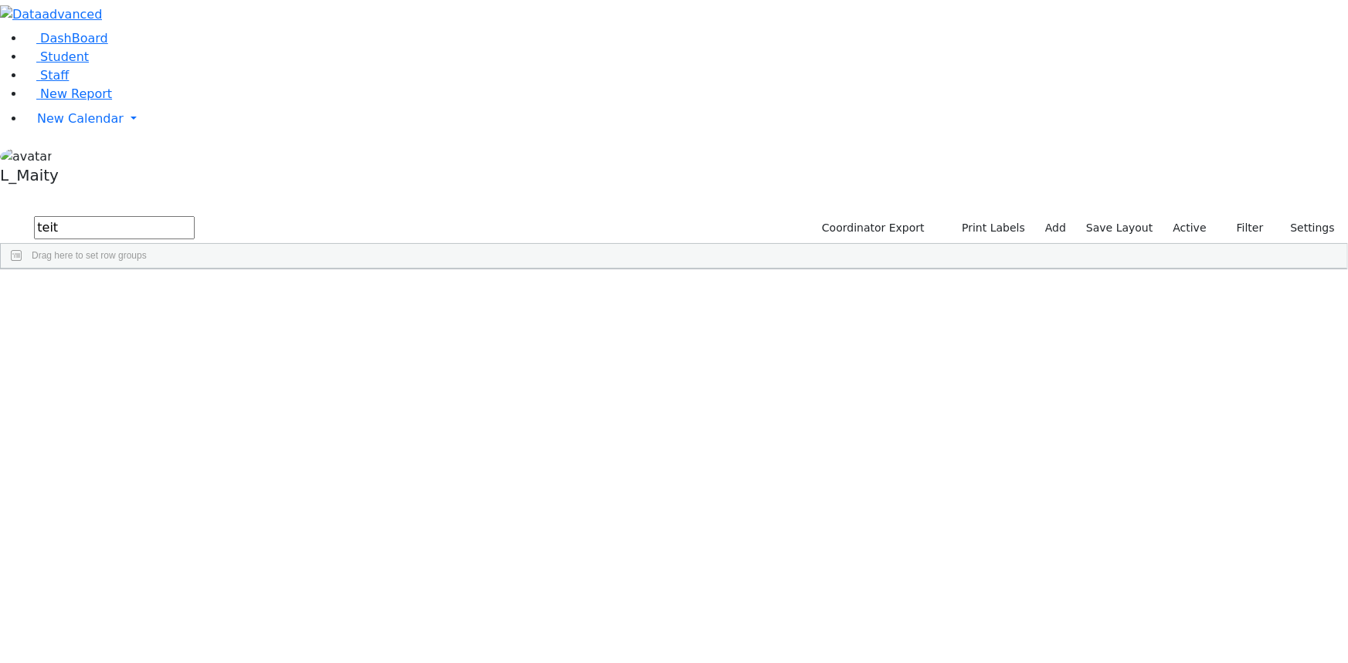
click at [195, 216] on input "teit" at bounding box center [114, 227] width 161 height 23
type input "berk"
click at [435, 356] on div "Brick, Tzirel" at bounding box center [391, 366] width 87 height 21
click at [632, 568] on span "IEP Coordinator" at bounding box center [593, 579] width 78 height 22
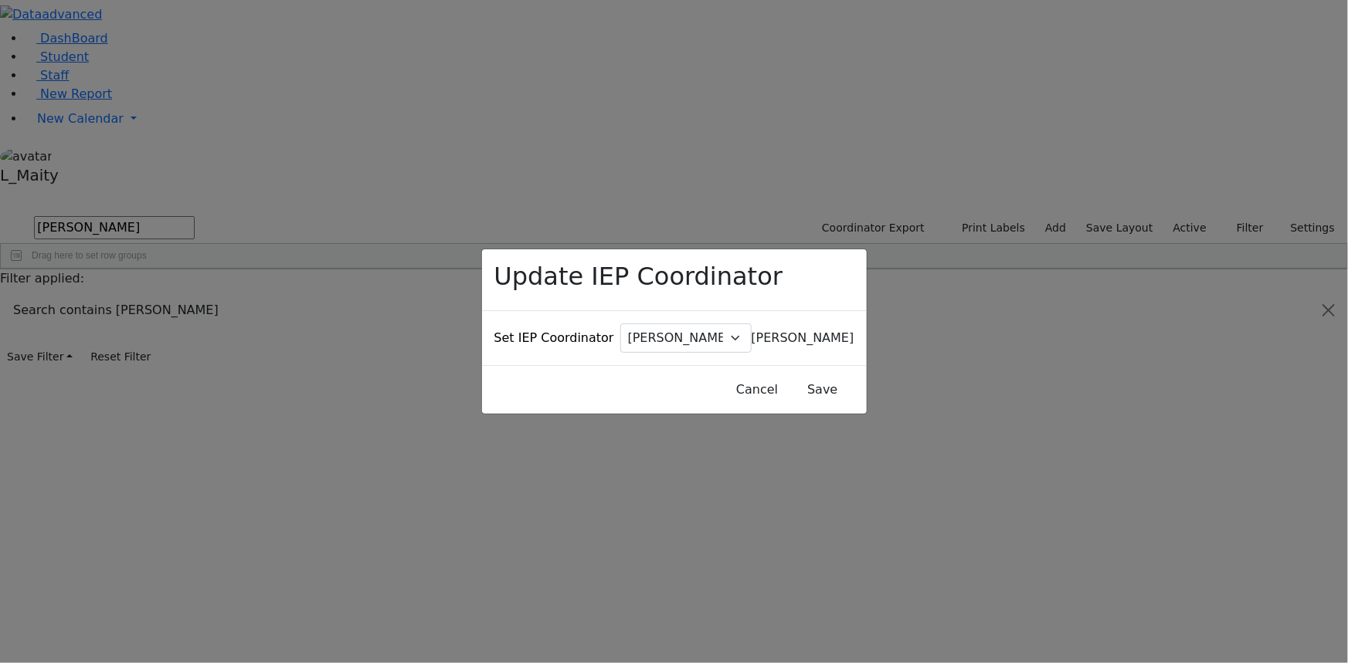
click at [751, 331] on span "Baker, Hadassah" at bounding box center [802, 338] width 103 height 15
type input "kos"
select select "113"
click at [801, 375] on button "Save" at bounding box center [822, 389] width 69 height 29
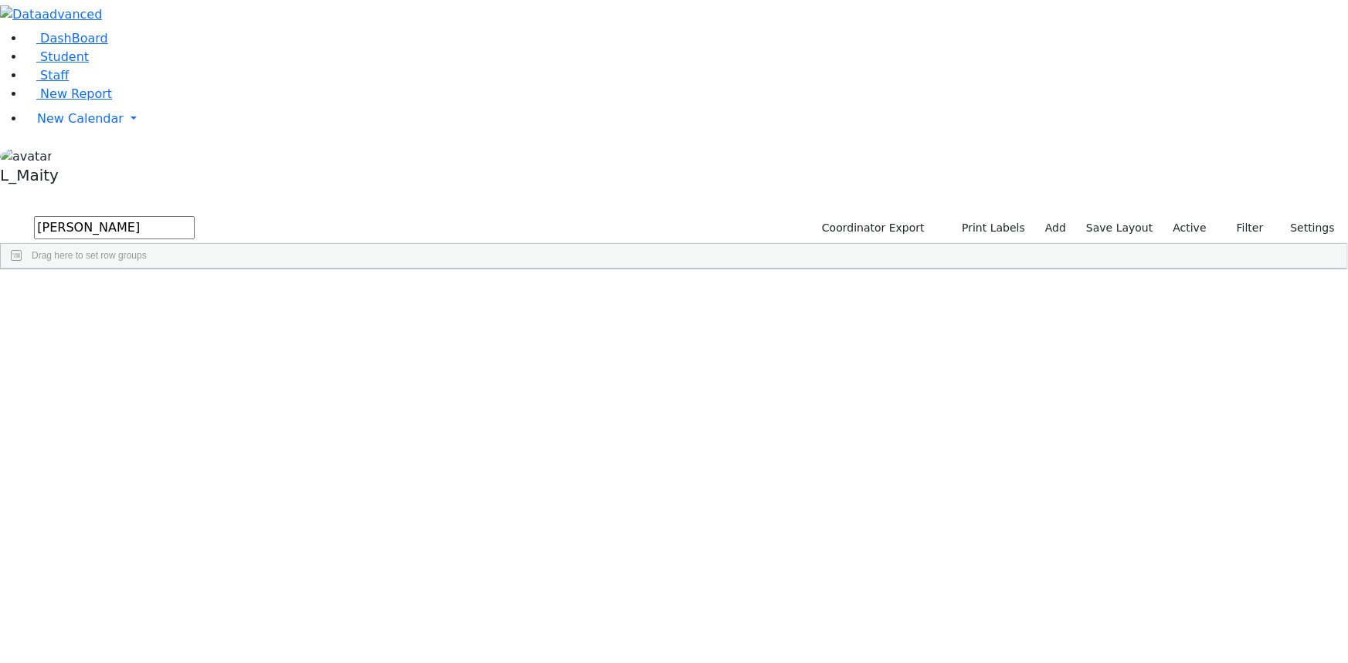
click at [195, 216] on input "berk" at bounding box center [114, 227] width 161 height 23
type input "gelb"
click at [435, 335] on div "Kaganoff, Sara" at bounding box center [391, 345] width 87 height 21
click at [642, 549] on span "IEP Coordinator" at bounding box center [603, 560] width 78 height 22
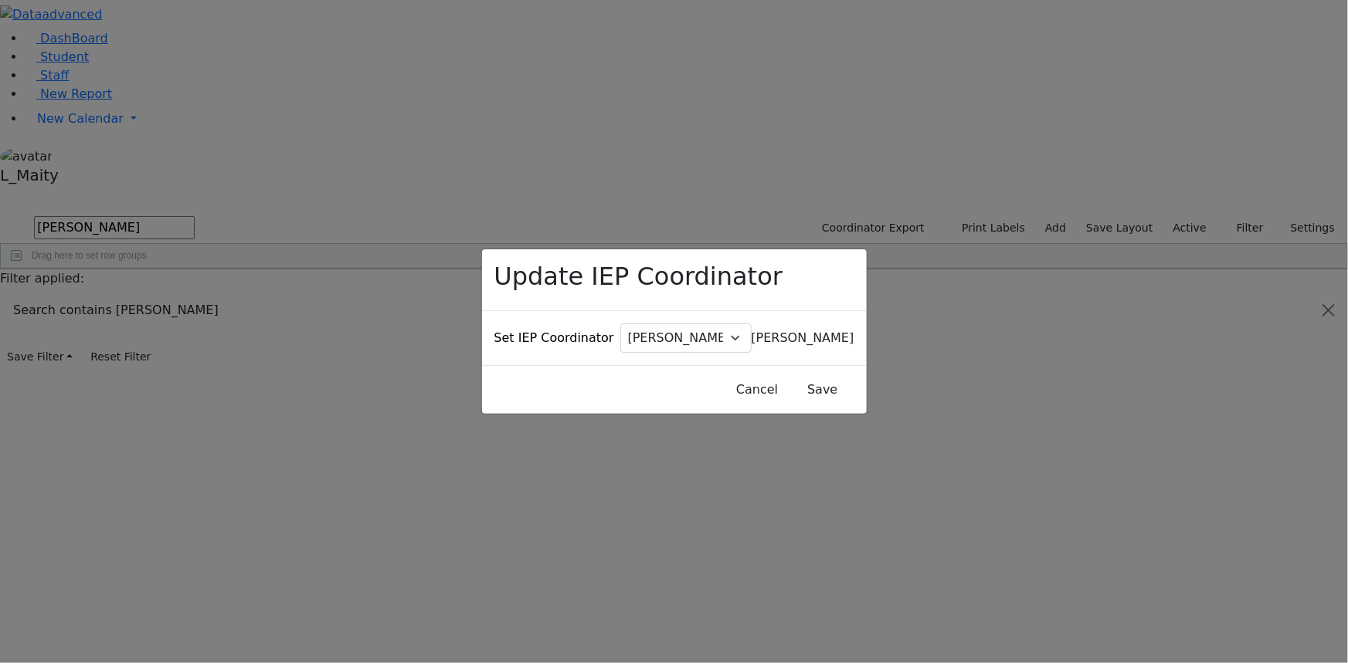
click at [751, 331] on span "Baker, Hadassah" at bounding box center [802, 338] width 103 height 15
type input "koso"
click at [800, 375] on button "Save" at bounding box center [822, 389] width 69 height 29
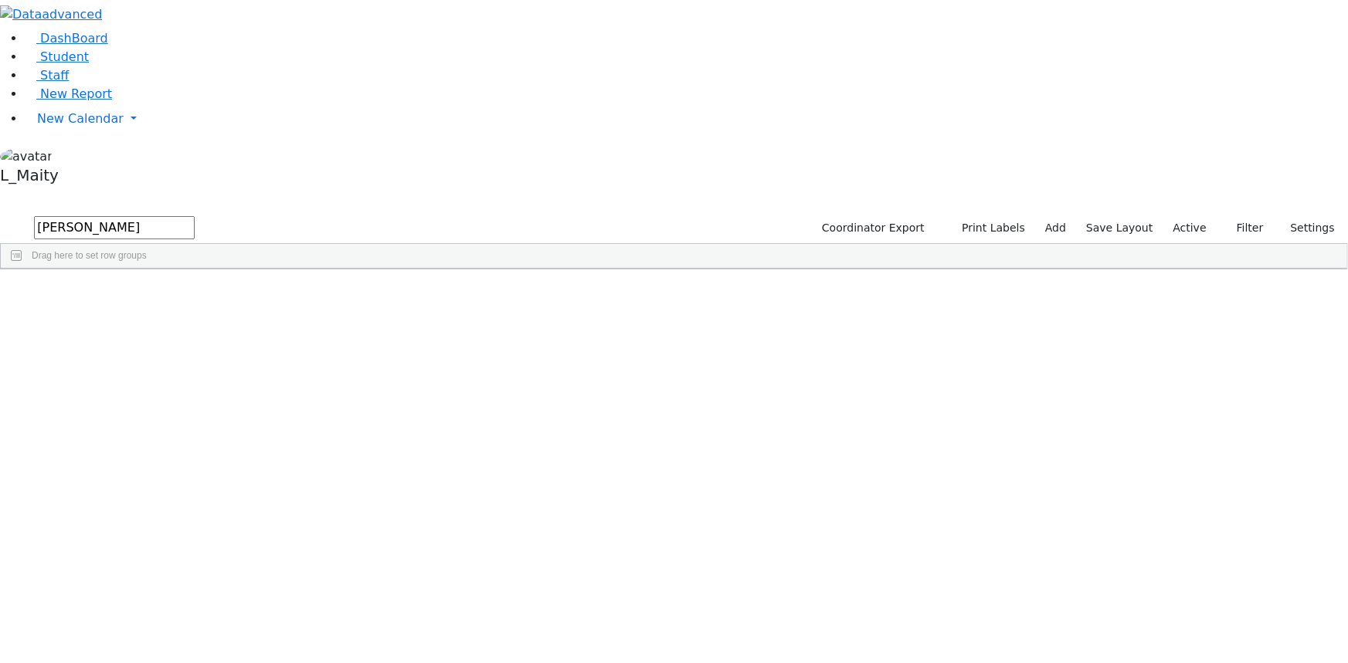
click at [195, 216] on input "gelb" at bounding box center [114, 227] width 161 height 23
click at [195, 216] on input "gree" at bounding box center [114, 227] width 161 height 23
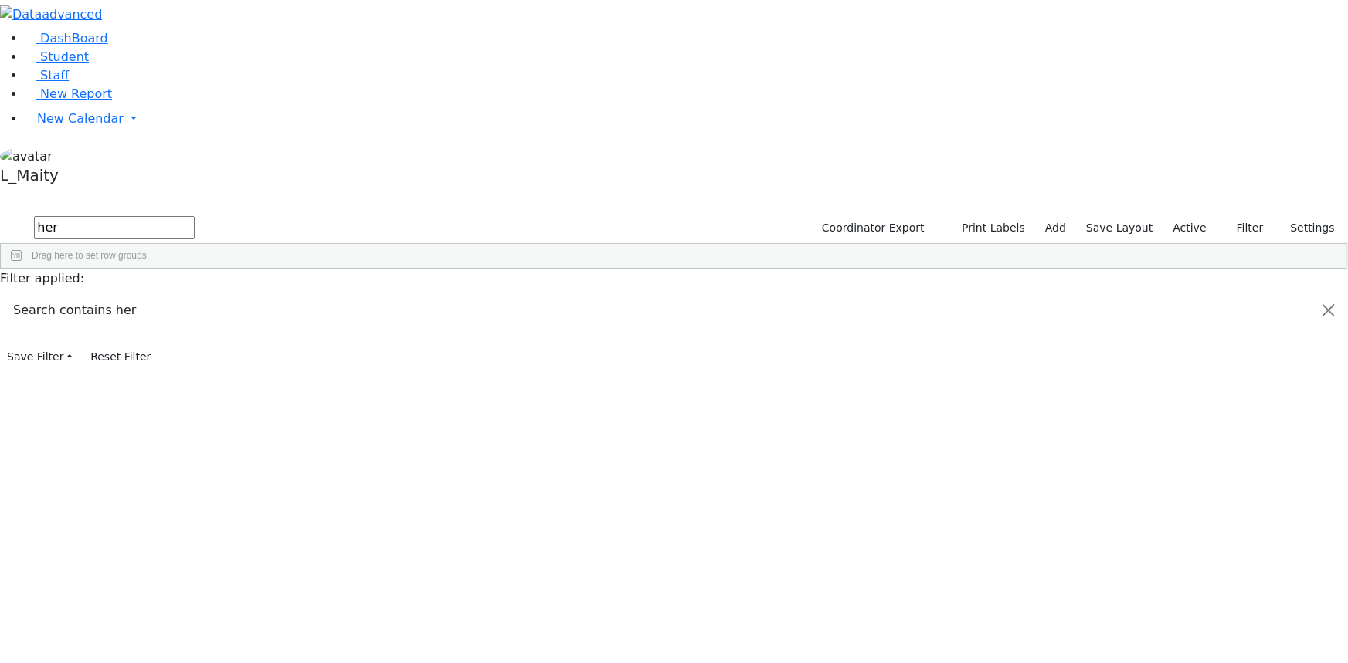
type input "her"
click at [647, 628] on span "IEP Coordinator" at bounding box center [608, 639] width 78 height 22
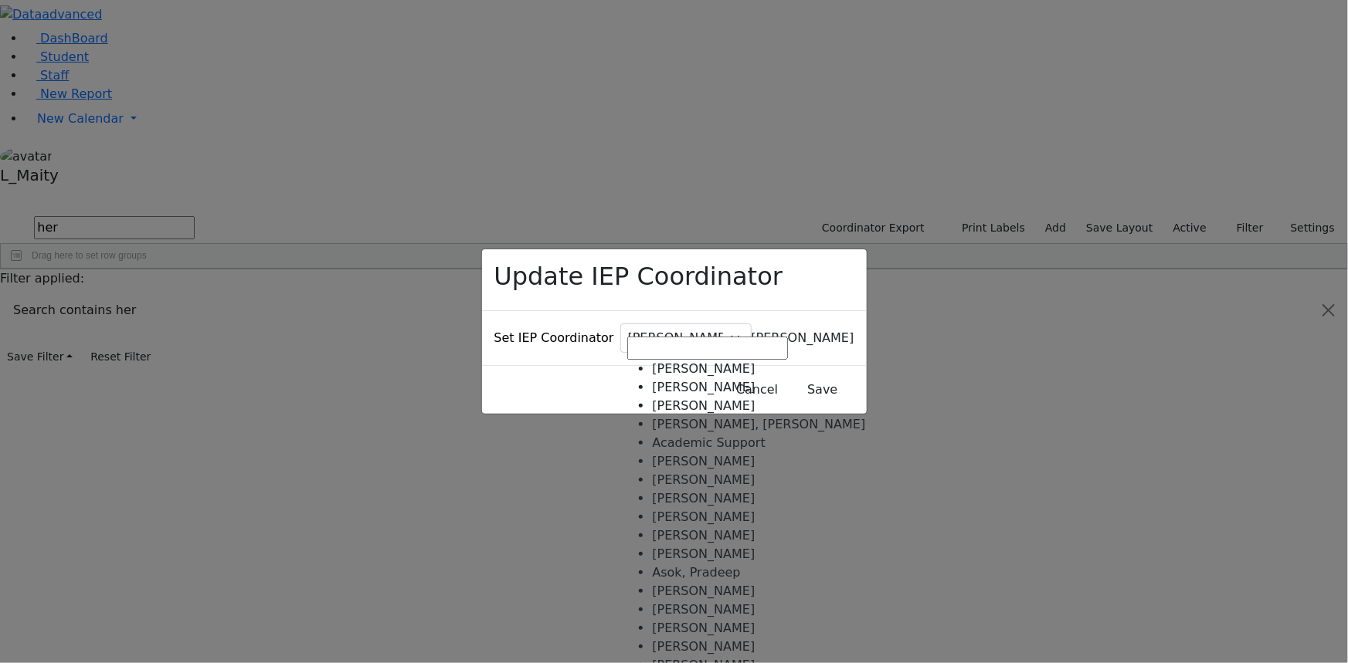
click at [751, 331] on span "Baker, Hadassah" at bounding box center [802, 338] width 103 height 15
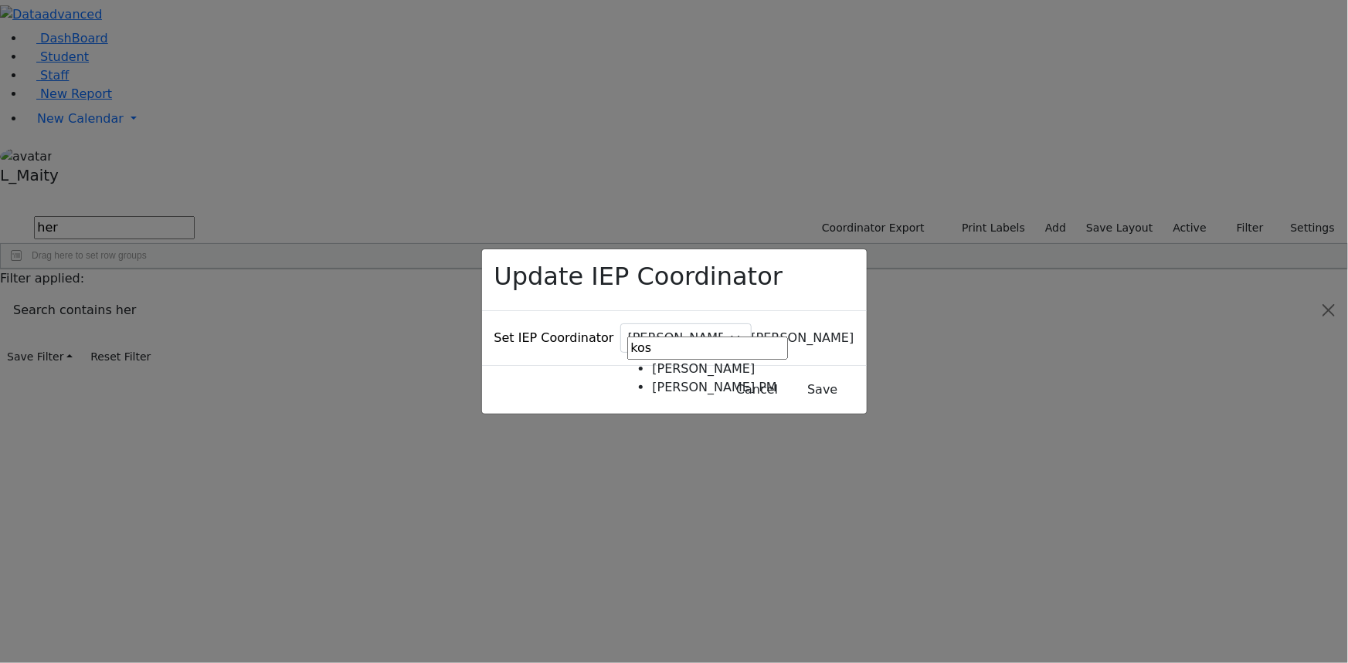
type input "kos"
click at [792, 375] on button "Save" at bounding box center [822, 389] width 69 height 29
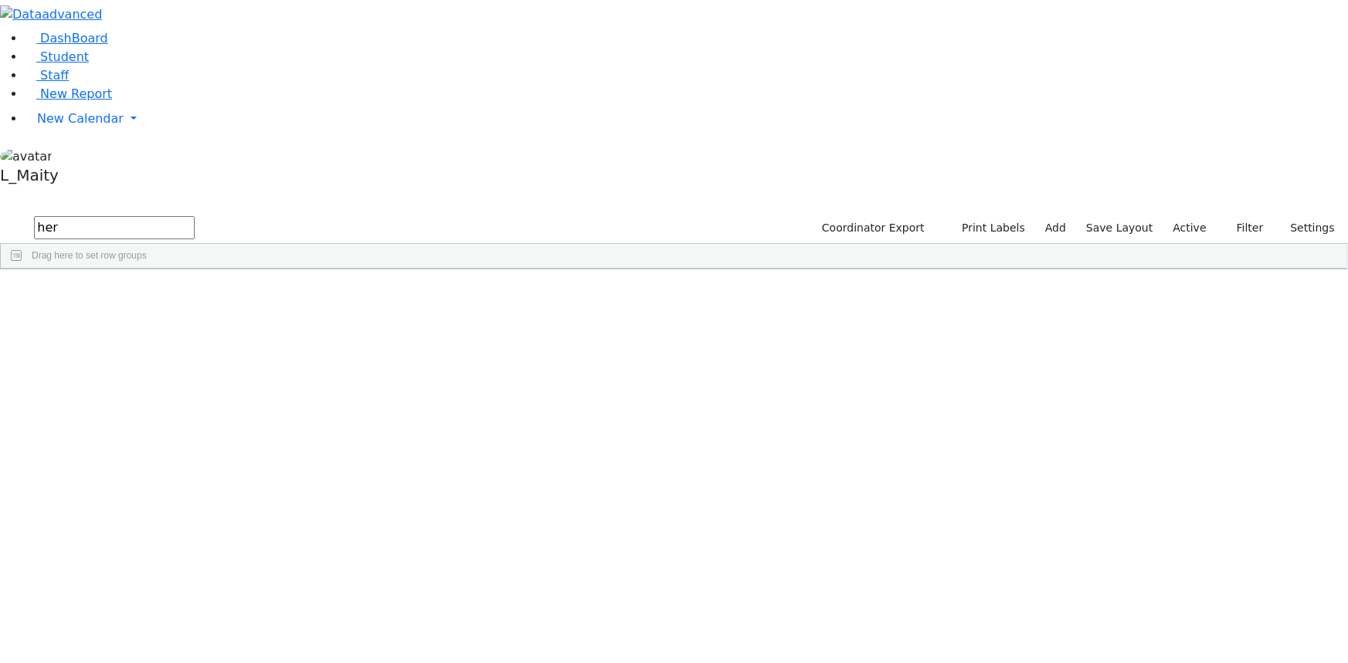
click at [195, 216] on input "her" at bounding box center [114, 227] width 161 height 23
type input "klei"
click at [73, 101] on span "New Report" at bounding box center [76, 93] width 72 height 15
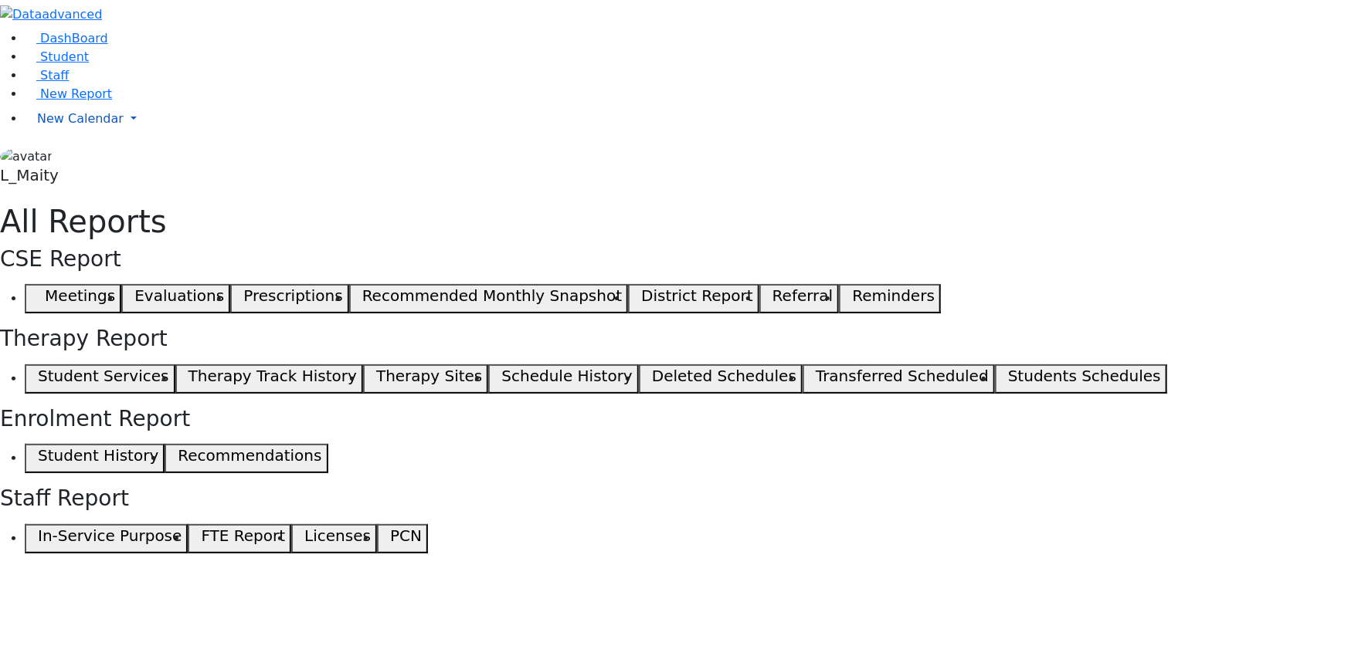
click at [70, 126] on span "New Calendar" at bounding box center [80, 118] width 86 height 15
click at [84, 157] on span "Calendar" at bounding box center [61, 149] width 56 height 15
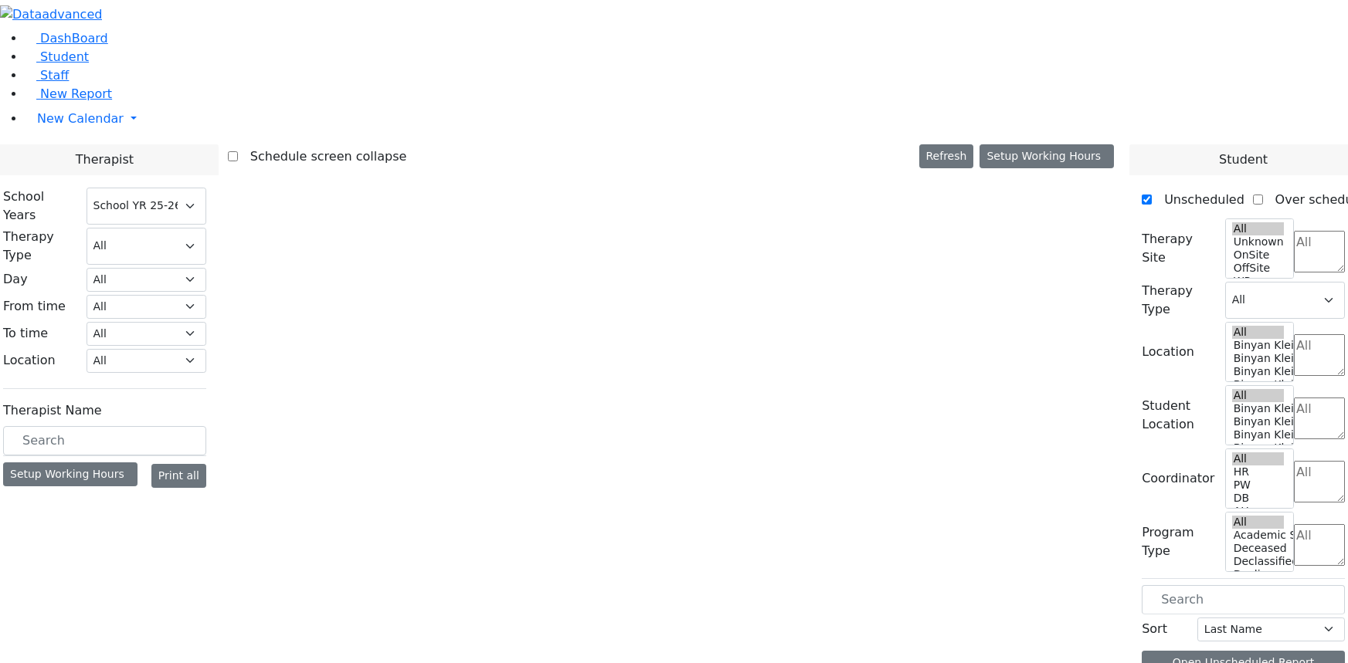
select select "212"
select select "1"
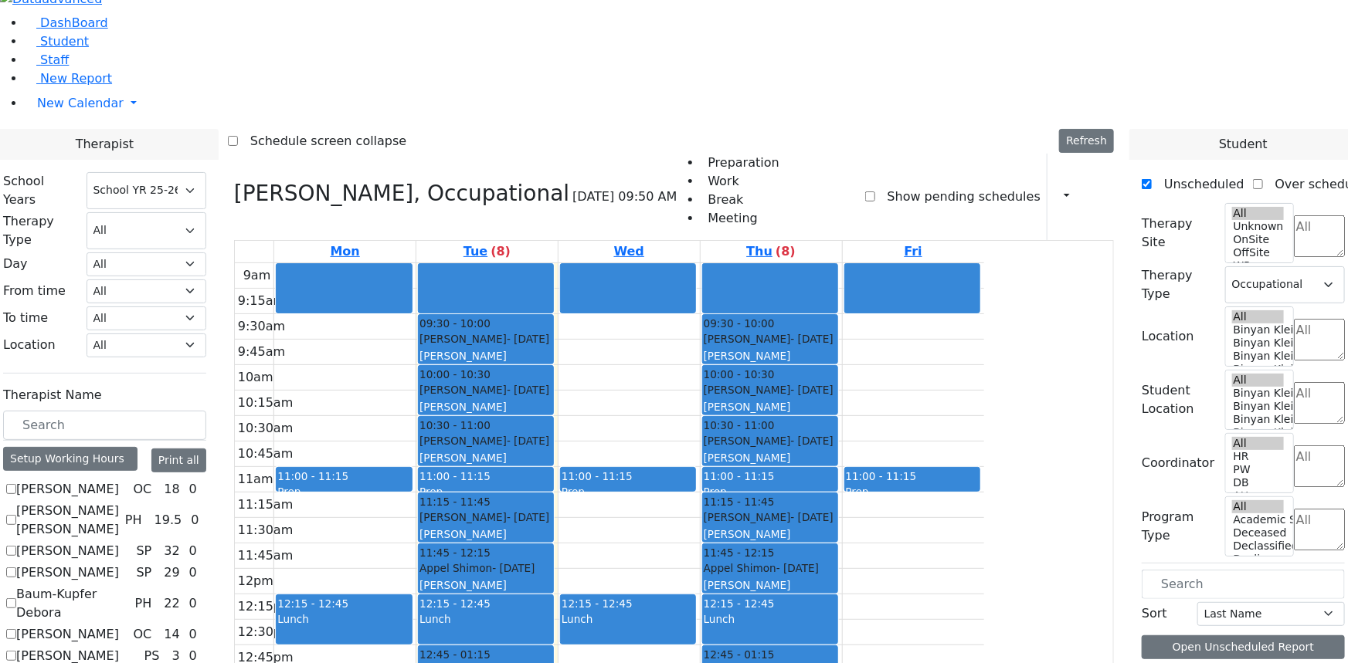
scroll to position [421, 0]
checkbox input "true"
select select
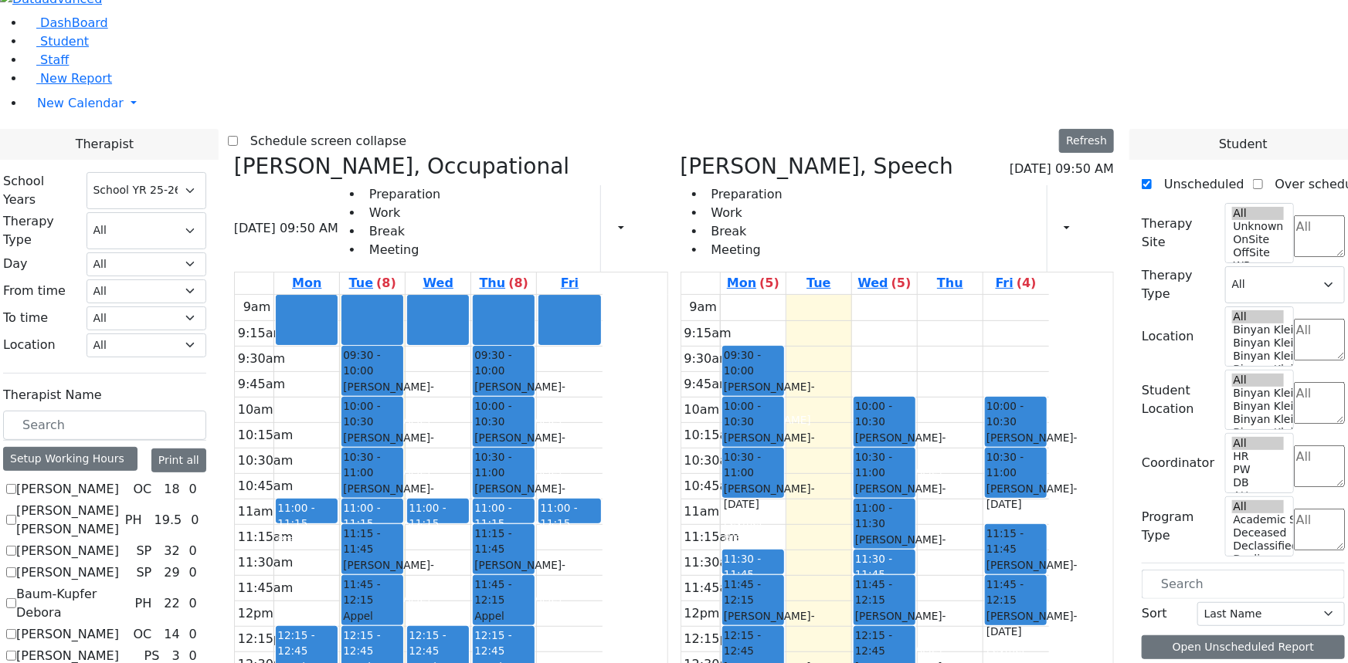
checkbox input "false"
select select "1"
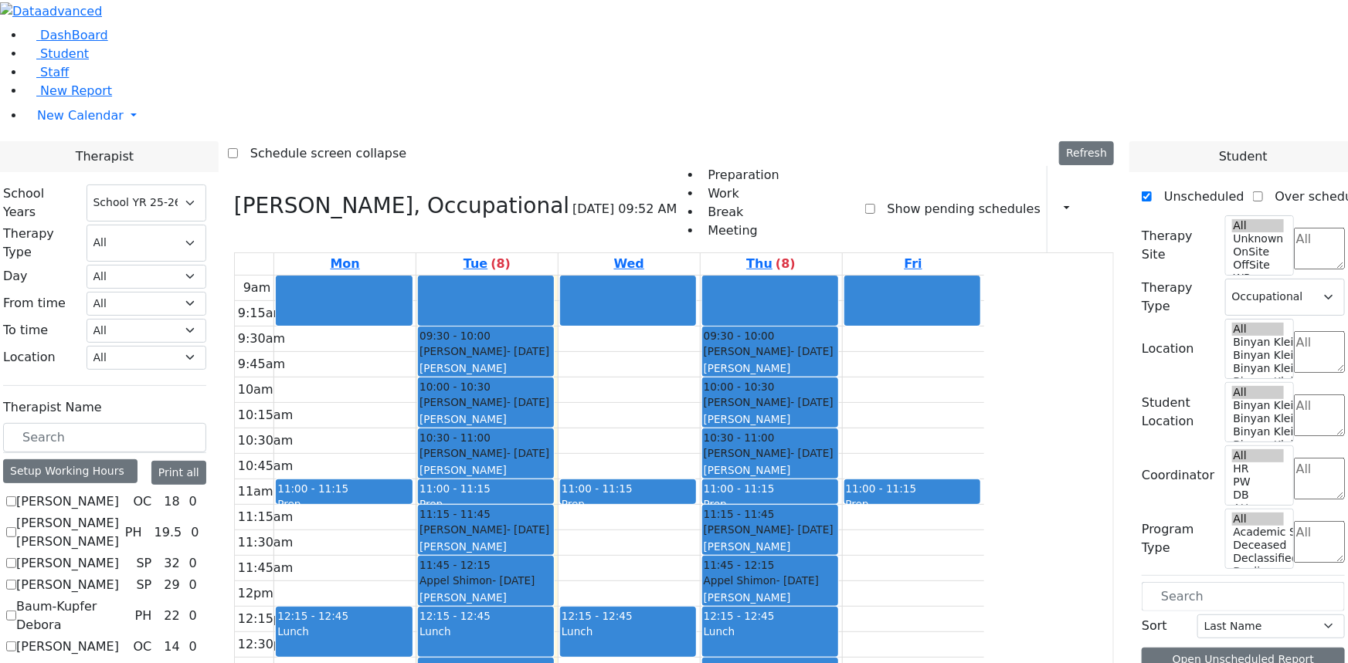
scroll to position [0, 0]
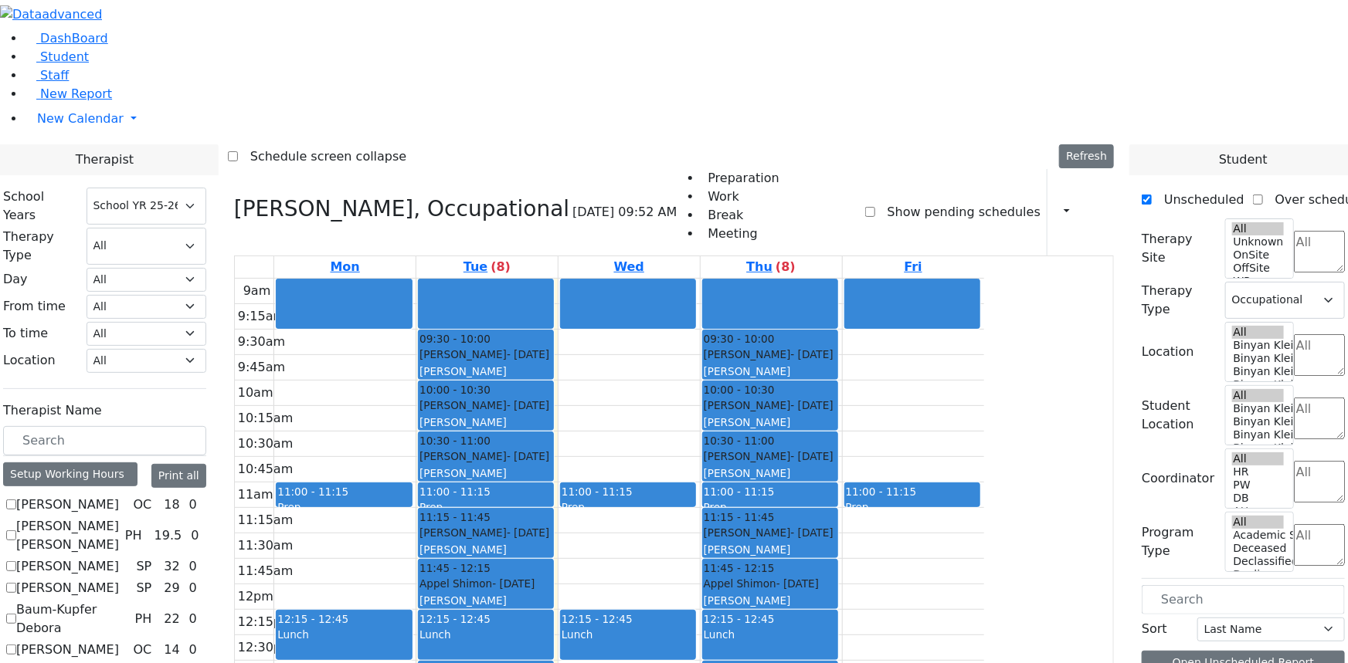
click at [234, 196] on icon at bounding box center [234, 208] width 0 height 25
select select
checkbox input "false"
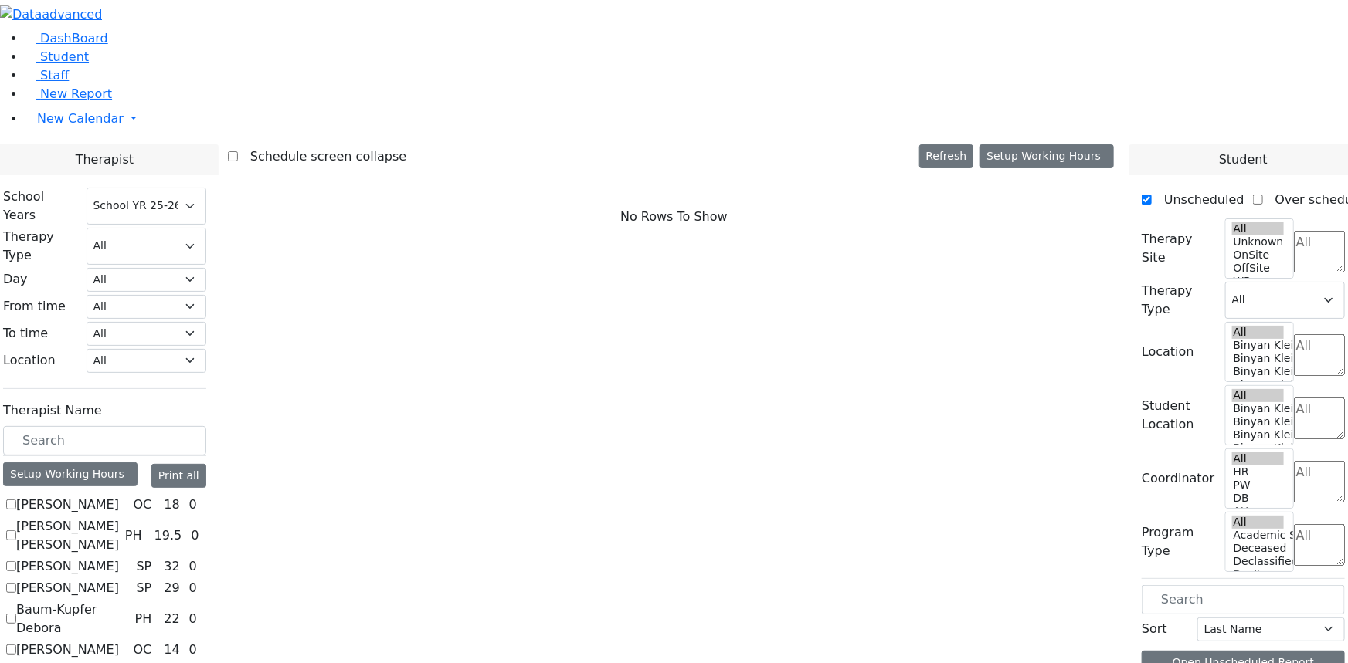
click at [119, 496] on label "[PERSON_NAME]" at bounding box center [67, 505] width 103 height 19
click at [16, 500] on input "[PERSON_NAME]" at bounding box center [11, 505] width 10 height 10
checkbox input "true"
select select "1"
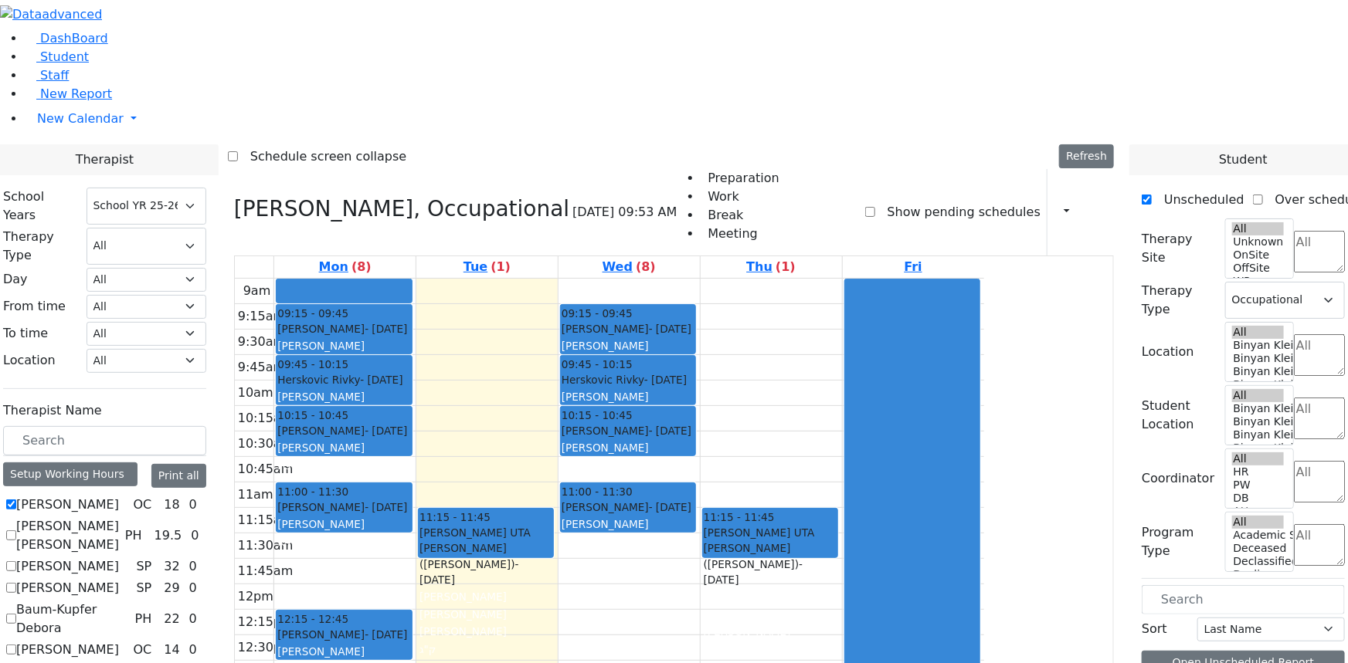
click at [119, 496] on label "[PERSON_NAME]" at bounding box center [67, 505] width 103 height 19
click at [16, 500] on input "[PERSON_NAME]" at bounding box center [11, 505] width 10 height 10
checkbox input "false"
select select
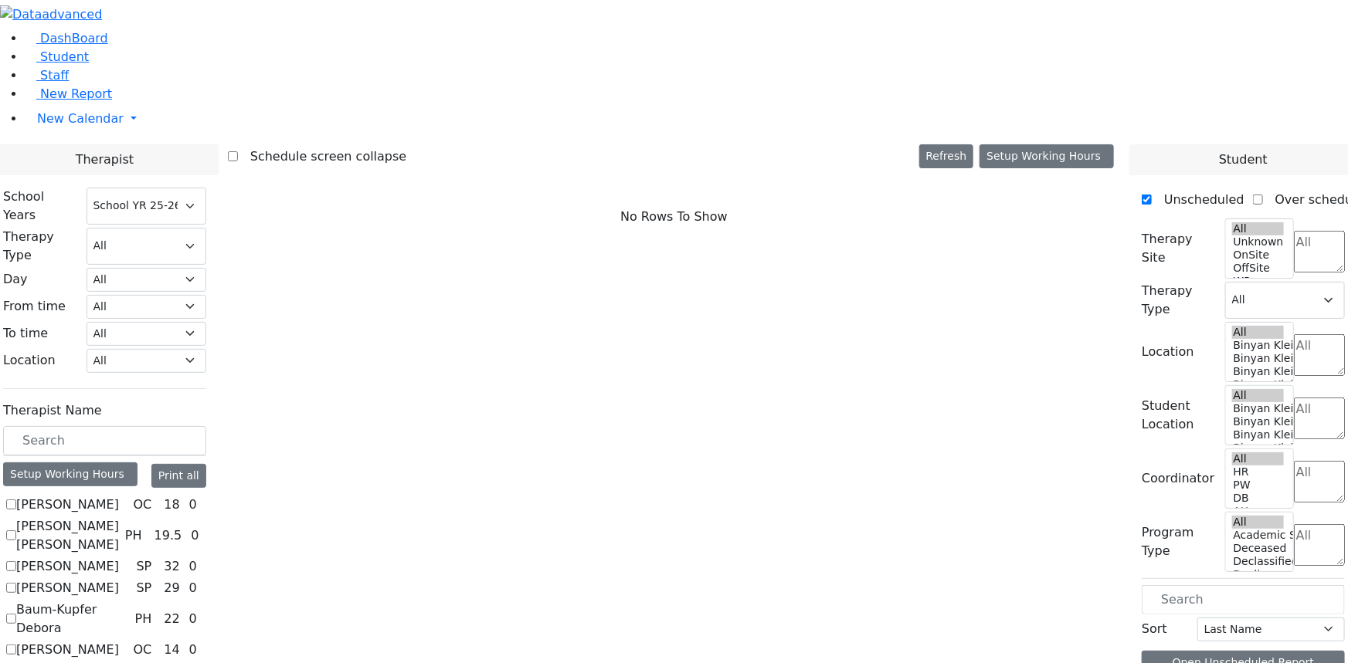
click at [119, 517] on label "[PERSON_NAME] [PERSON_NAME]" at bounding box center [67, 535] width 103 height 37
click at [16, 531] on input "[PERSON_NAME] [PERSON_NAME]" at bounding box center [11, 536] width 10 height 10
checkbox input "true"
select select "2"
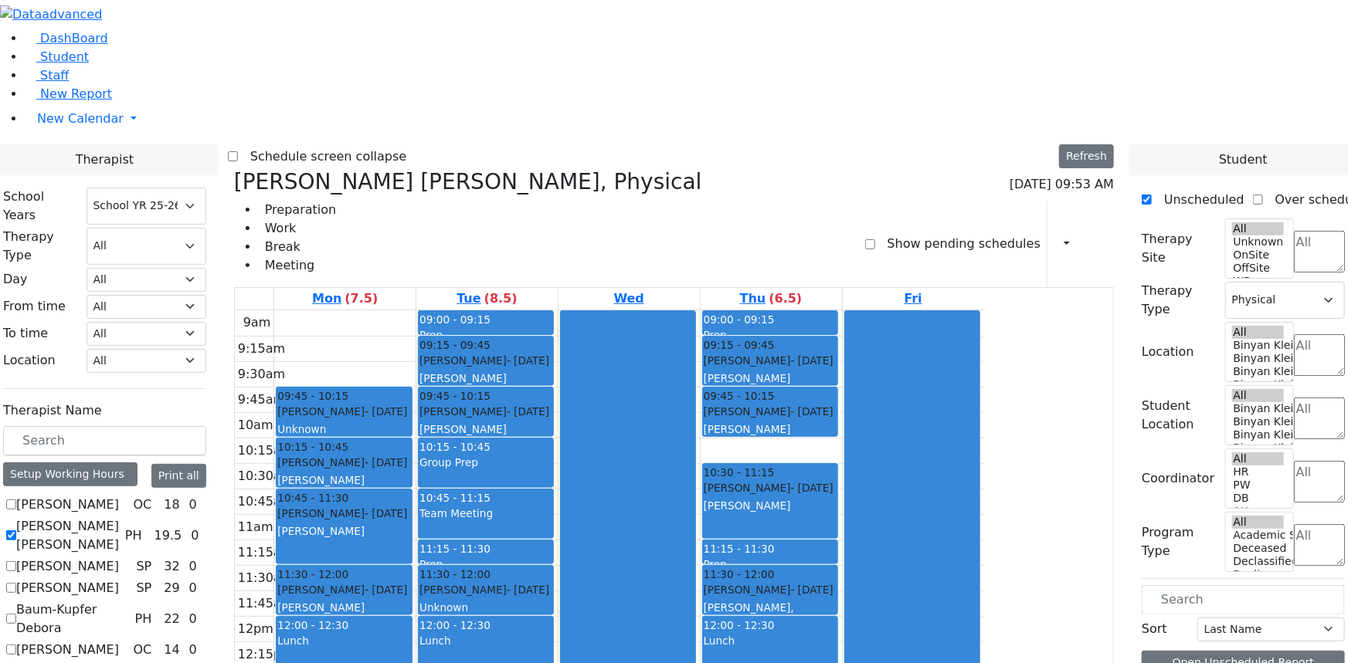
click at [119, 517] on label "[PERSON_NAME] [PERSON_NAME]" at bounding box center [67, 535] width 103 height 37
click at [16, 531] on input "[PERSON_NAME] [PERSON_NAME]" at bounding box center [11, 536] width 10 height 10
checkbox input "false"
select select
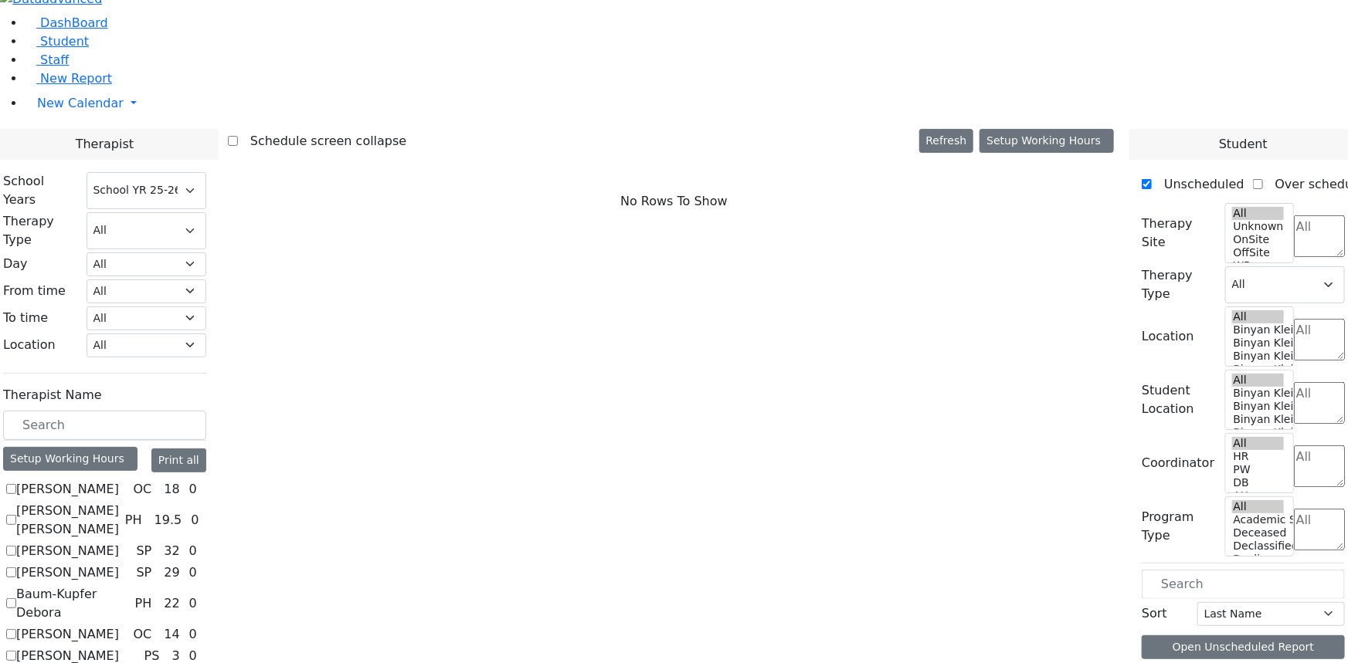
scroll to position [351, 0]
checkbox input "true"
select select "2"
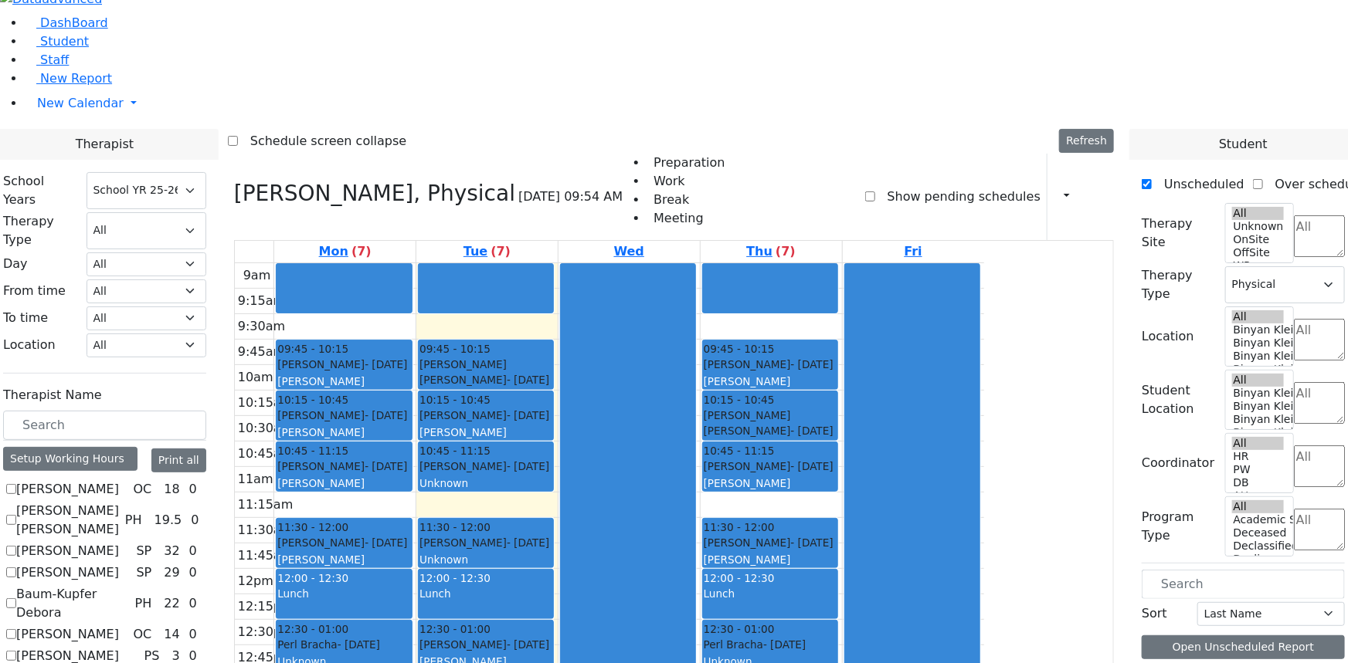
checkbox input "false"
select select
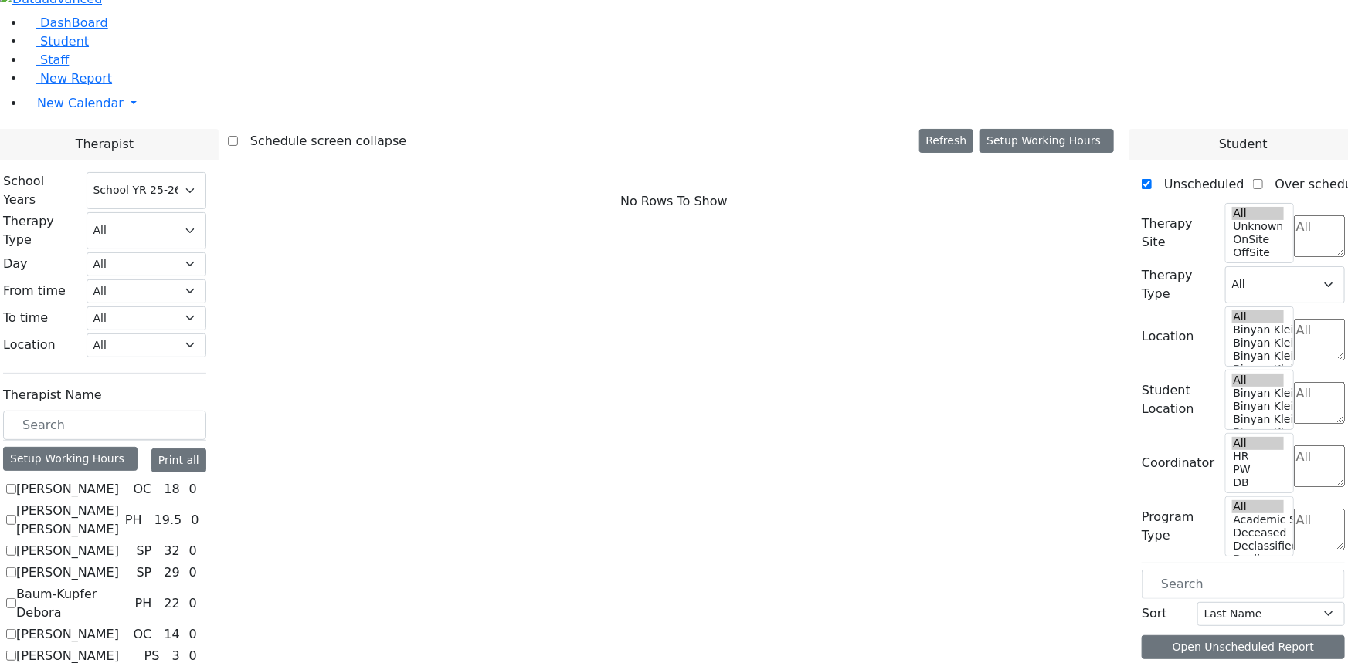
checkbox input "true"
select select "1"
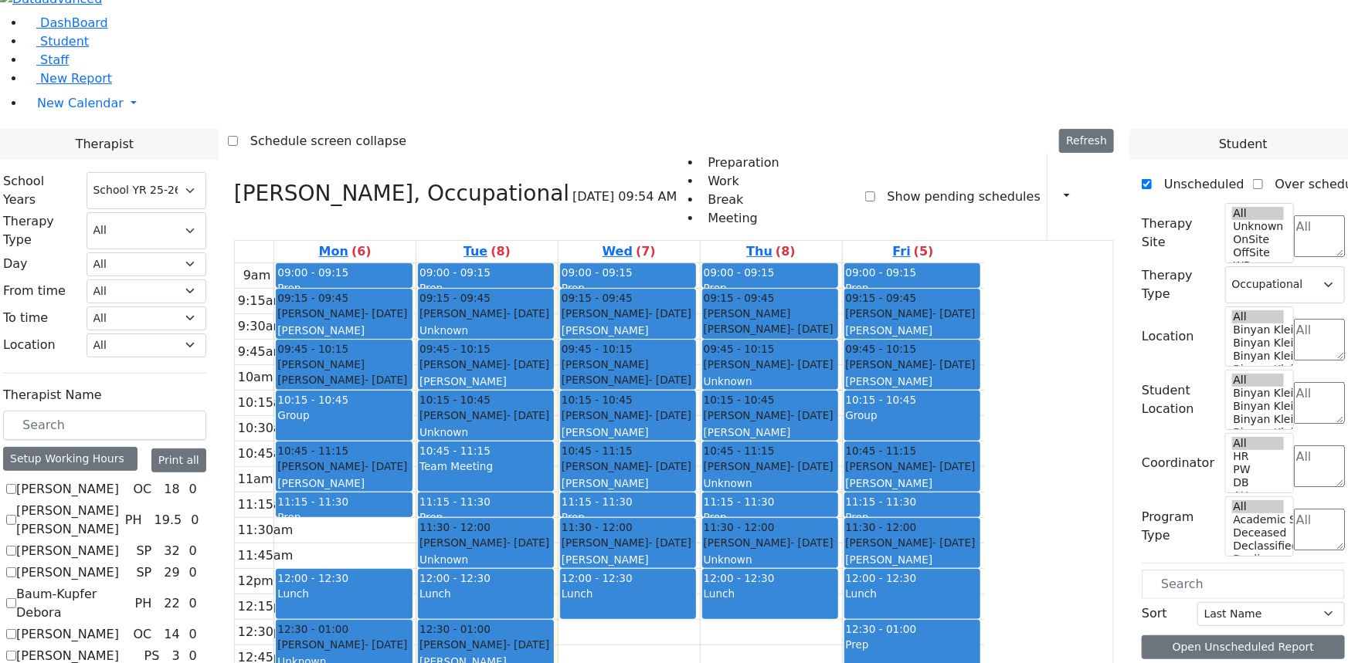
checkbox input "false"
select select
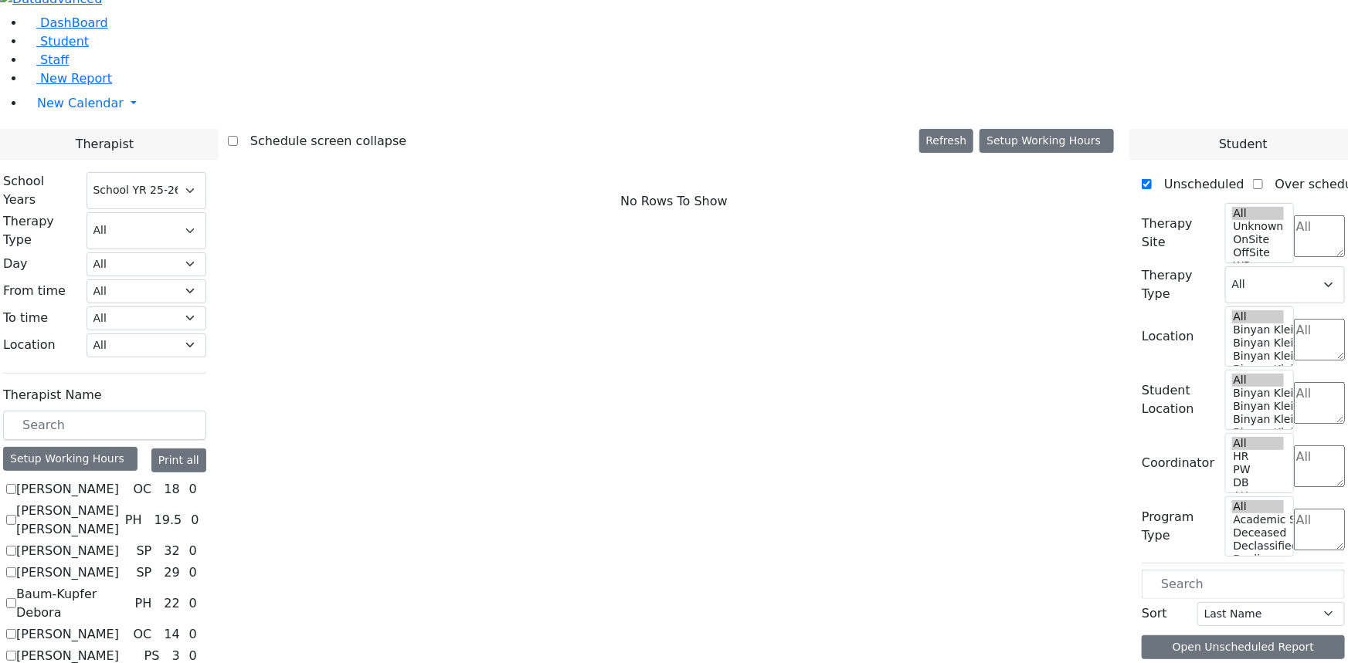
scroll to position [491, 0]
checkbox input "true"
select select "1"
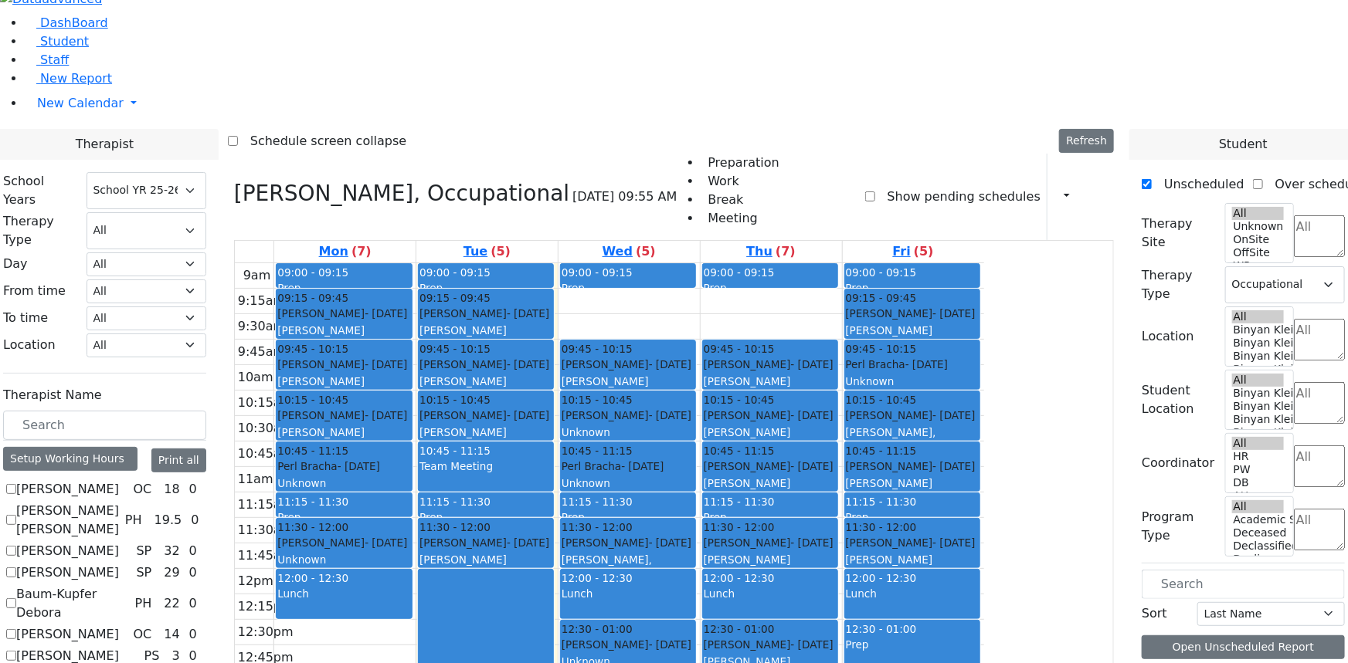
checkbox input "false"
select select
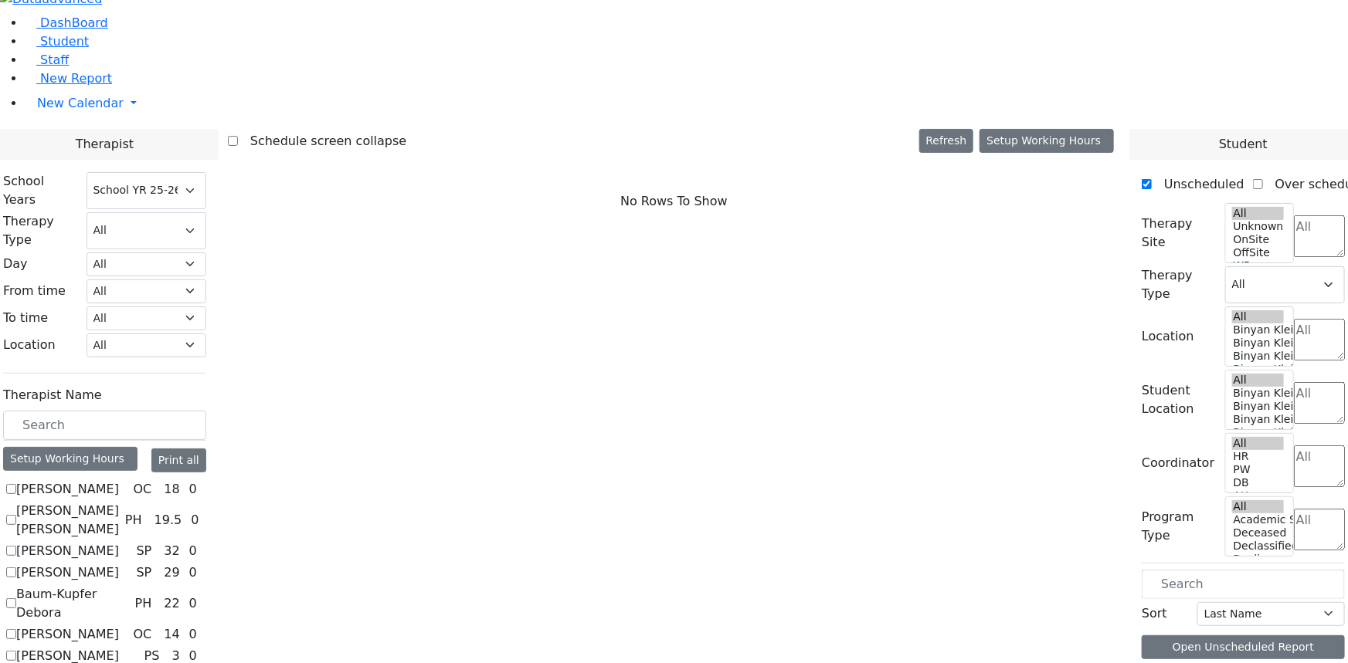
scroll to position [351, 0]
checkbox input "true"
select select "2"
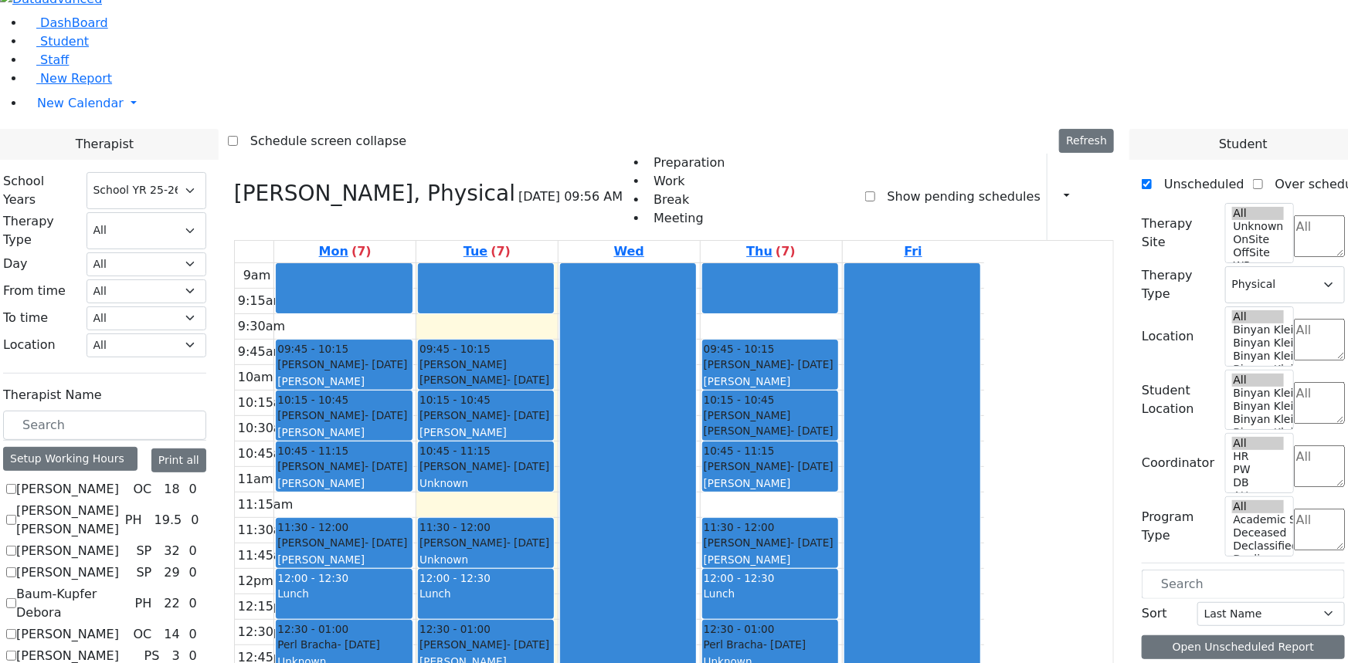
checkbox input "false"
select select
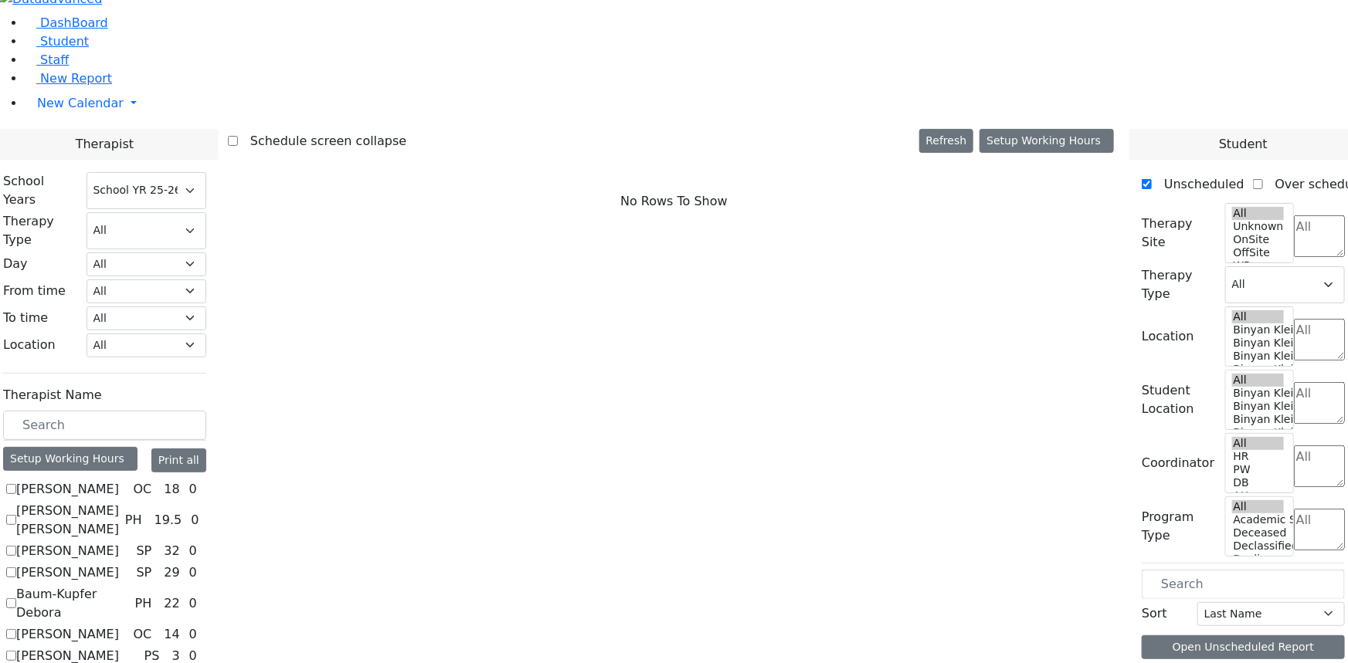
scroll to position [1761, 0]
checkbox input "true"
select select "2"
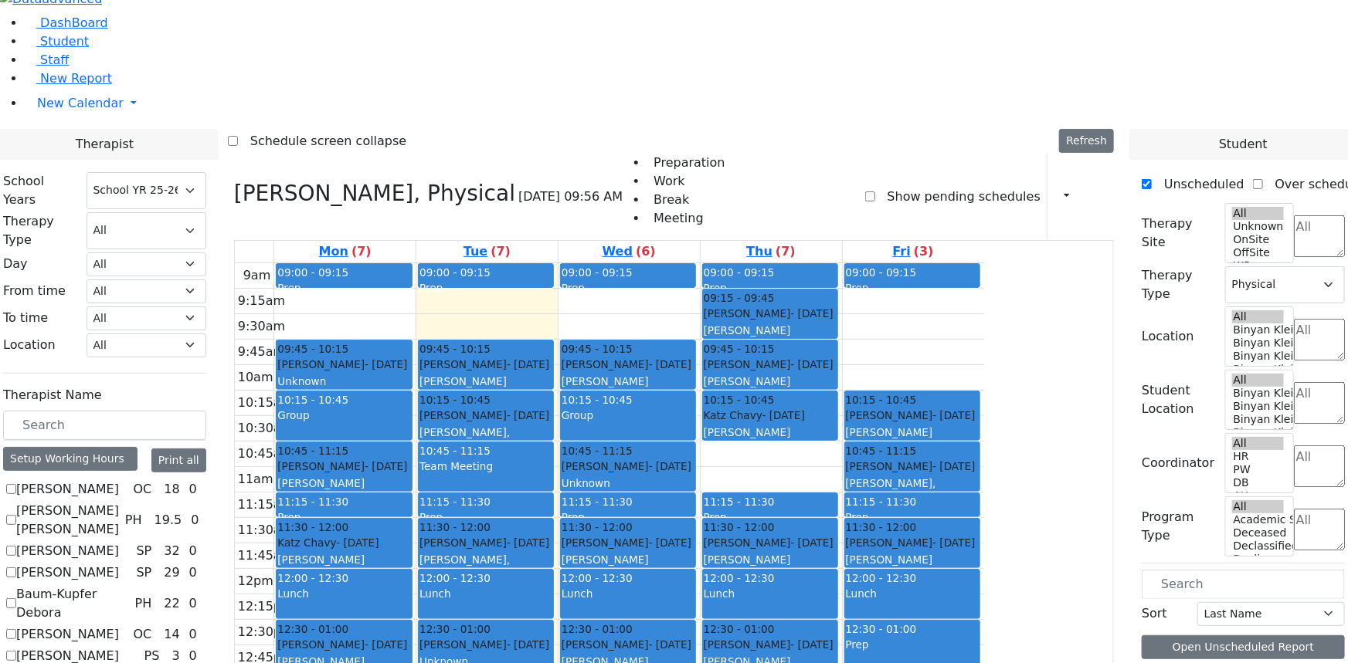
checkbox input "false"
select select
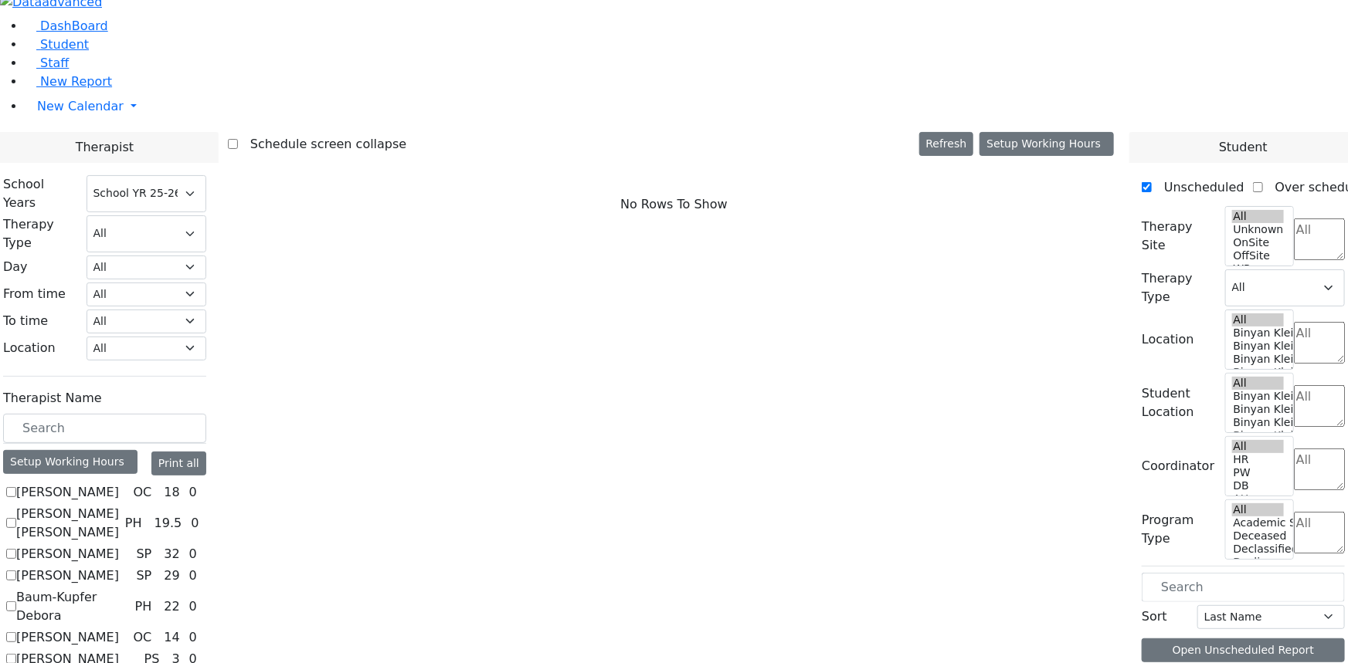
scroll to position [0, 0]
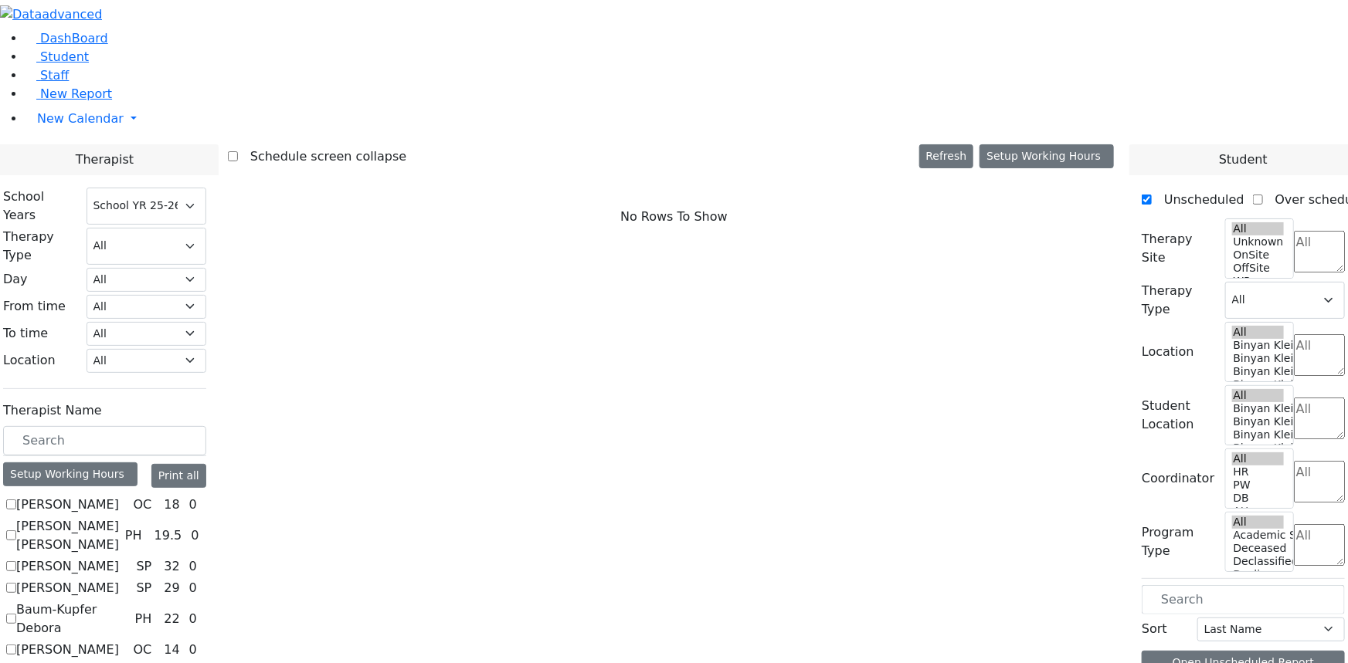
click at [129, 601] on label "Baum-Kupfer Debora" at bounding box center [72, 619] width 113 height 37
click at [16, 614] on input "Baum-Kupfer Debora" at bounding box center [11, 619] width 10 height 10
checkbox input "true"
select select "2"
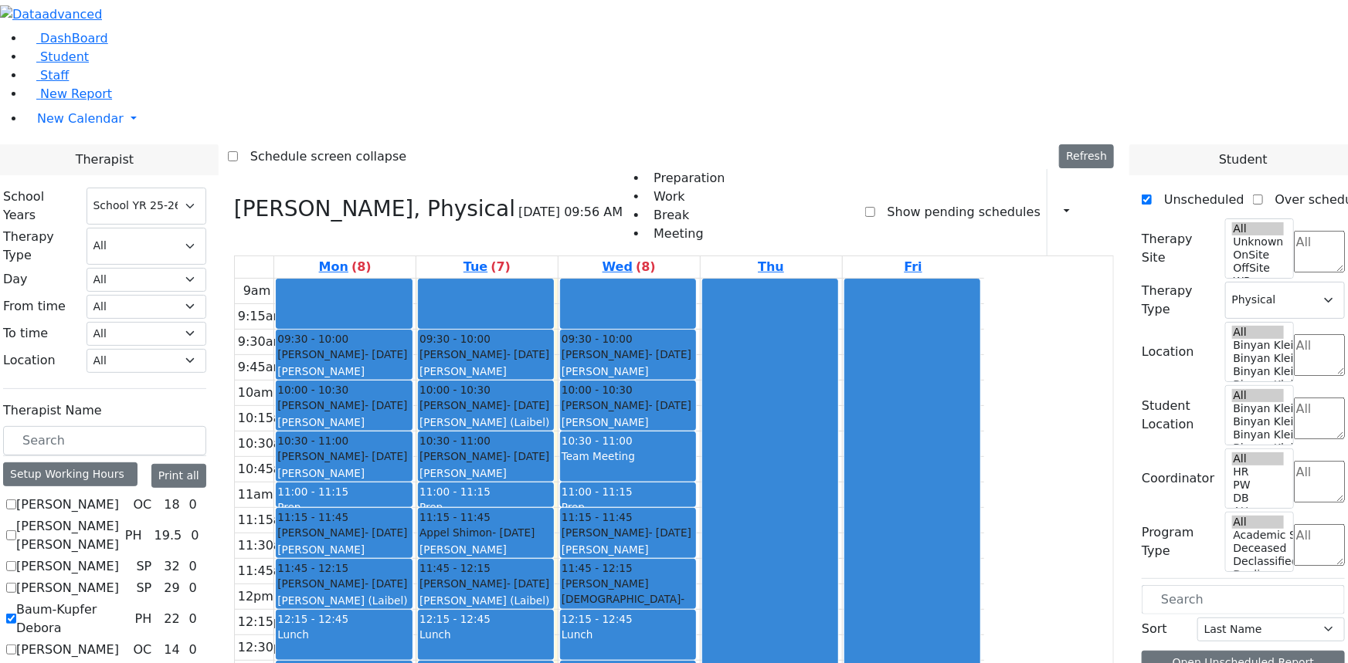
click at [129, 601] on label "Baum-Kupfer Debora" at bounding box center [72, 619] width 113 height 37
click at [16, 614] on input "Baum-Kupfer Debora" at bounding box center [11, 619] width 10 height 10
checkbox input "false"
select select
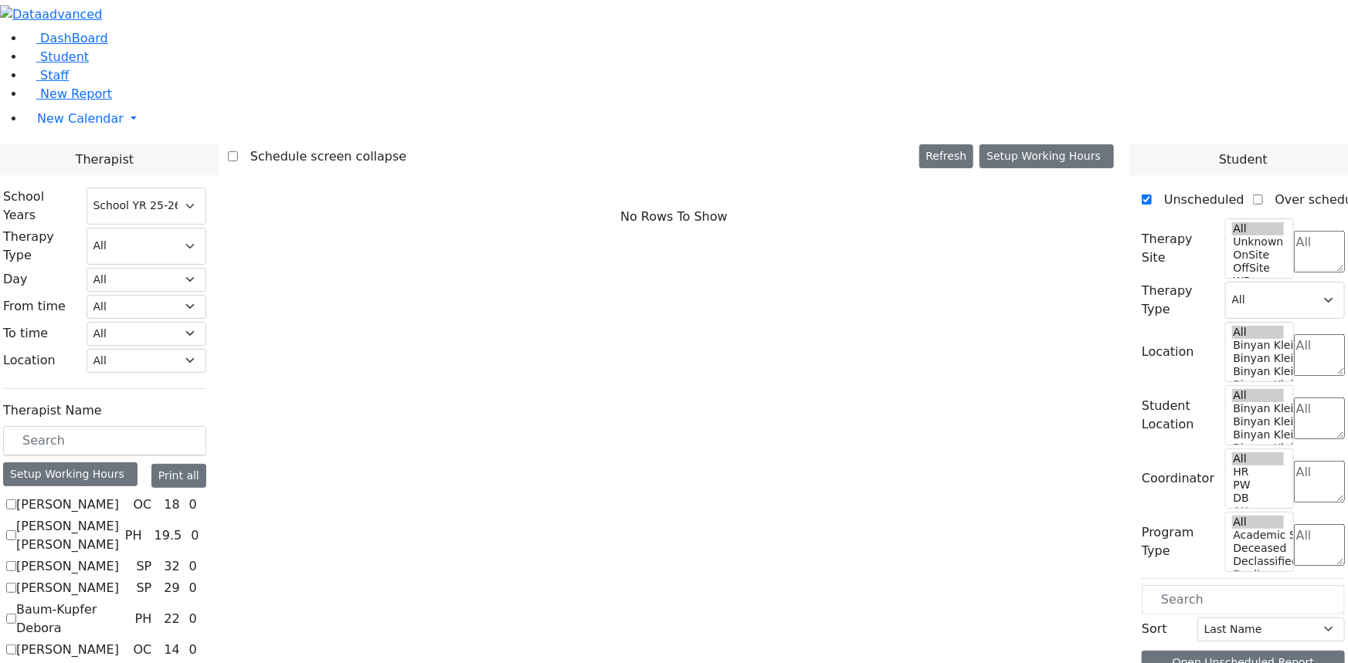
scroll to position [421, 0]
checkbox input "true"
select select "2"
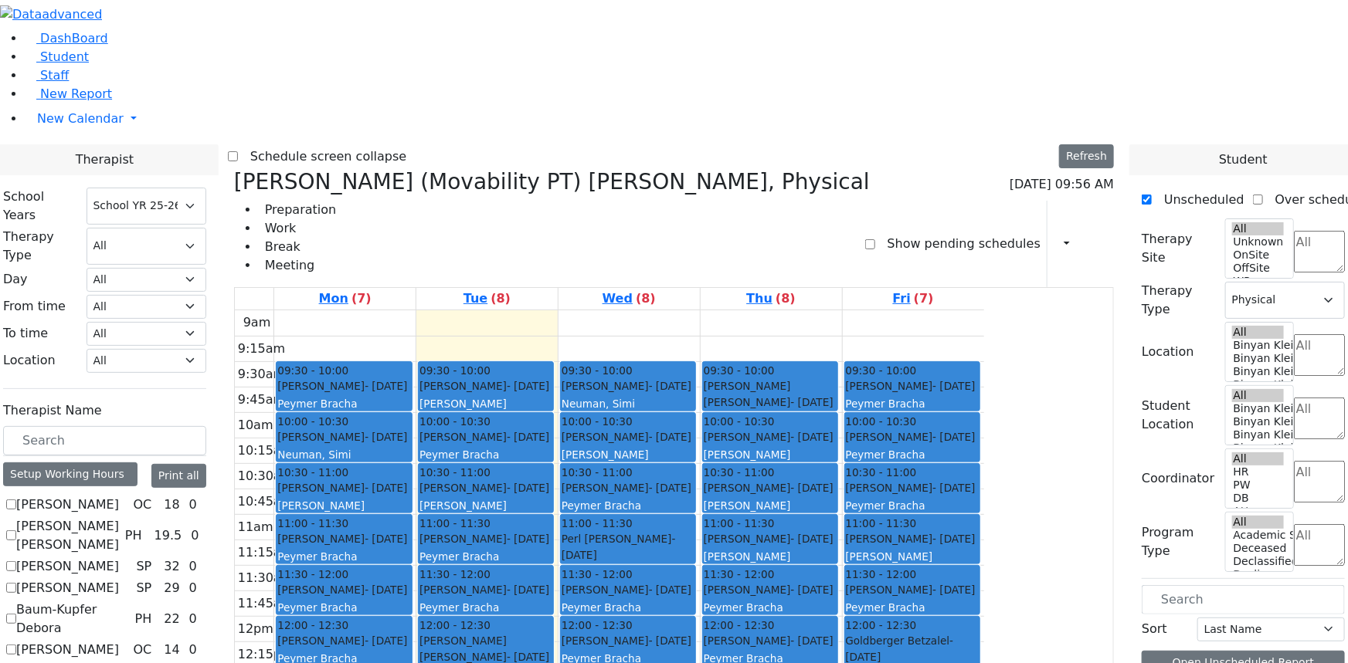
checkbox input "false"
select select
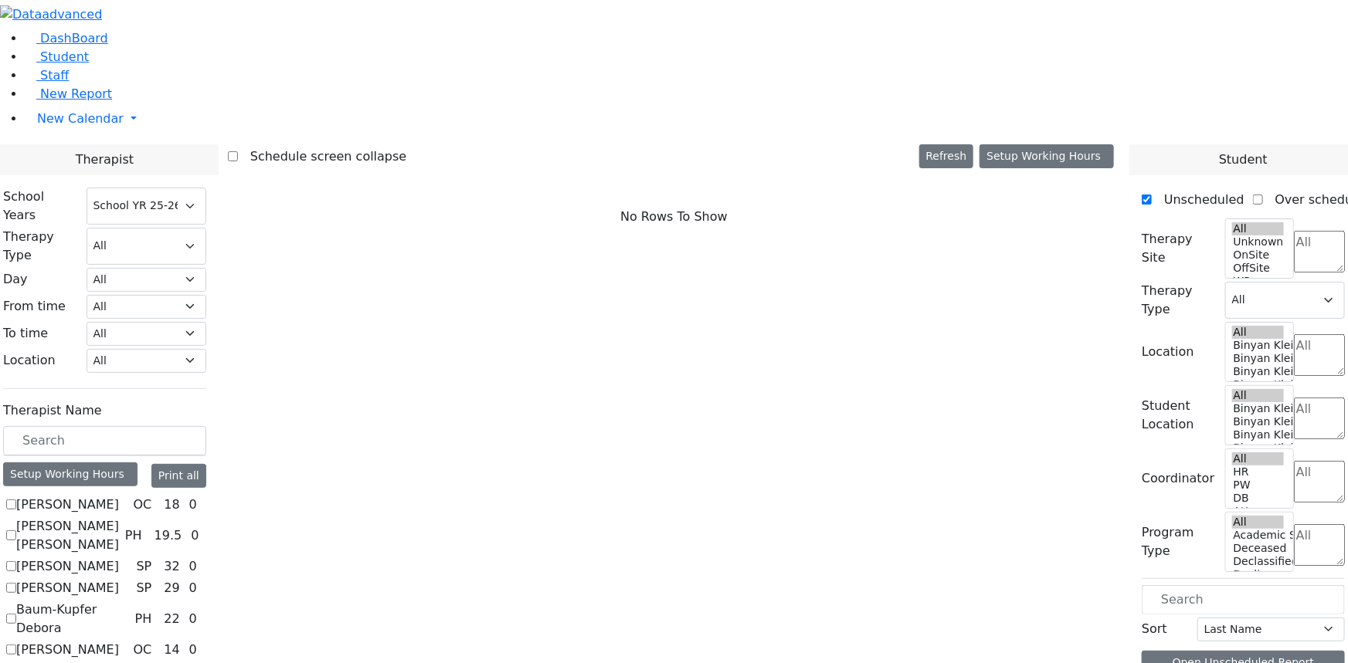
checkbox input "true"
select select "2"
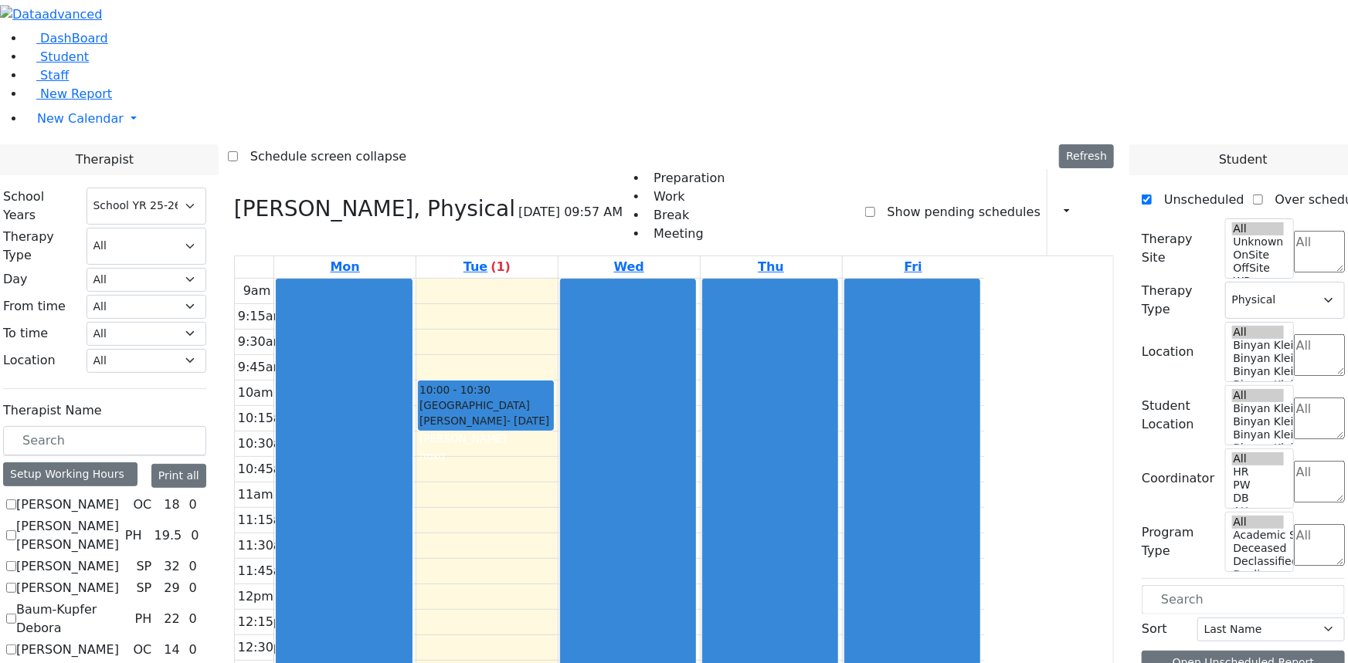
checkbox input "false"
select select
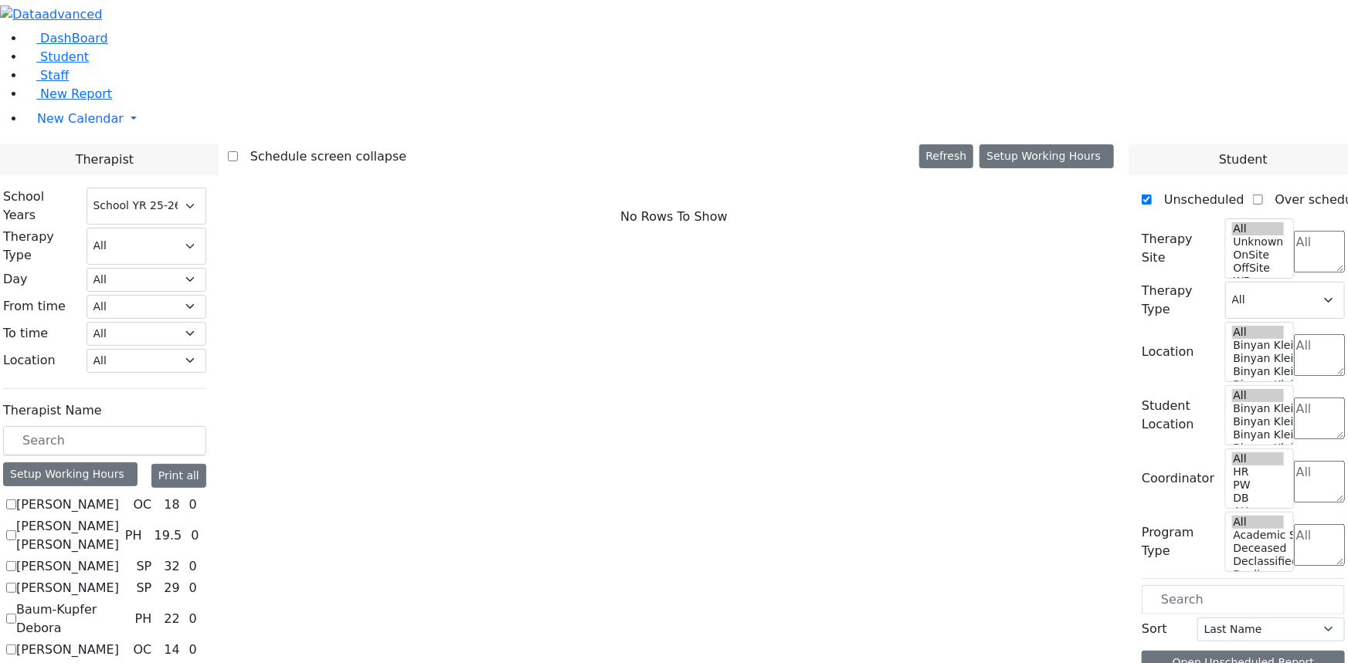
scroll to position [561, 0]
checkbox input "true"
select select "2"
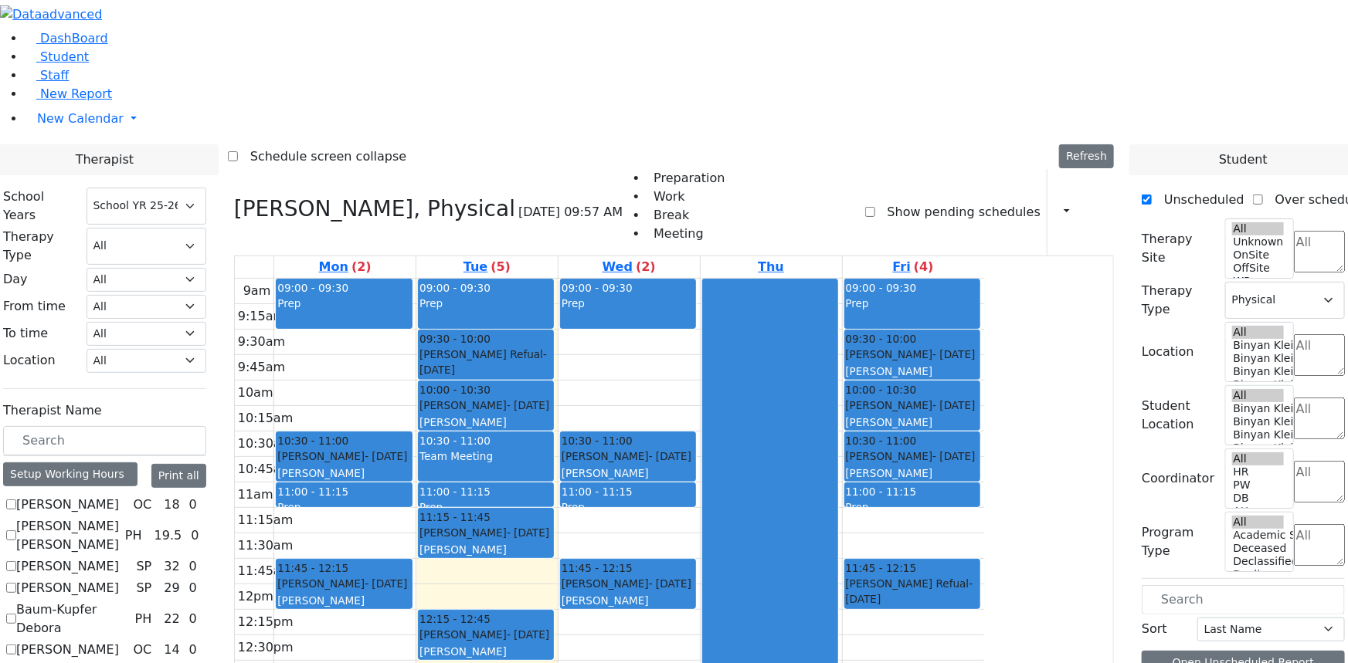
checkbox input "false"
select select
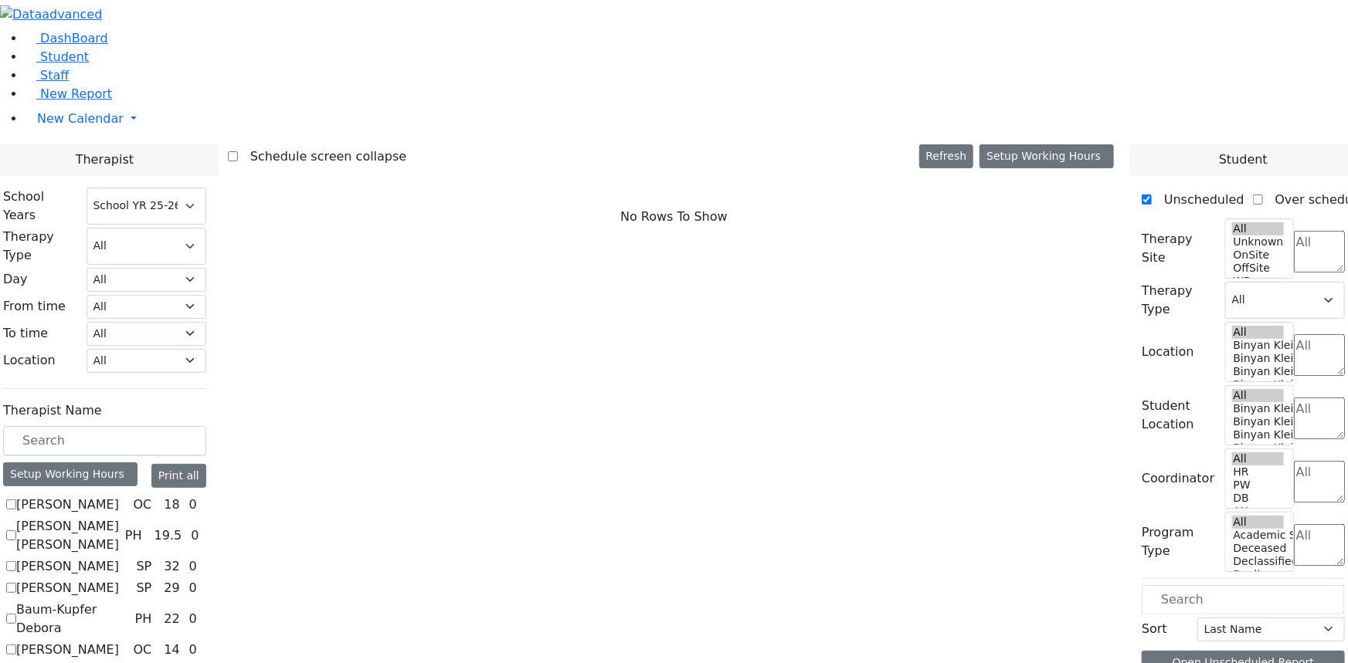
scroll to position [842, 0]
checkbox input "true"
select select "2"
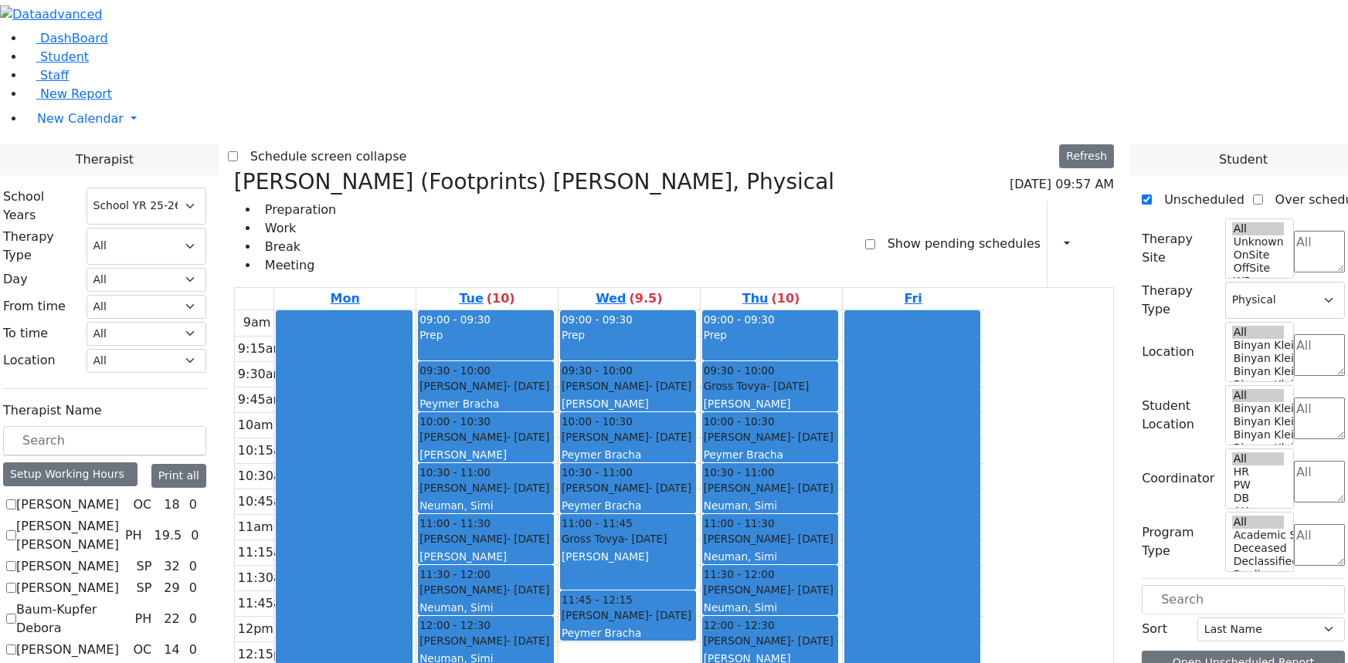
select select "212"
select select "2"
